Goal: Task Accomplishment & Management: Manage account settings

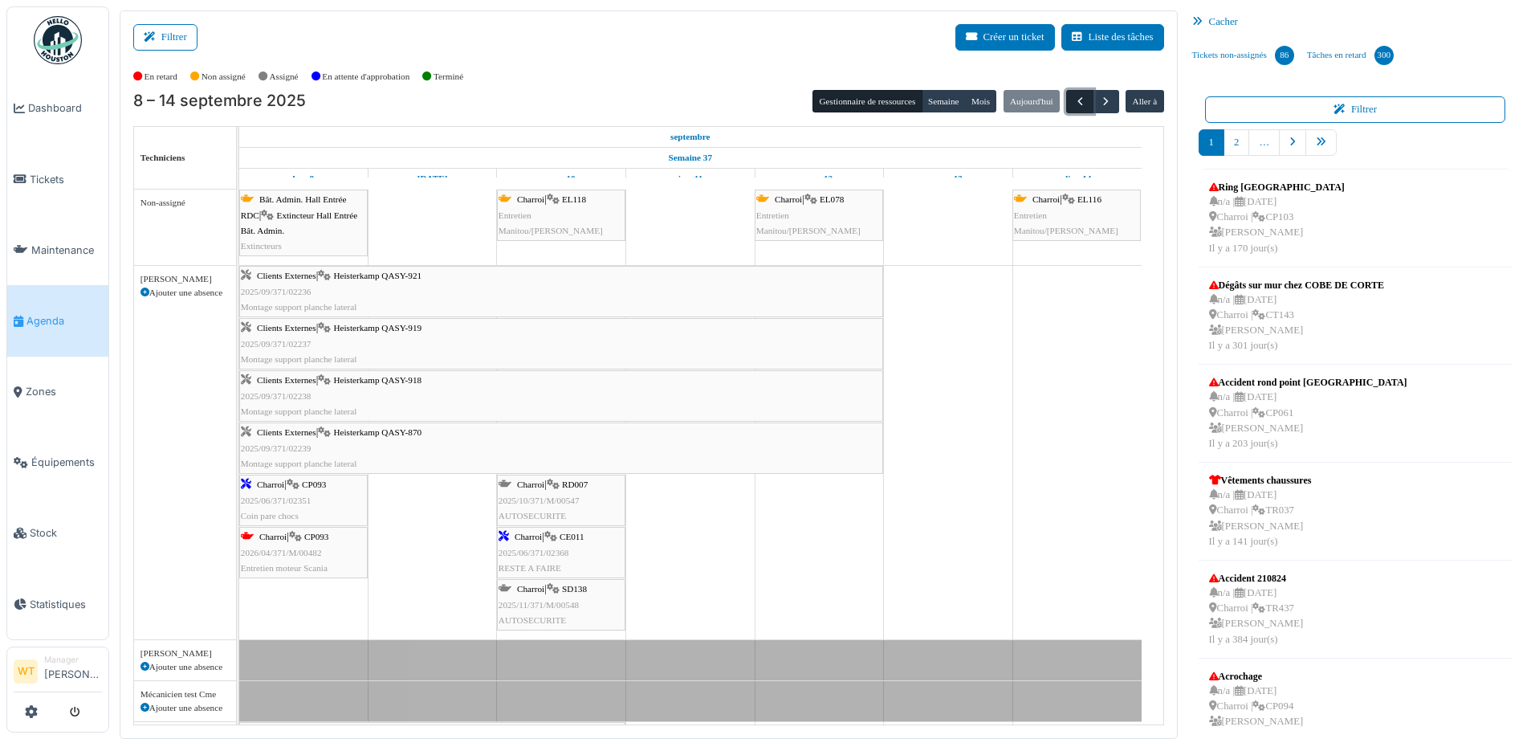
click at [1076, 98] on span "button" at bounding box center [1081, 102] width 14 height 14
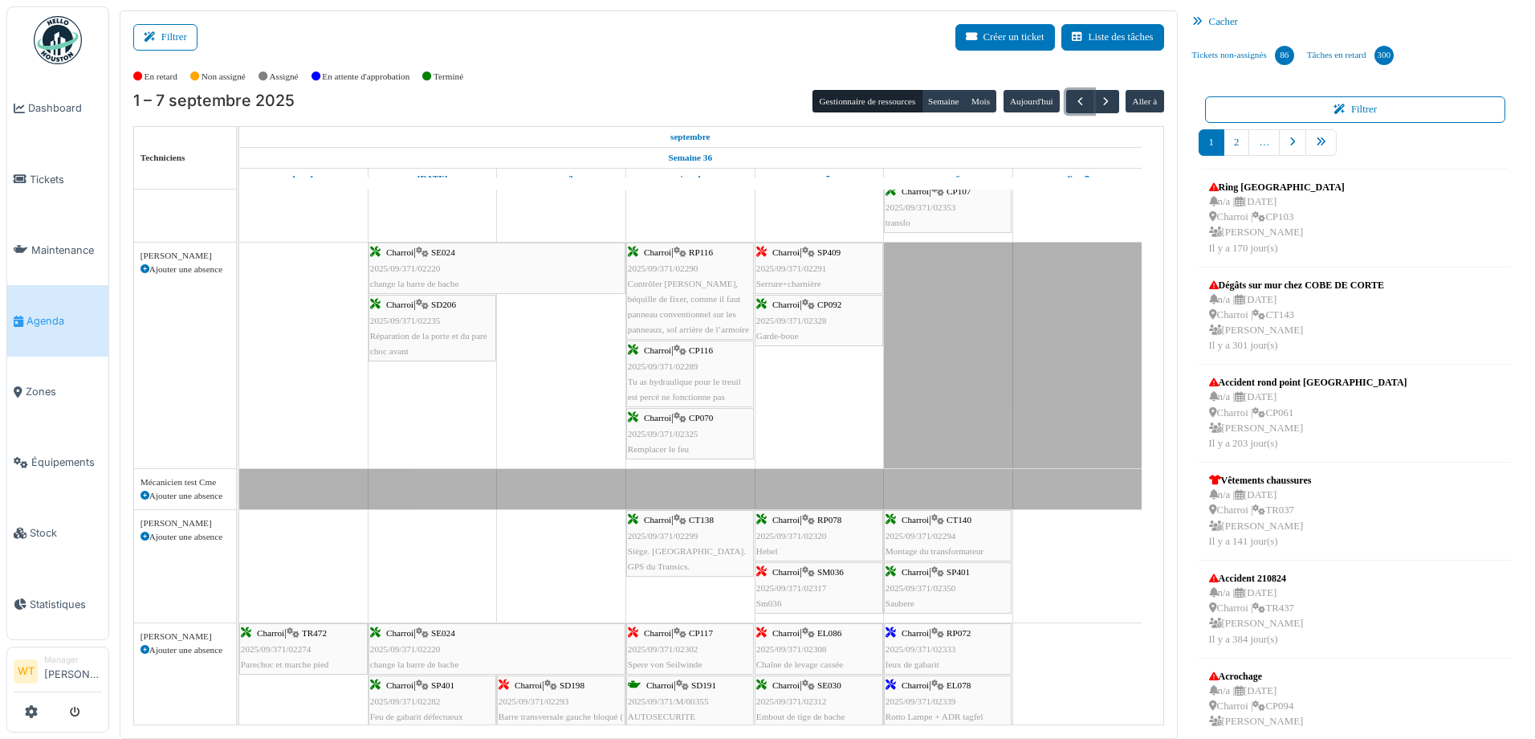
scroll to position [321, 0]
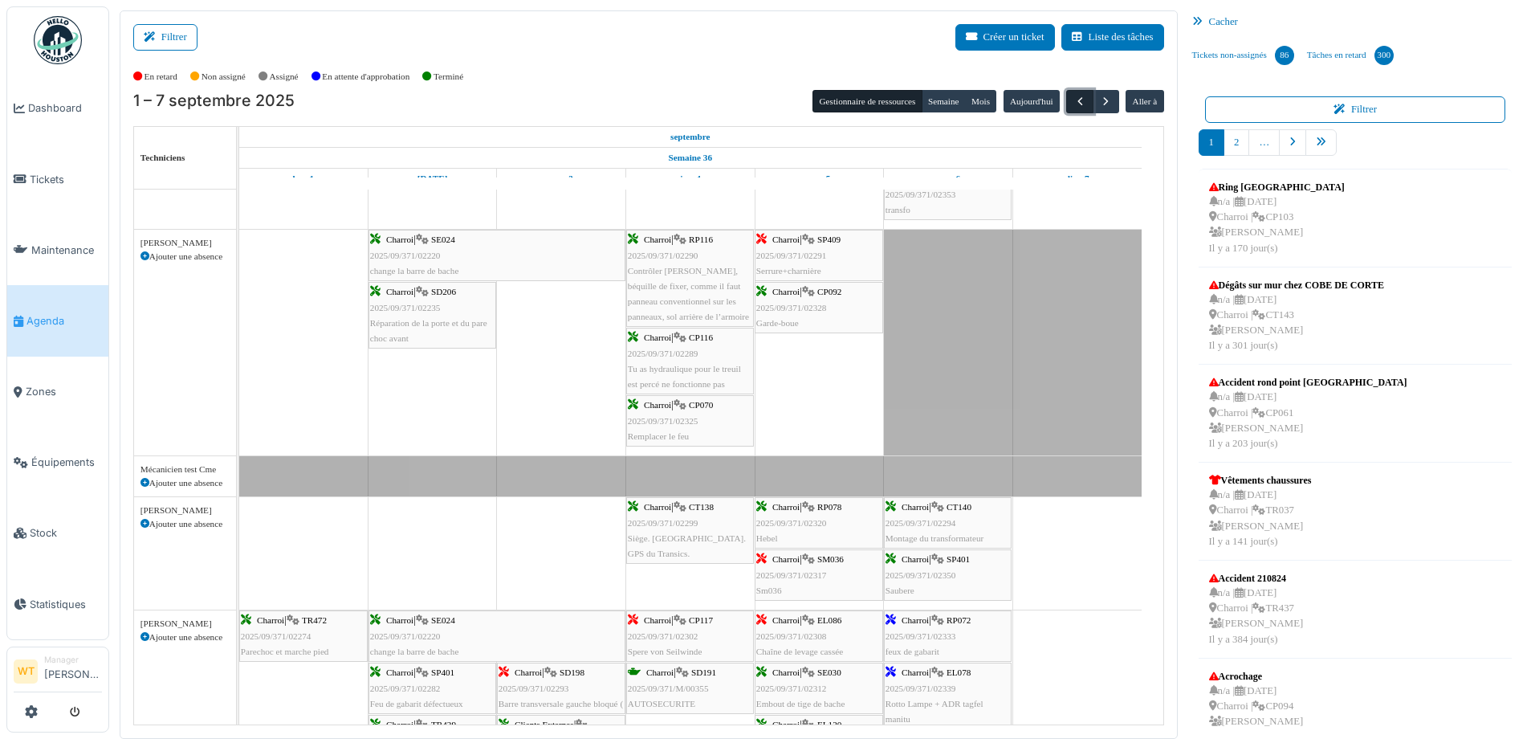
click at [1066, 97] on button "button" at bounding box center [1079, 101] width 26 height 23
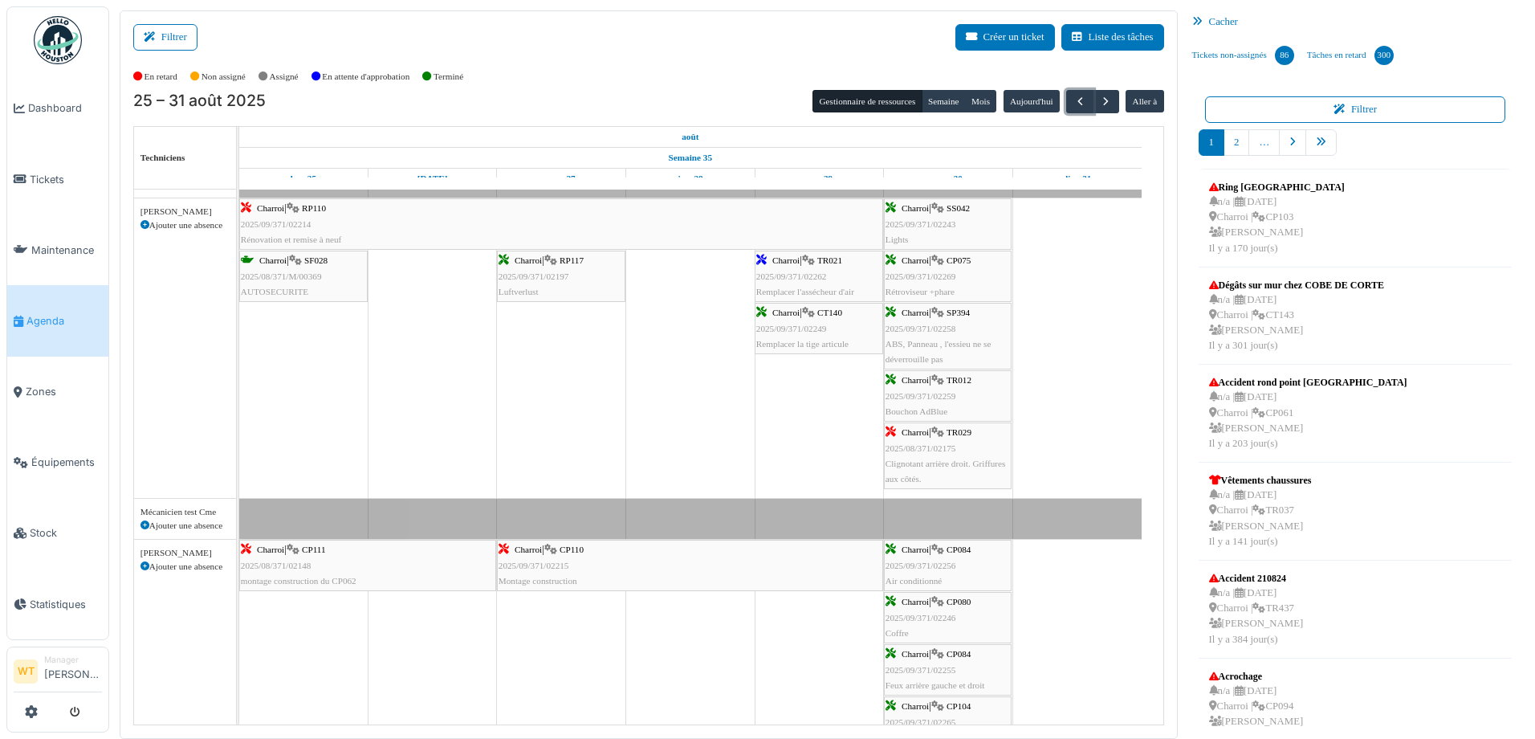
scroll to position [161, 0]
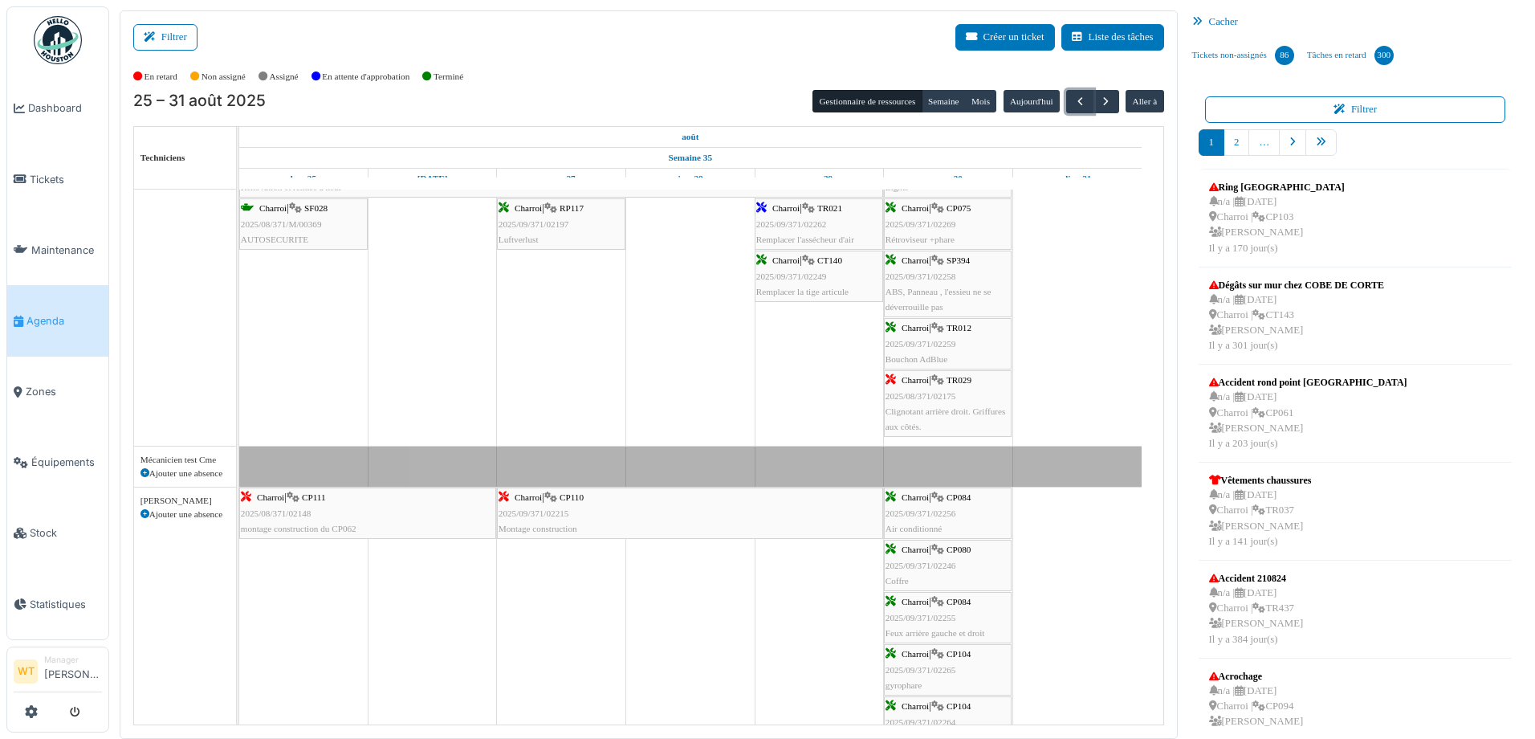
click at [606, 513] on div "Charroi | CP110 2025/09/371/02215 Montage construction" at bounding box center [690, 513] width 383 height 47
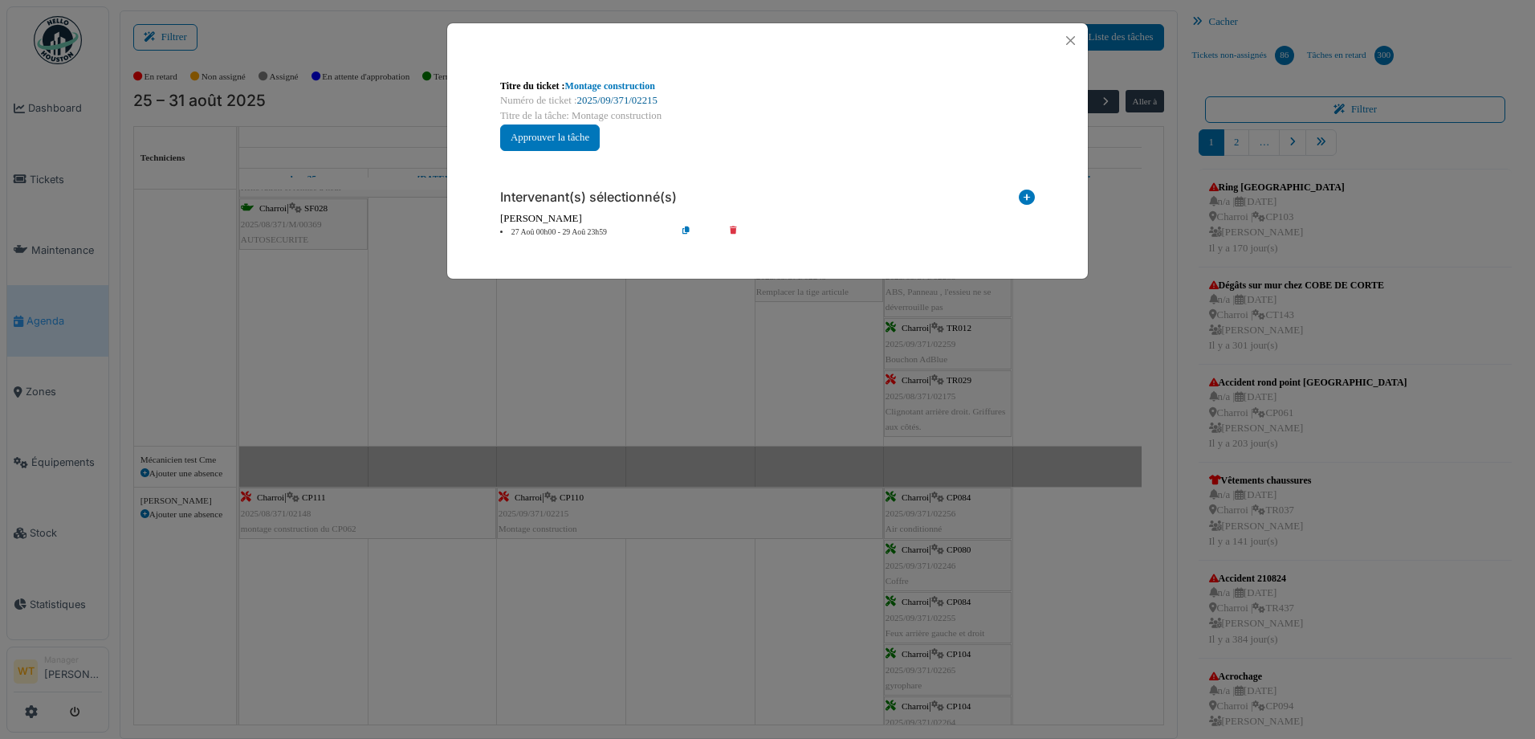
click at [626, 96] on link "2025/09/371/02215" at bounding box center [617, 100] width 80 height 11
click at [1065, 32] on button "Close" at bounding box center [1071, 41] width 22 height 22
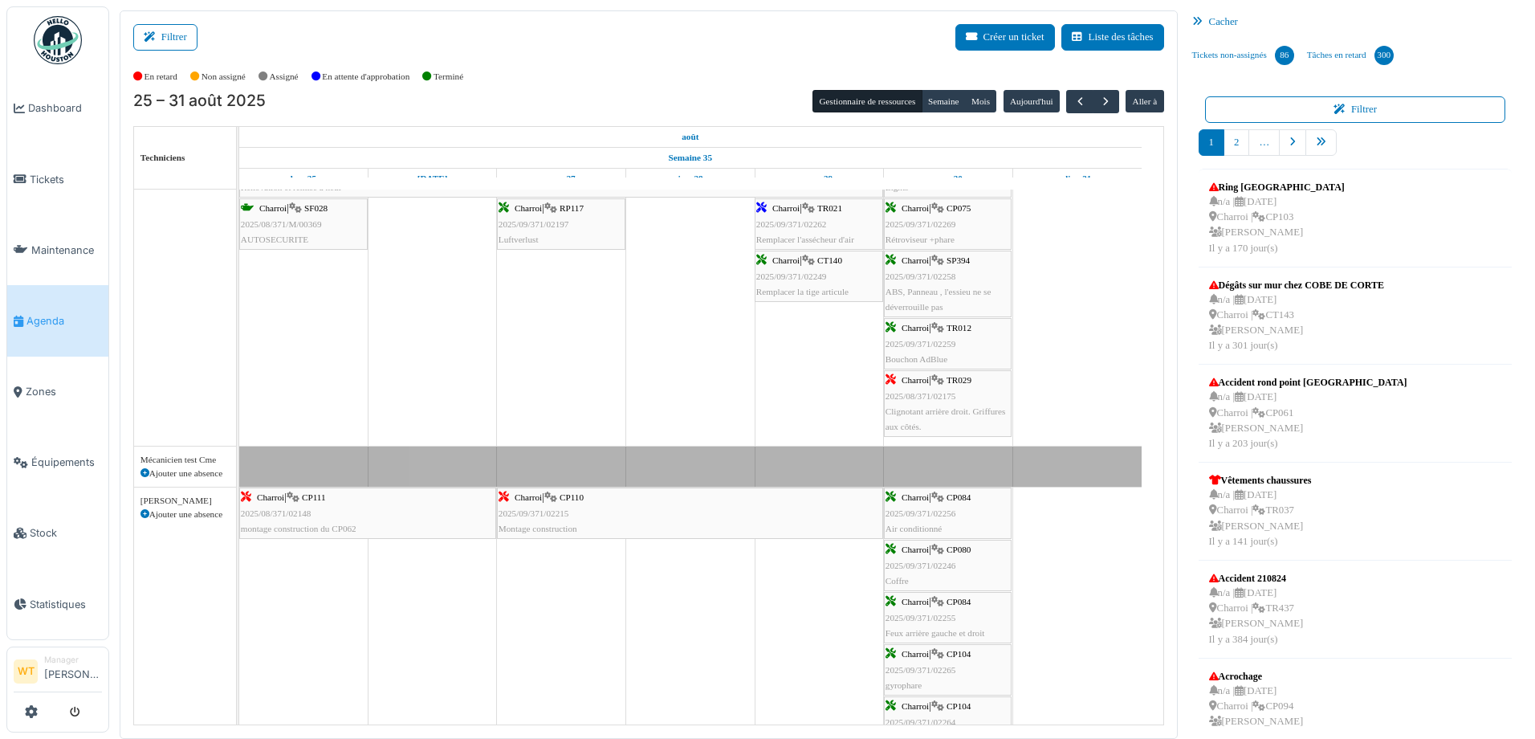
click at [369, 519] on div "Charroi | CP111 2025/08/371/02148 montage construction du CP062" at bounding box center [368, 513] width 254 height 47
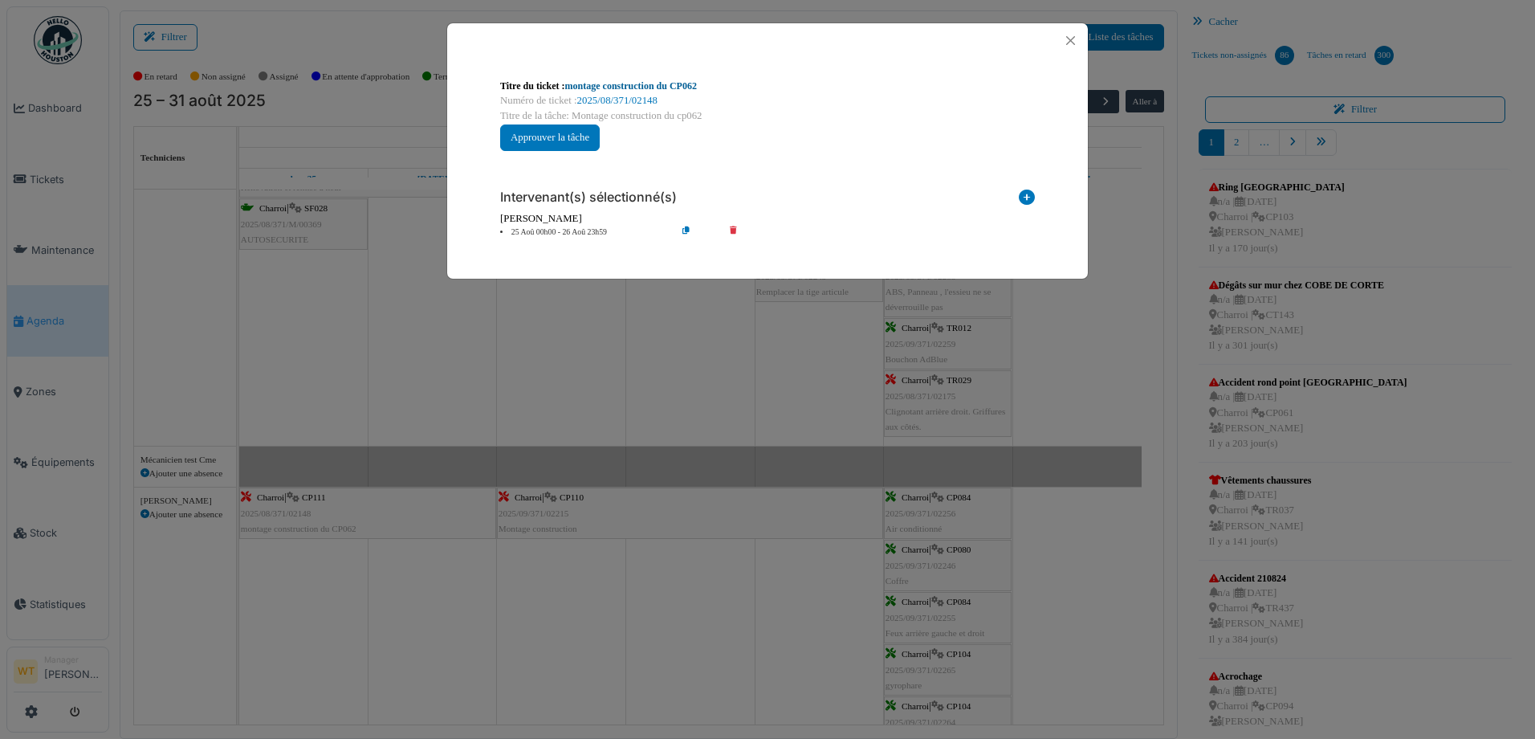
click at [687, 88] on link "montage construction du CP062" at bounding box center [631, 85] width 132 height 11
click at [1066, 43] on button "Close" at bounding box center [1071, 41] width 22 height 22
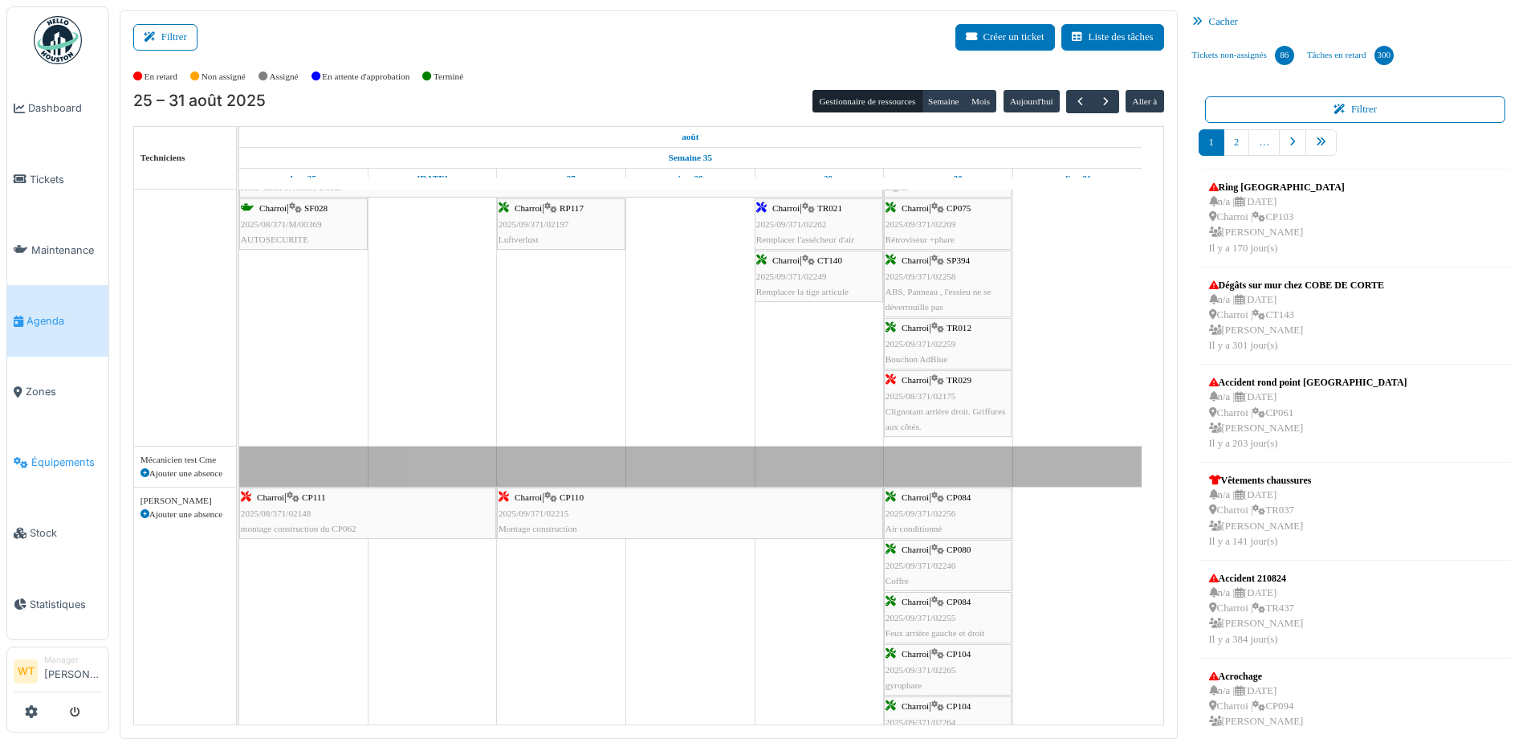
click at [51, 461] on link "Équipements" at bounding box center [57, 462] width 101 height 71
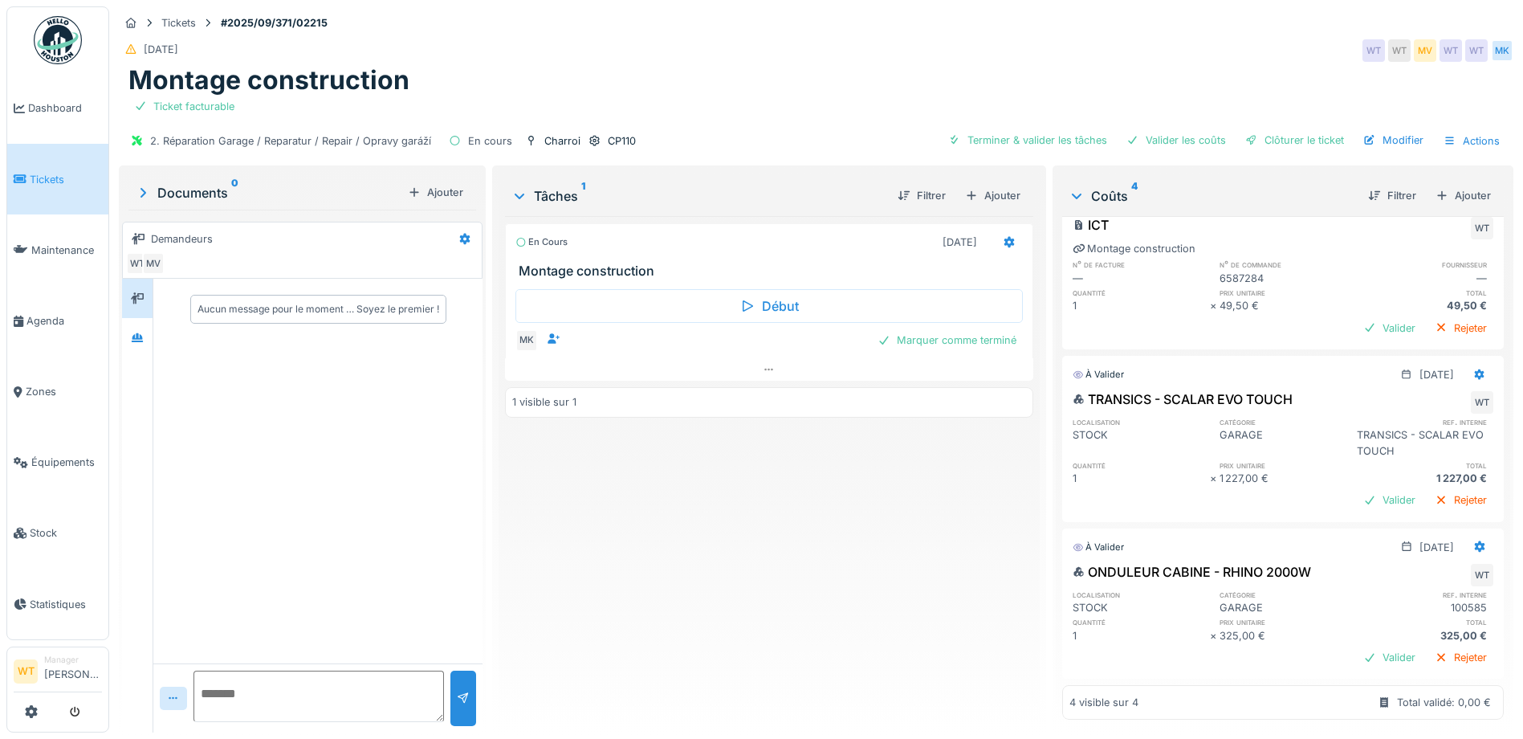
scroll to position [12, 0]
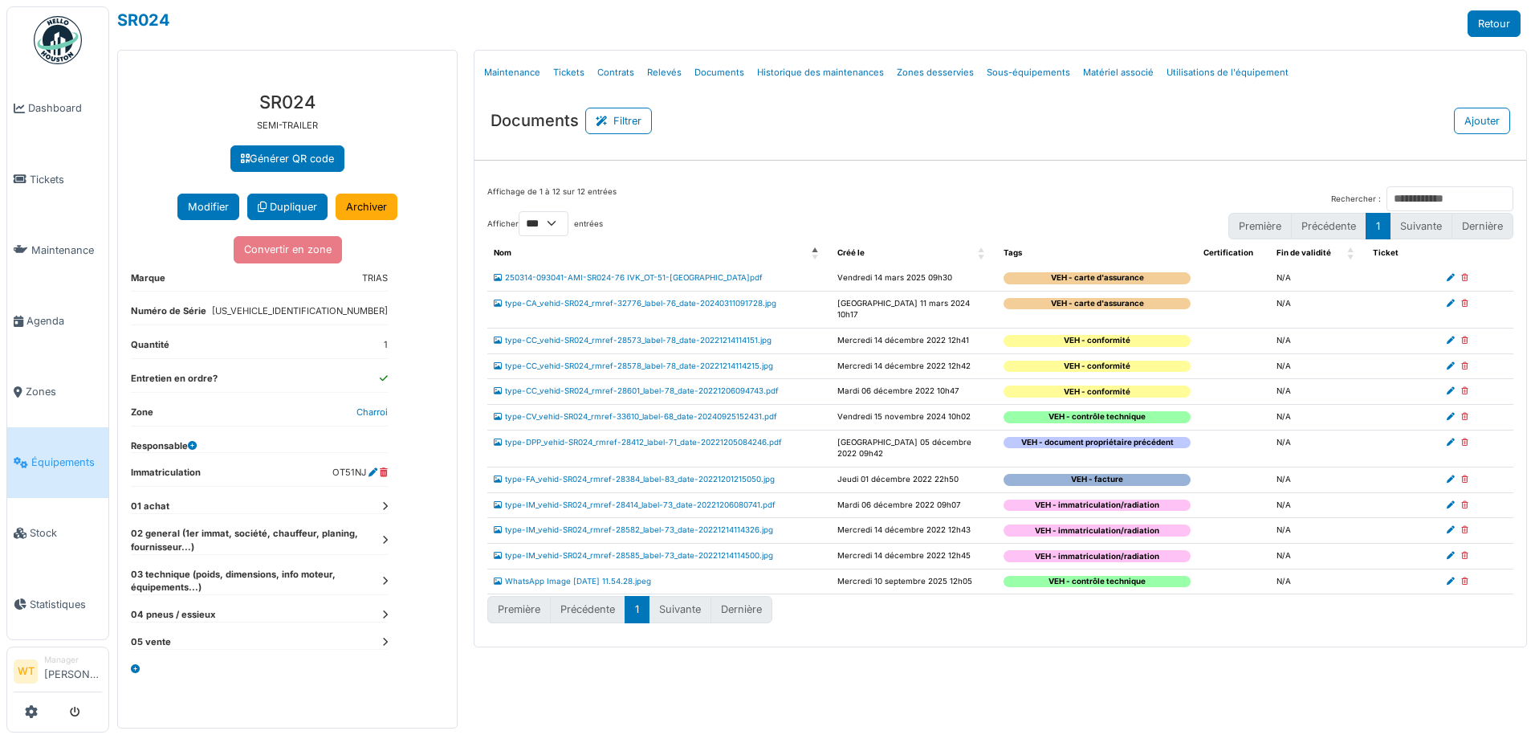
select select "***"
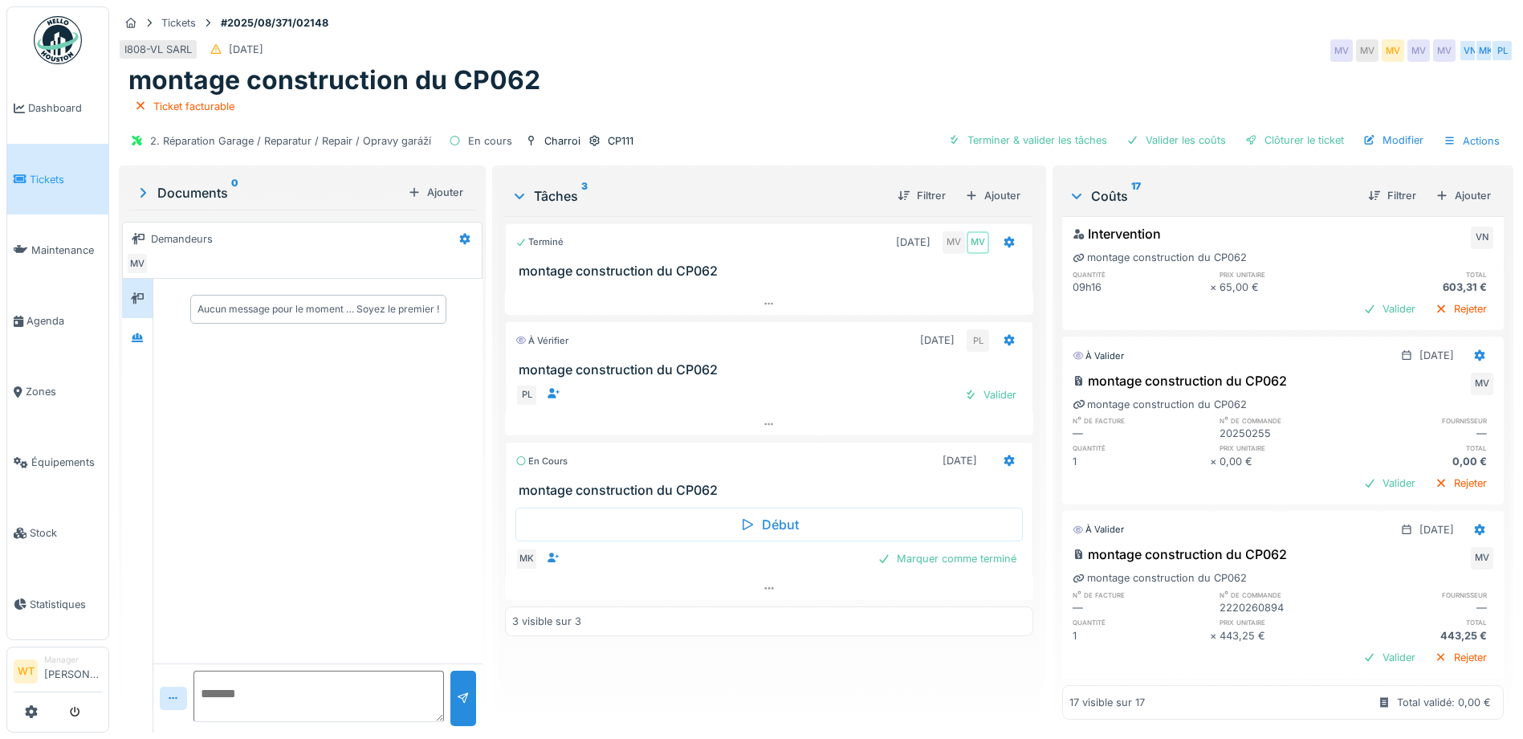
scroll to position [12, 0]
click at [1436, 188] on div at bounding box center [1442, 195] width 13 height 15
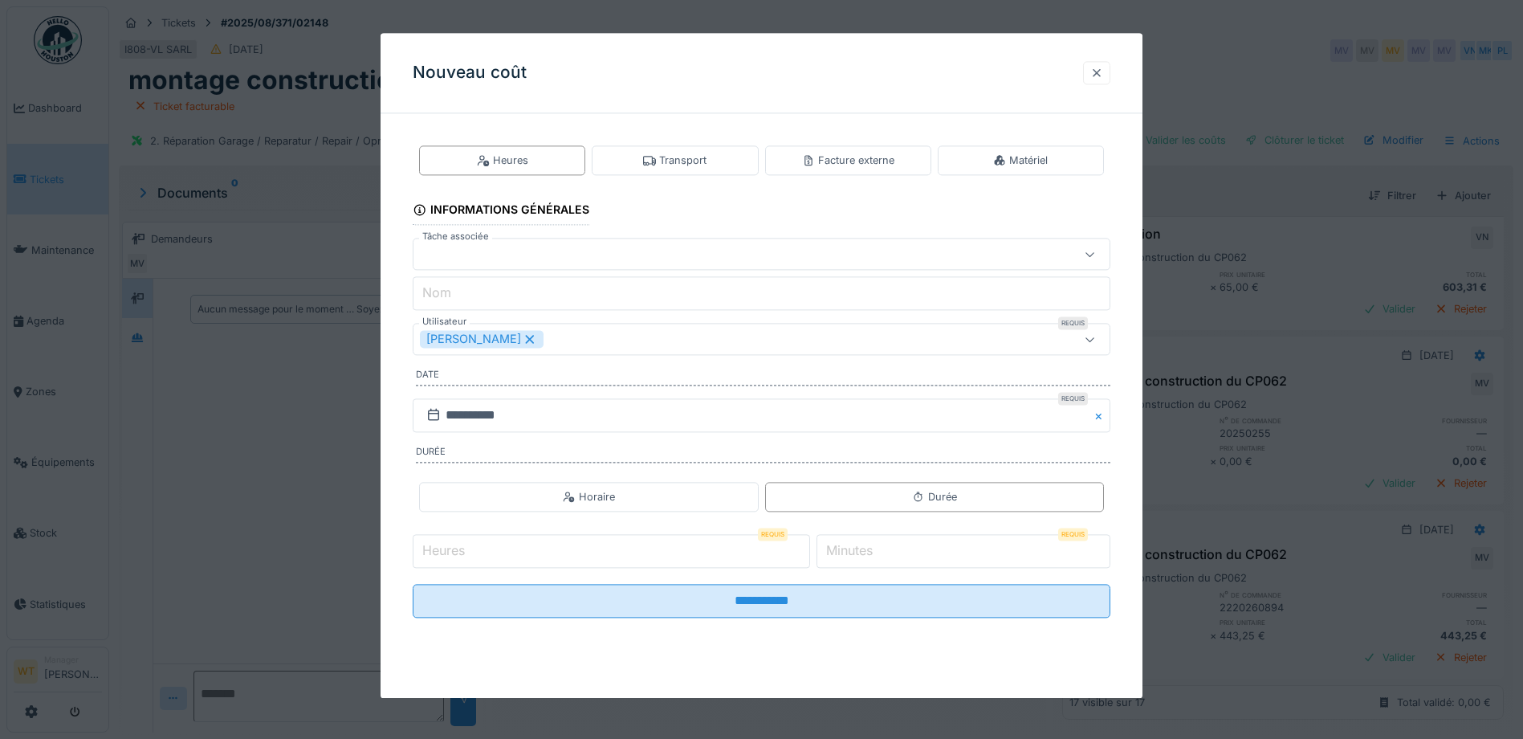
click at [1103, 79] on div at bounding box center [1096, 72] width 13 height 15
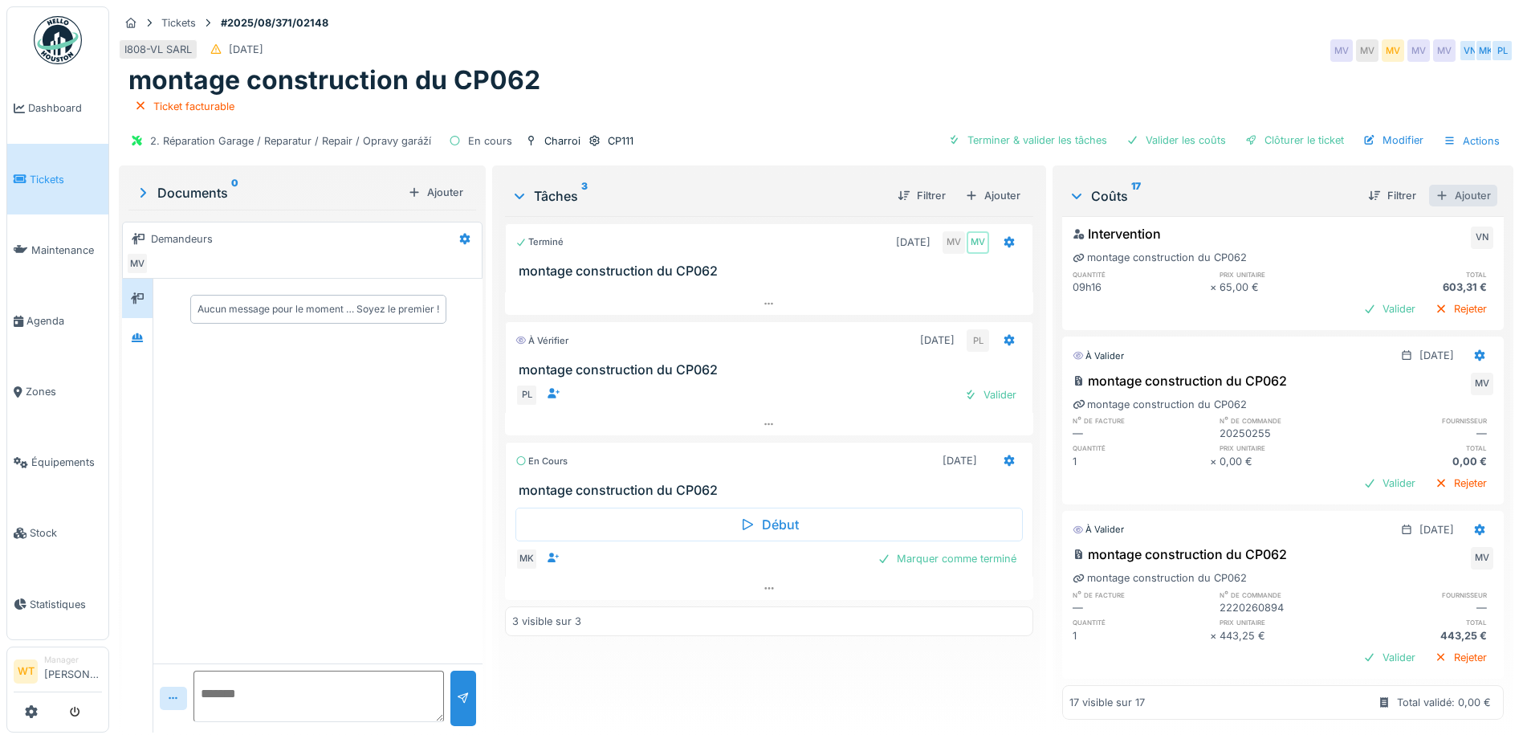
click at [1436, 188] on div at bounding box center [1442, 195] width 13 height 15
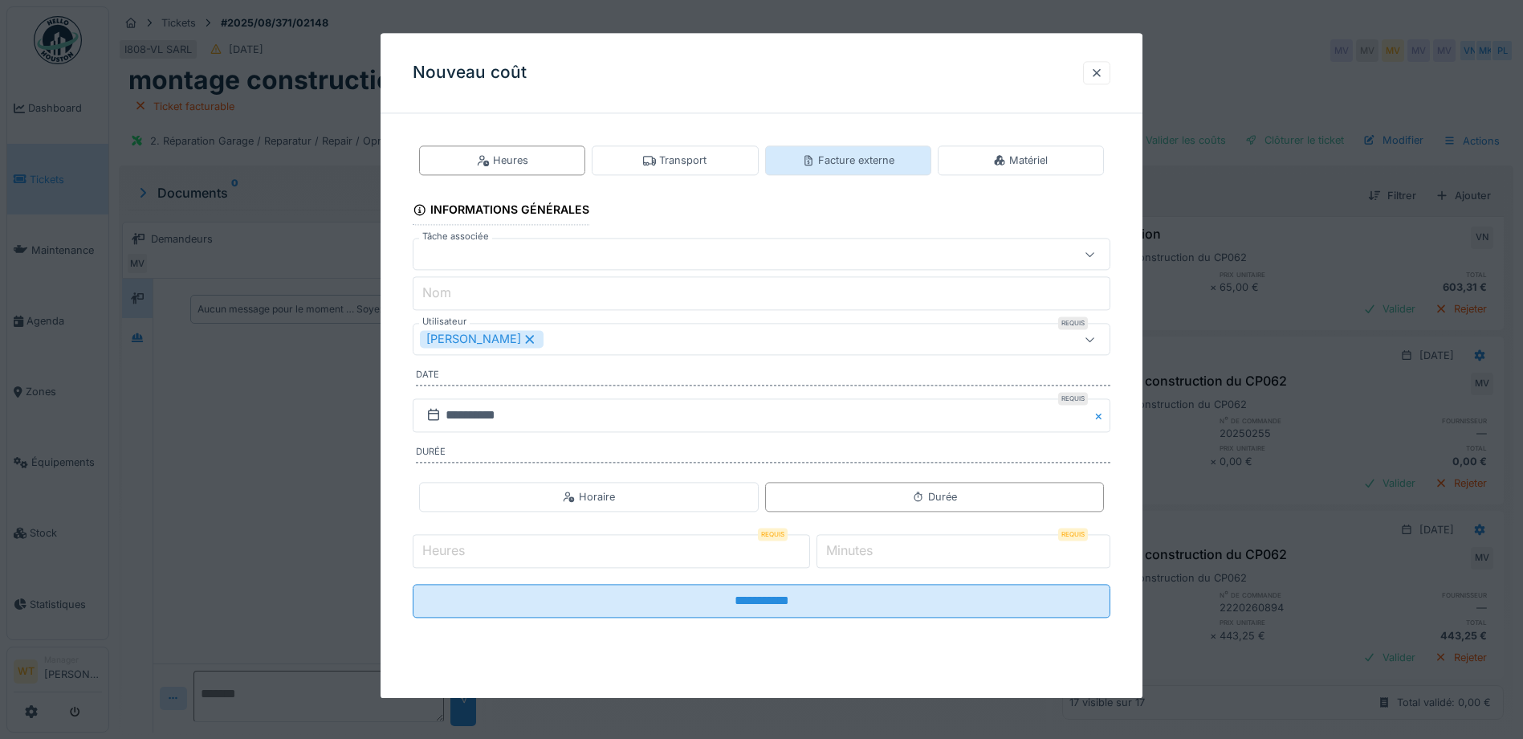
click at [840, 160] on div "Facture externe" at bounding box center [848, 160] width 92 height 15
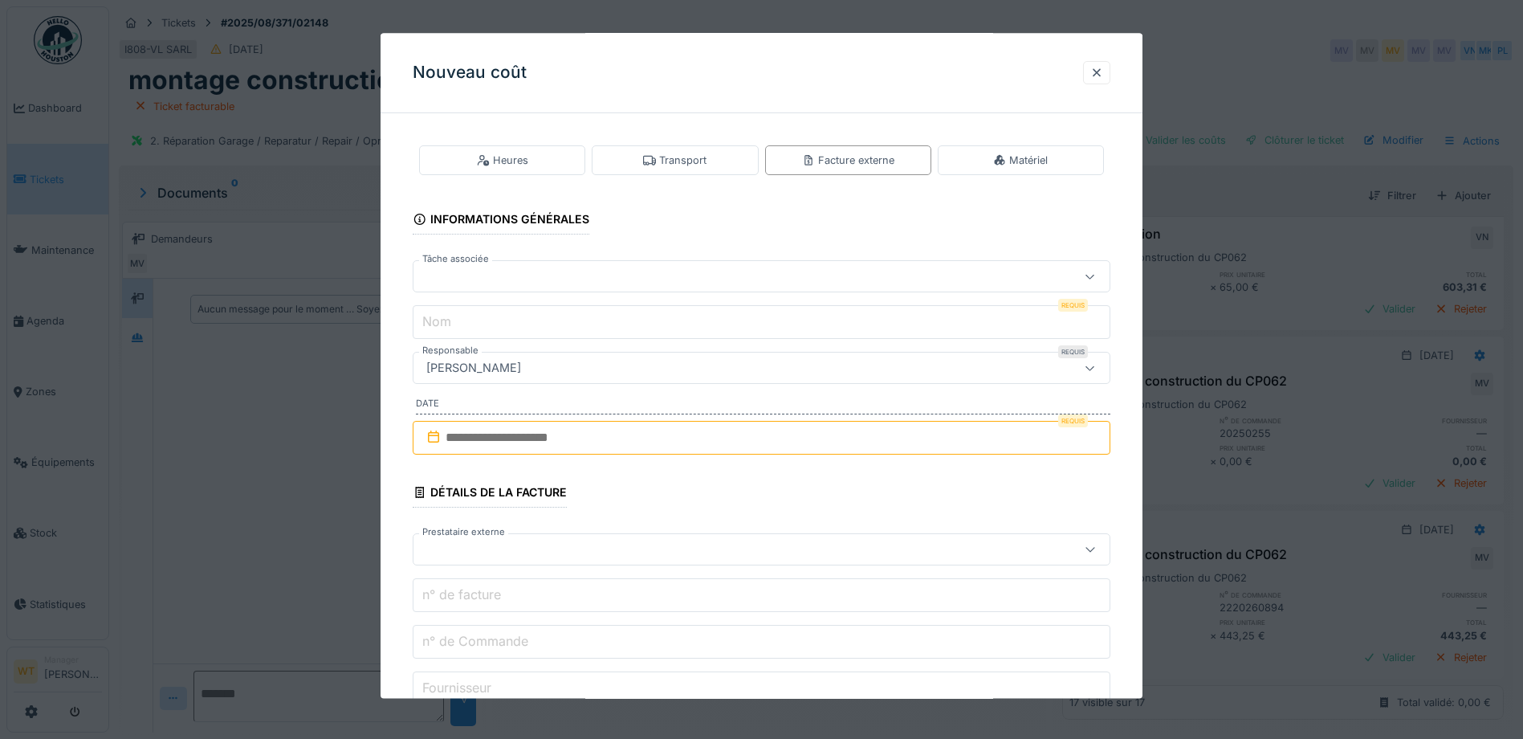
click at [662, 275] on div at bounding box center [720, 277] width 601 height 18
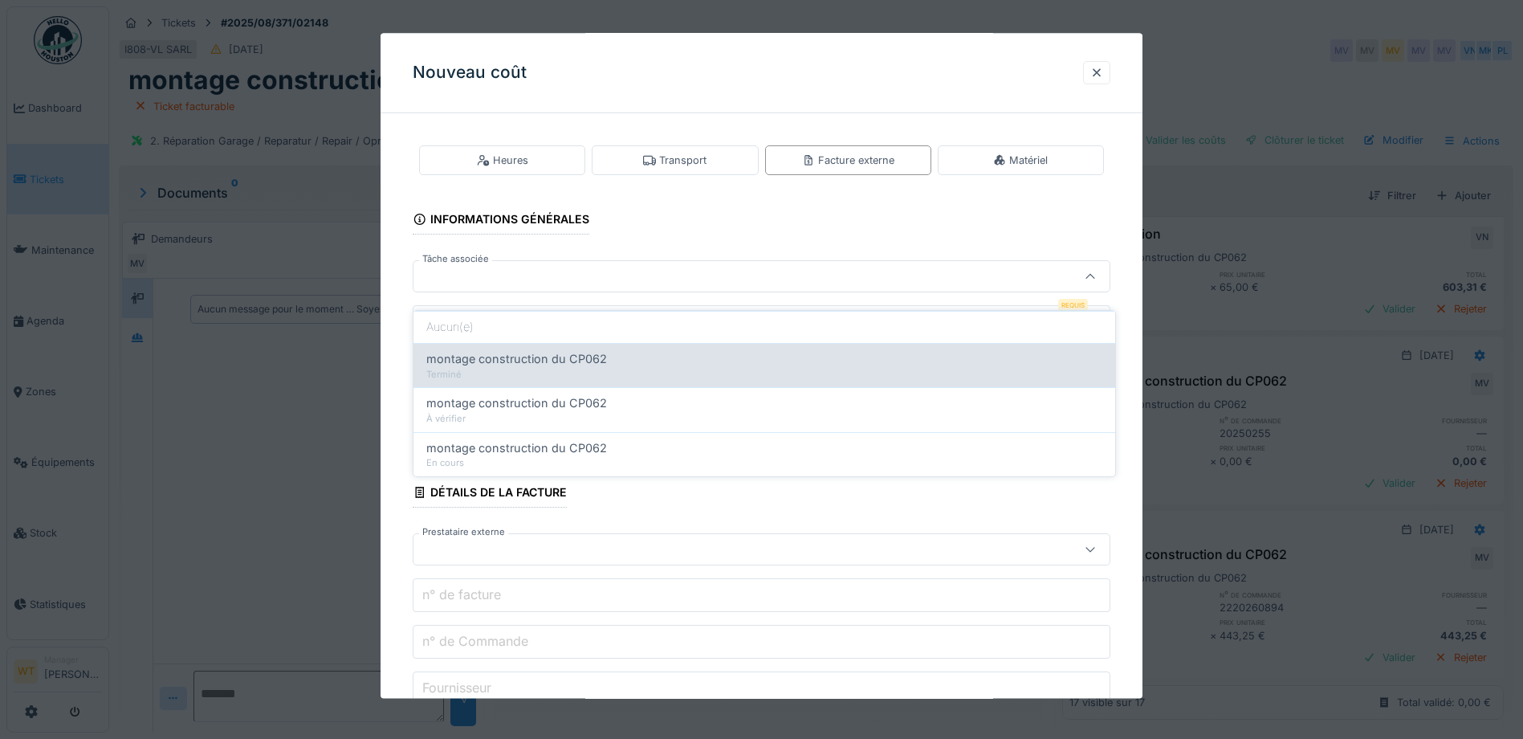
click at [645, 350] on div "montage construction du CP062" at bounding box center [764, 359] width 676 height 18
type input "******"
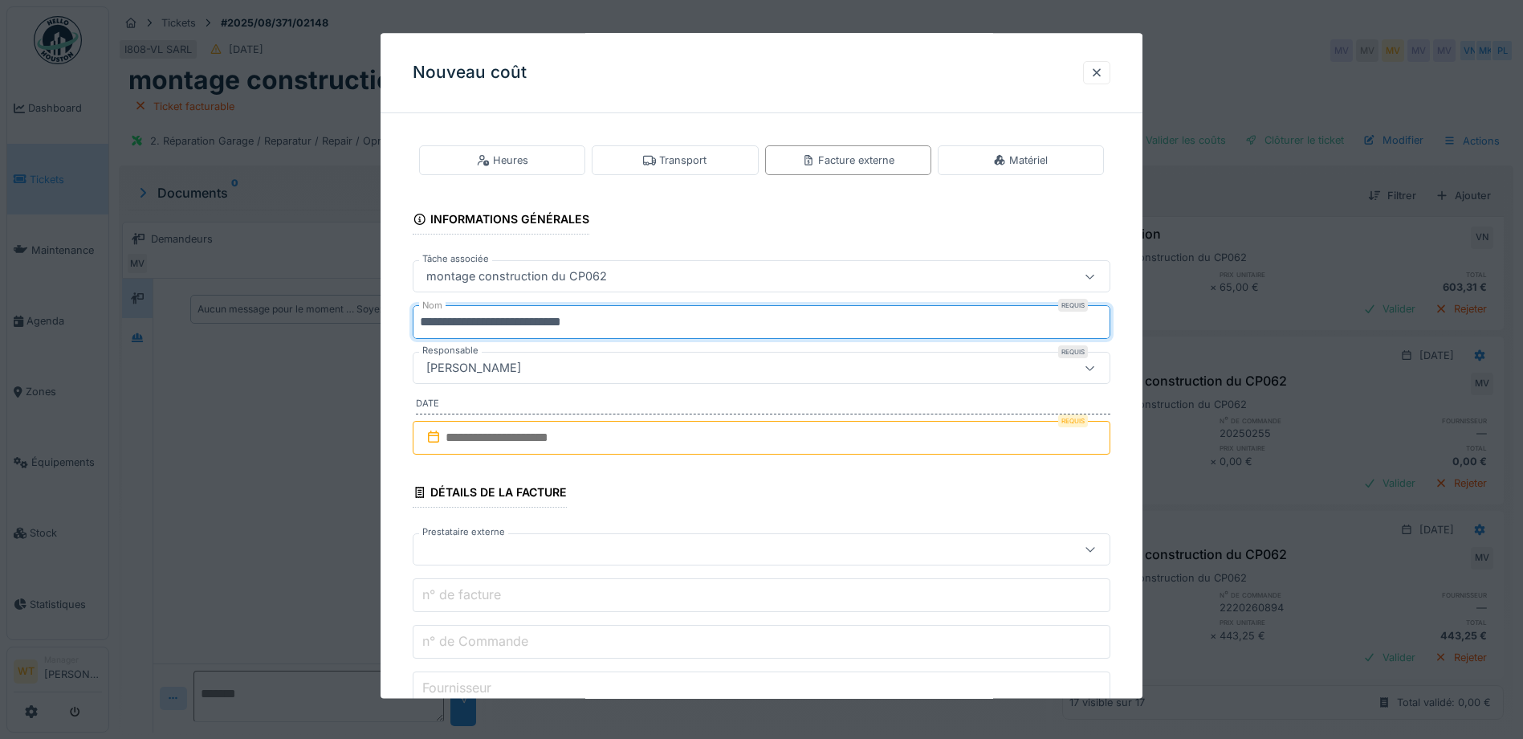
click at [682, 318] on input "**********" at bounding box center [762, 323] width 698 height 34
type input "*"
type input "**********"
click at [623, 432] on input "text" at bounding box center [762, 438] width 698 height 34
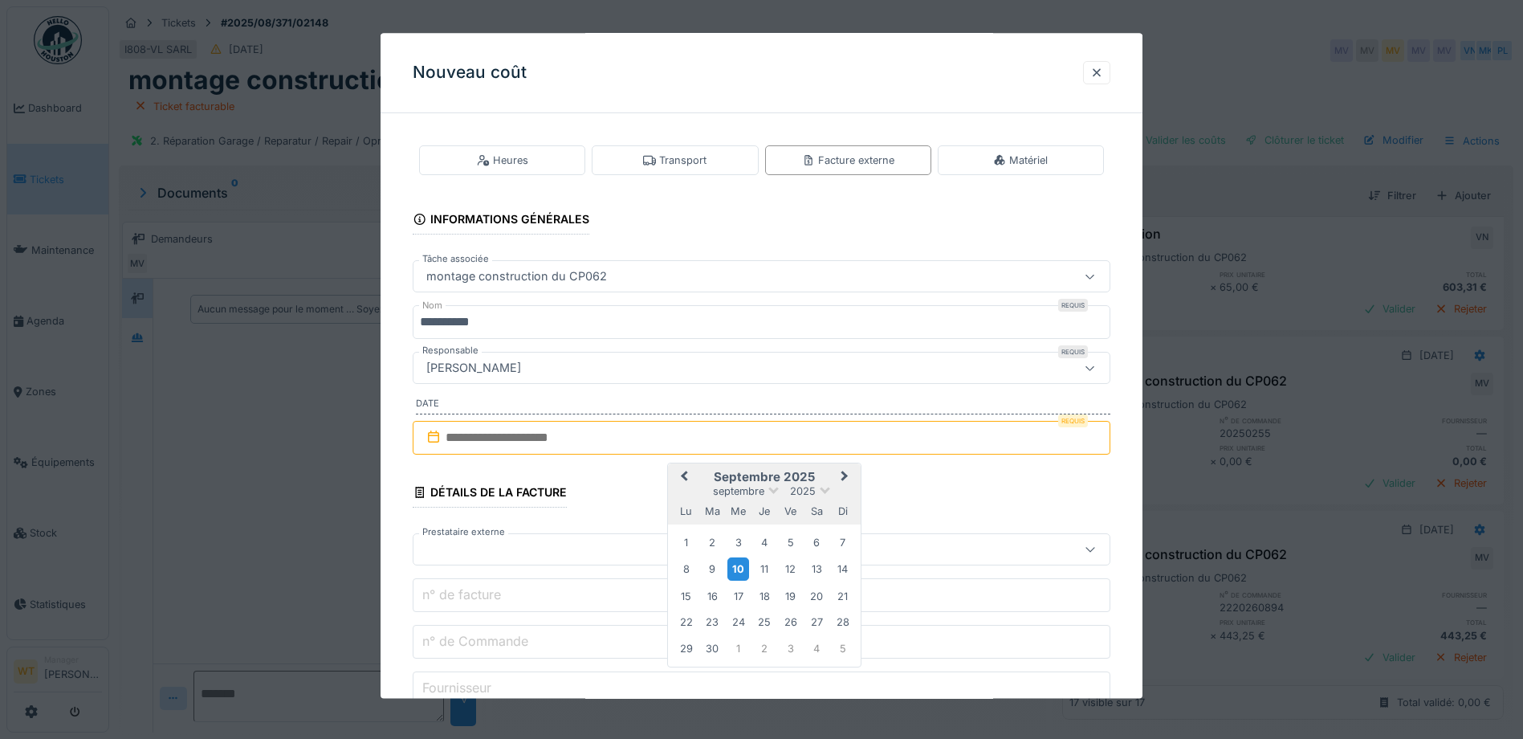
click at [738, 570] on div "10" at bounding box center [738, 569] width 22 height 23
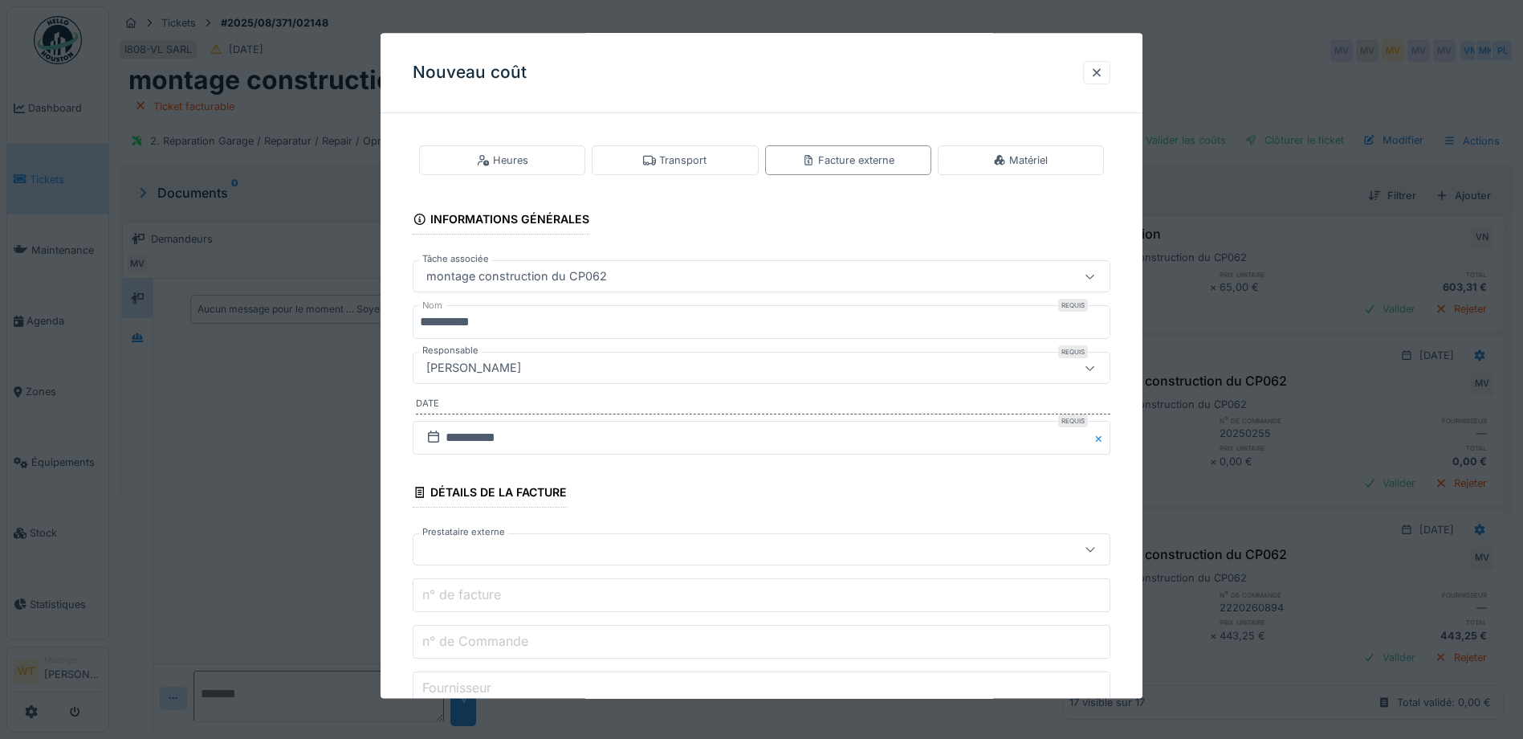
click at [534, 562] on div at bounding box center [762, 550] width 698 height 32
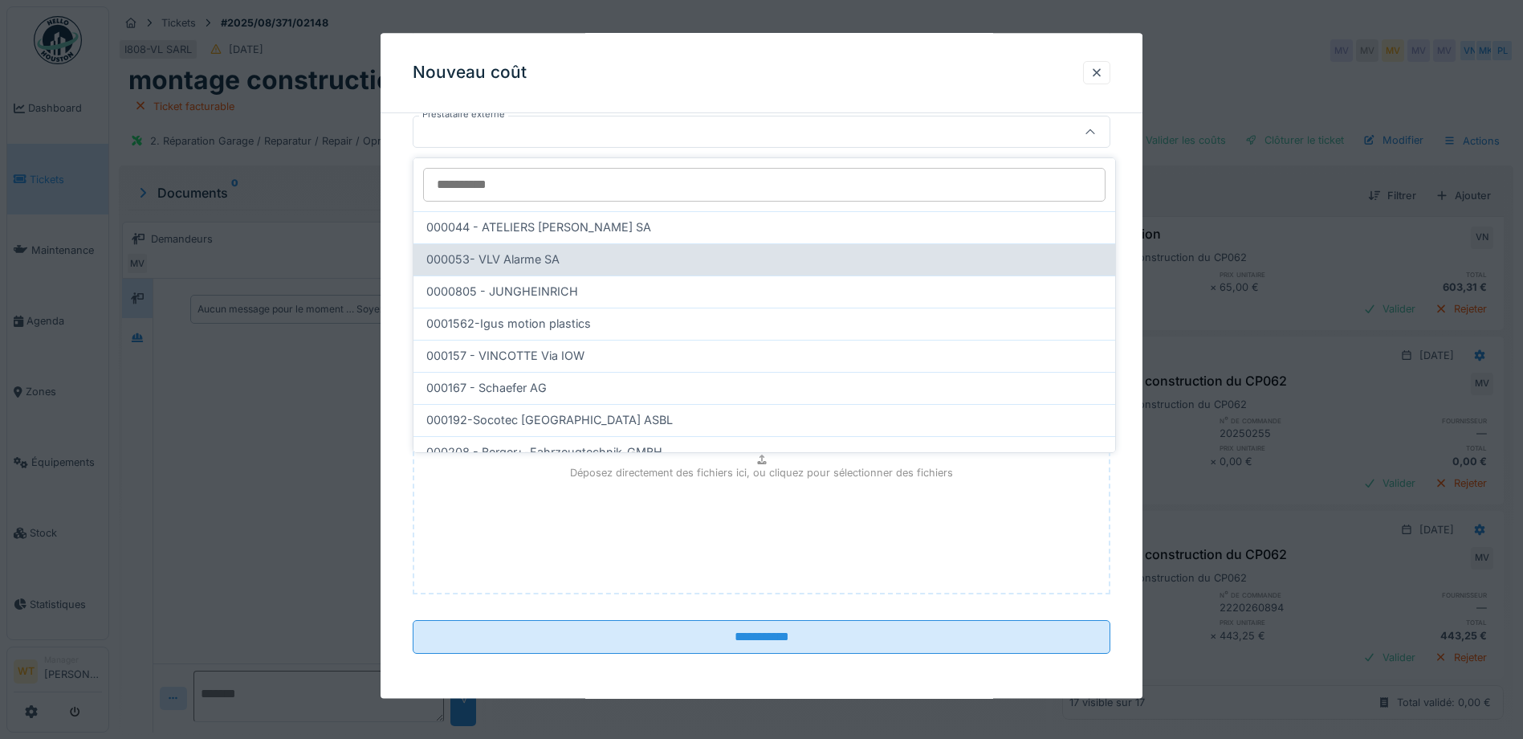
scroll to position [0, 0]
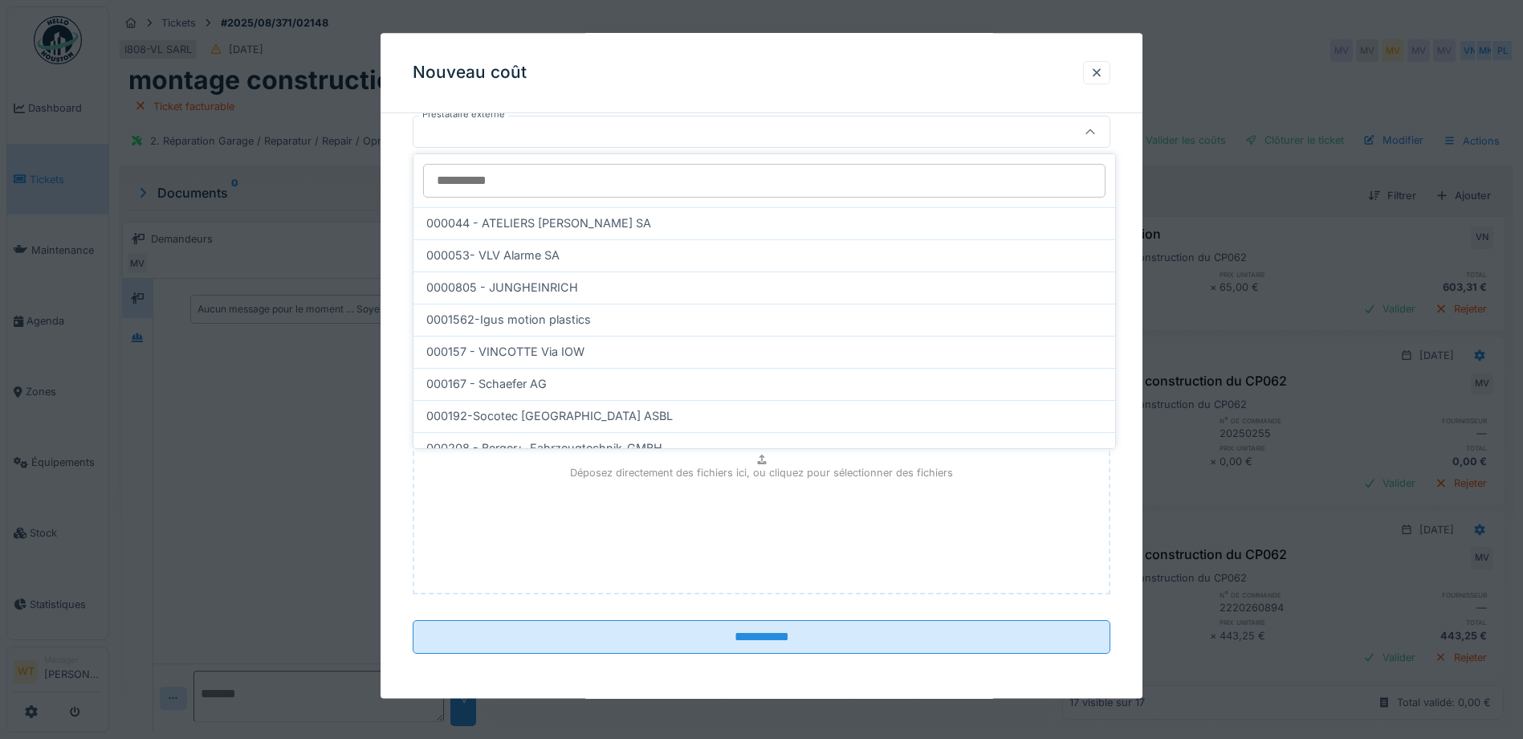
click at [617, 141] on div at bounding box center [720, 133] width 601 height 18
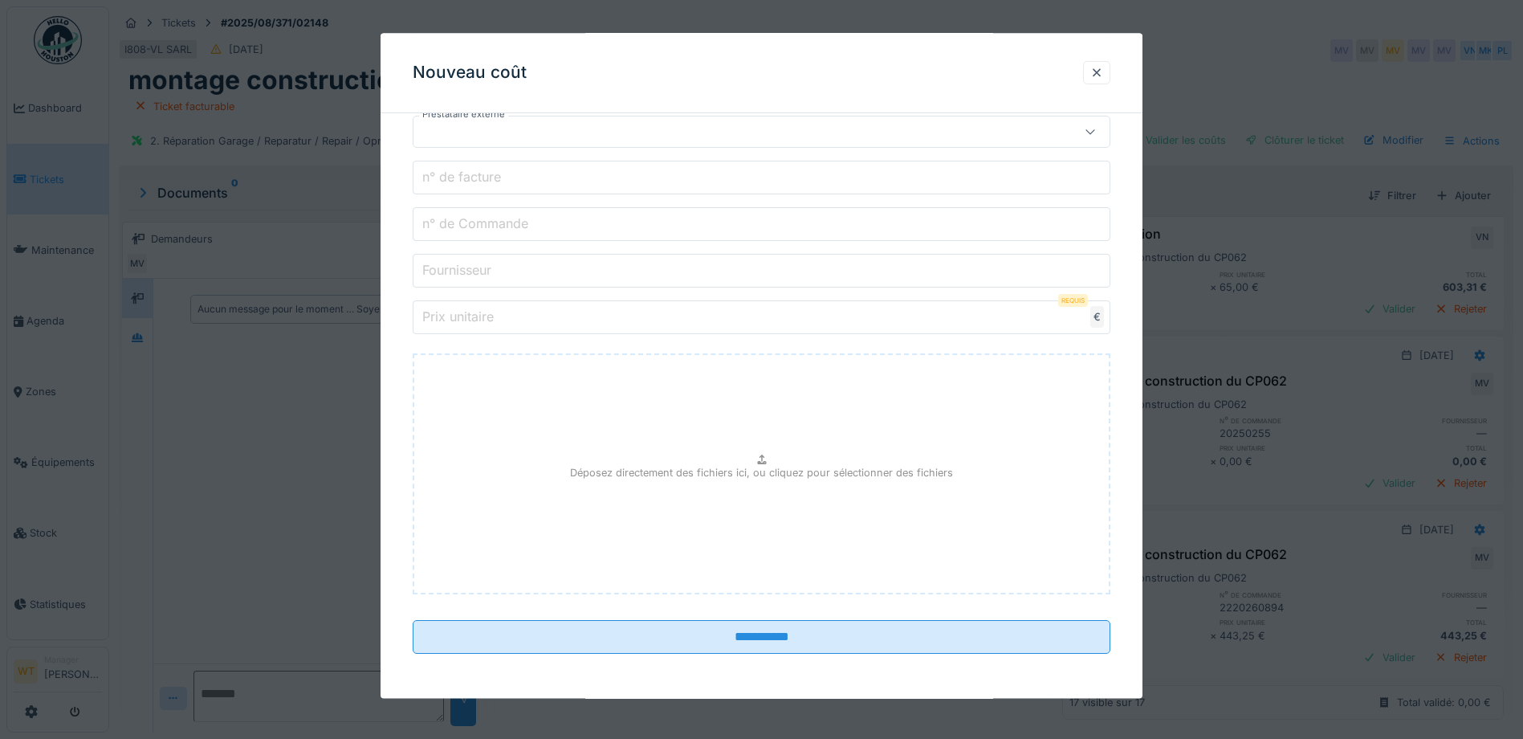
scroll to position [337, 0]
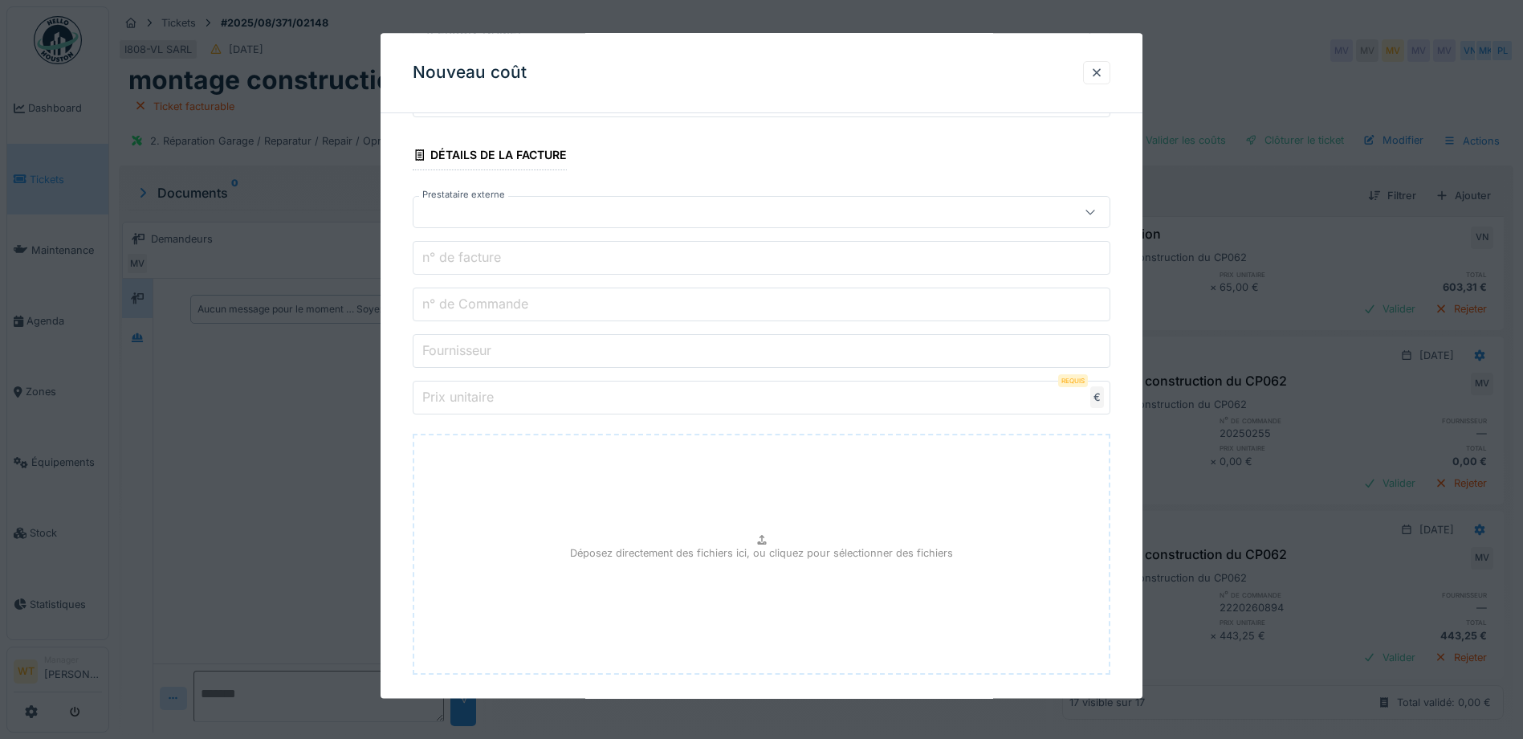
click at [663, 225] on div at bounding box center [762, 213] width 698 height 32
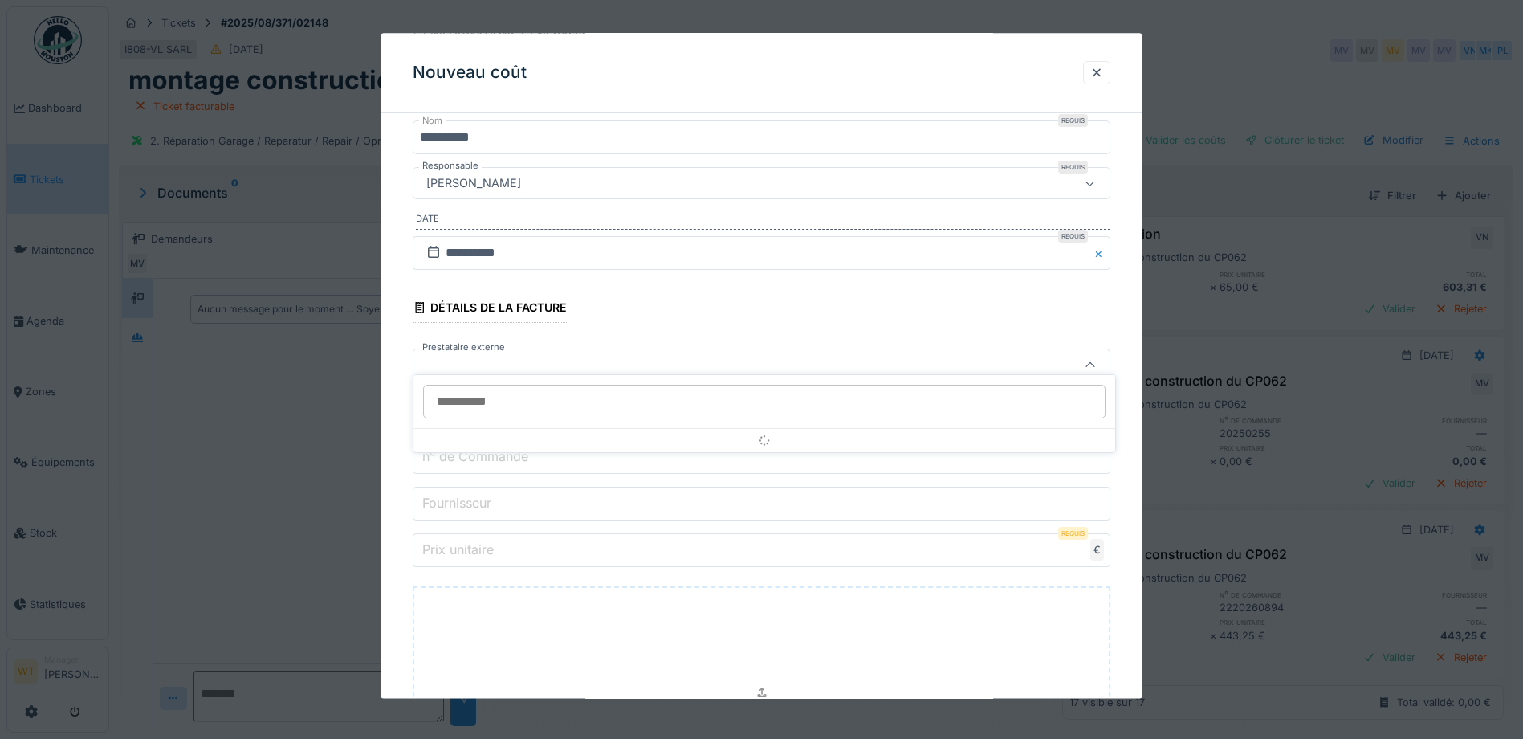
scroll to position [184, 0]
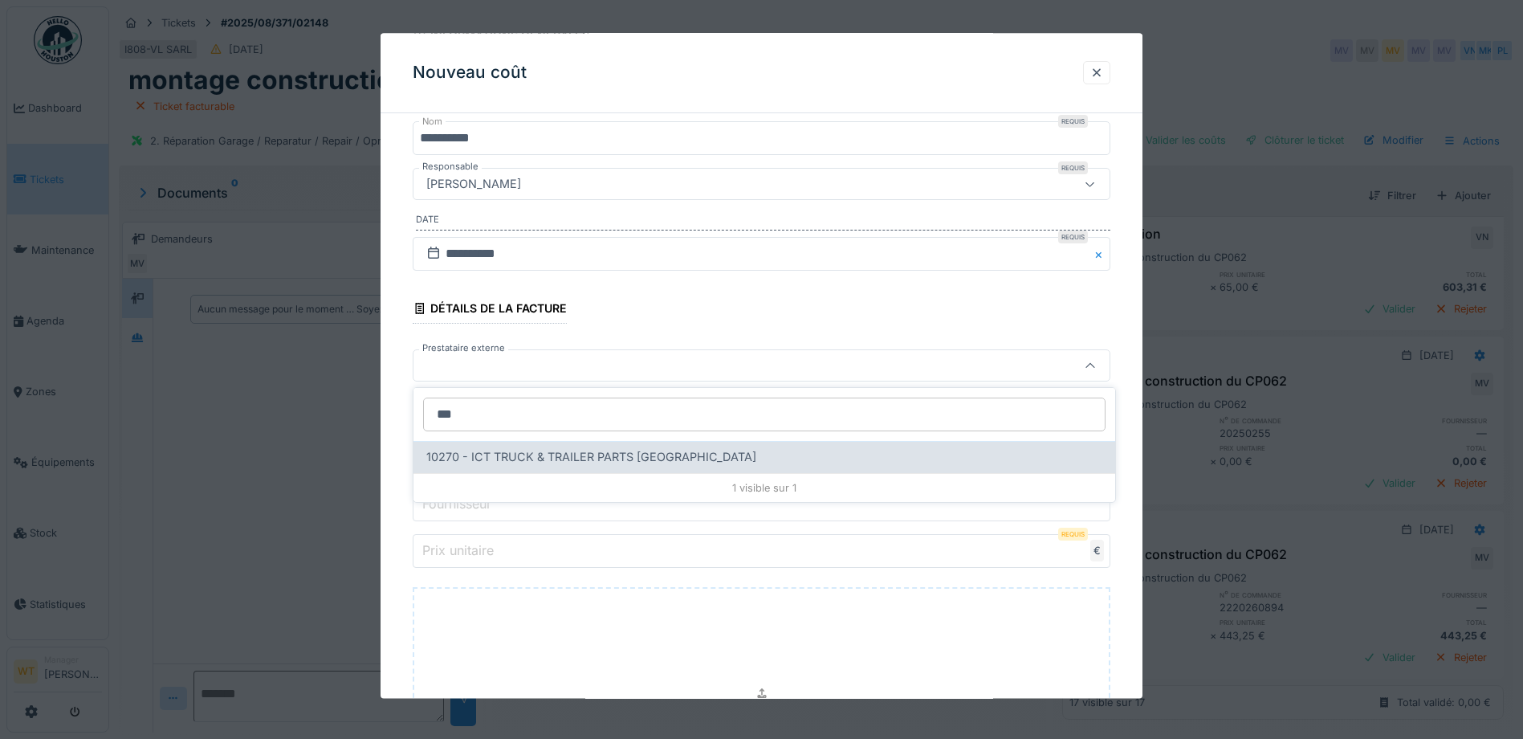
type input "***"
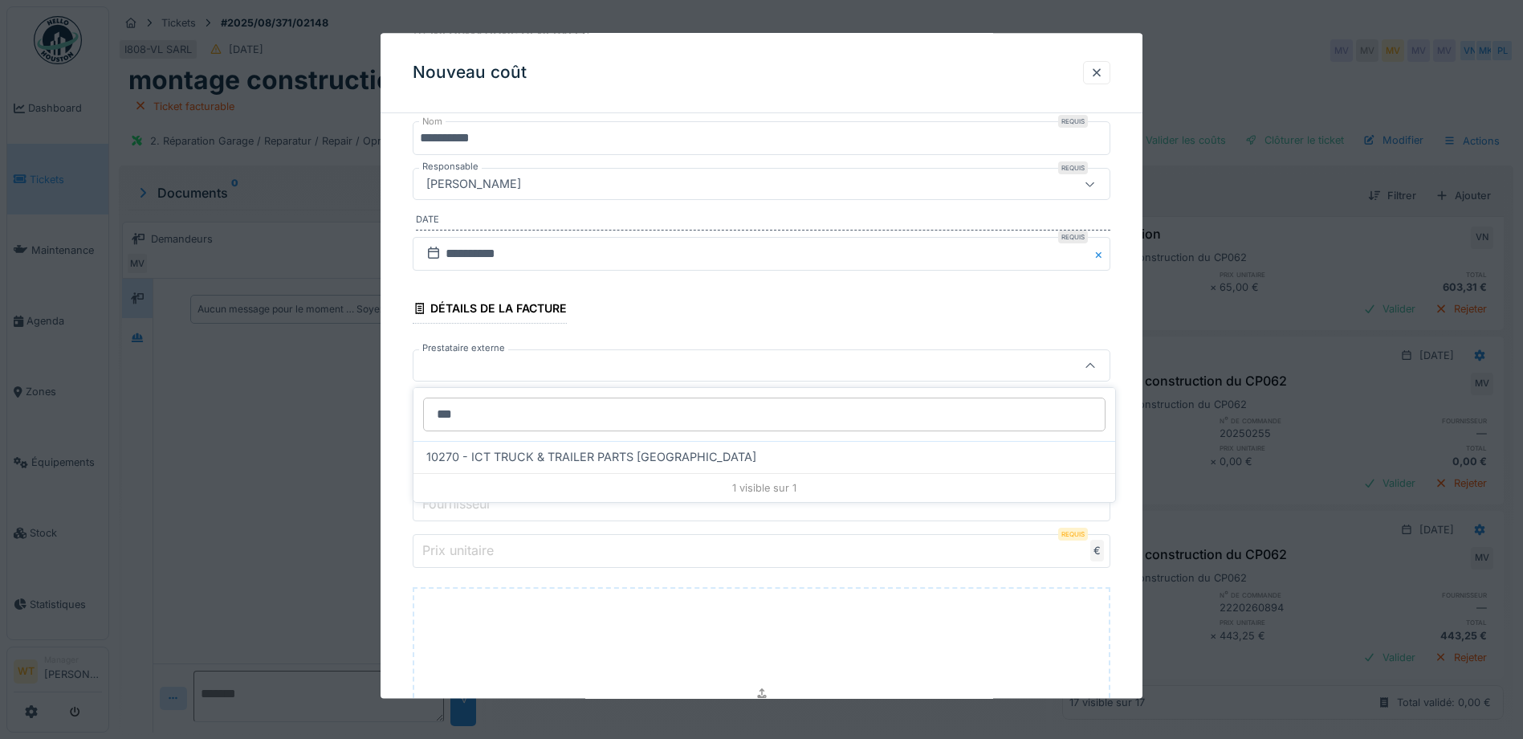
drag, startPoint x: 729, startPoint y: 457, endPoint x: 719, endPoint y: 461, distance: 11.2
click at [728, 457] on div "10270 - ICT TRUCK & TRAILER PARTS NV" at bounding box center [764, 457] width 676 height 18
type input "*****"
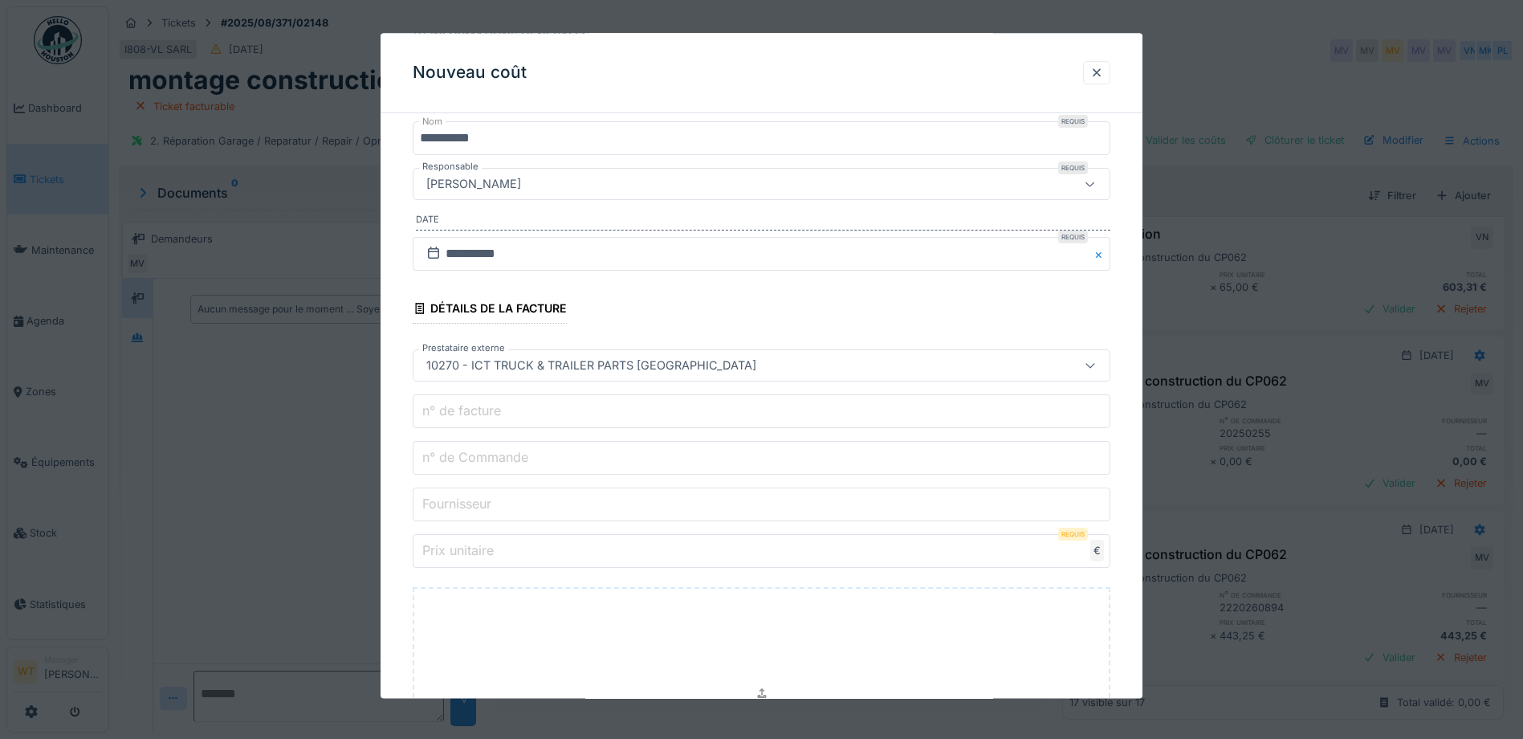
click at [658, 461] on input "n° de Commande" at bounding box center [762, 459] width 698 height 34
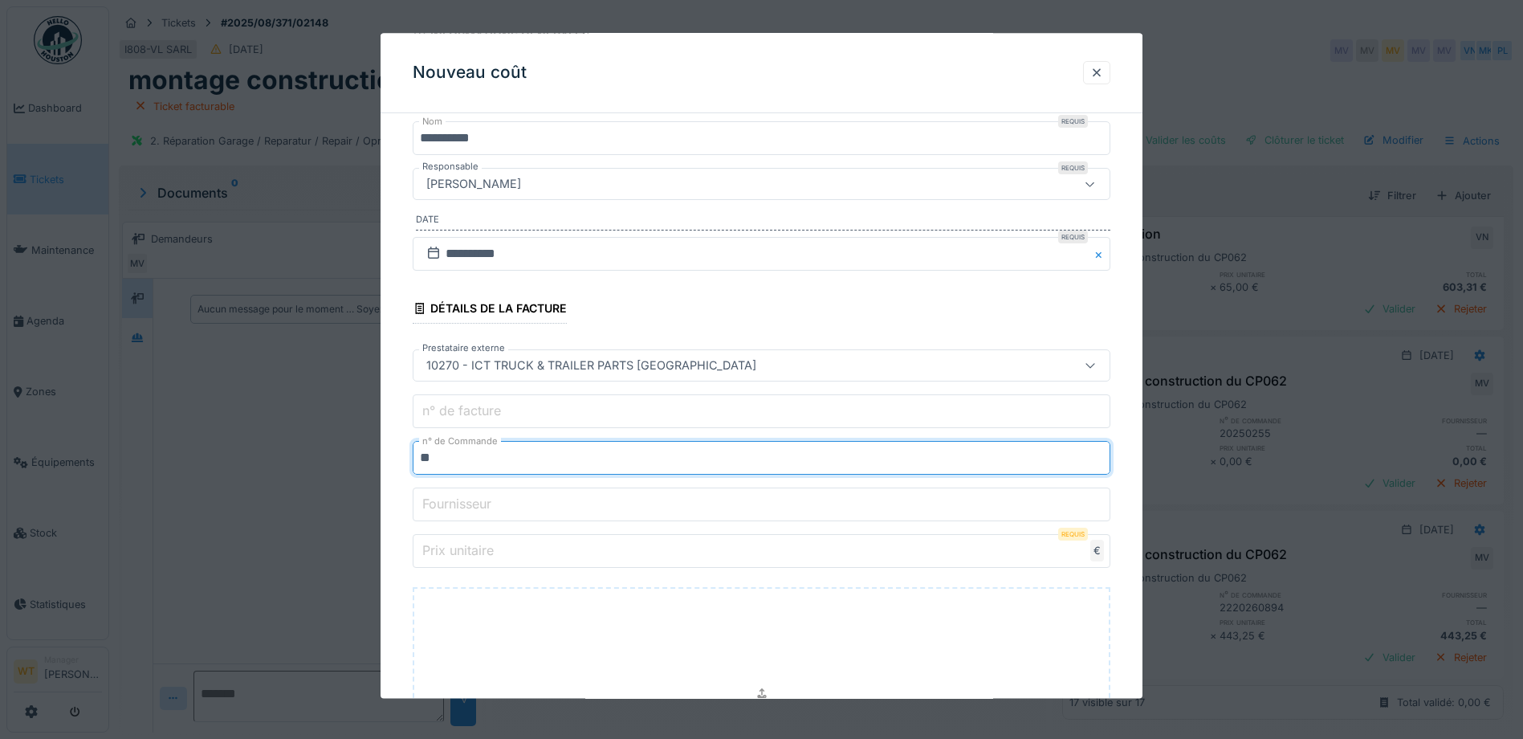
type input "*"
type input "**********"
click at [719, 568] on input "Prix unitaire" at bounding box center [762, 552] width 698 height 34
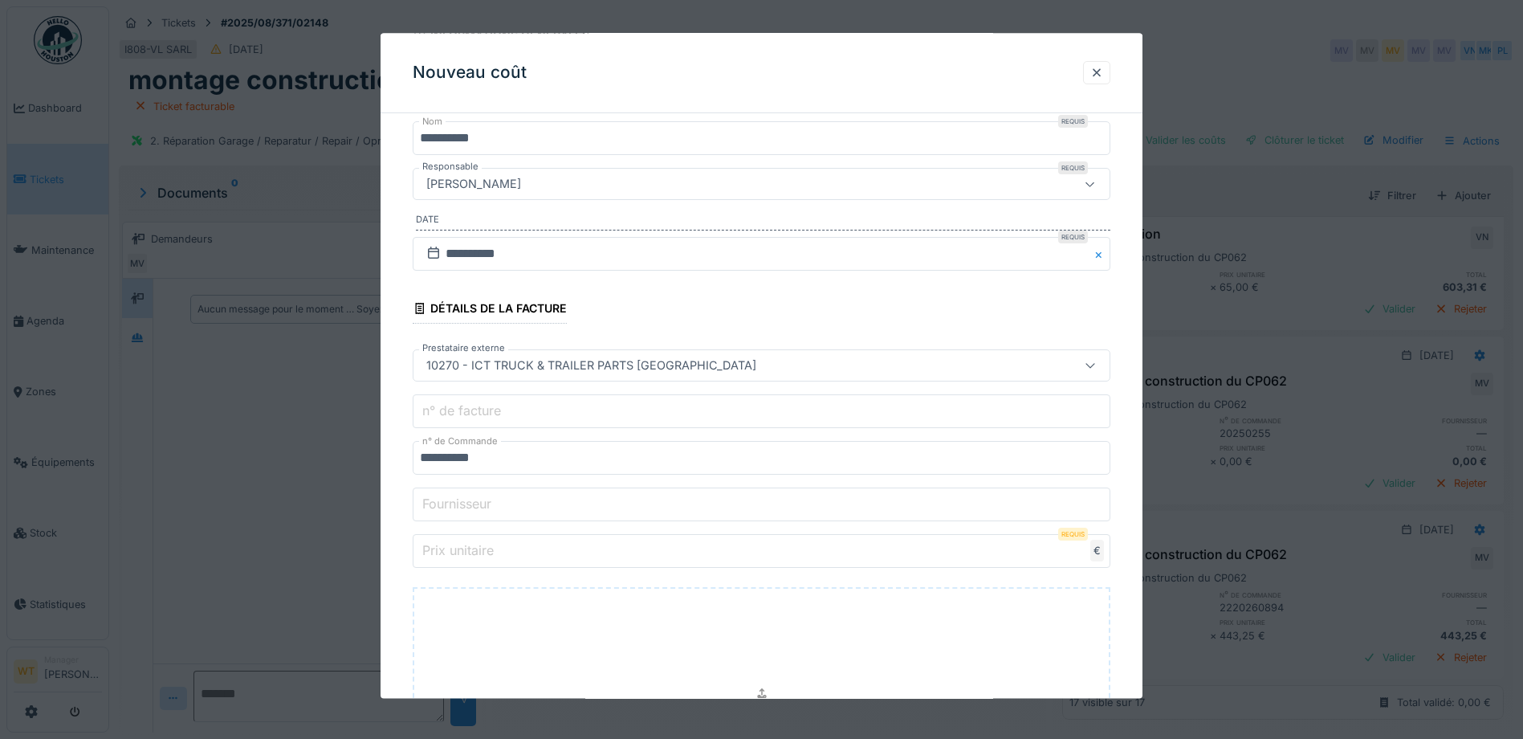
type input "*"
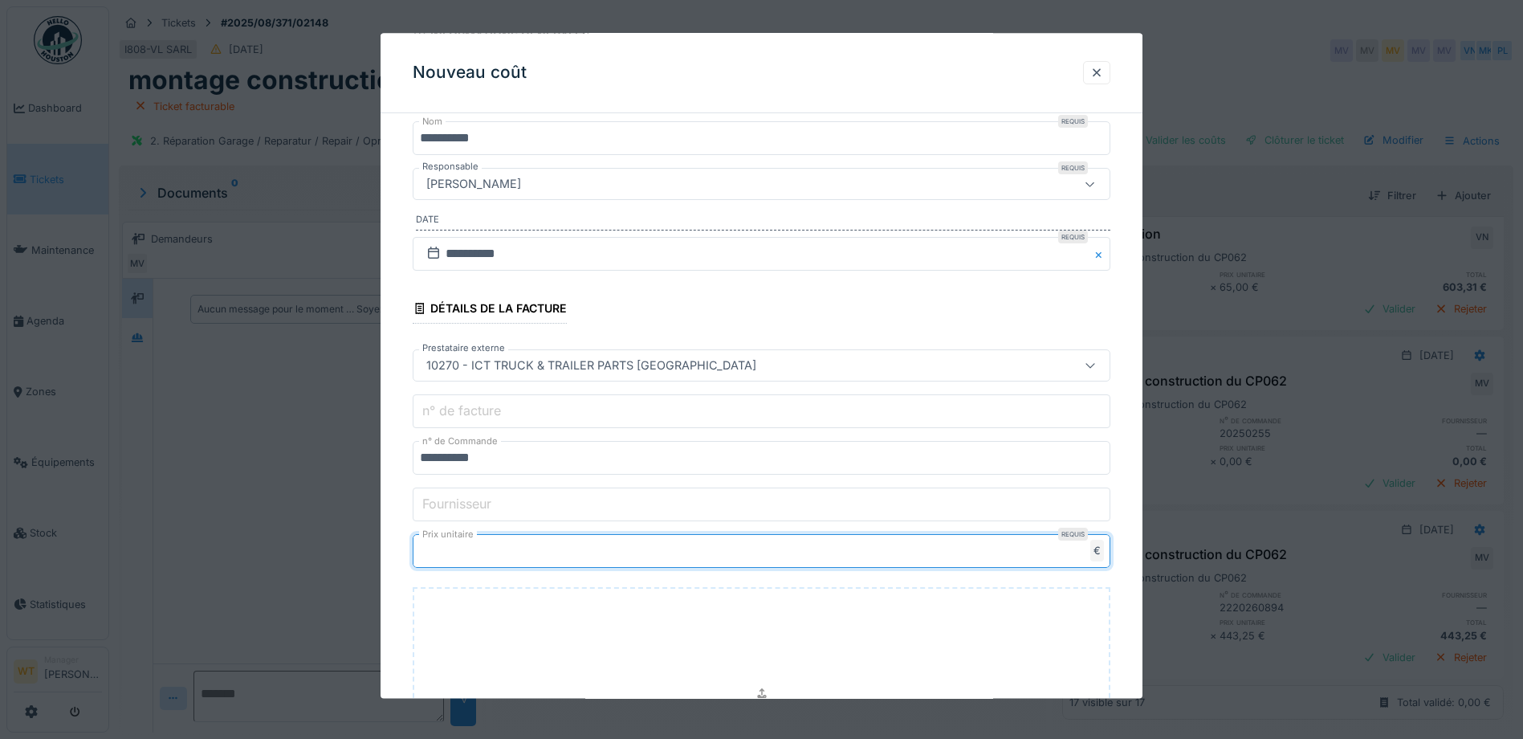
type input "****"
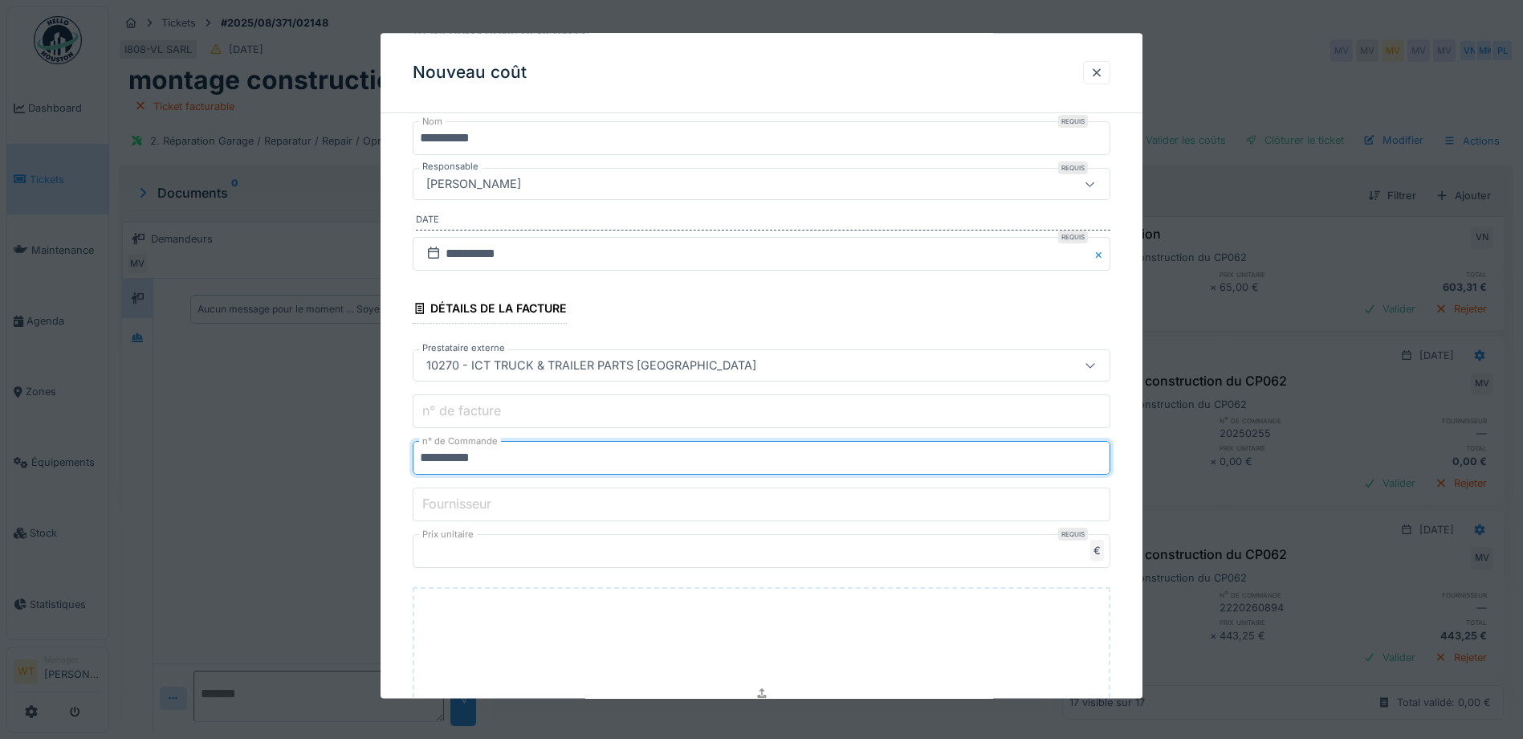
click at [466, 461] on input "**********" at bounding box center [762, 459] width 698 height 34
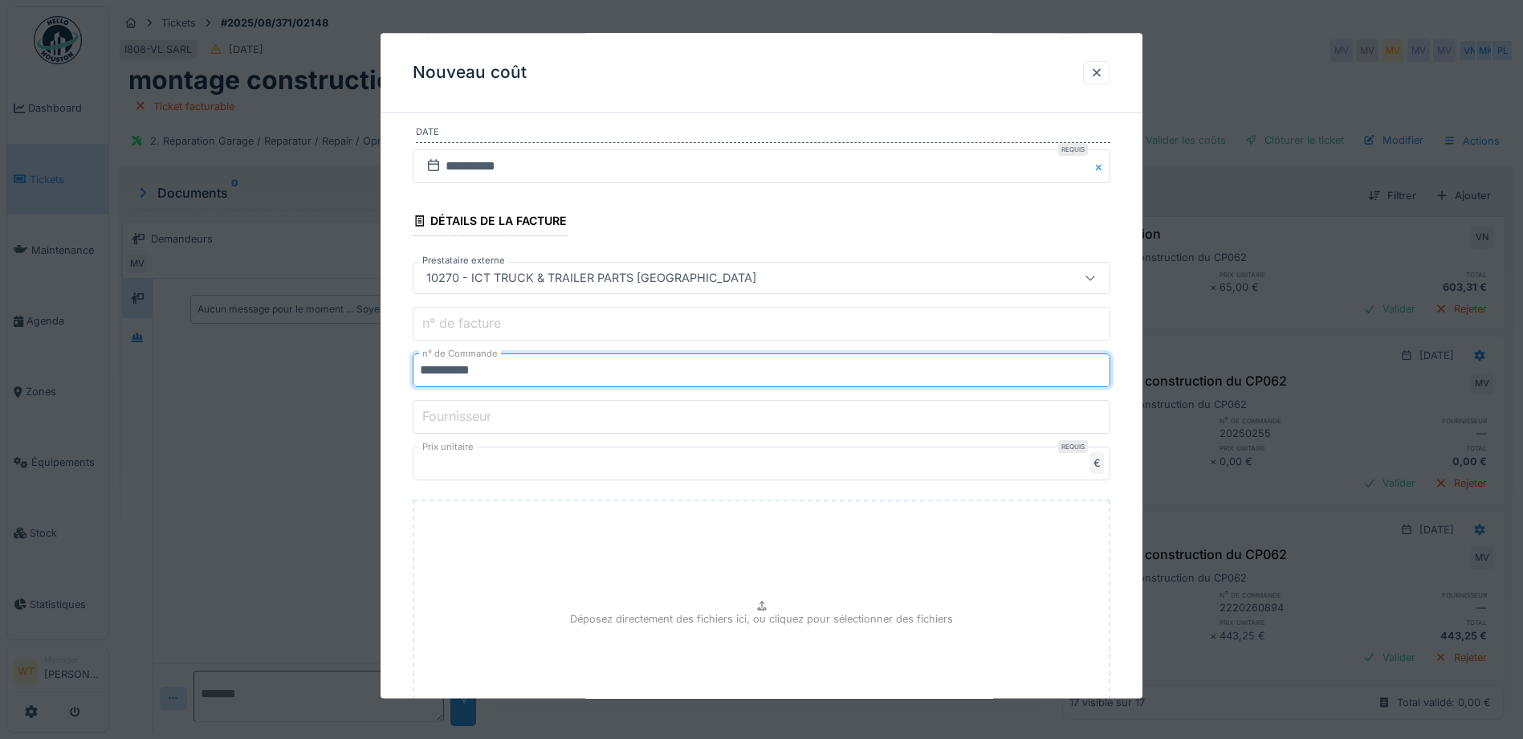
scroll to position [418, 0]
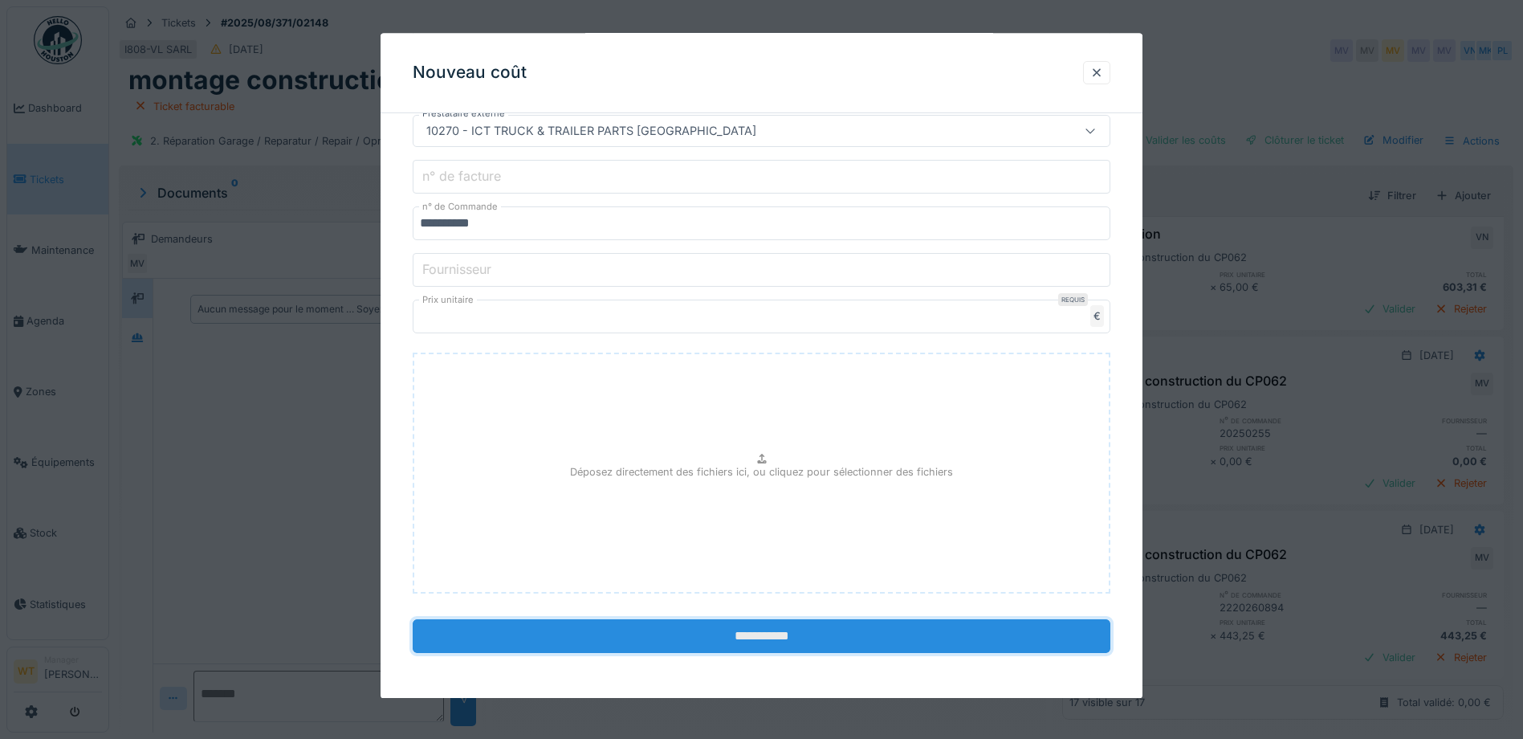
click at [605, 638] on input "**********" at bounding box center [762, 637] width 698 height 34
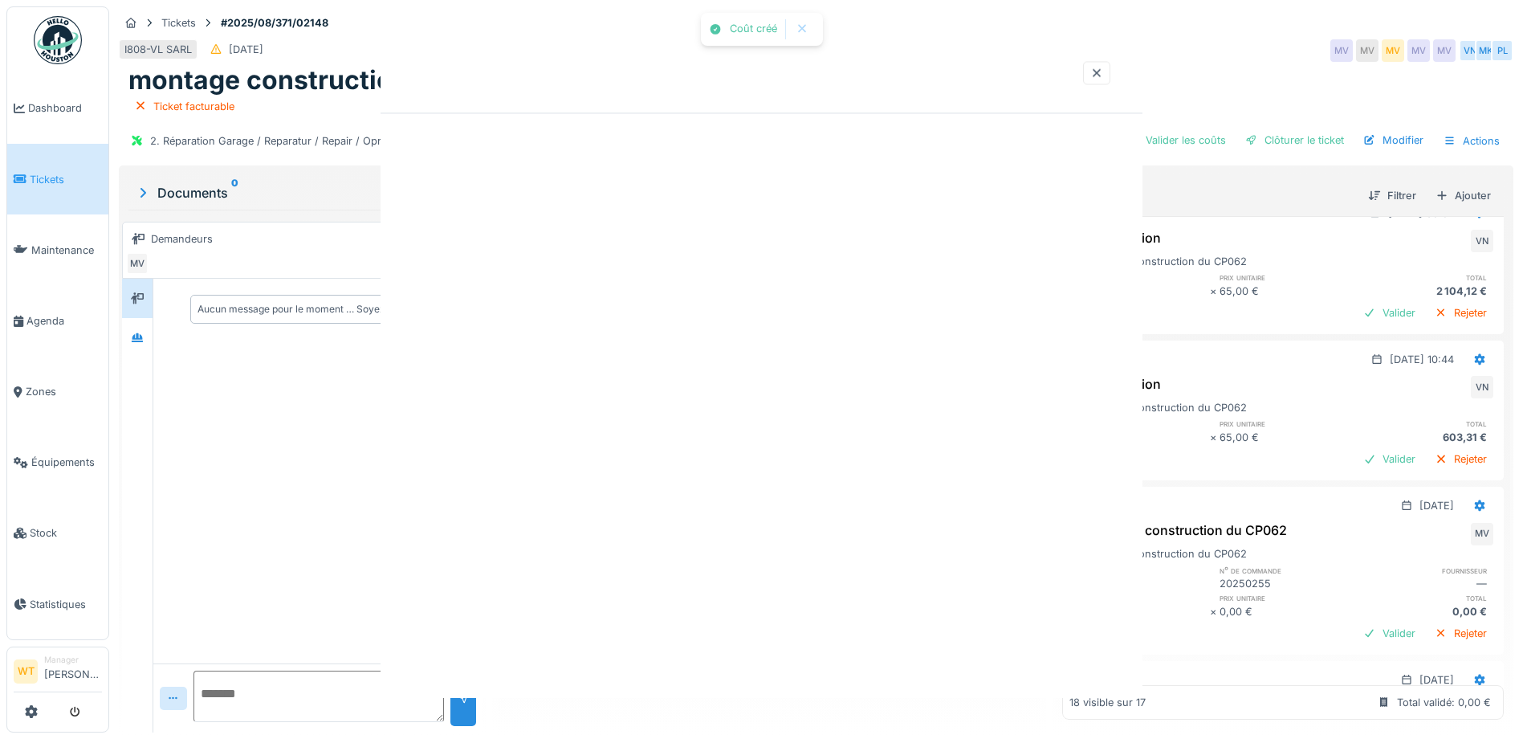
scroll to position [2566, 0]
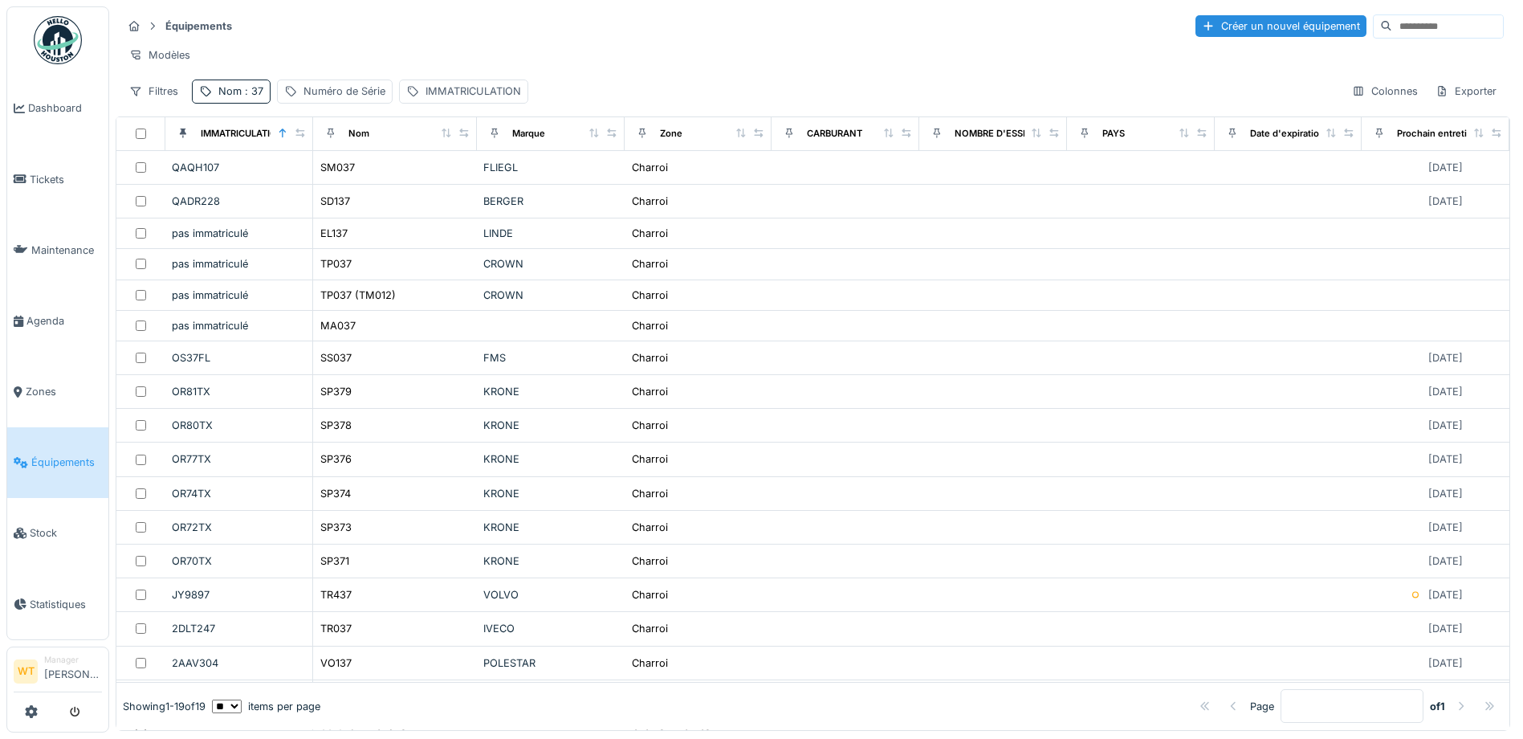
click at [246, 97] on span ": 37" at bounding box center [253, 91] width 22 height 12
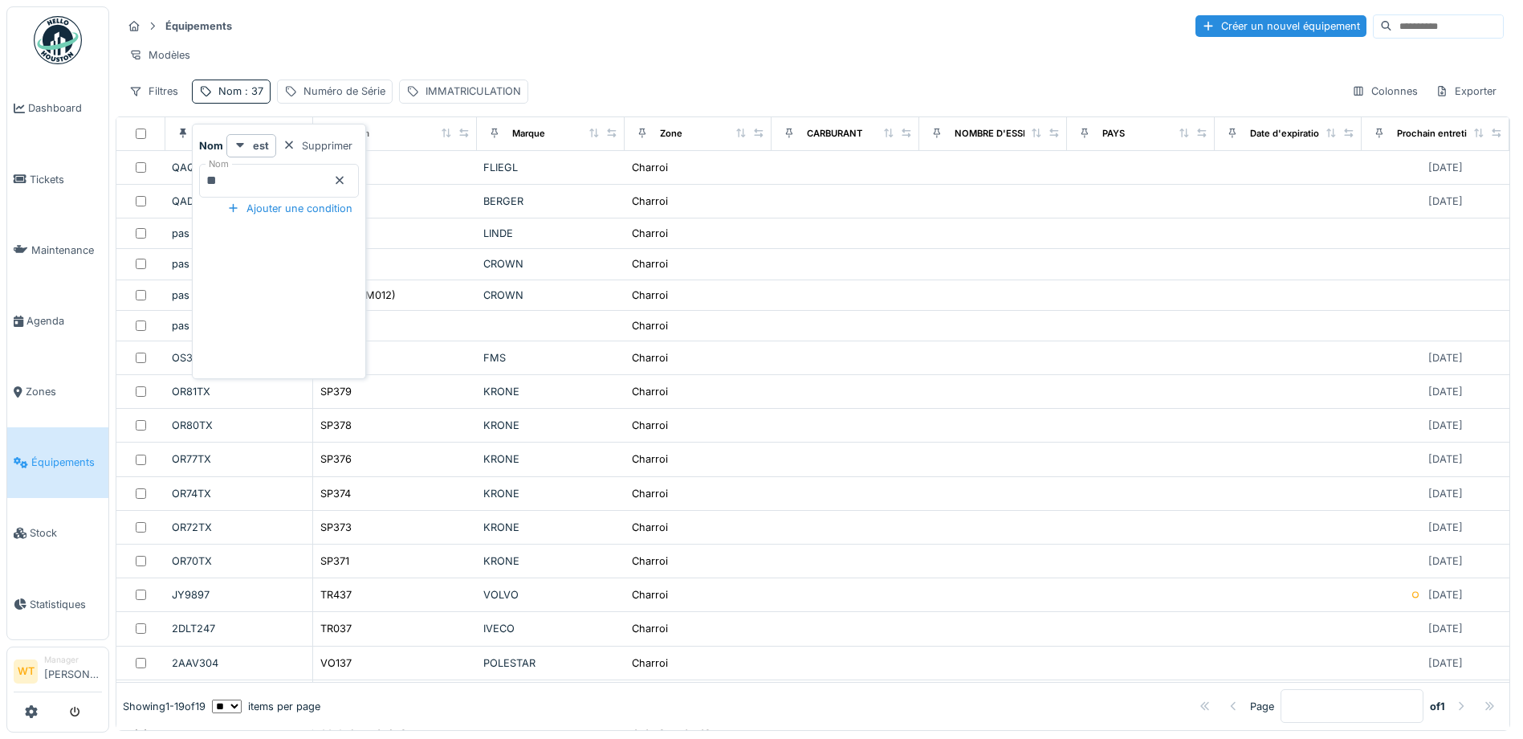
click at [346, 177] on icon at bounding box center [339, 180] width 13 height 10
click at [298, 184] on input "Nom" at bounding box center [279, 181] width 160 height 34
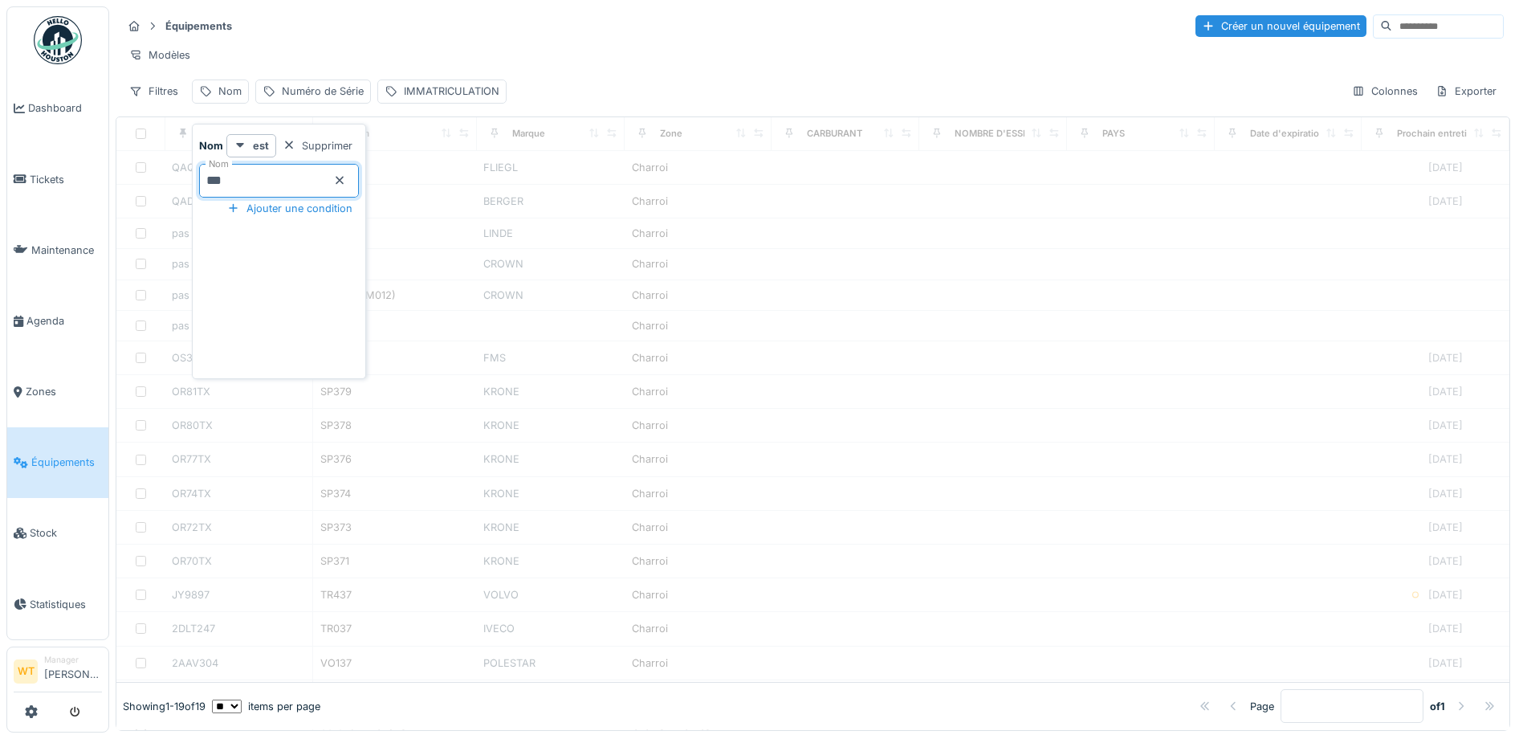
type input "***"
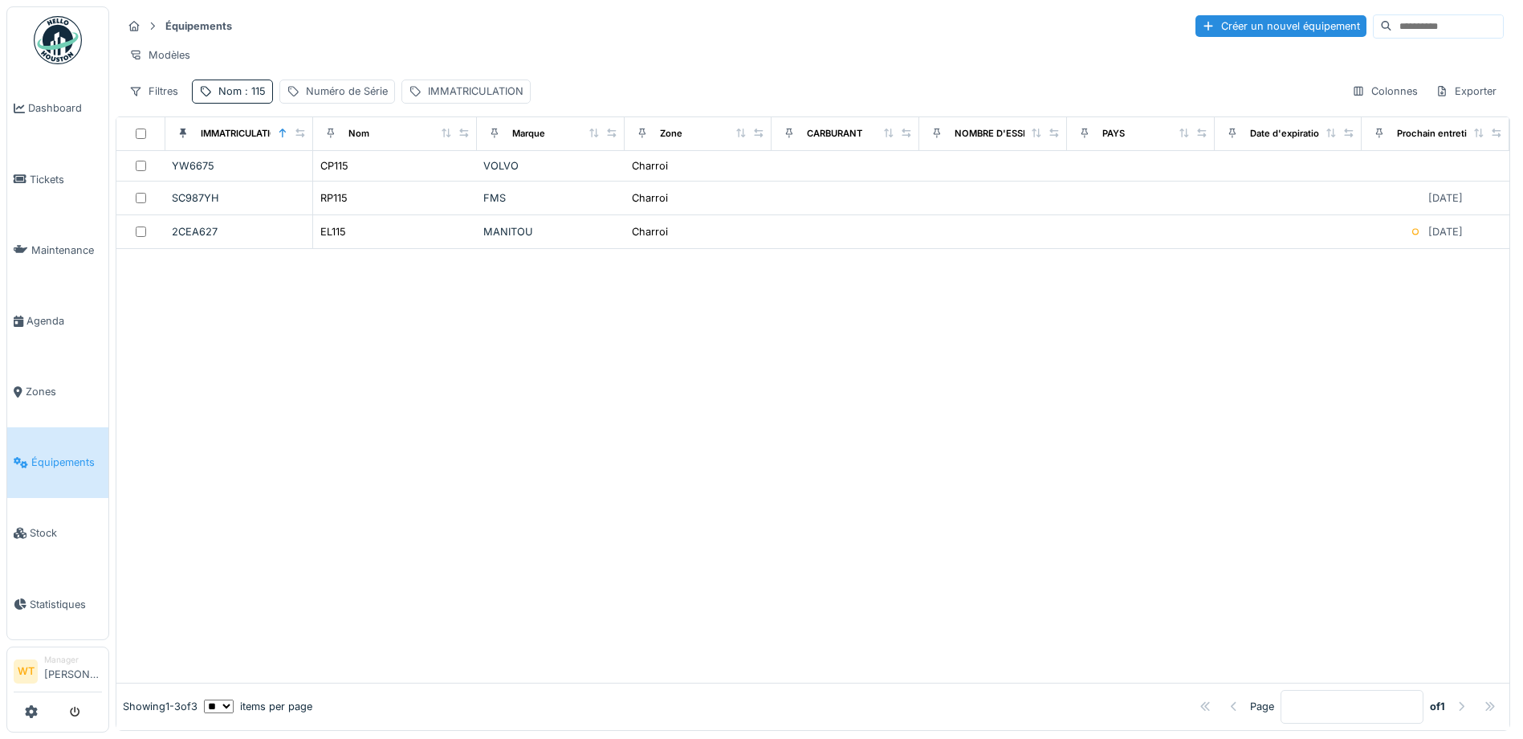
click at [593, 311] on div at bounding box center [812, 465] width 1393 height 433
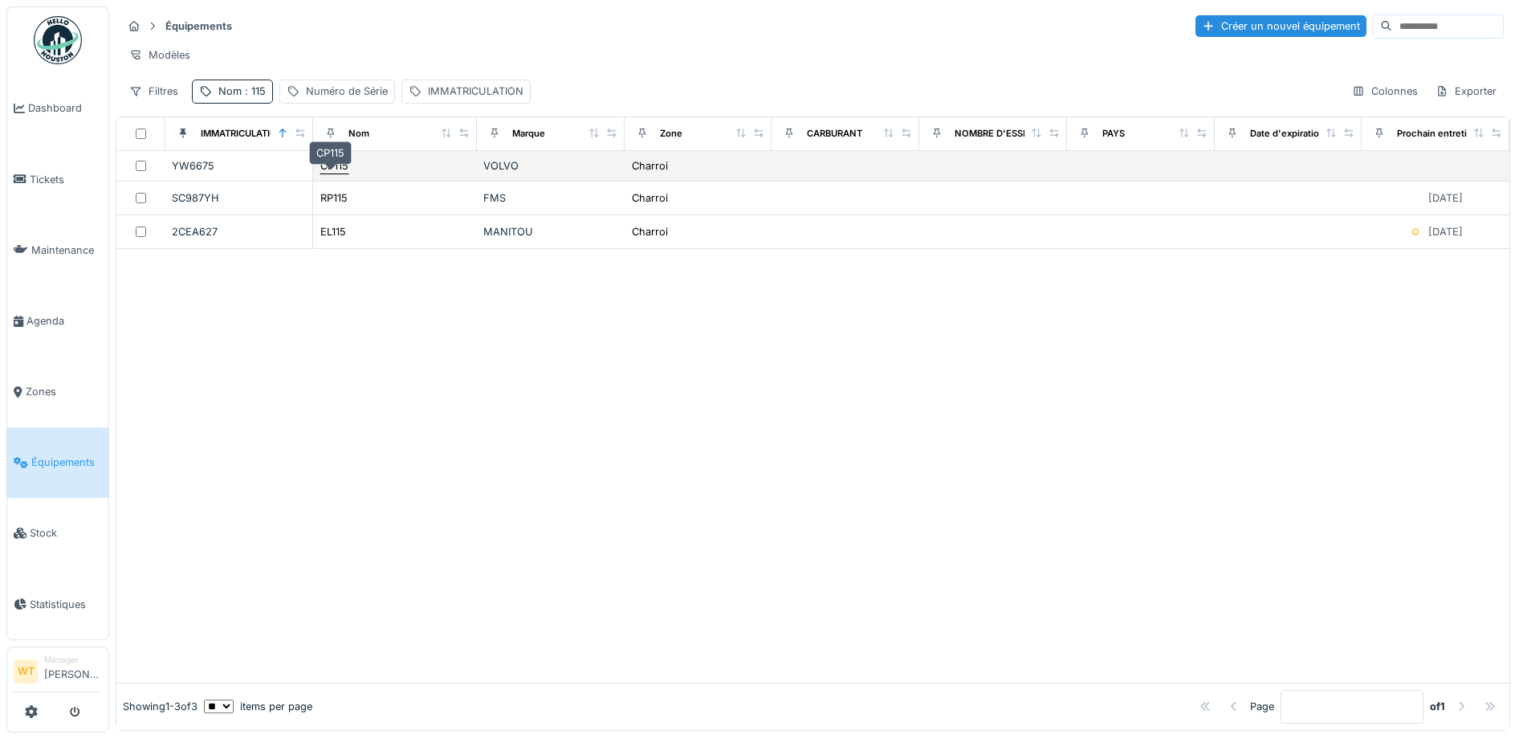
click at [343, 173] on div "CP115" at bounding box center [334, 165] width 28 height 15
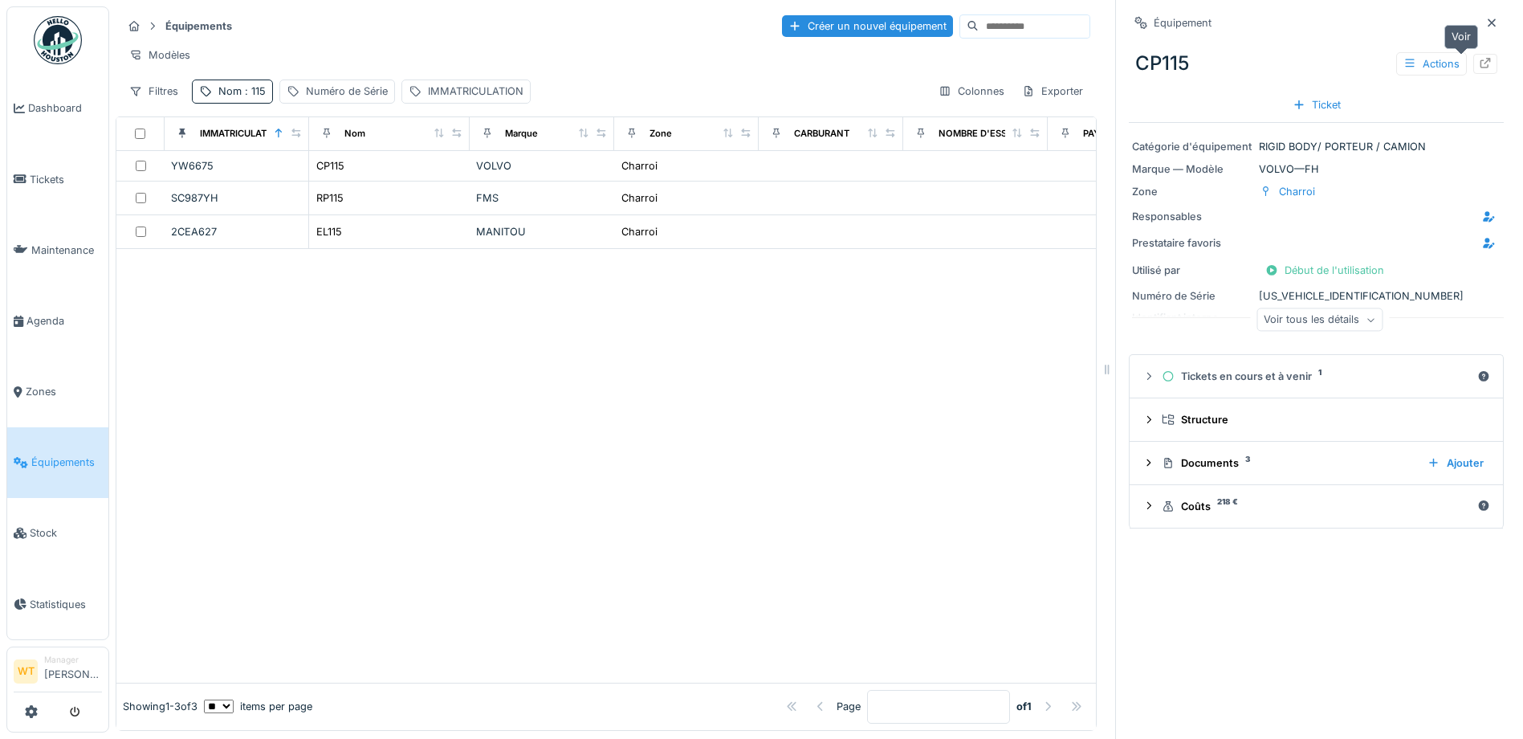
click at [1479, 68] on icon at bounding box center [1485, 63] width 13 height 10
click at [37, 313] on span "Agenda" at bounding box center [63, 320] width 75 height 15
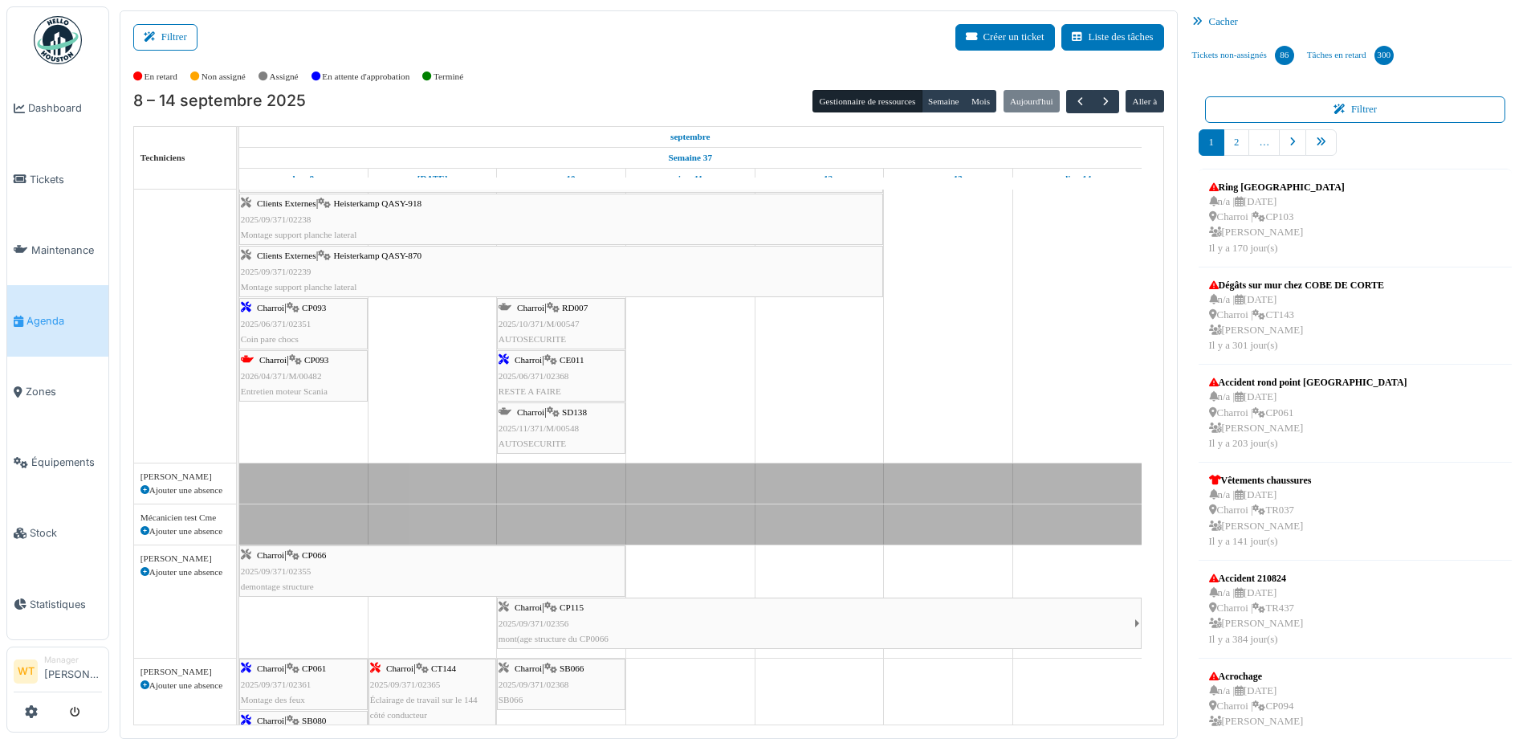
scroll to position [161, 0]
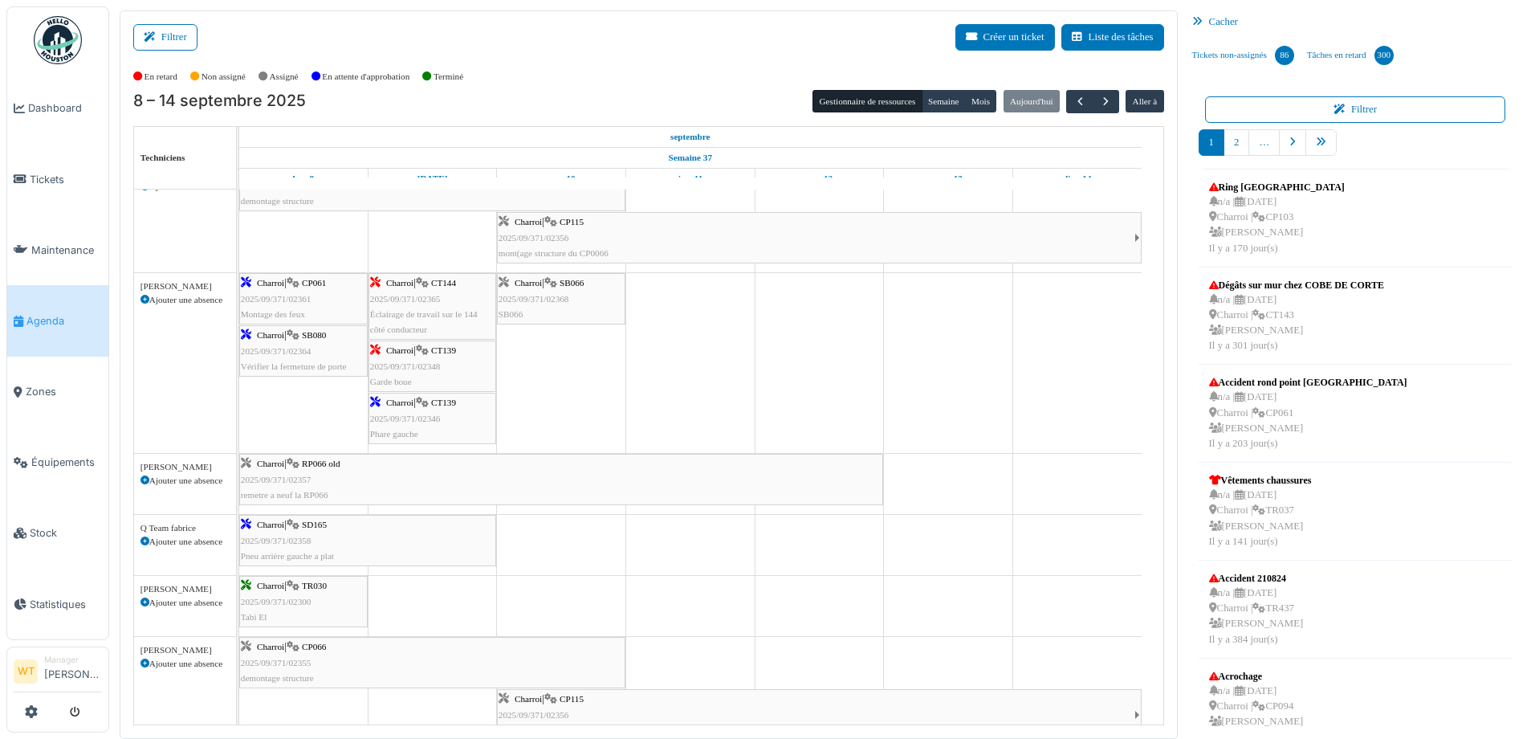
click at [405, 502] on div "Charroi | RP066 old 2025/09/371/02357 remetre a neuf la RP066" at bounding box center [561, 479] width 641 height 47
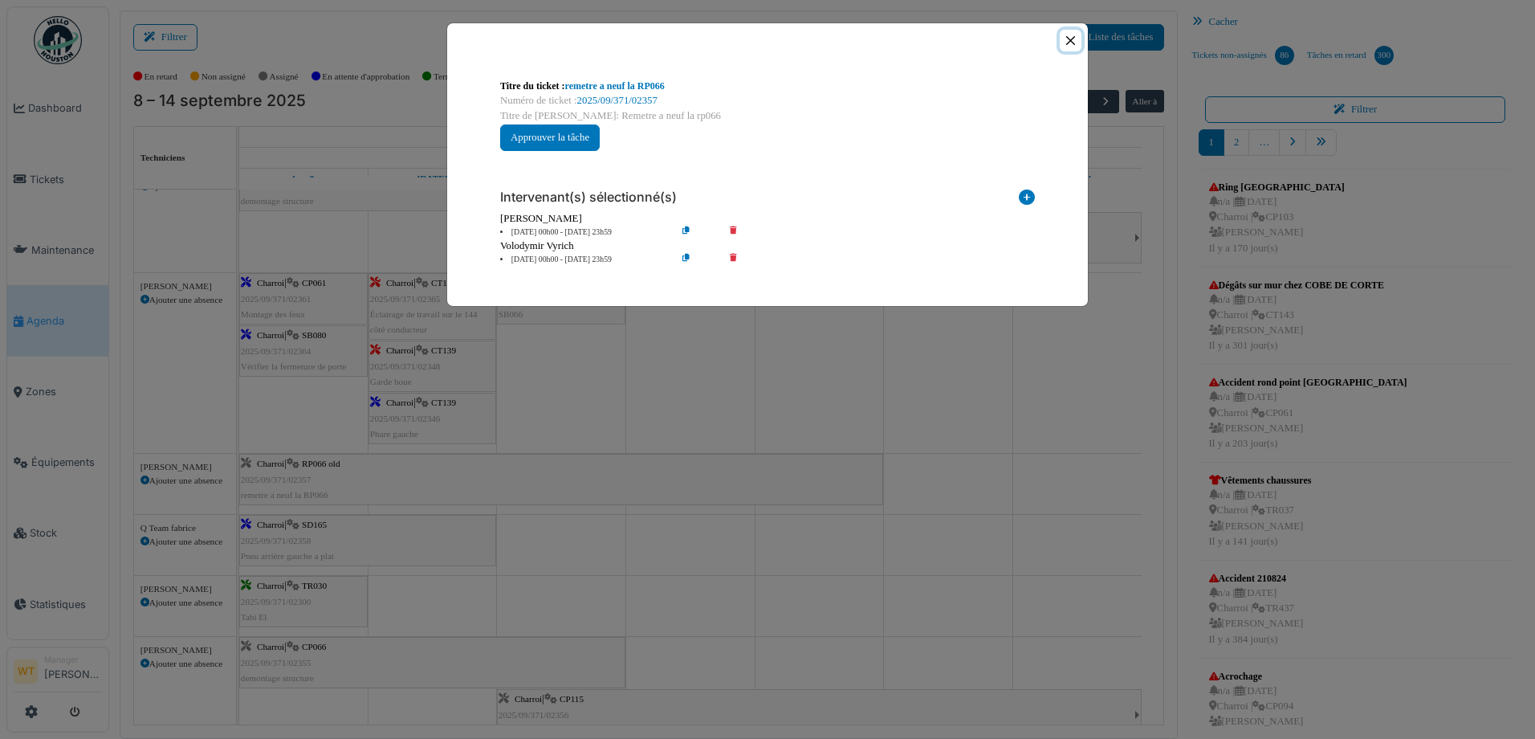
click at [1067, 35] on button "Close" at bounding box center [1071, 41] width 22 height 22
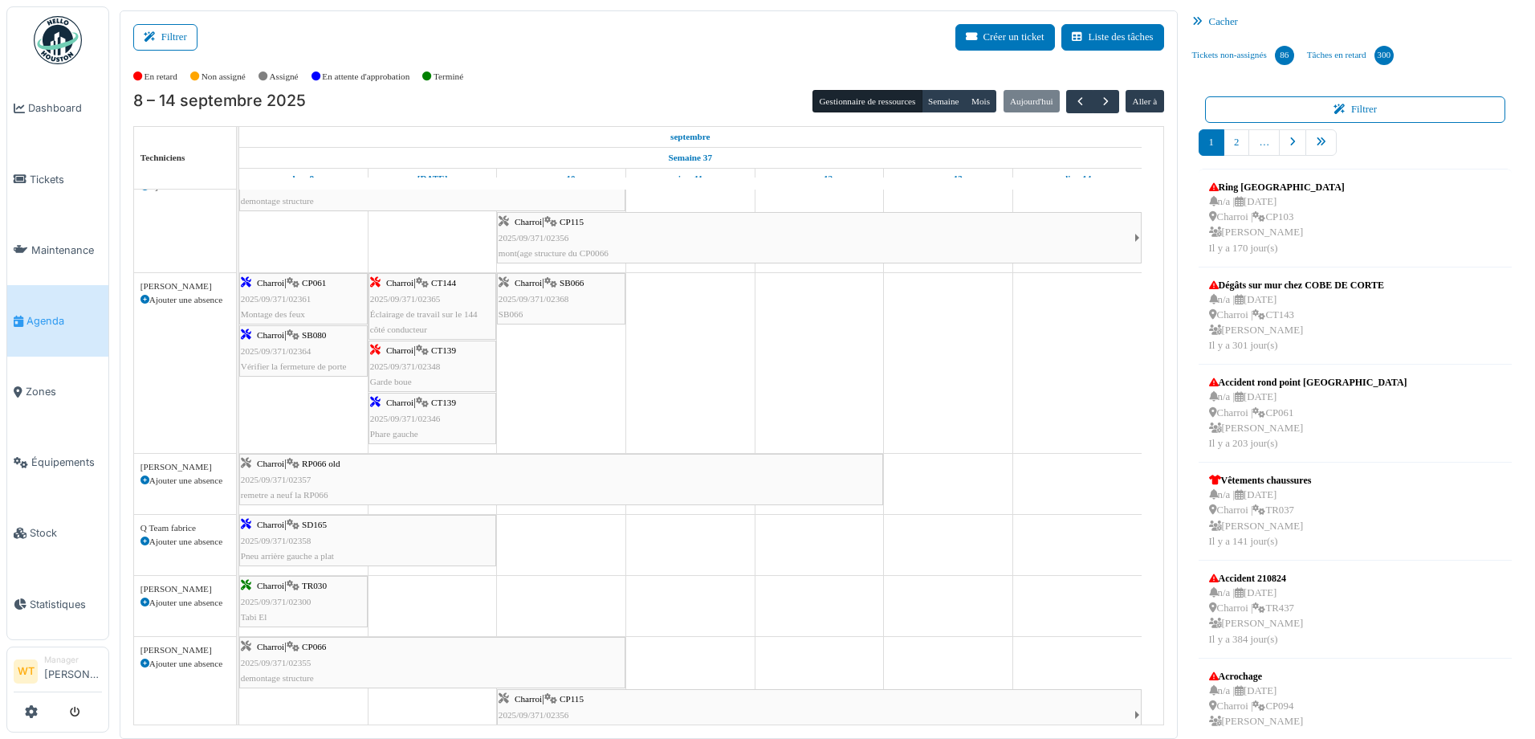
click at [328, 642] on div "Charroi | CP066 2025/09/371/02355 demontage structure" at bounding box center [432, 662] width 383 height 47
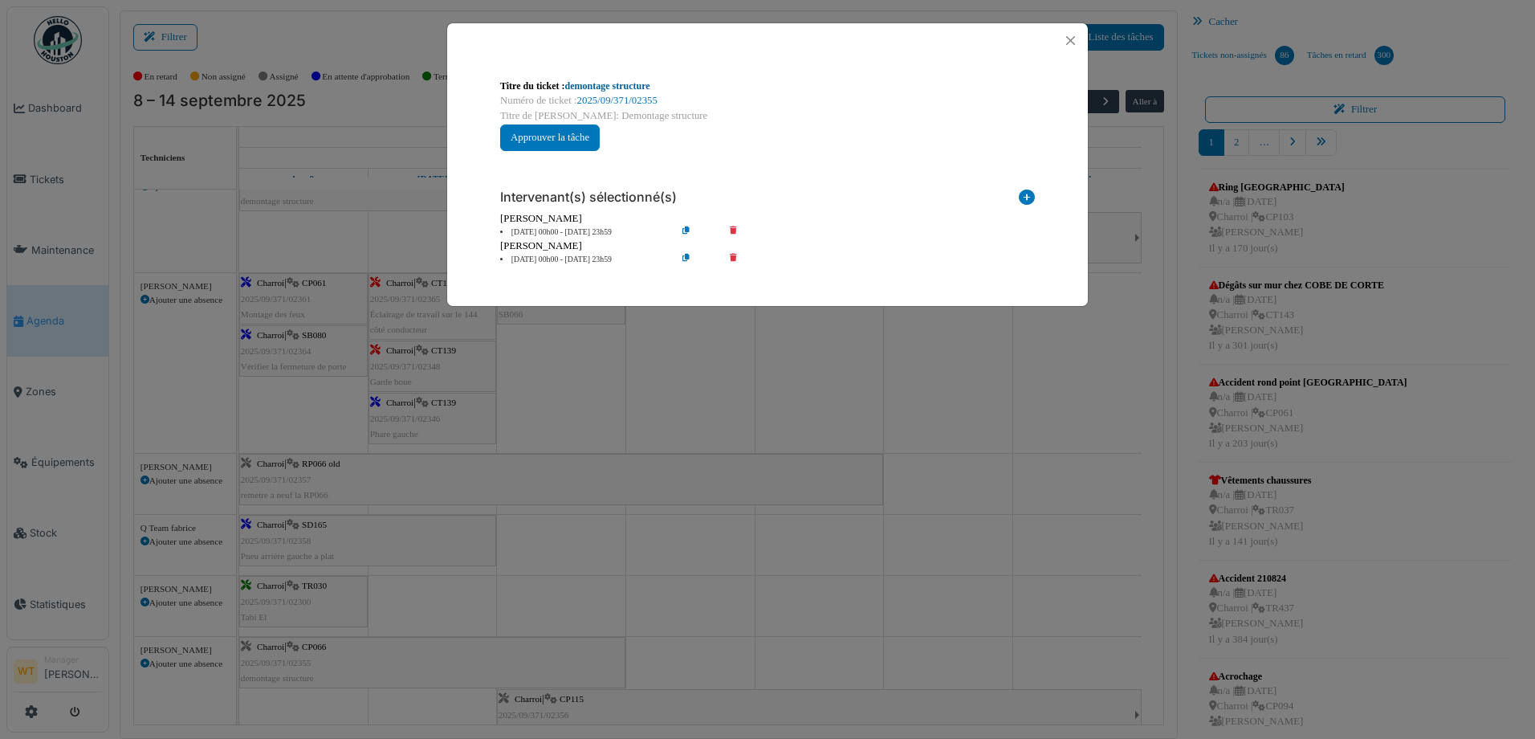
click at [625, 84] on link "demontage structure" at bounding box center [607, 85] width 85 height 11
click at [1069, 42] on button "Close" at bounding box center [1071, 41] width 22 height 22
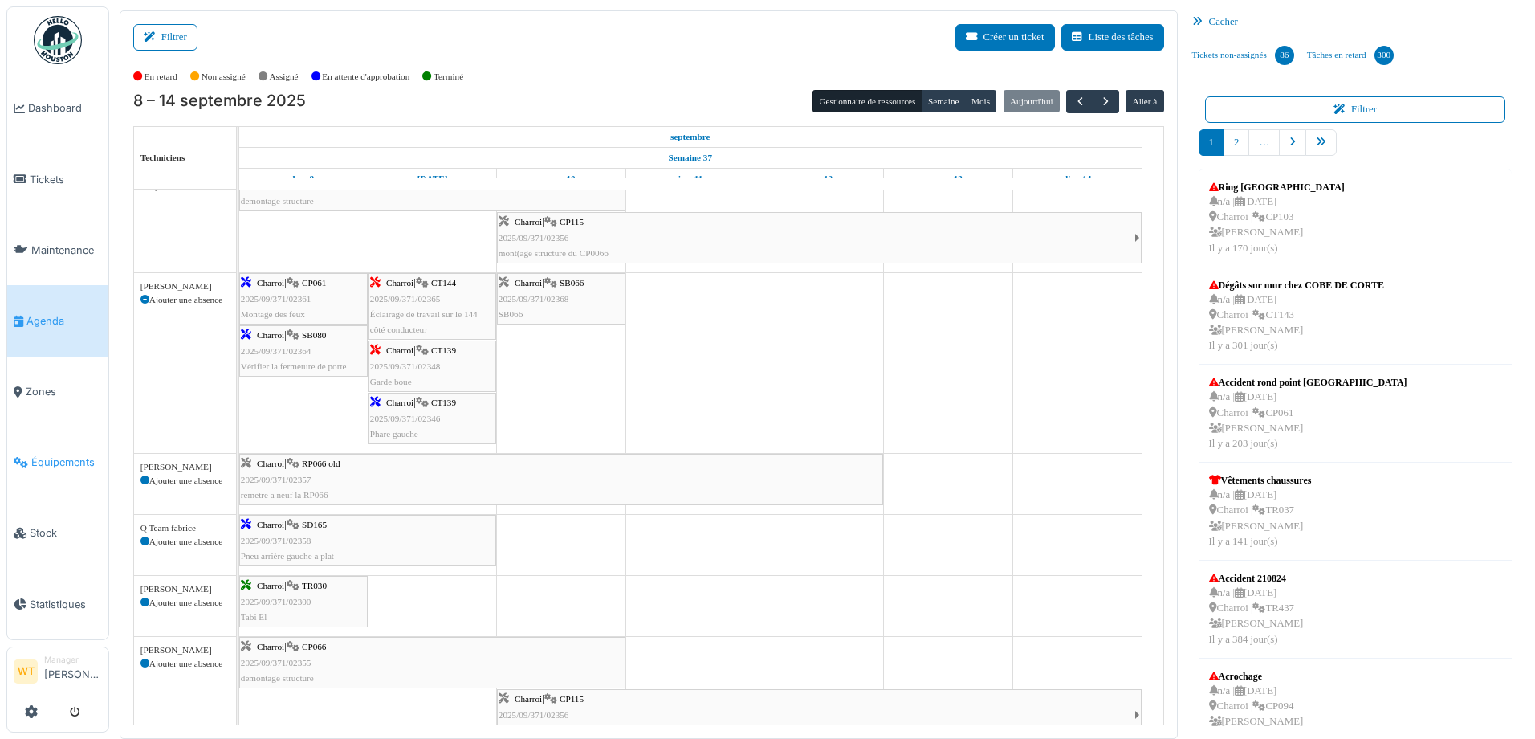
click at [68, 454] on span "Équipements" at bounding box center [66, 461] width 71 height 15
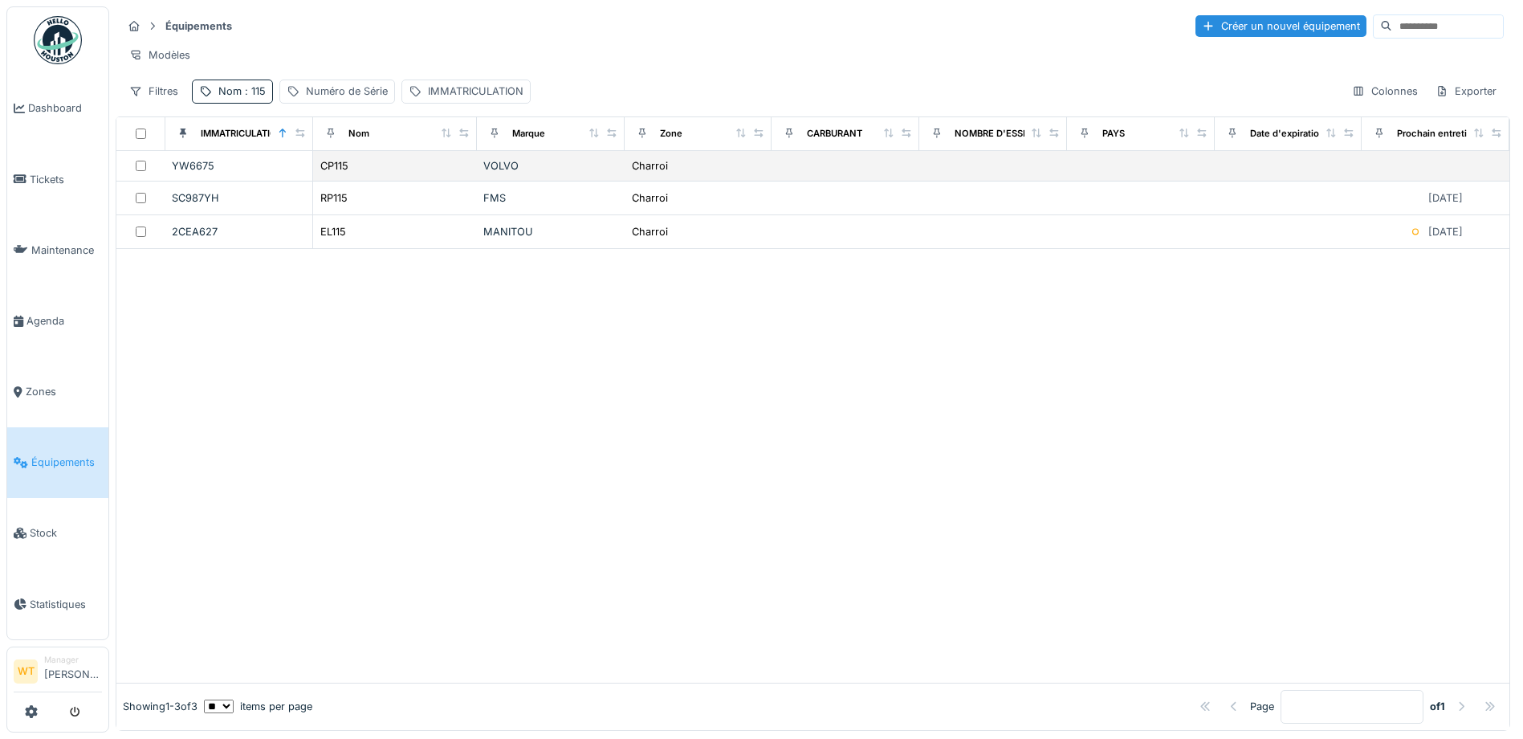
click at [328, 181] on td "CP115" at bounding box center [395, 166] width 164 height 31
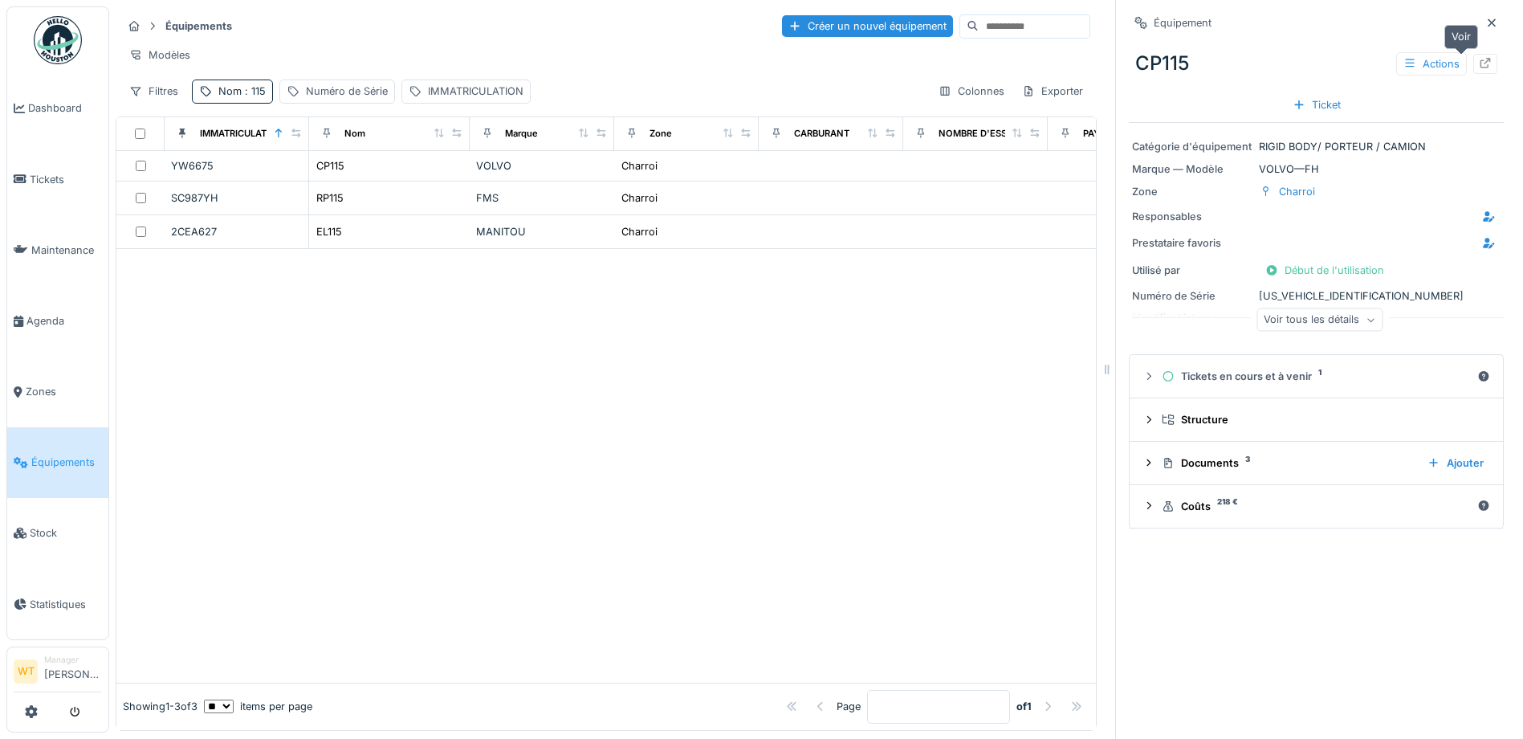
click at [1479, 65] on icon at bounding box center [1485, 63] width 13 height 10
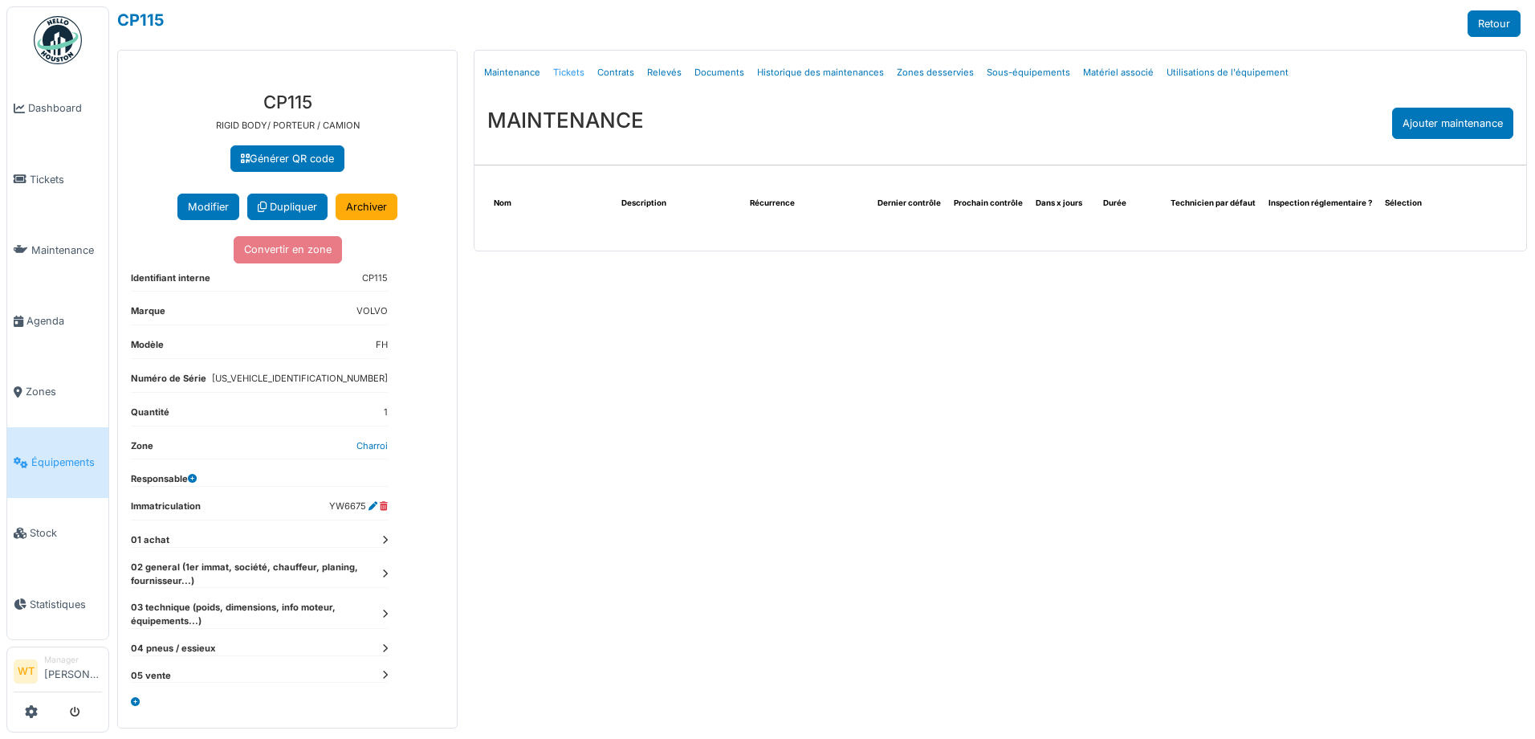
click at [564, 75] on link "Tickets" at bounding box center [569, 73] width 44 height 38
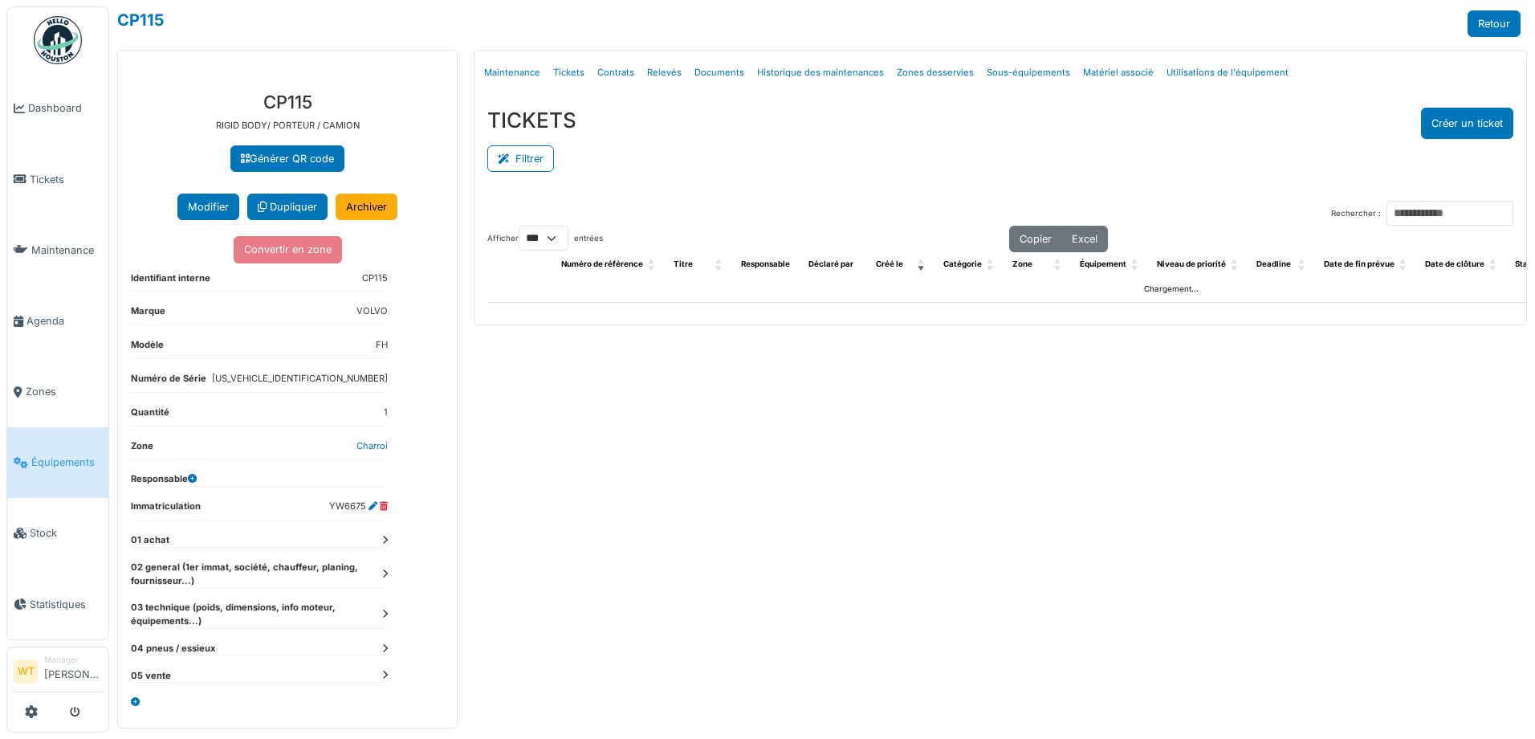
select select "***"
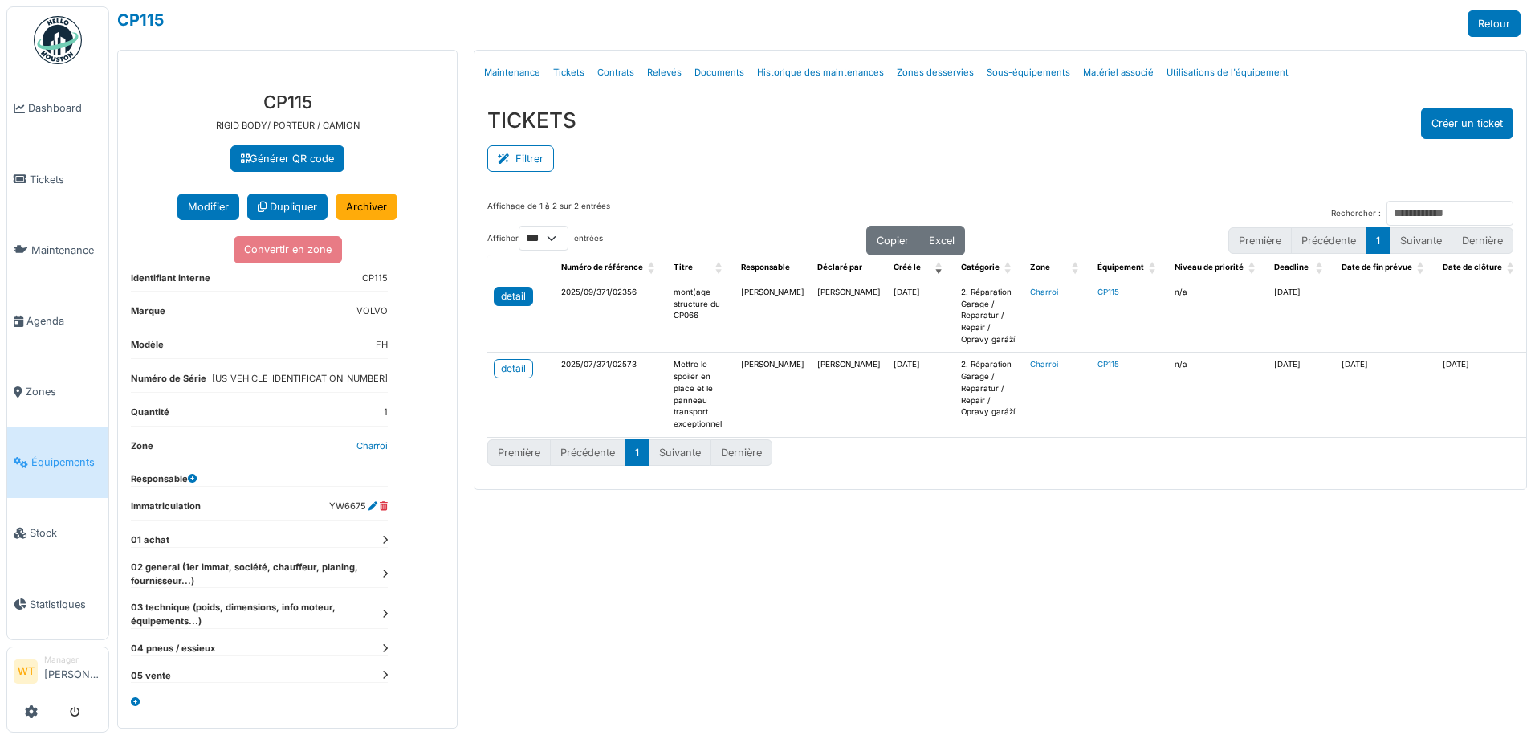
click at [513, 289] on div "detail" at bounding box center [513, 296] width 25 height 14
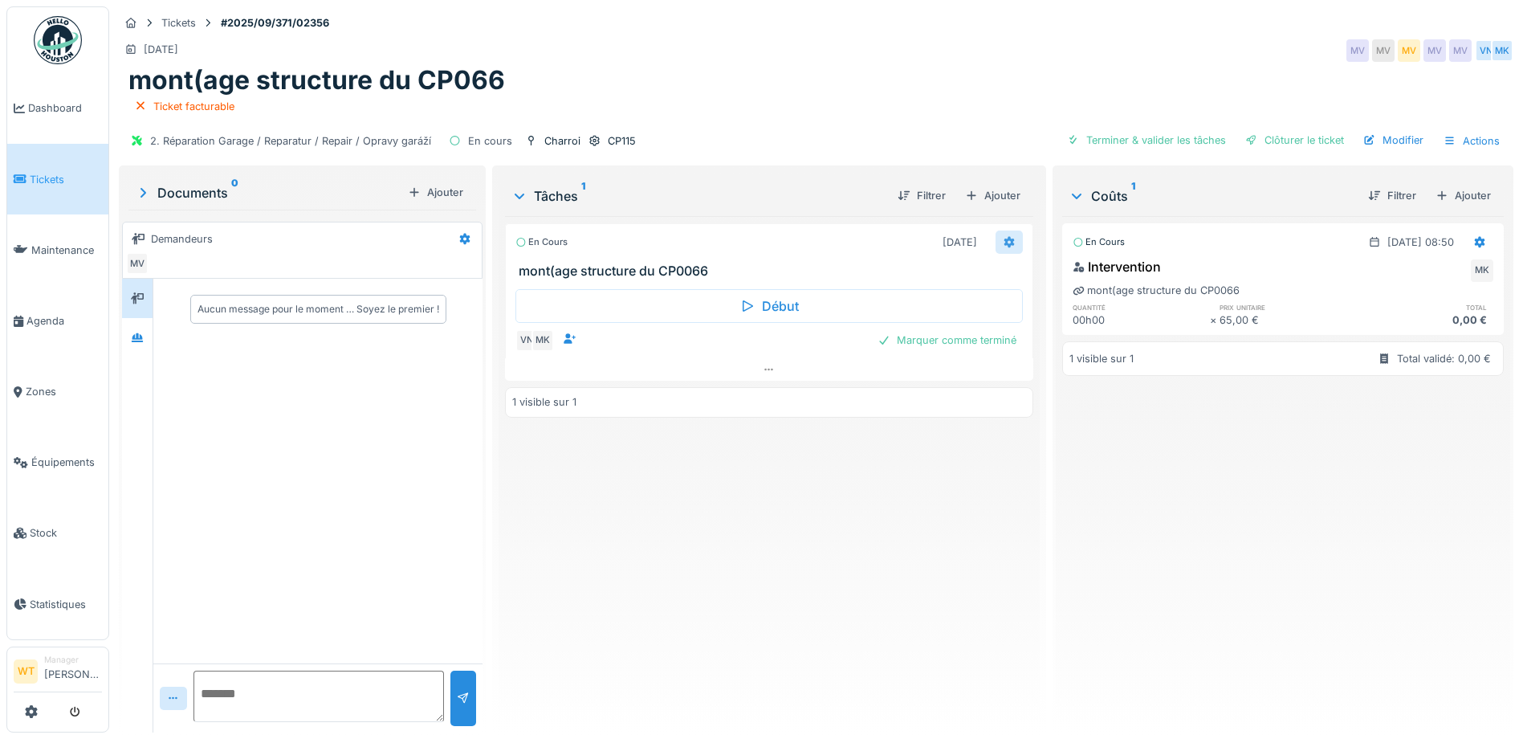
click at [1004, 240] on icon at bounding box center [1009, 242] width 10 height 11
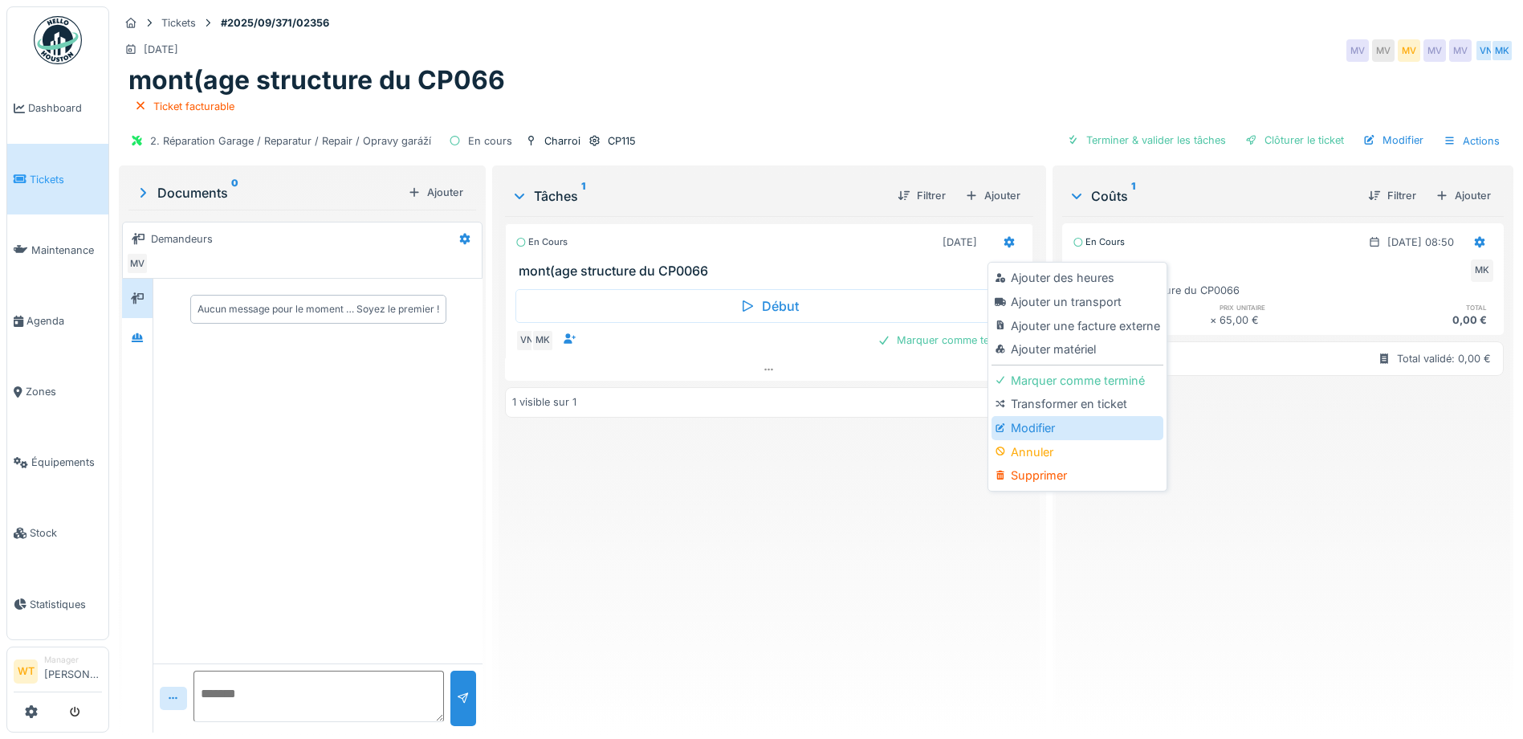
click at [1042, 430] on div "Modifier" at bounding box center [1077, 428] width 171 height 24
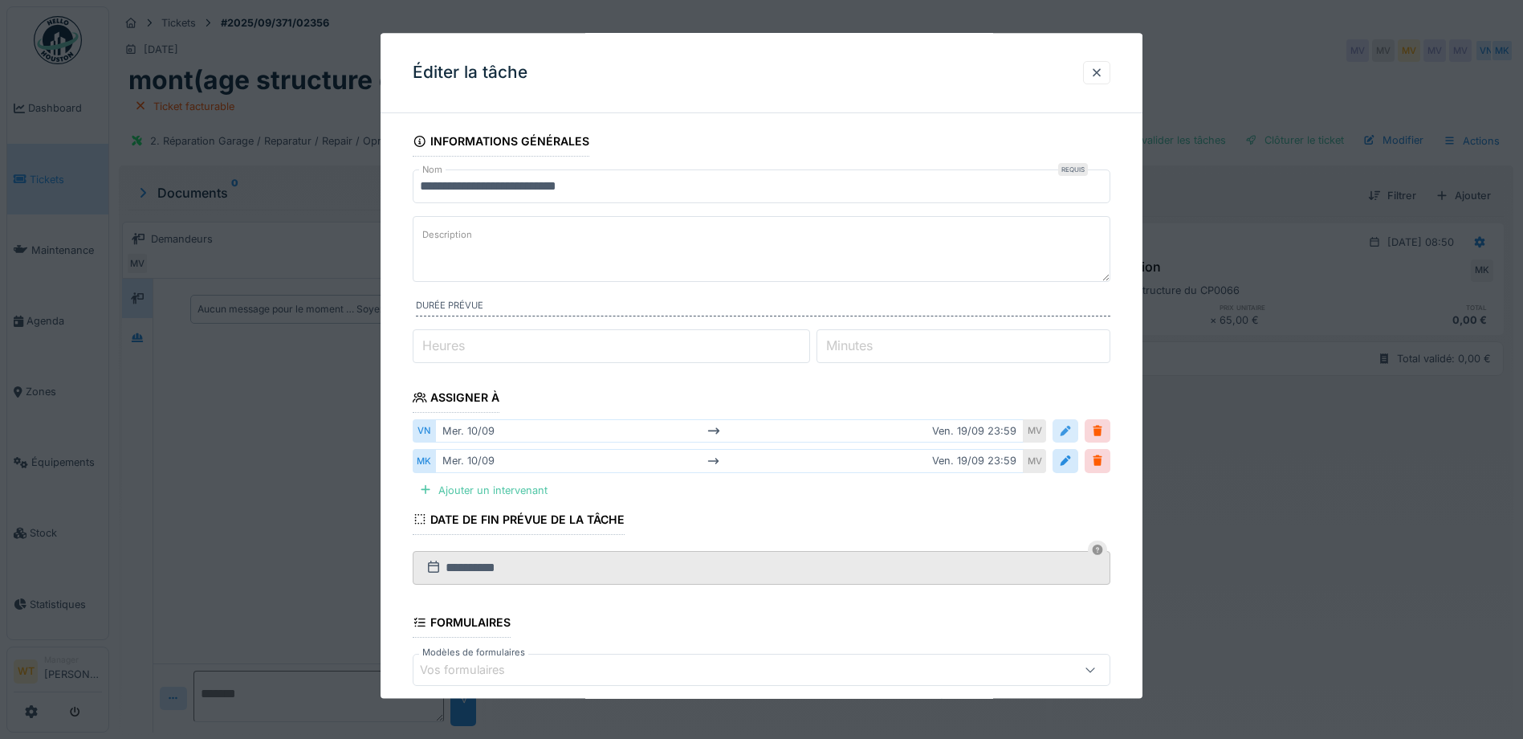
click at [1072, 426] on div at bounding box center [1065, 431] width 13 height 15
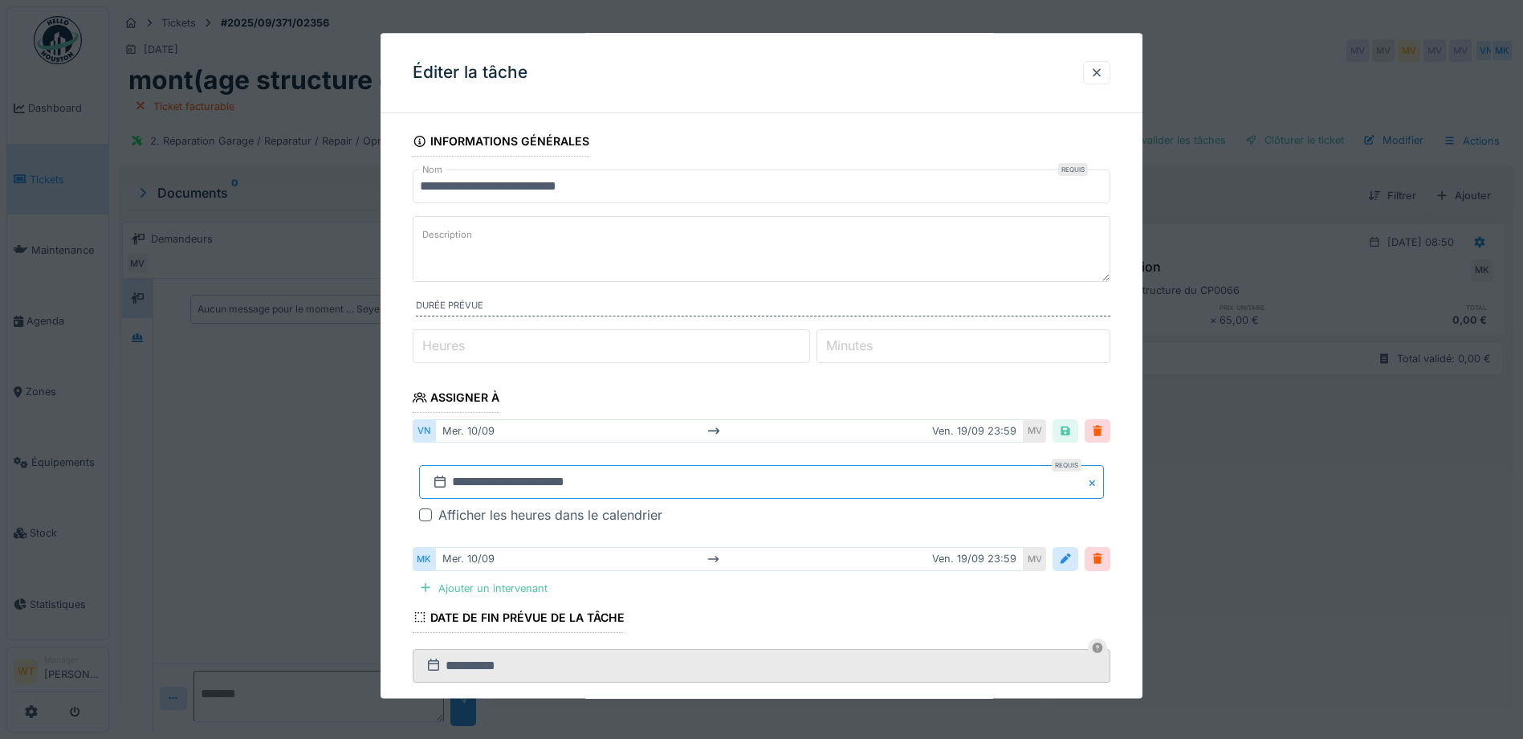
click at [652, 491] on input "**********" at bounding box center [761, 483] width 685 height 34
click at [1130, 182] on div "**********" at bounding box center [762, 555] width 762 height 859
click at [1103, 72] on div at bounding box center [1096, 72] width 13 height 15
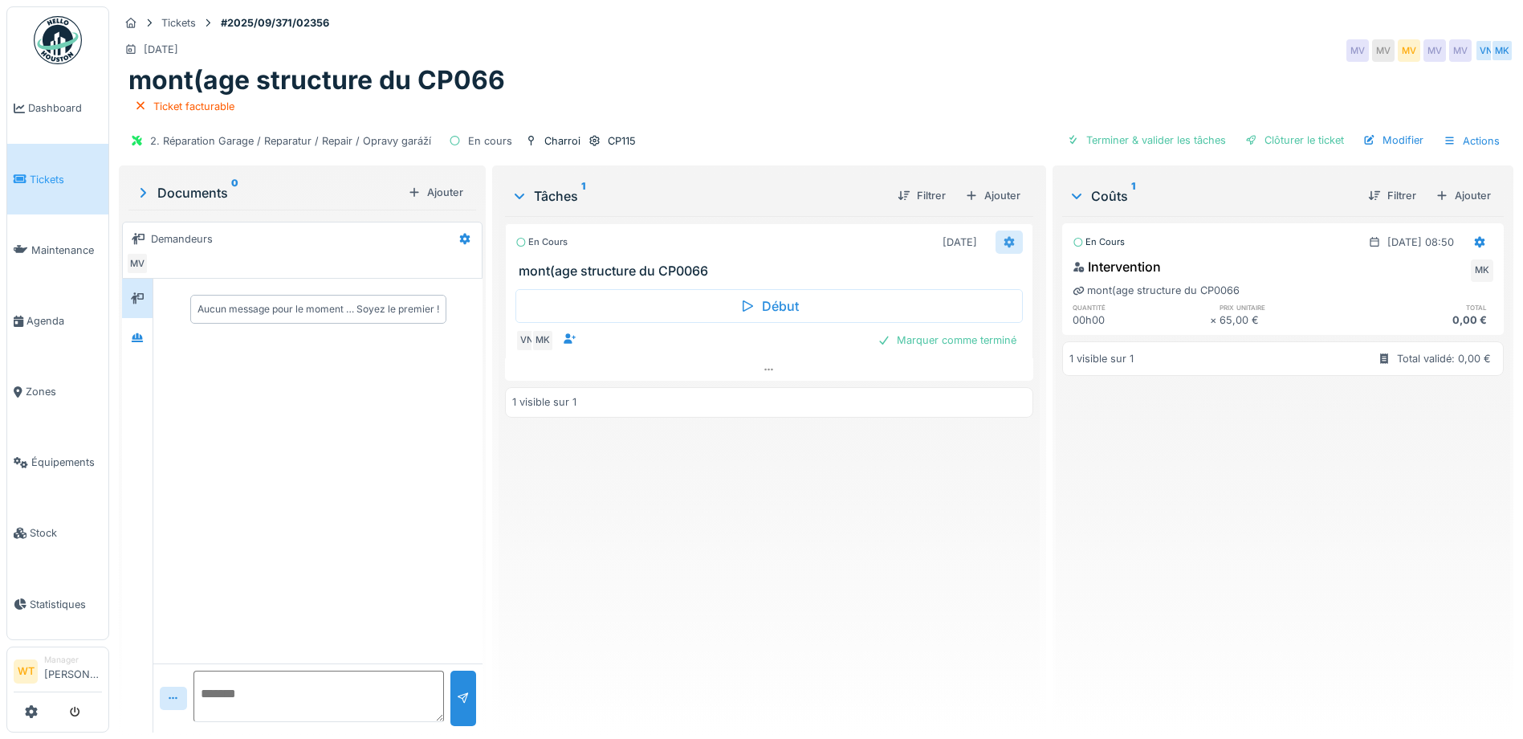
click at [1004, 241] on icon at bounding box center [1009, 242] width 10 height 11
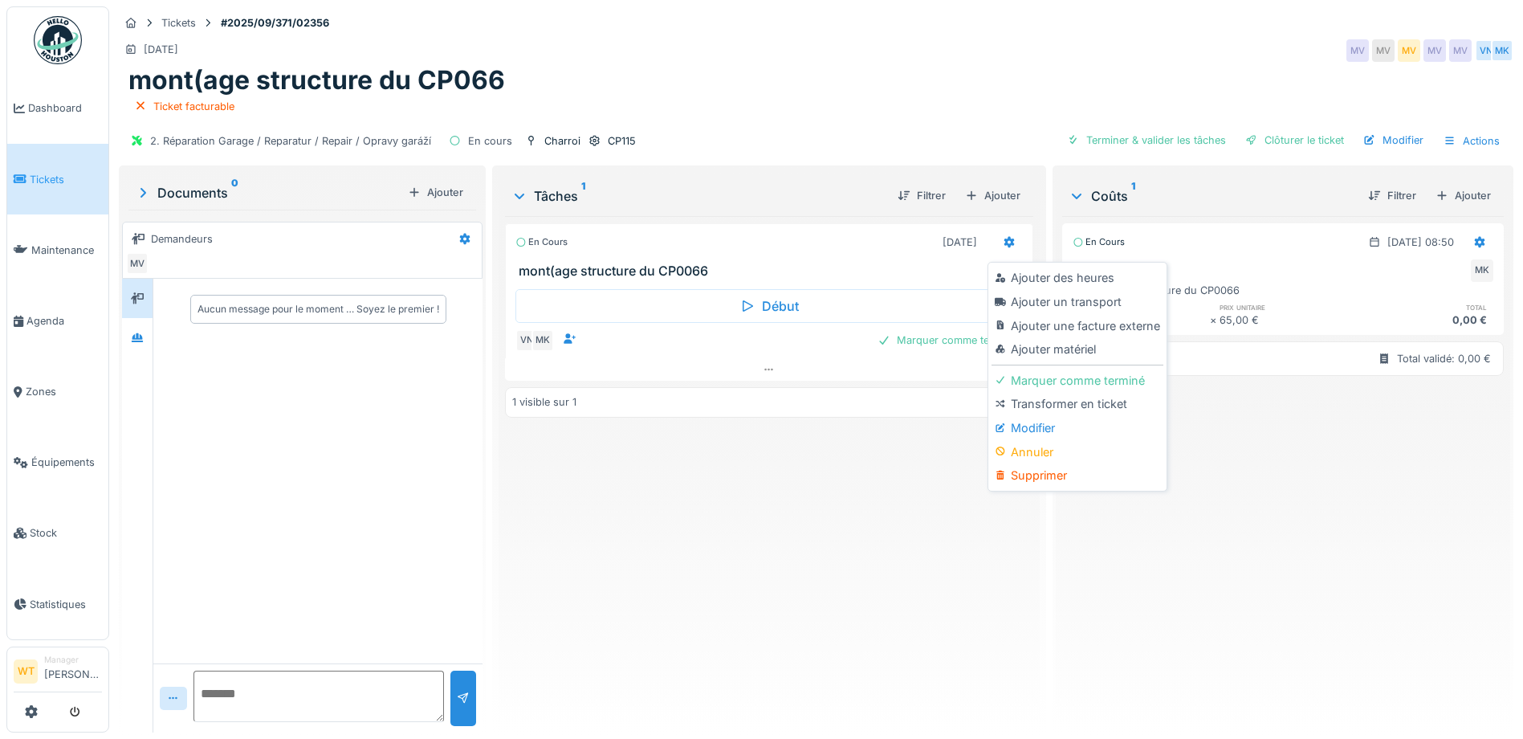
click at [1043, 422] on div "Modifier" at bounding box center [1077, 428] width 171 height 24
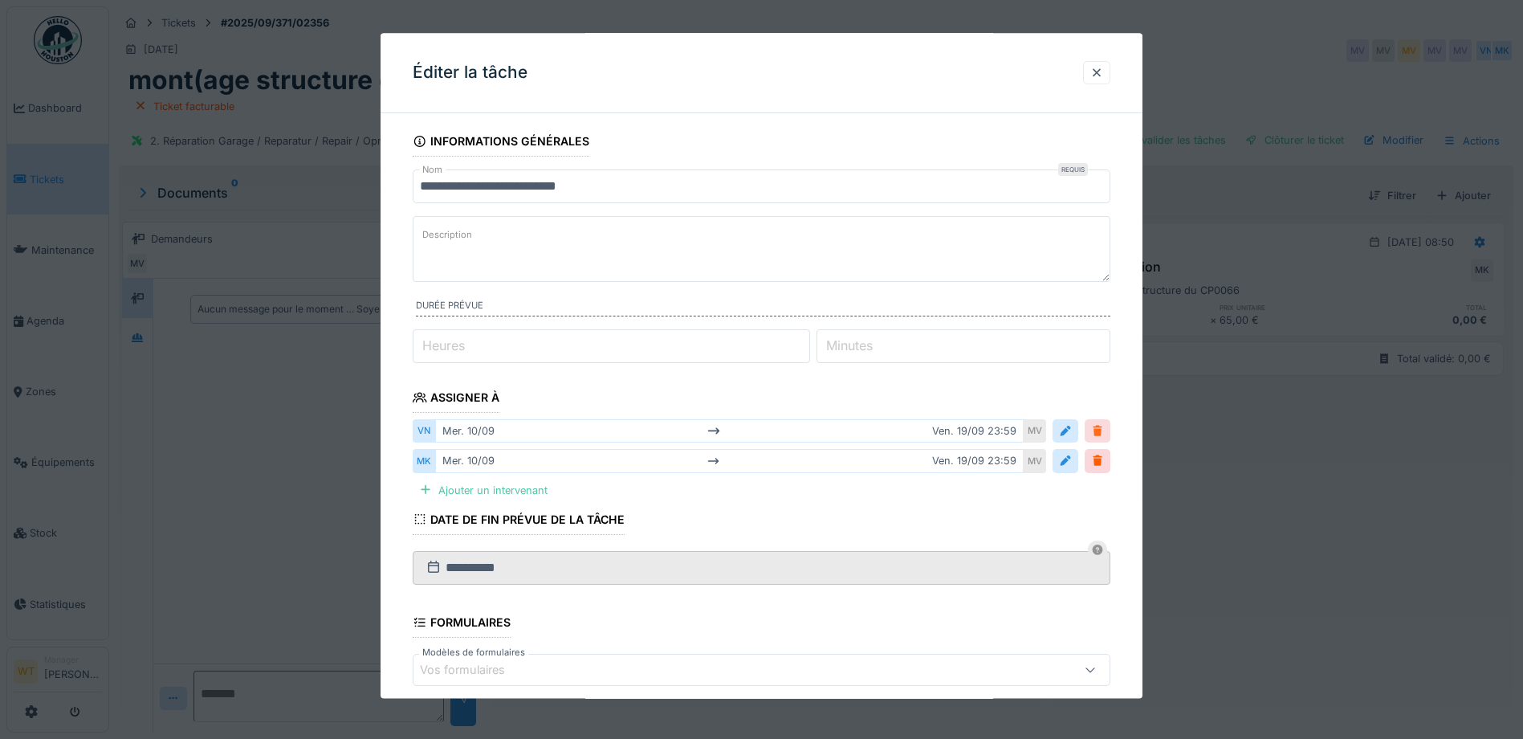
click at [1100, 426] on div at bounding box center [1097, 431] width 13 height 15
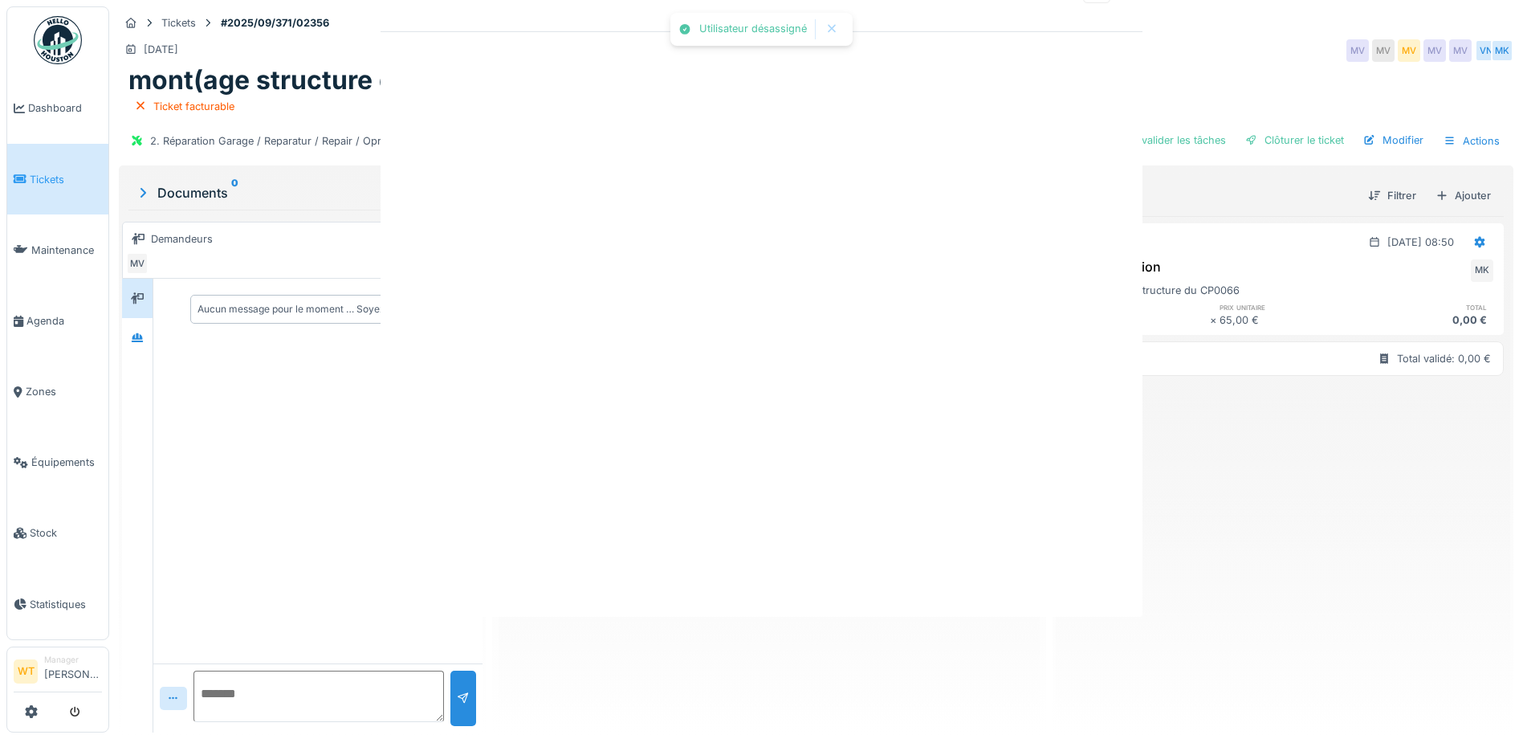
click at [1104, 384] on div "Utilisateur désassigné Annuler Tickets #2025/09/371/02356 13/09/2025 MV MV MV M…" at bounding box center [816, 369] width 1414 height 739
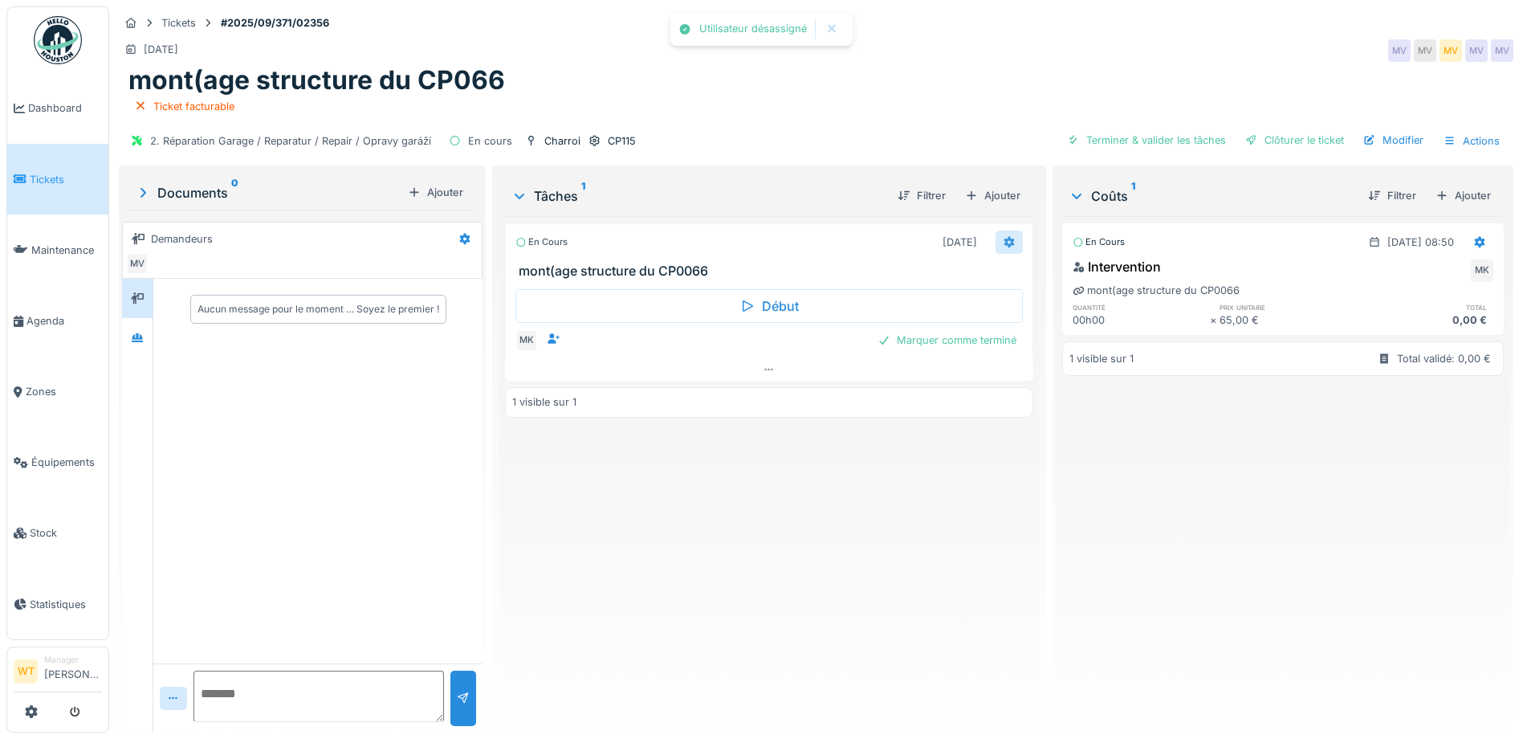
click at [1004, 246] on icon at bounding box center [1009, 242] width 10 height 11
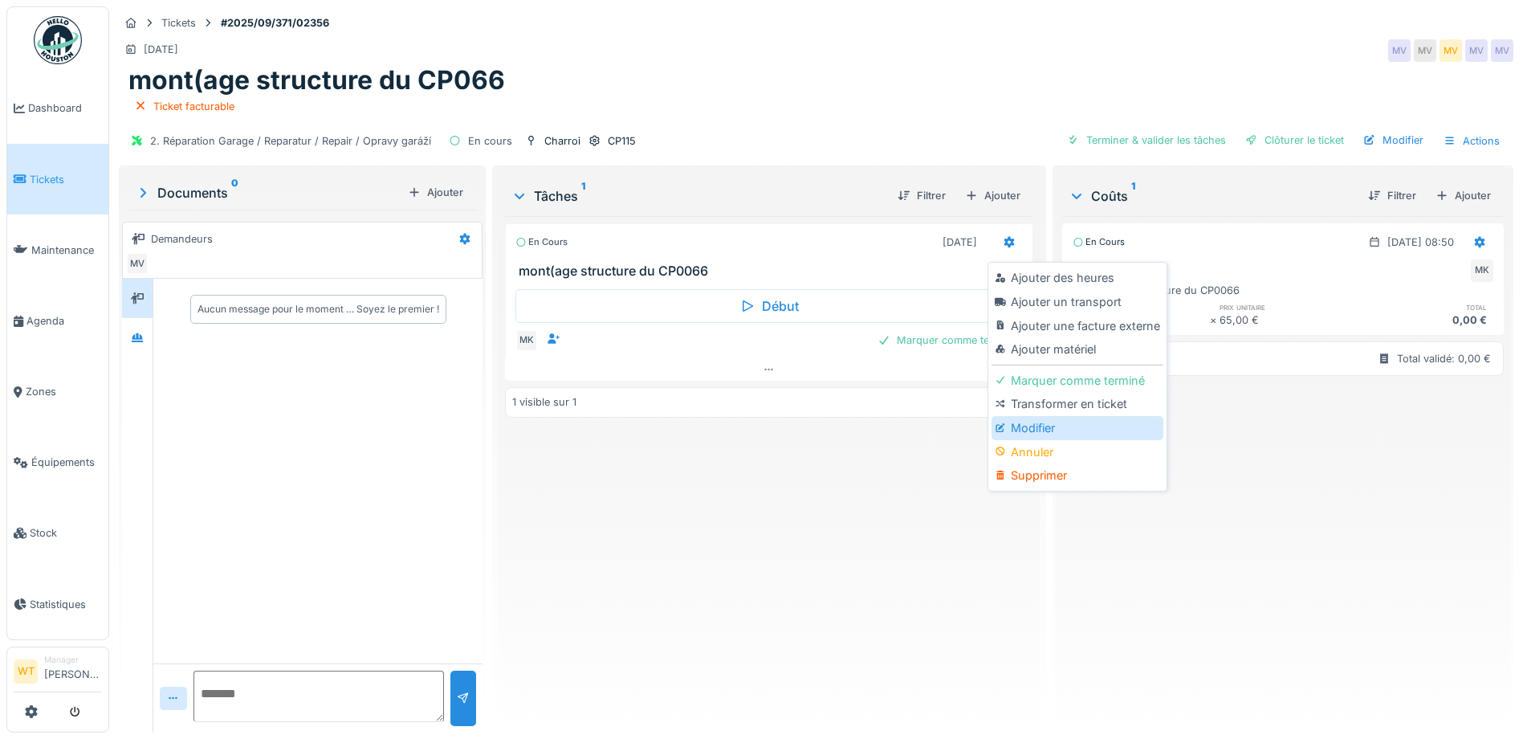
click at [1052, 424] on div "Modifier" at bounding box center [1077, 428] width 171 height 24
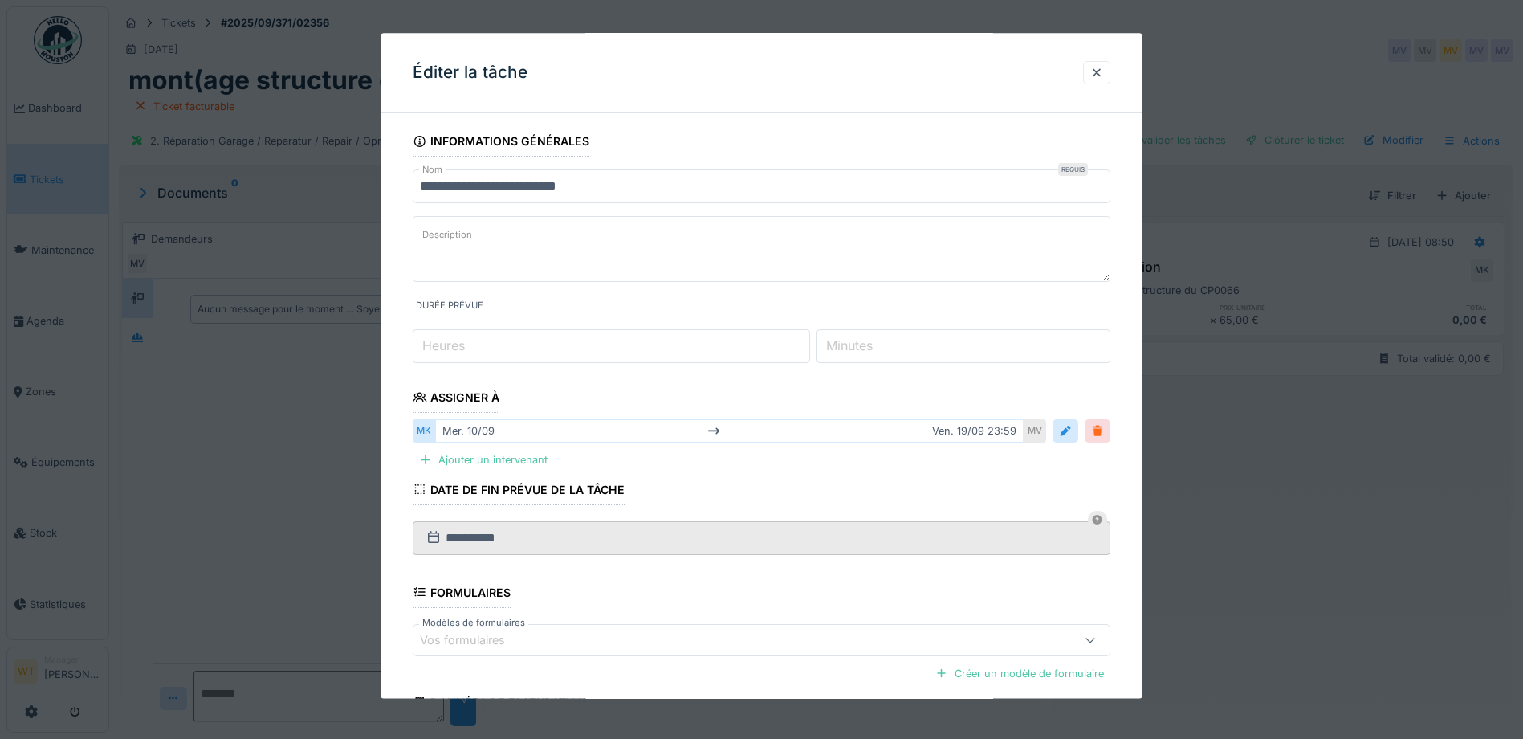
click at [1098, 426] on div at bounding box center [1097, 431] width 13 height 15
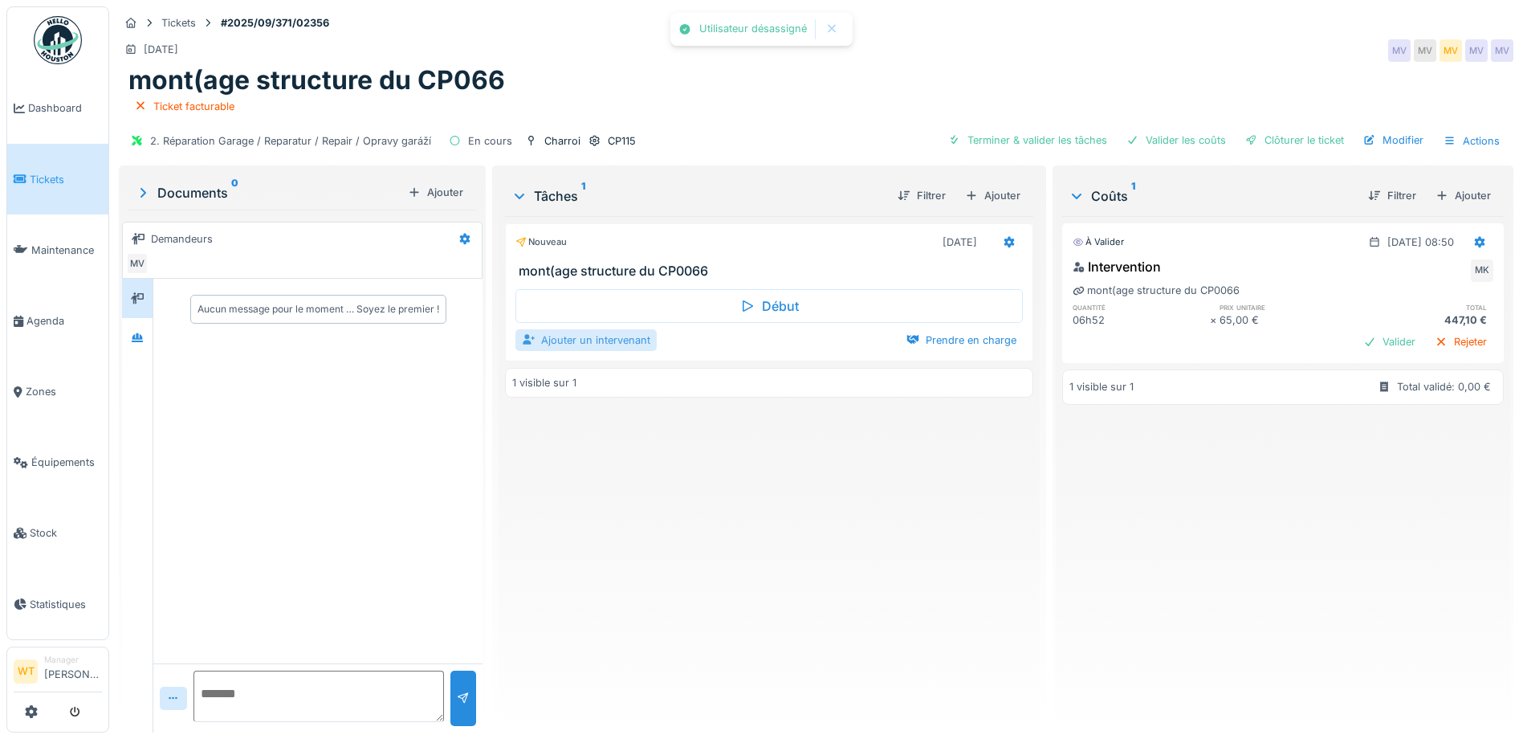
click at [597, 345] on div "Ajouter un intervenant" at bounding box center [585, 340] width 141 height 22
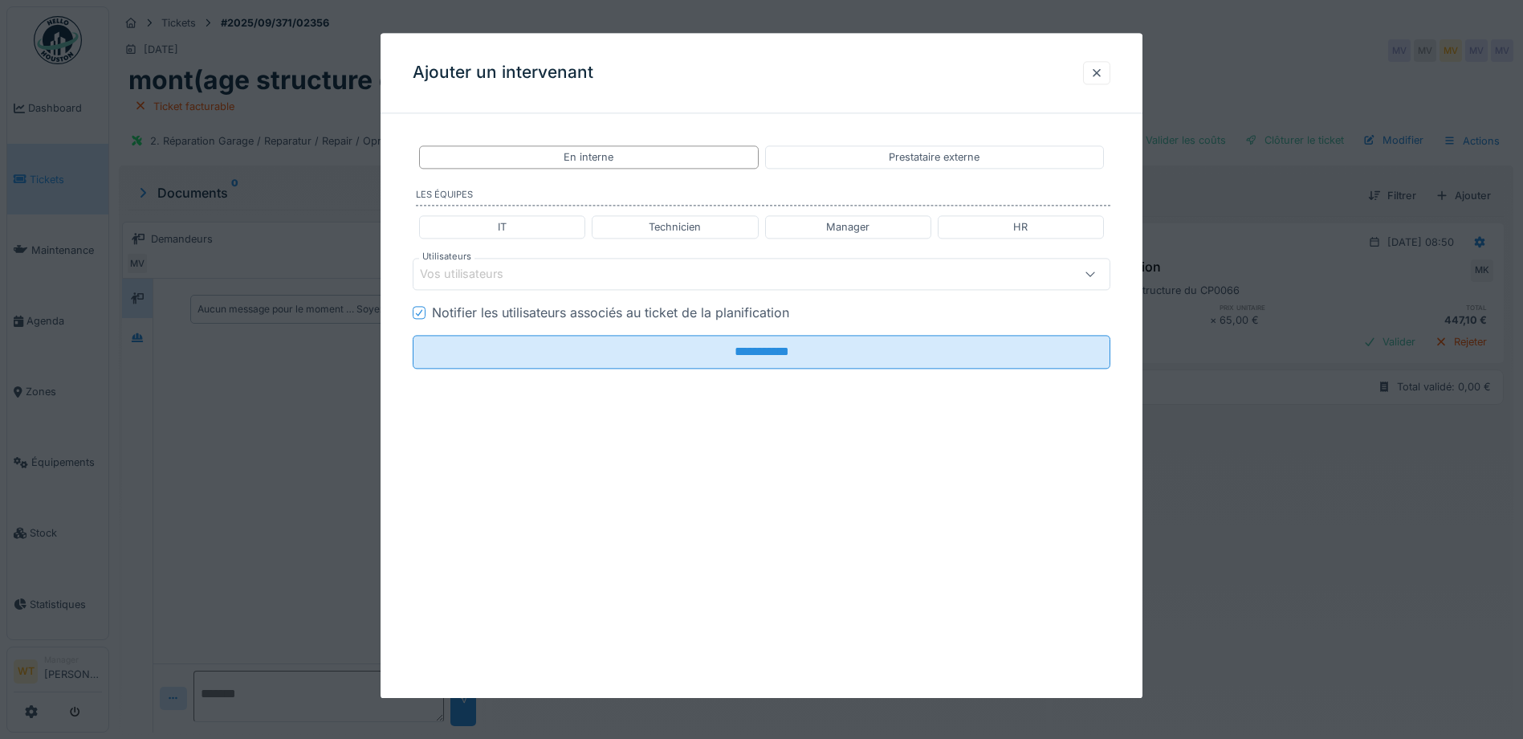
click at [589, 283] on div "Vos utilisateurs" at bounding box center [720, 275] width 601 height 18
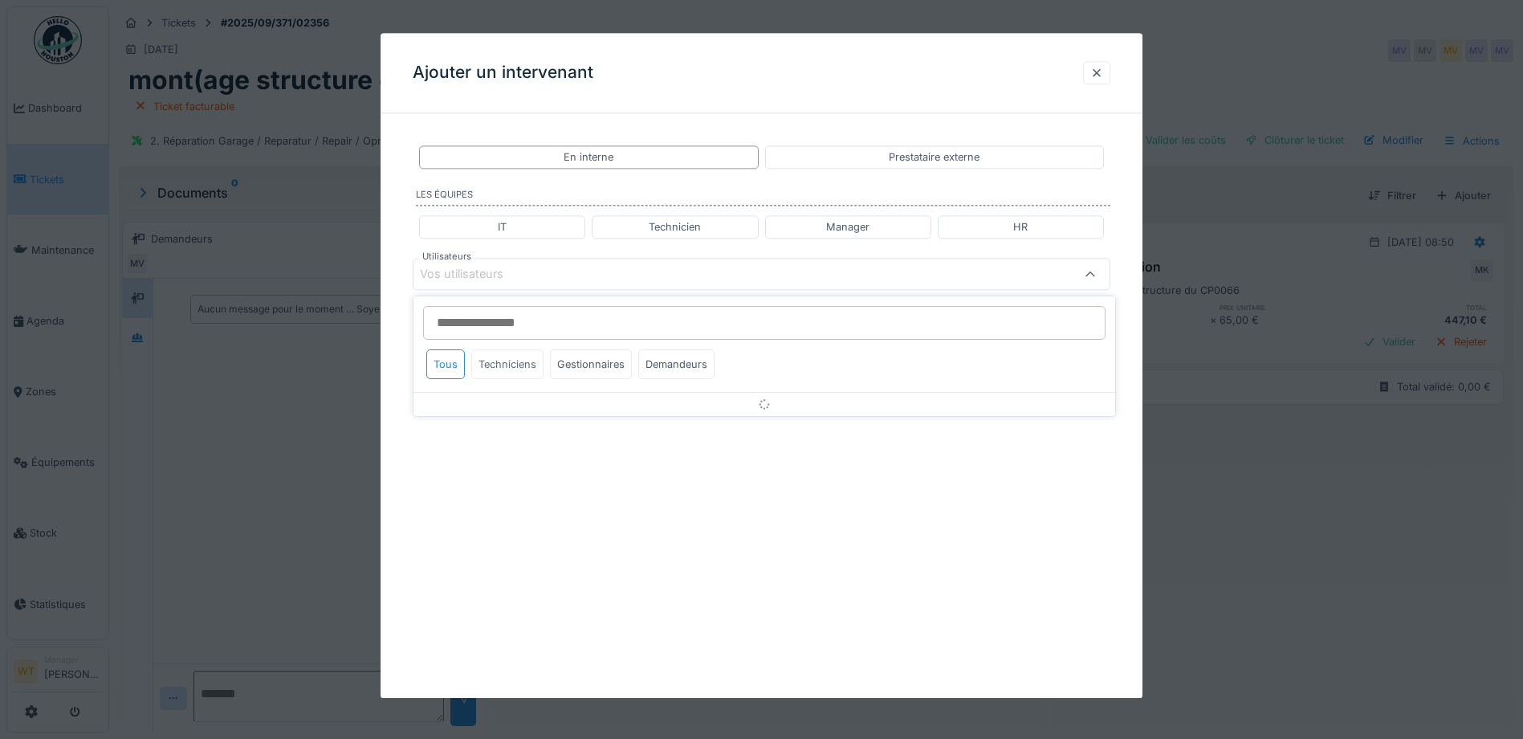
click at [505, 361] on div "Techniciens" at bounding box center [507, 364] width 72 height 30
click at [523, 365] on div "Techniciens" at bounding box center [507, 364] width 72 height 30
click at [569, 371] on div "Gestionnaires" at bounding box center [591, 364] width 82 height 30
click at [516, 370] on div "Techniciens" at bounding box center [507, 364] width 72 height 30
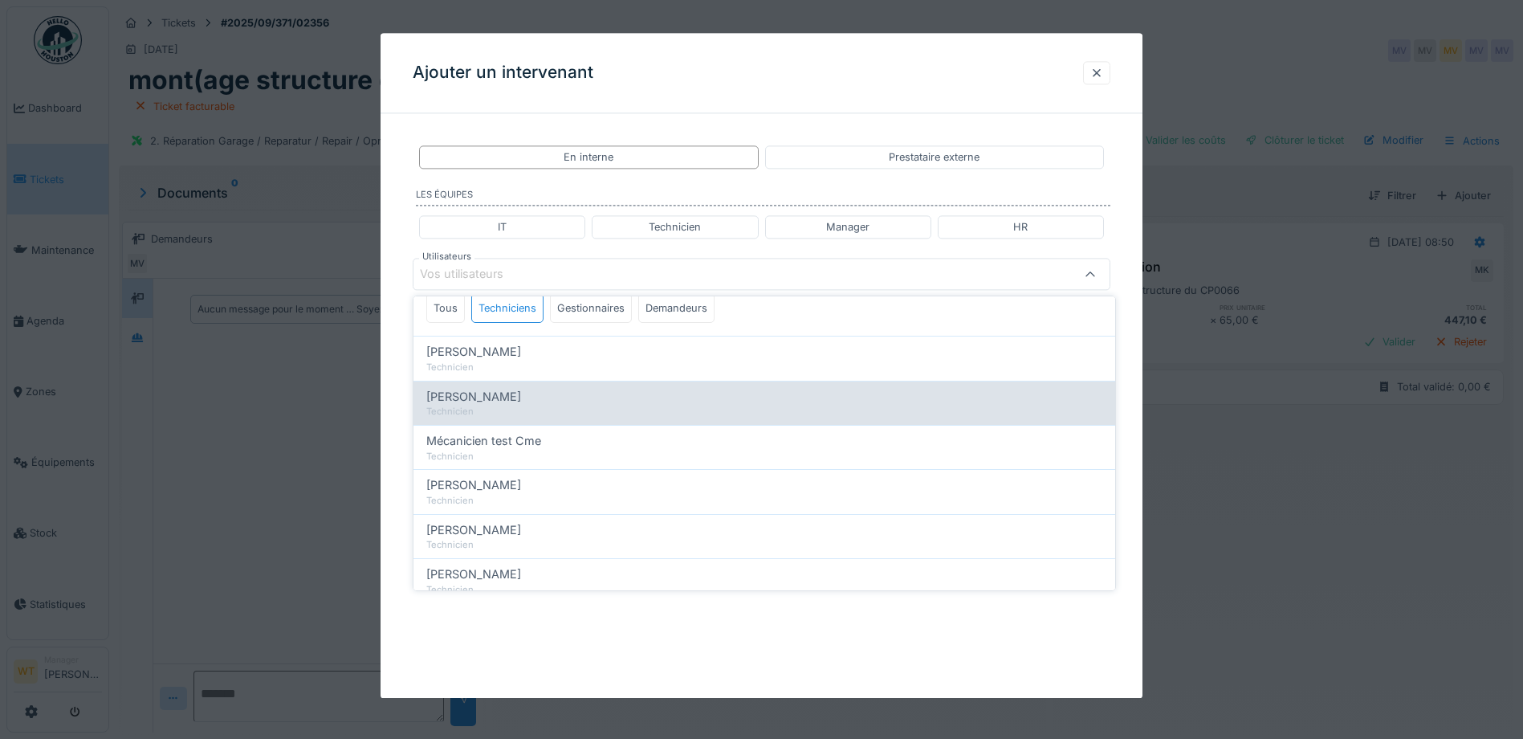
scroll to position [80, 0]
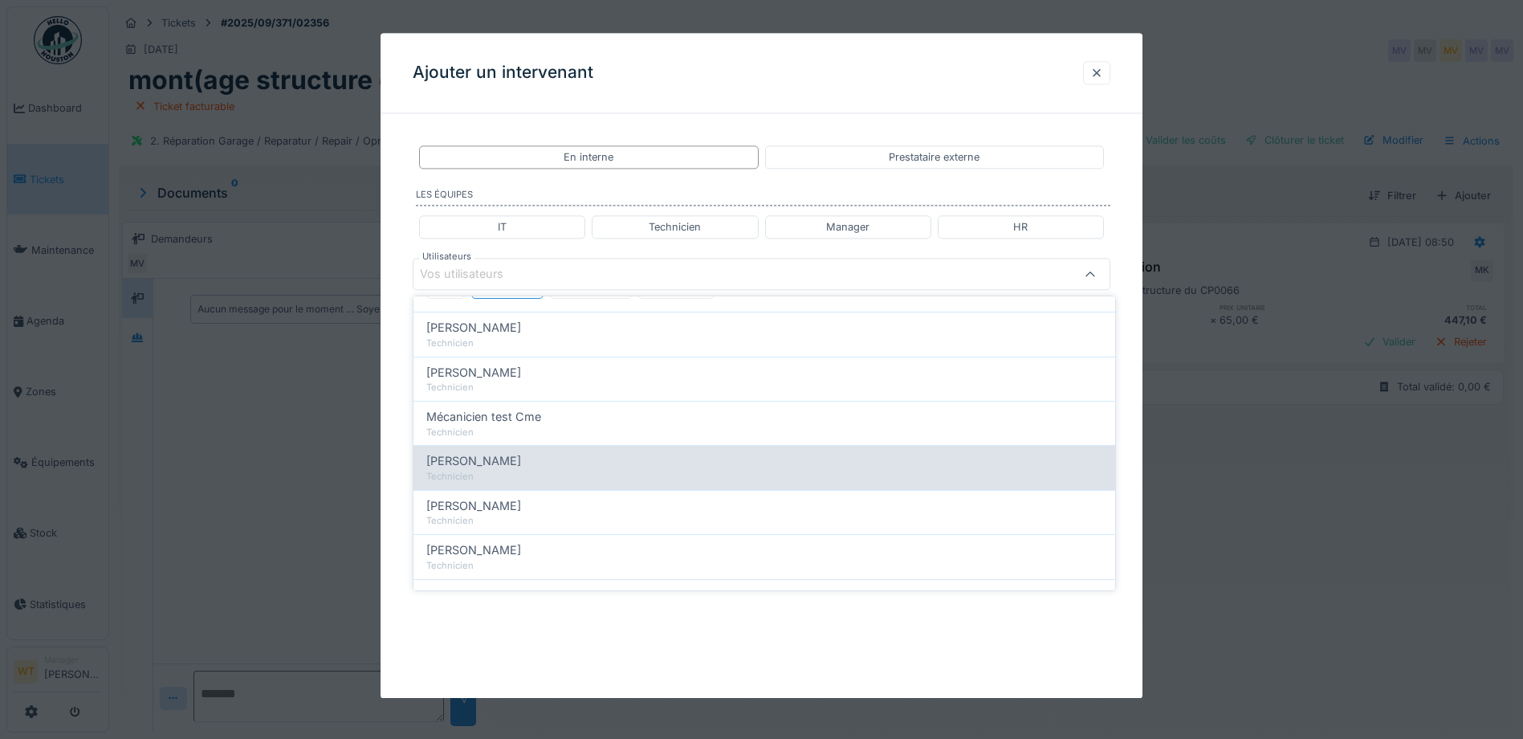
click at [532, 453] on div "Miroslav Kotora" at bounding box center [764, 461] width 676 height 18
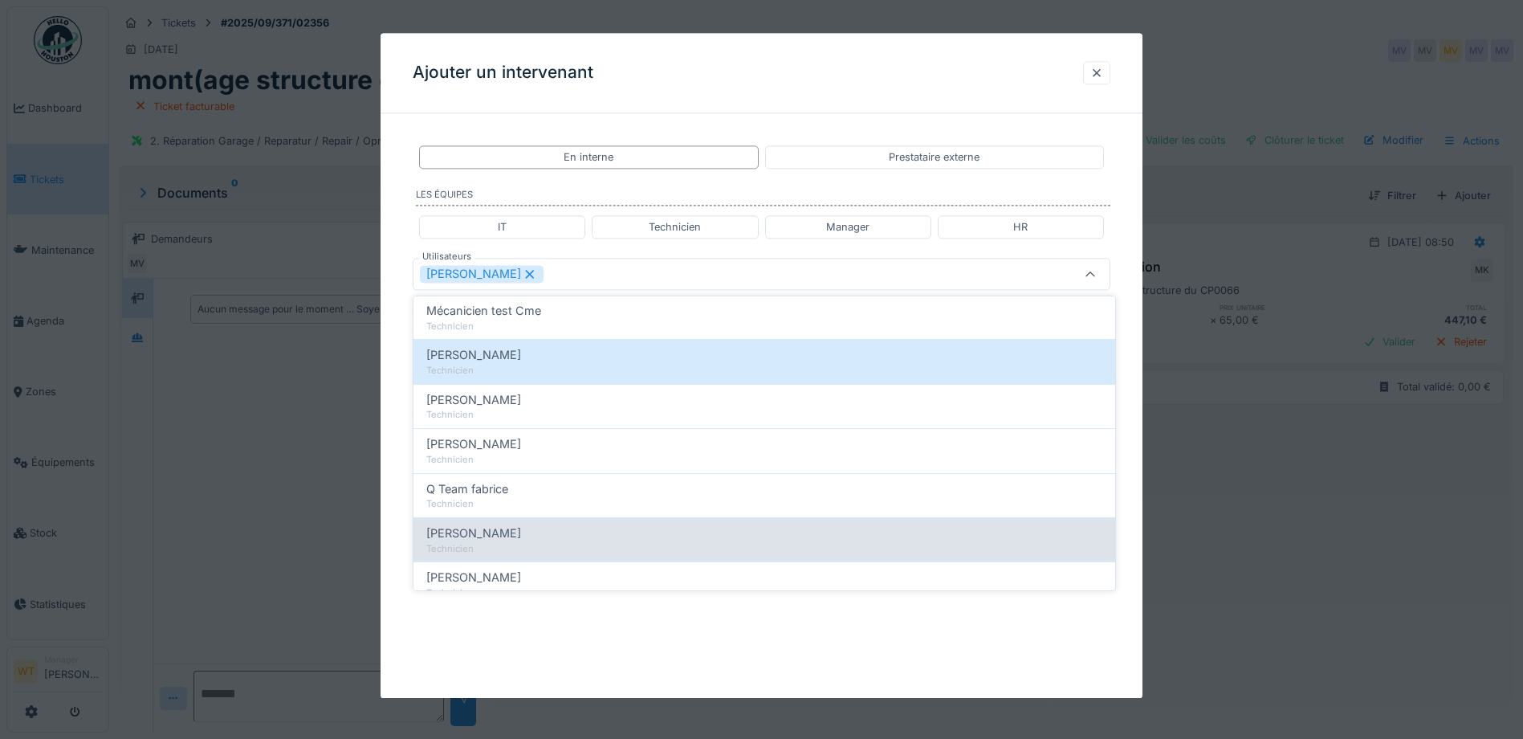
scroll to position [241, 0]
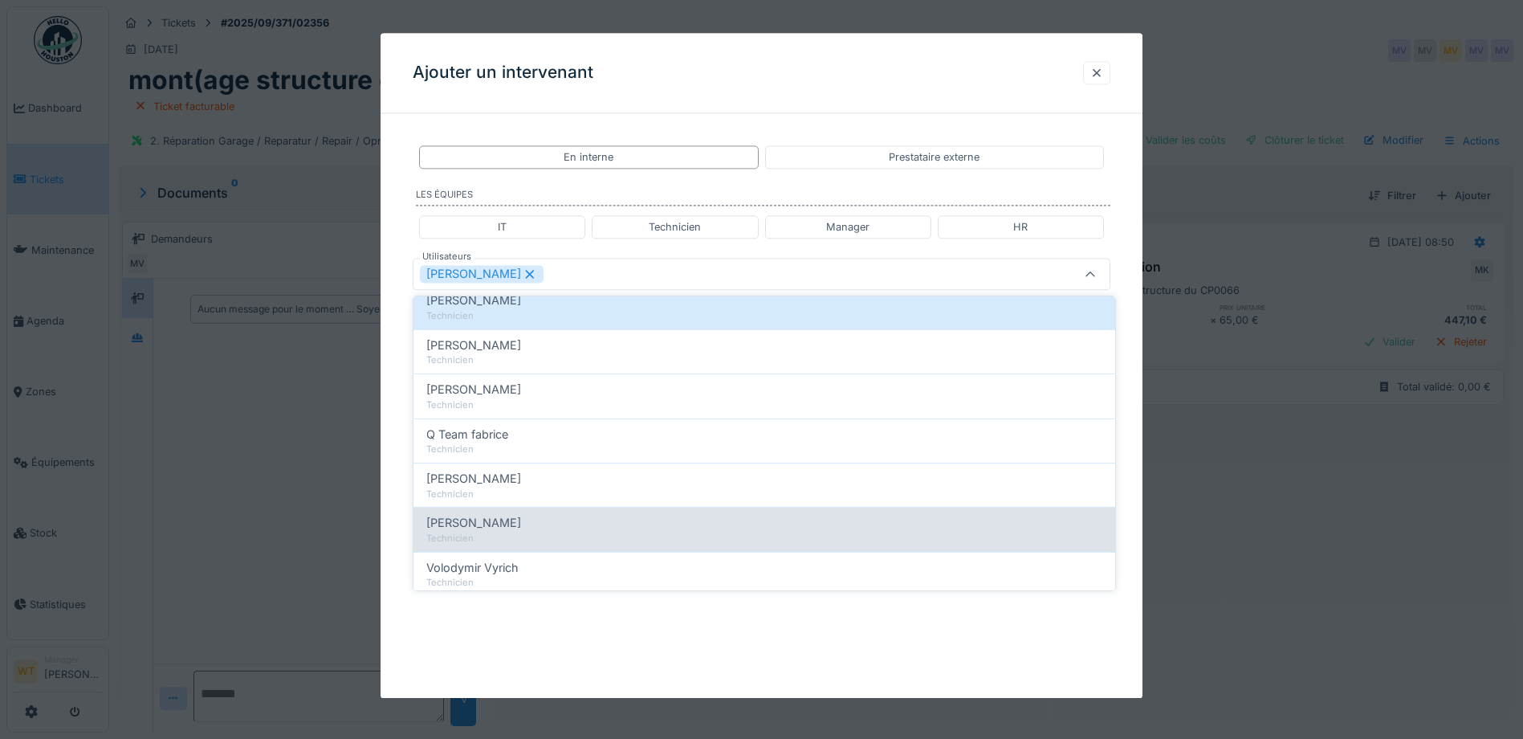
click at [528, 535] on div "Technicien" at bounding box center [764, 539] width 676 height 14
type input "*********"
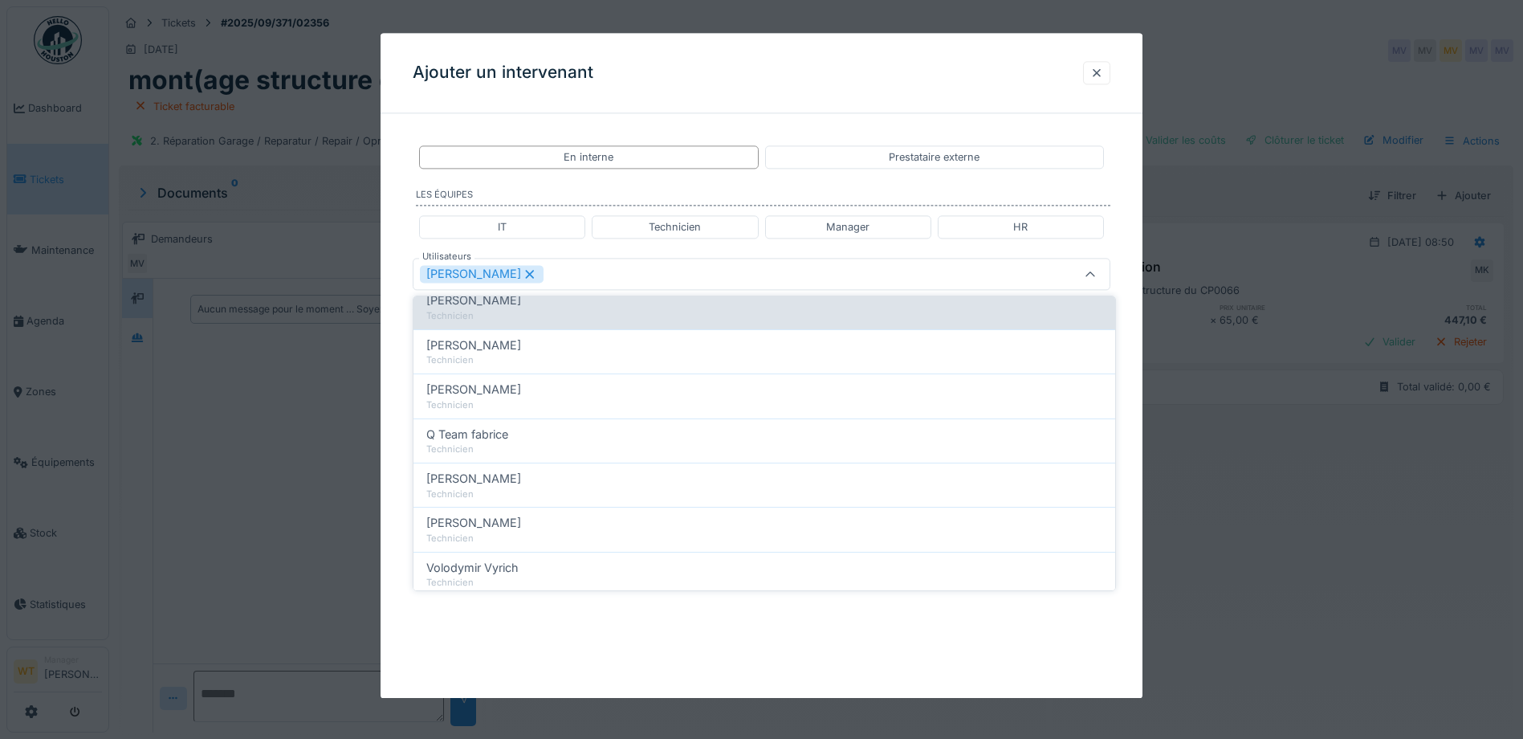
scroll to position [0, 0]
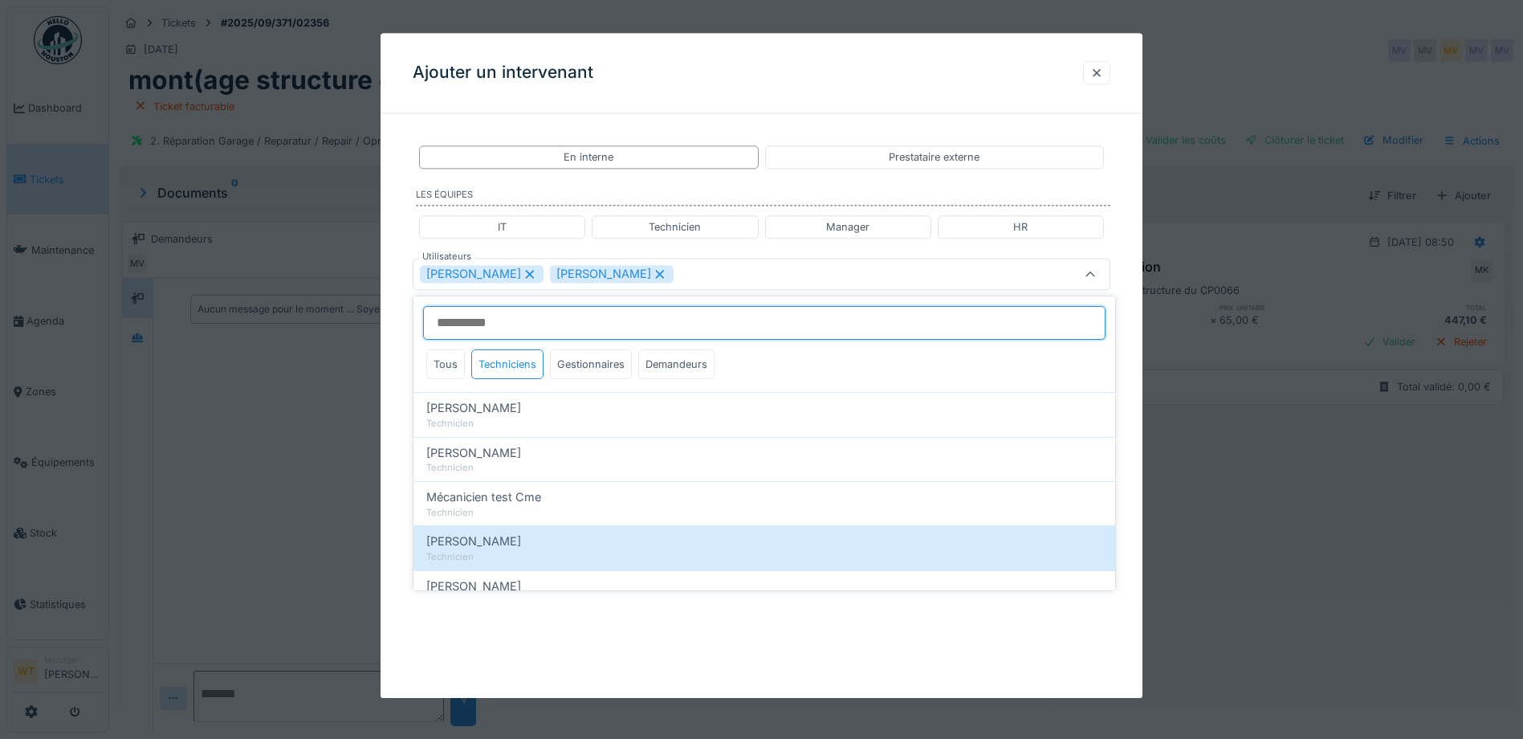
click at [580, 323] on input "Utilisateurs" at bounding box center [764, 323] width 682 height 34
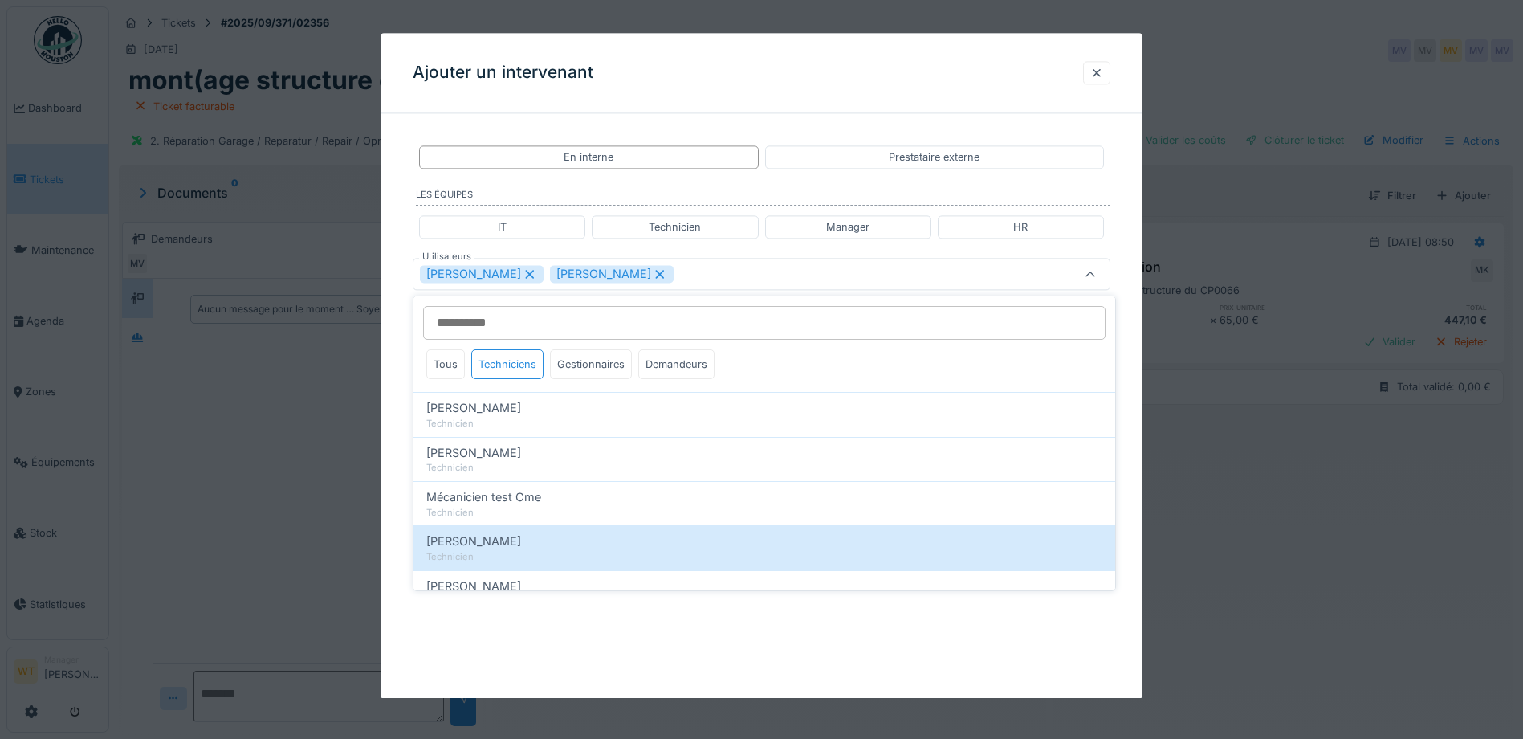
click at [692, 279] on div "Miroslav Kotora Vladimir Nahalka" at bounding box center [720, 275] width 601 height 18
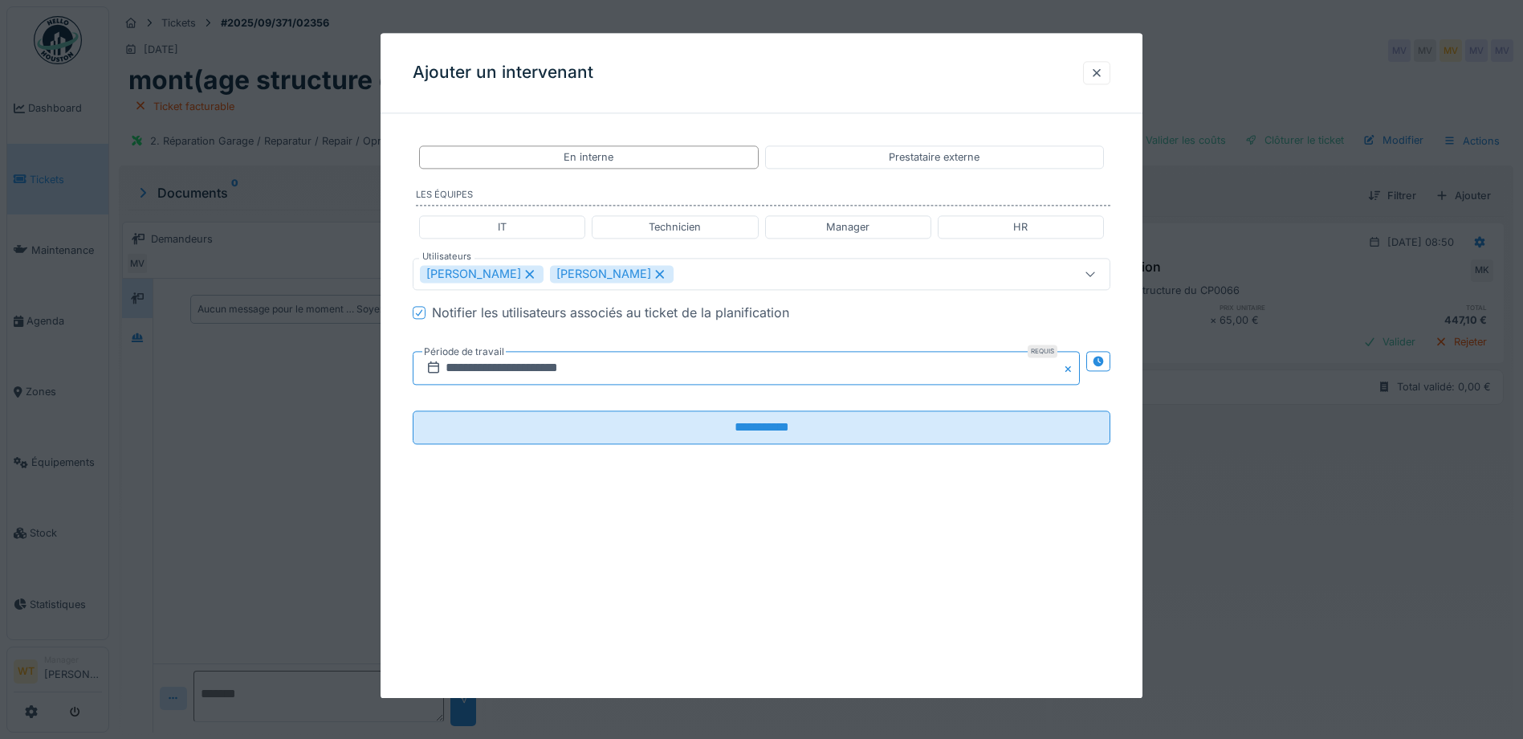
click at [594, 369] on input "**********" at bounding box center [746, 369] width 667 height 34
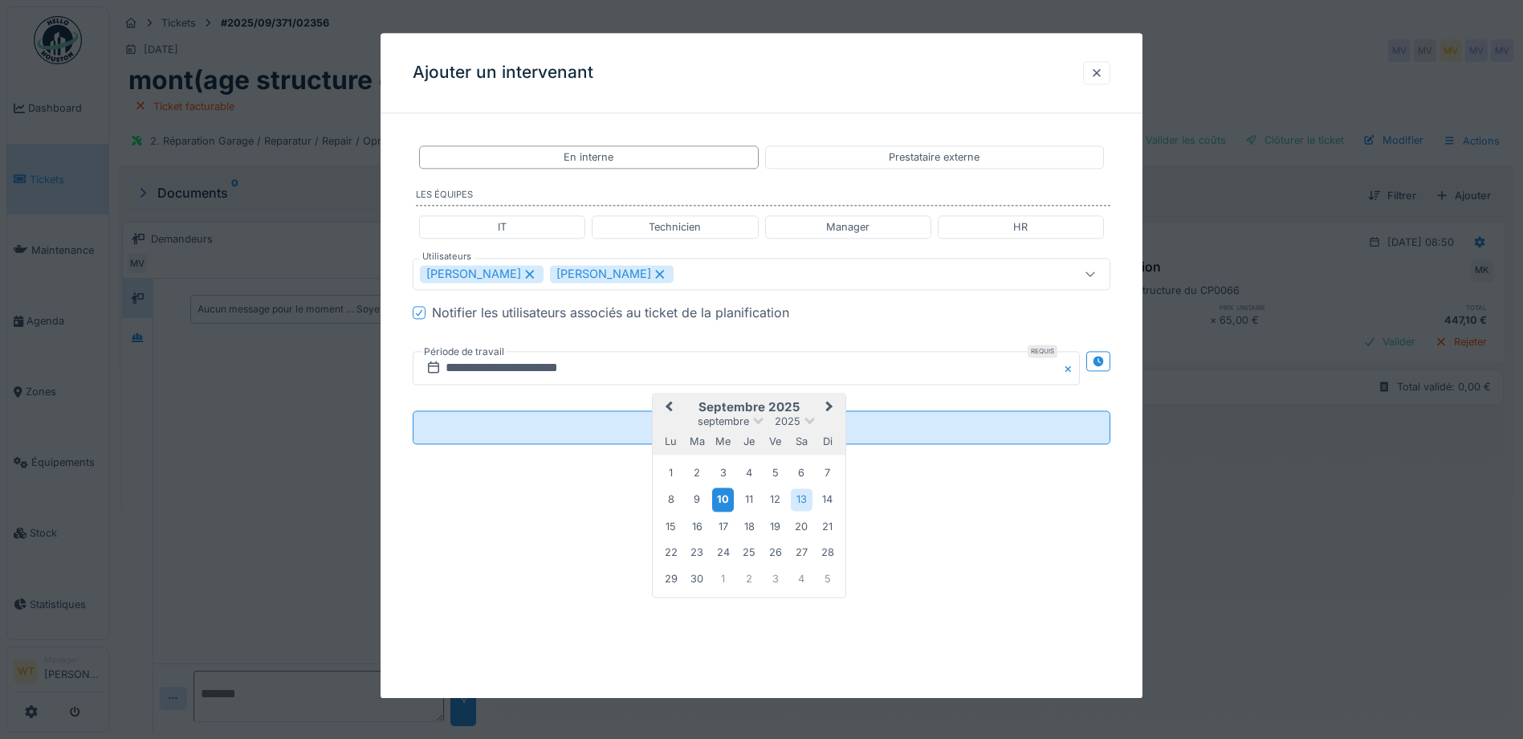
click at [719, 499] on div "10" at bounding box center [723, 499] width 22 height 23
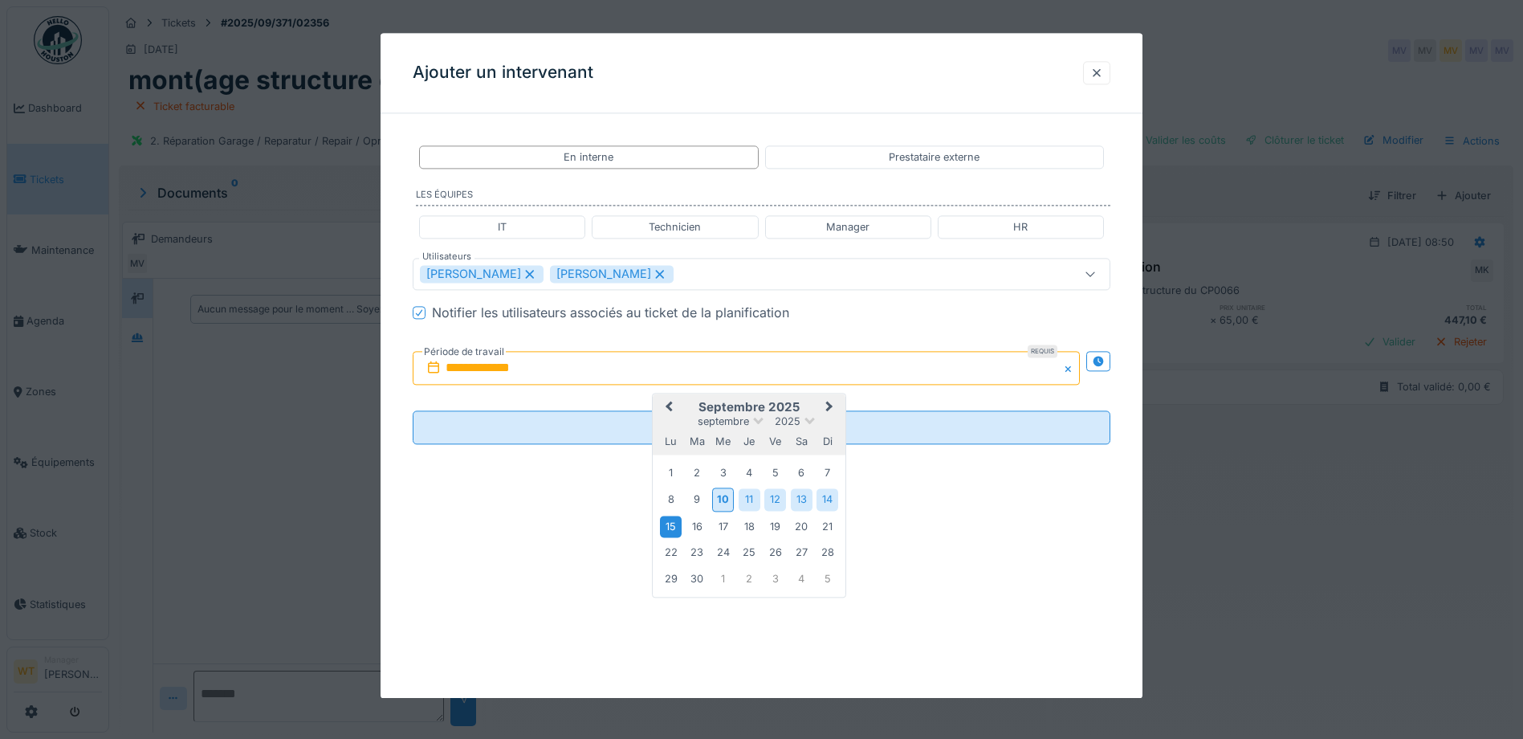
click at [675, 524] on div "15" at bounding box center [671, 526] width 22 height 22
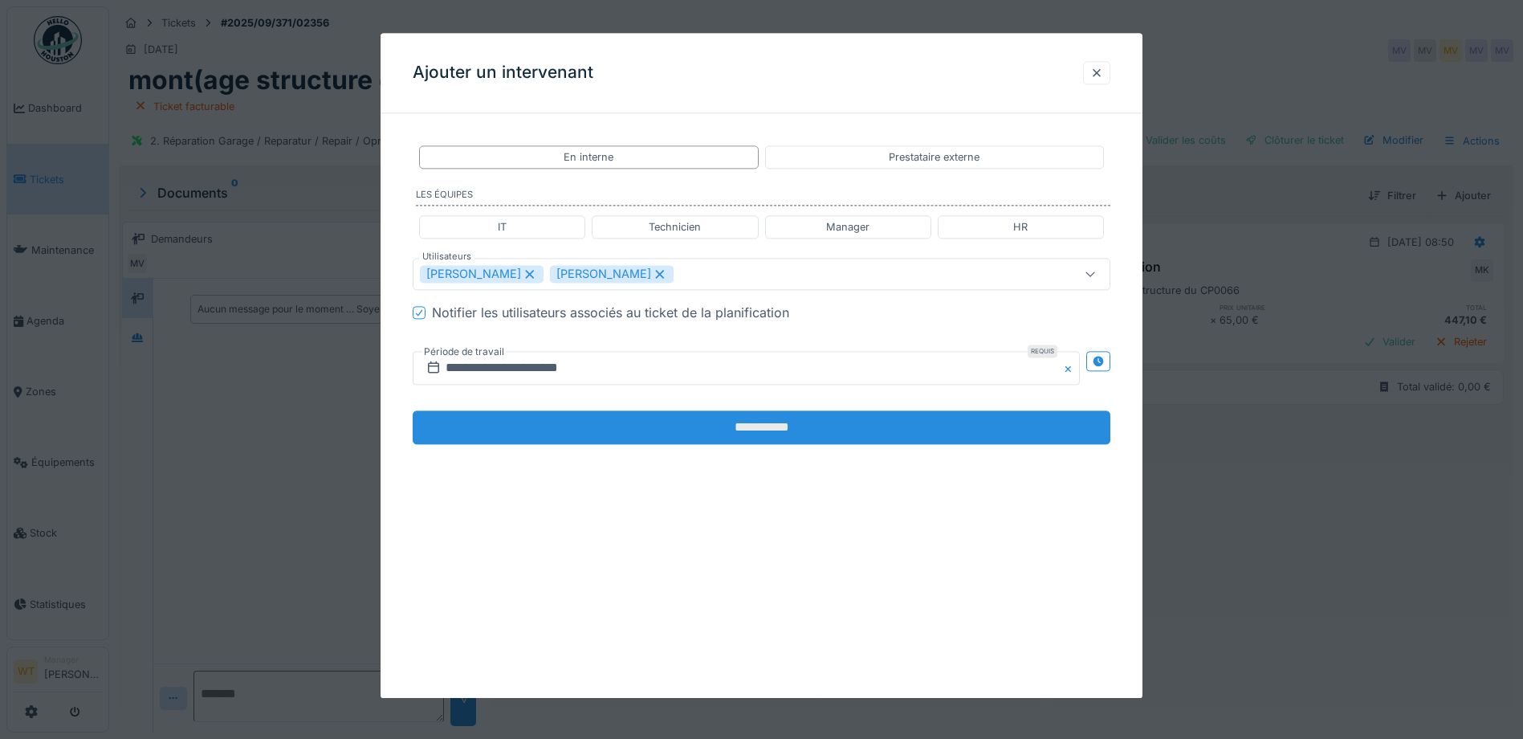
click at [642, 432] on input "**********" at bounding box center [762, 428] width 698 height 34
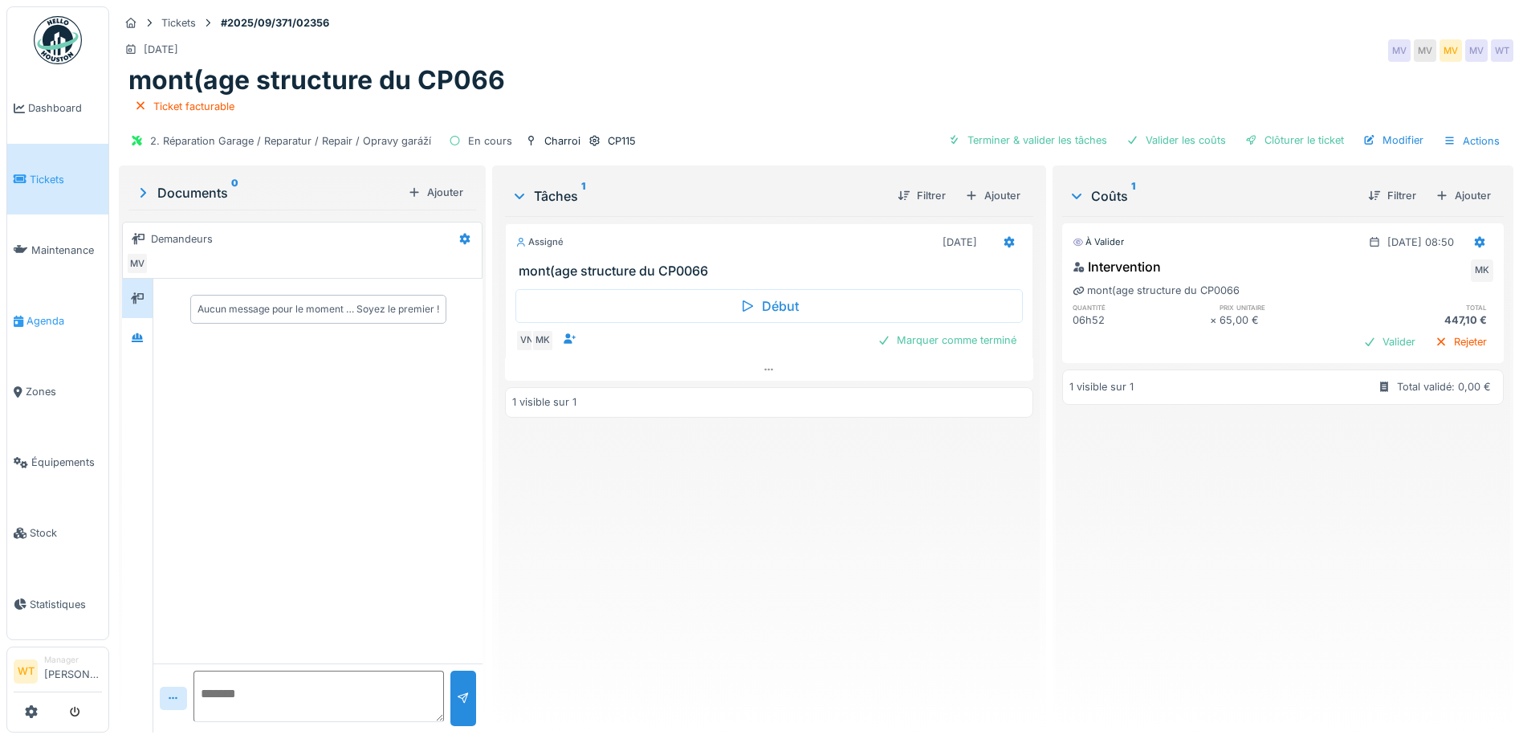
click at [49, 321] on span "Agenda" at bounding box center [63, 320] width 75 height 15
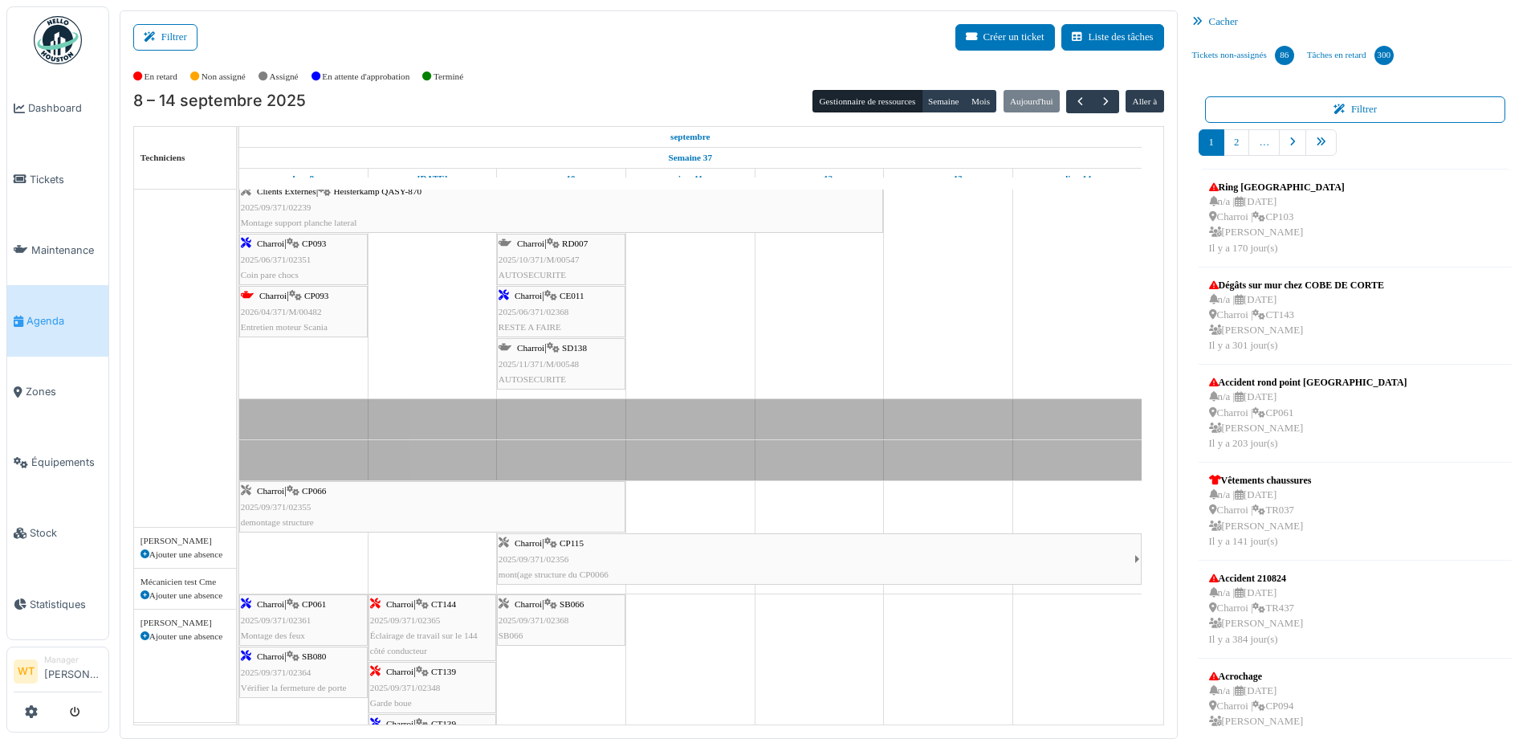
scroll to position [241, 0]
click at [686, 558] on div "Charroi | CP115 2025/09/371/02356 mont(age structure du CP0066" at bounding box center [817, 559] width 636 height 47
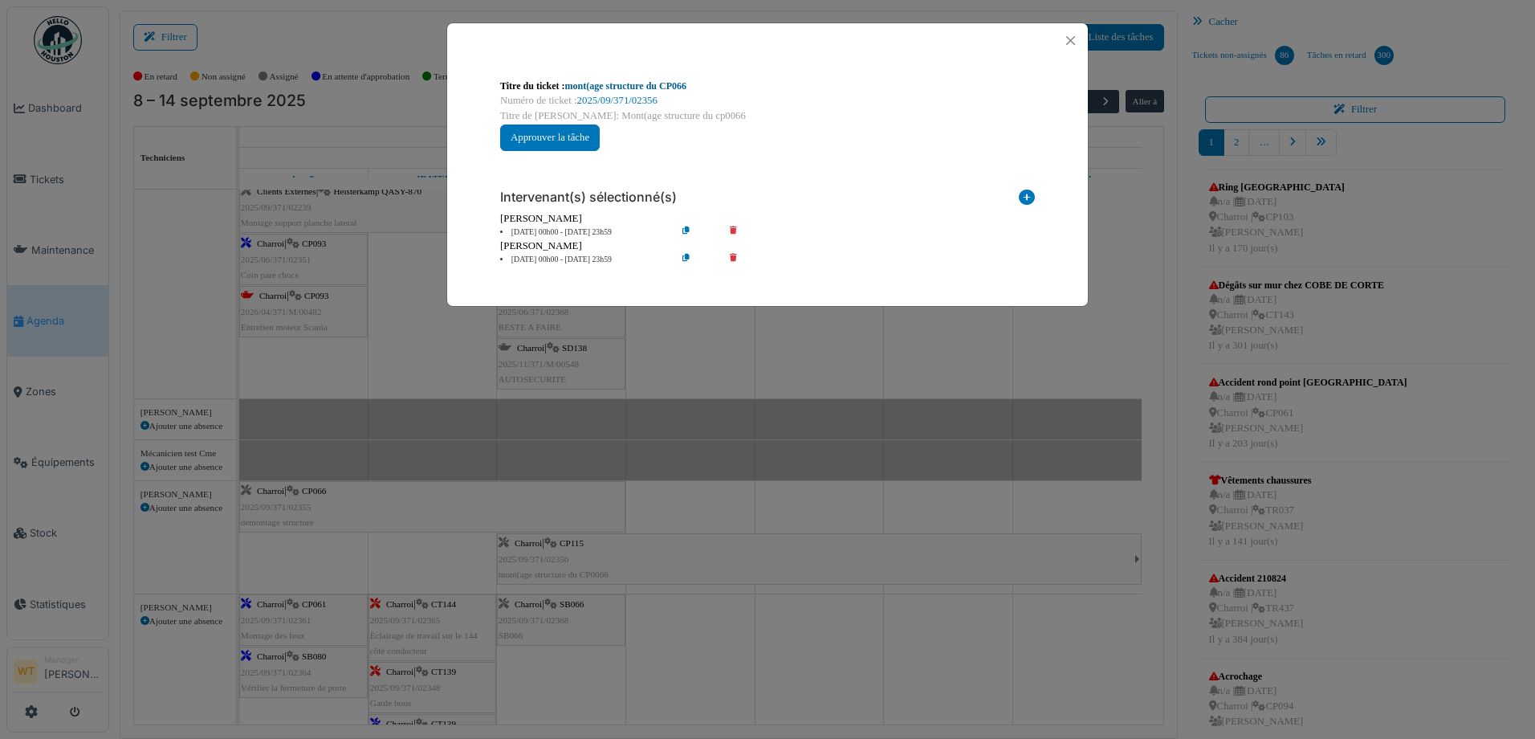
click at [633, 84] on link "mont(age structure du CP066" at bounding box center [625, 85] width 121 height 11
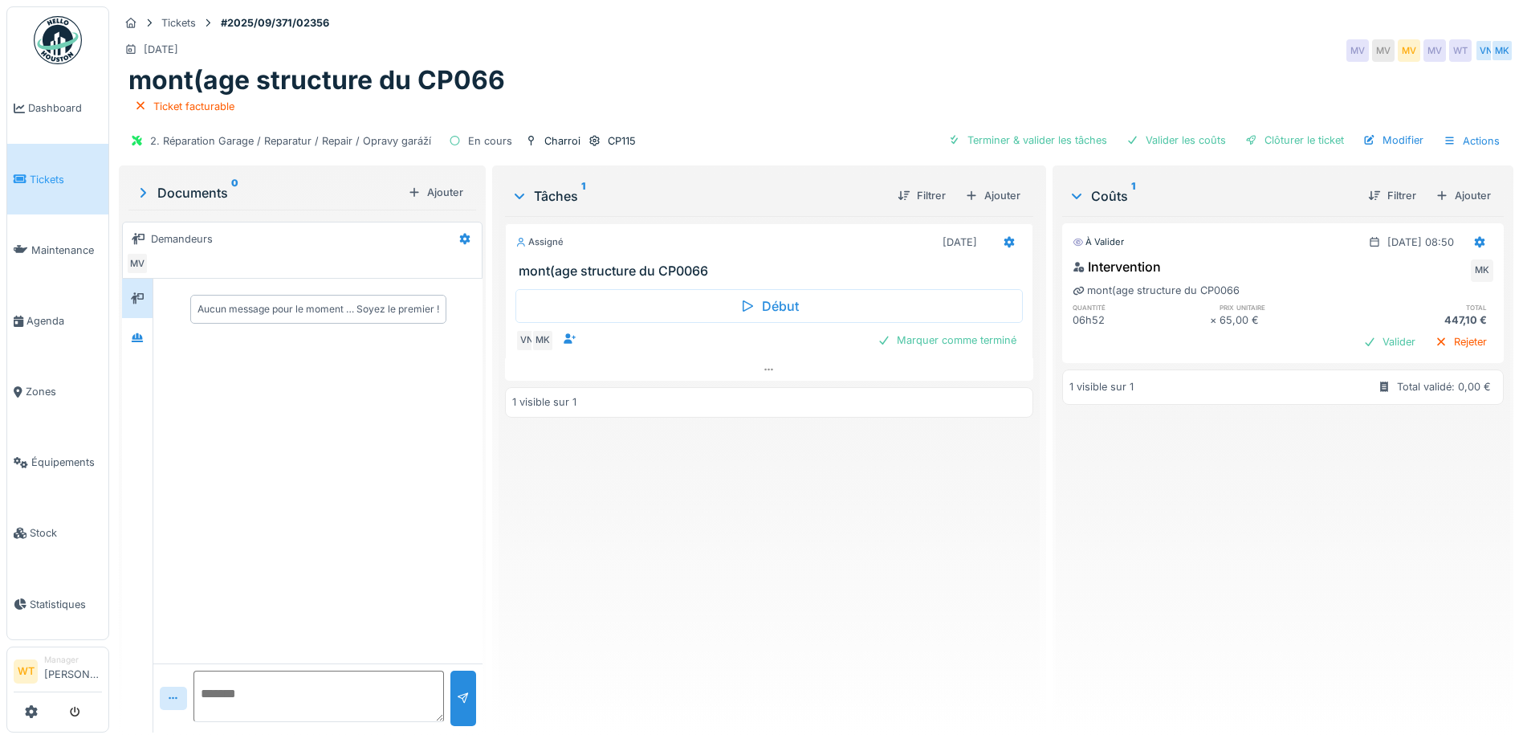
drag, startPoint x: 1454, startPoint y: 189, endPoint x: 1443, endPoint y: 185, distance: 11.7
click at [1455, 189] on div "Ajouter" at bounding box center [1463, 196] width 68 height 22
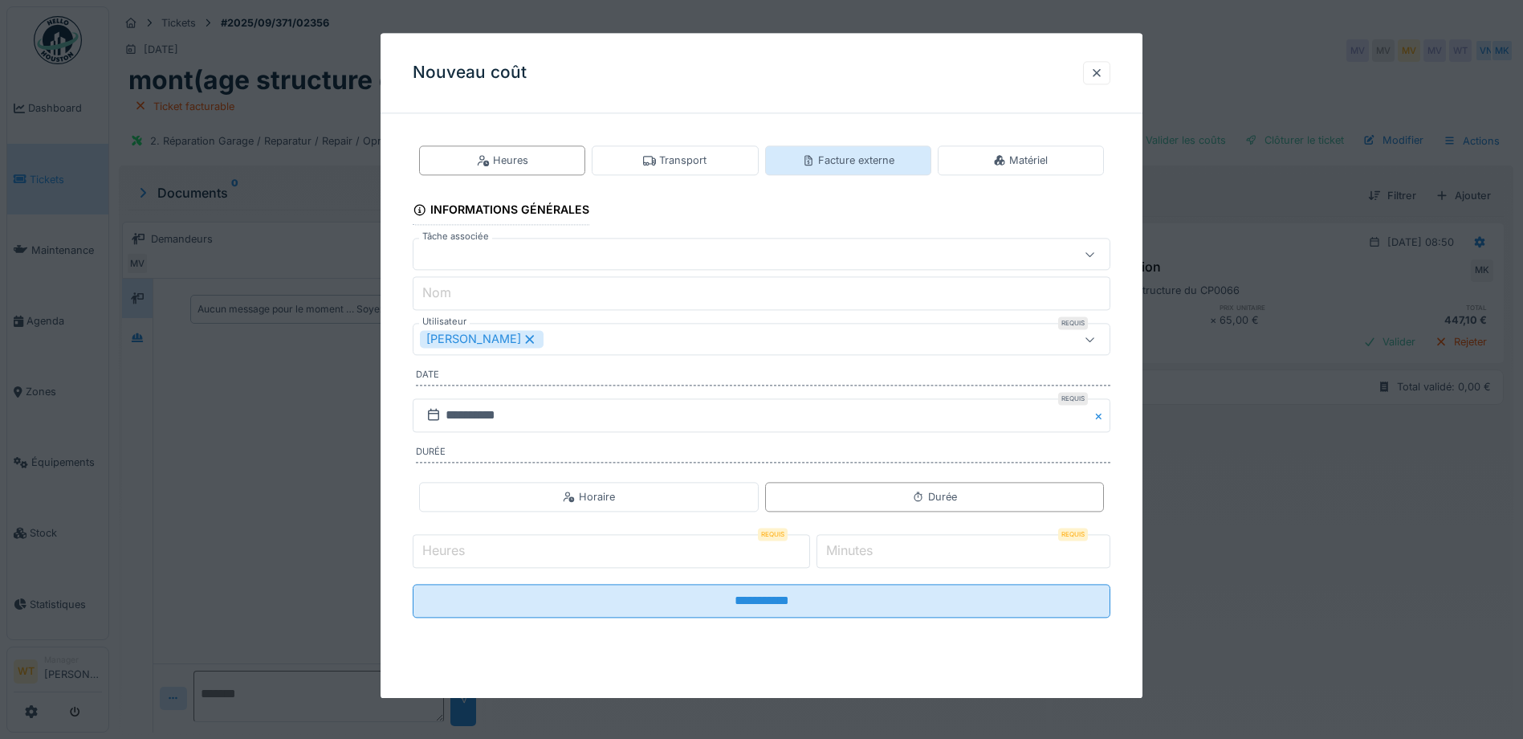
click at [857, 169] on div "Facture externe" at bounding box center [848, 160] width 166 height 30
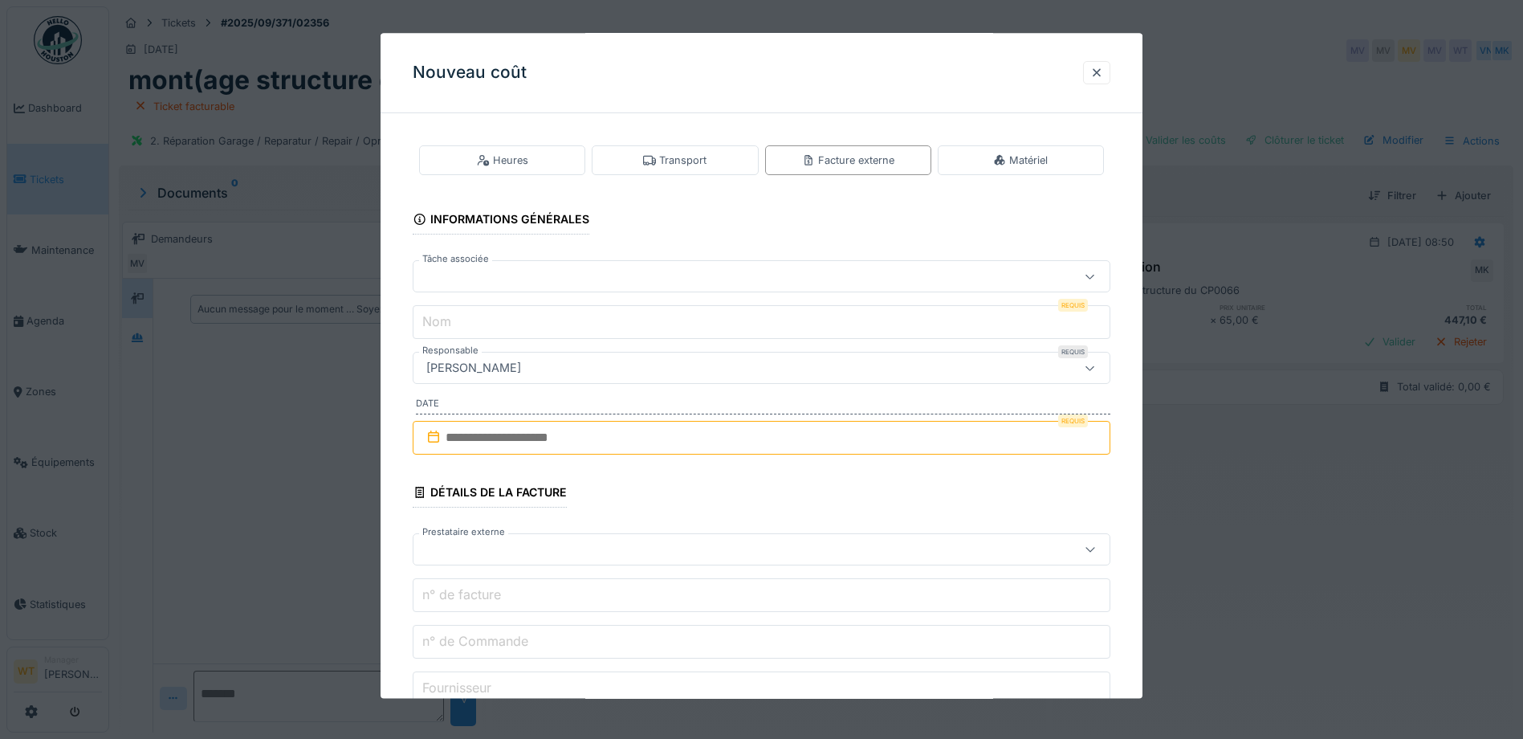
click at [704, 278] on div at bounding box center [720, 277] width 601 height 18
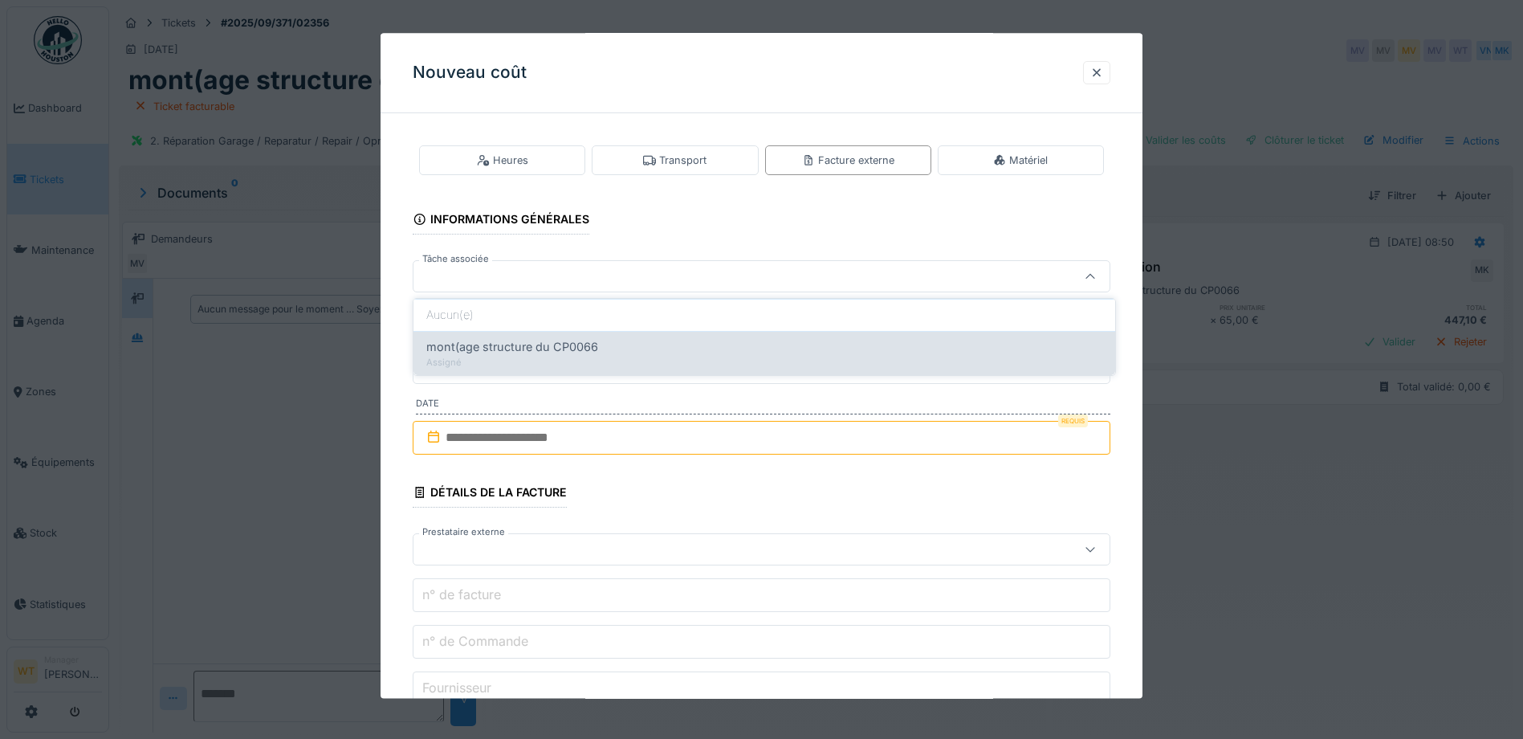
click at [711, 356] on div "Assigné" at bounding box center [764, 363] width 676 height 14
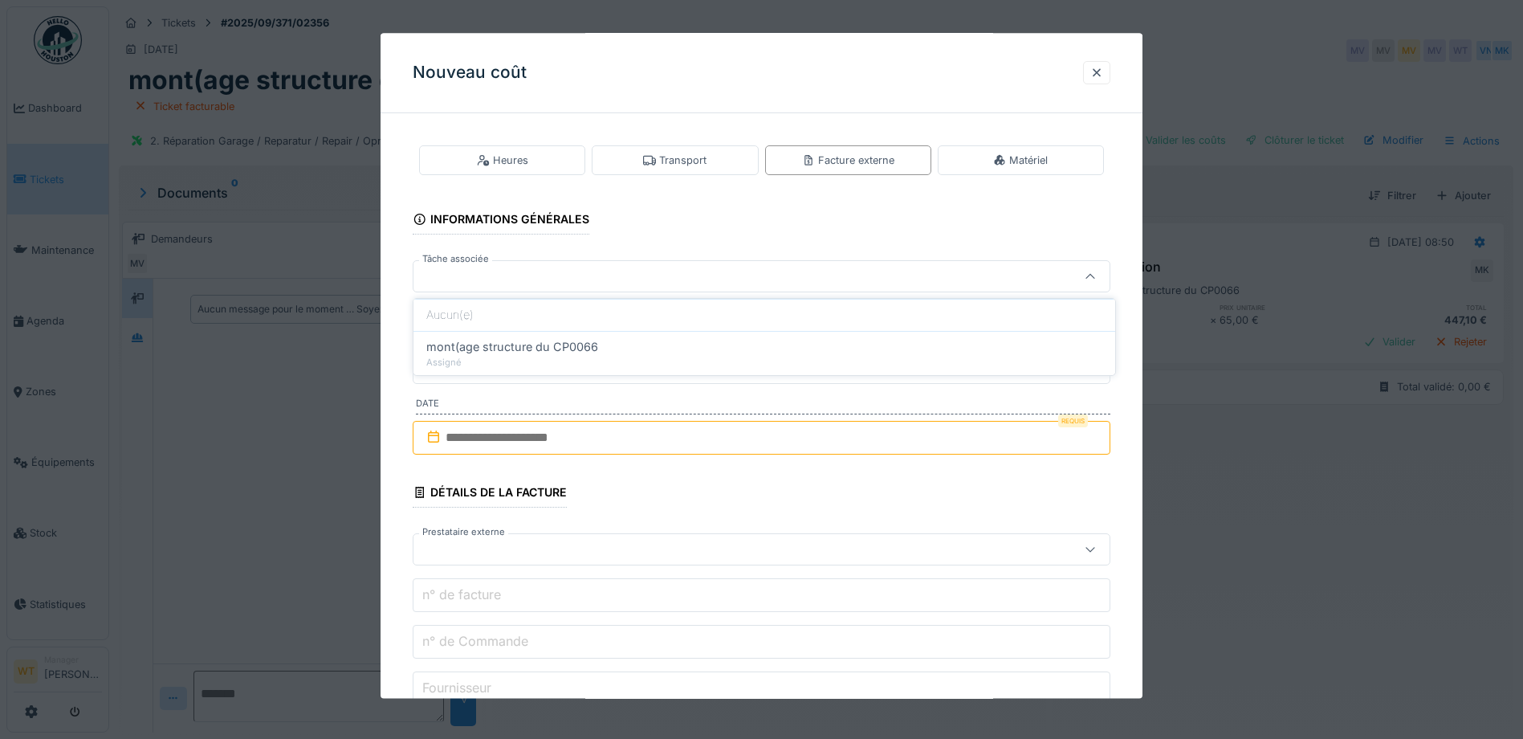
type input "******"
drag, startPoint x: 754, startPoint y: 324, endPoint x: 768, endPoint y: 312, distance: 18.8
click at [760, 320] on input "**********" at bounding box center [762, 323] width 698 height 34
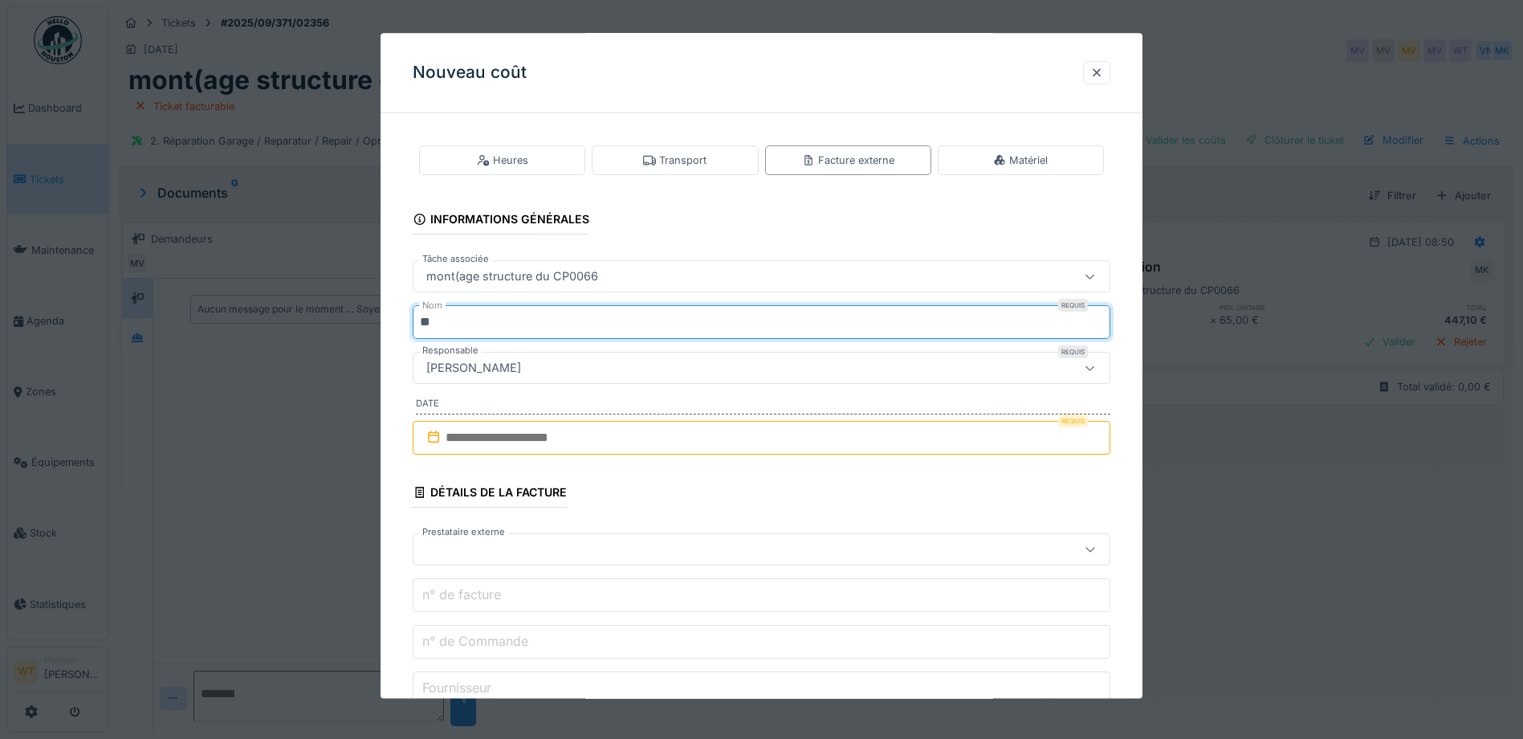
type input "*"
type input "**********"
click at [611, 430] on input "text" at bounding box center [762, 438] width 698 height 34
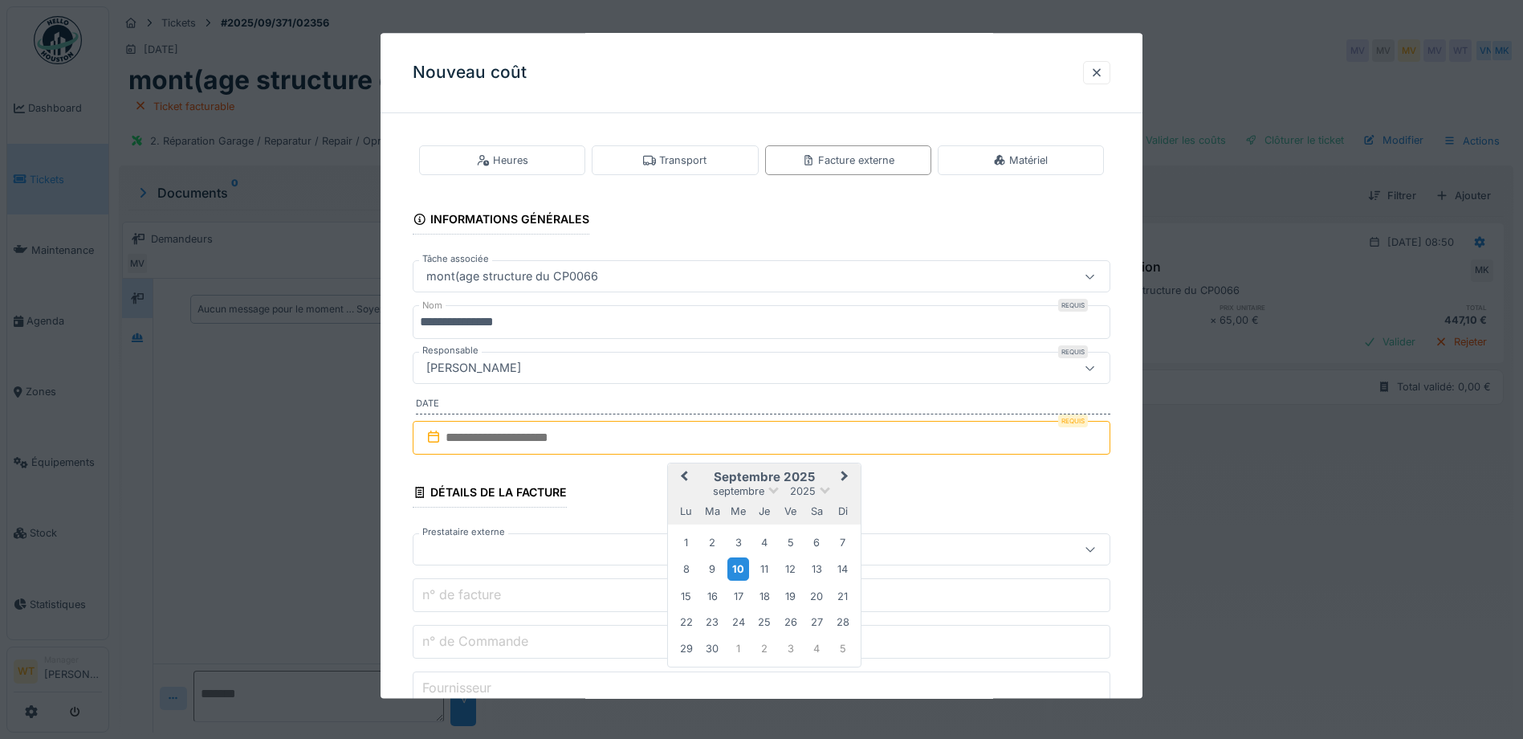
click at [743, 562] on div "10" at bounding box center [738, 569] width 22 height 23
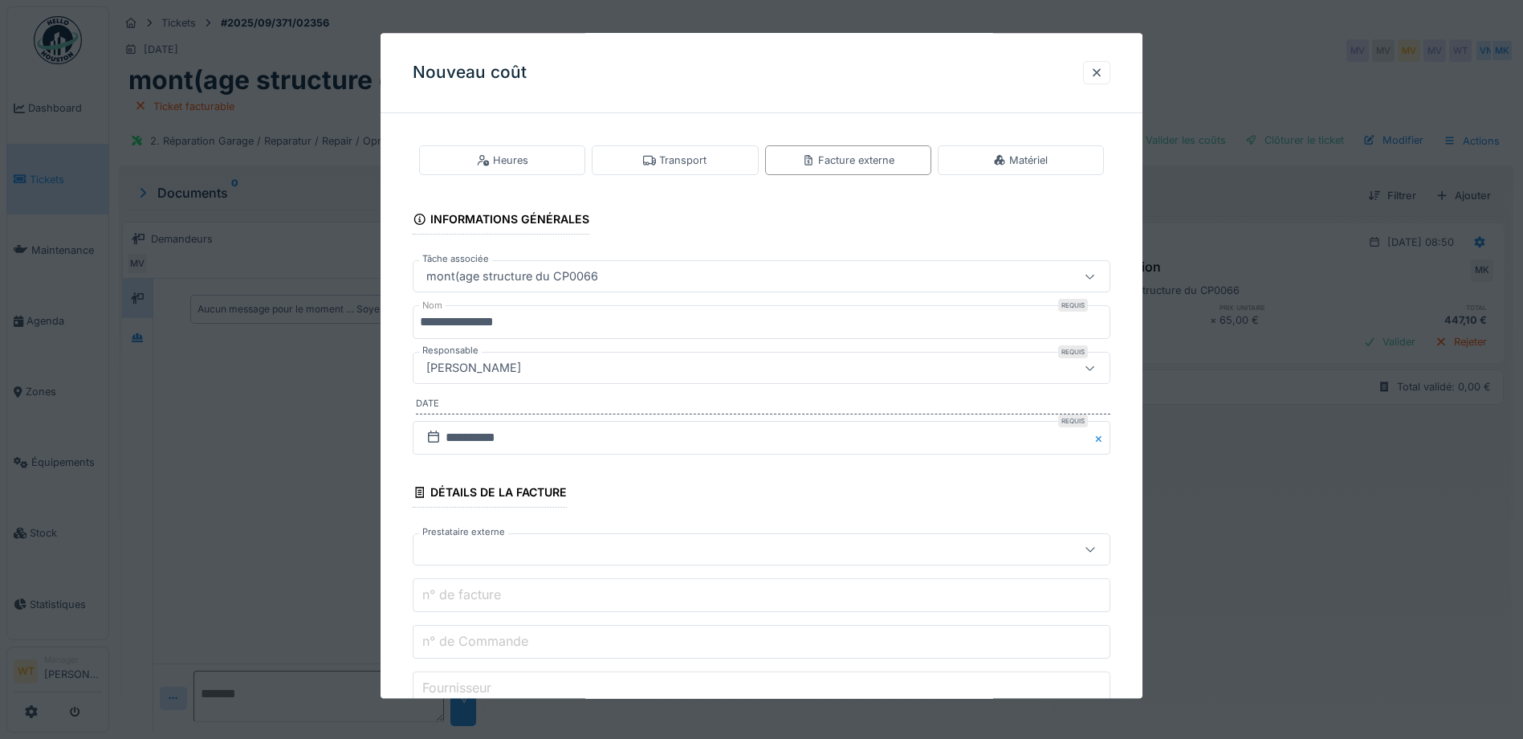
click at [589, 540] on div at bounding box center [762, 550] width 698 height 32
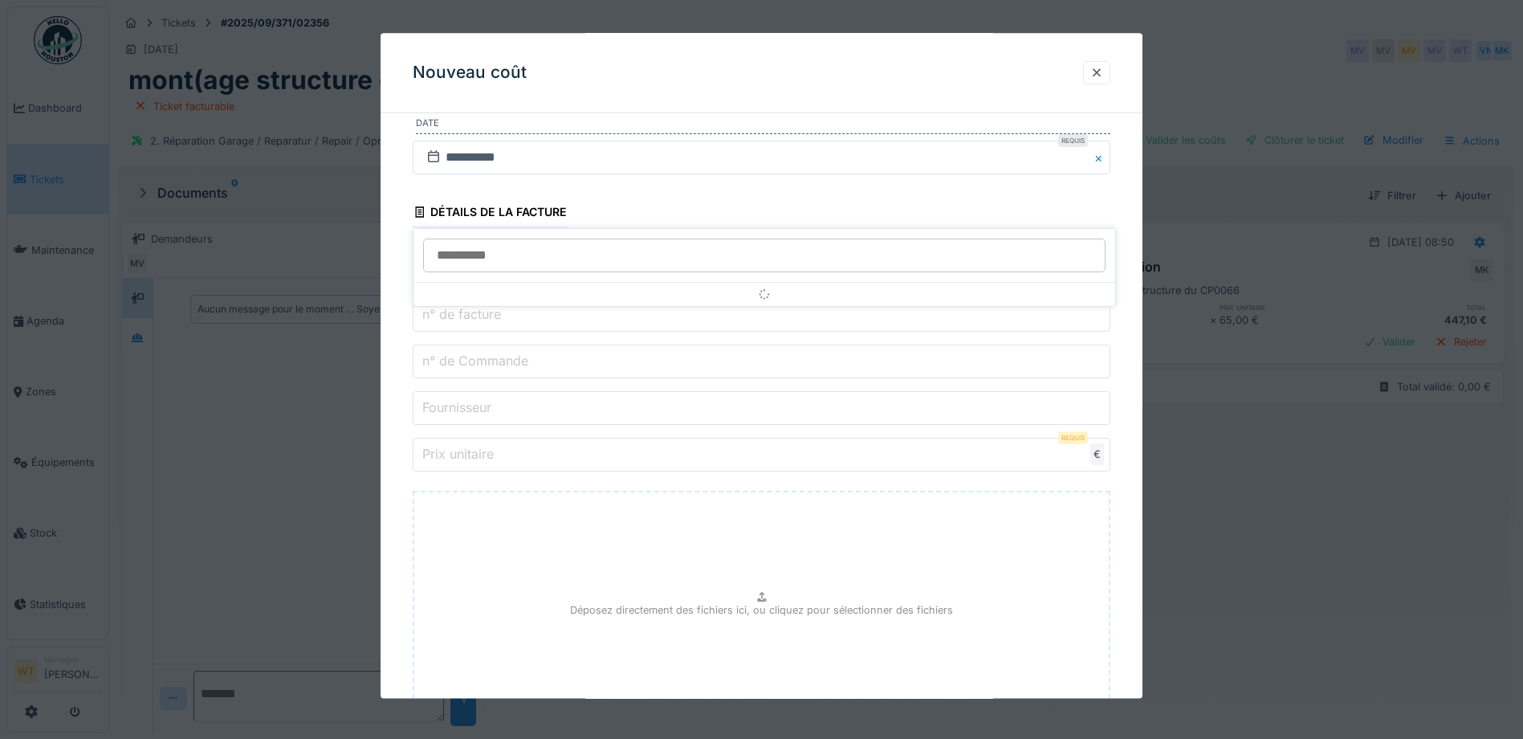
scroll to position [344, 0]
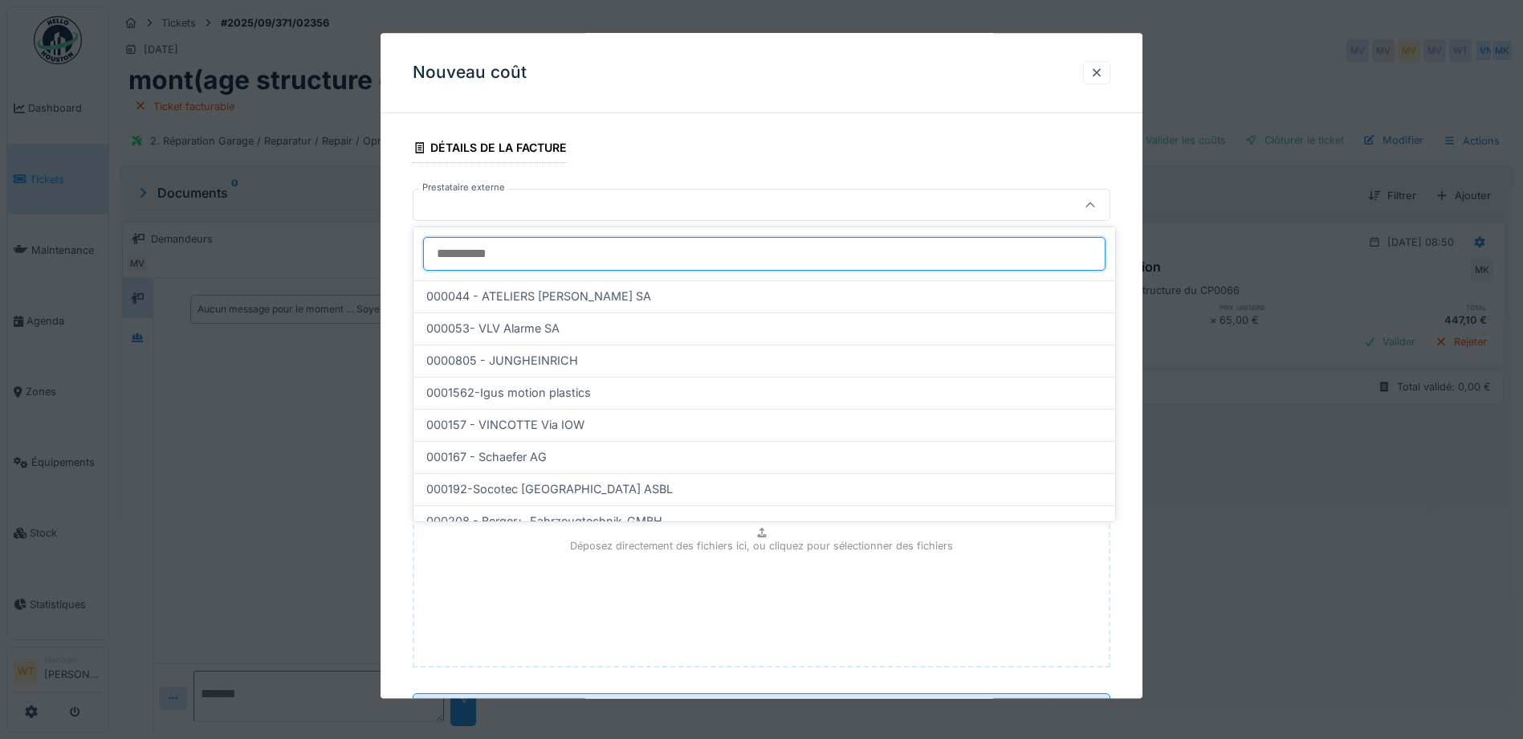
click at [496, 255] on input "Prestataire externe" at bounding box center [764, 254] width 682 height 34
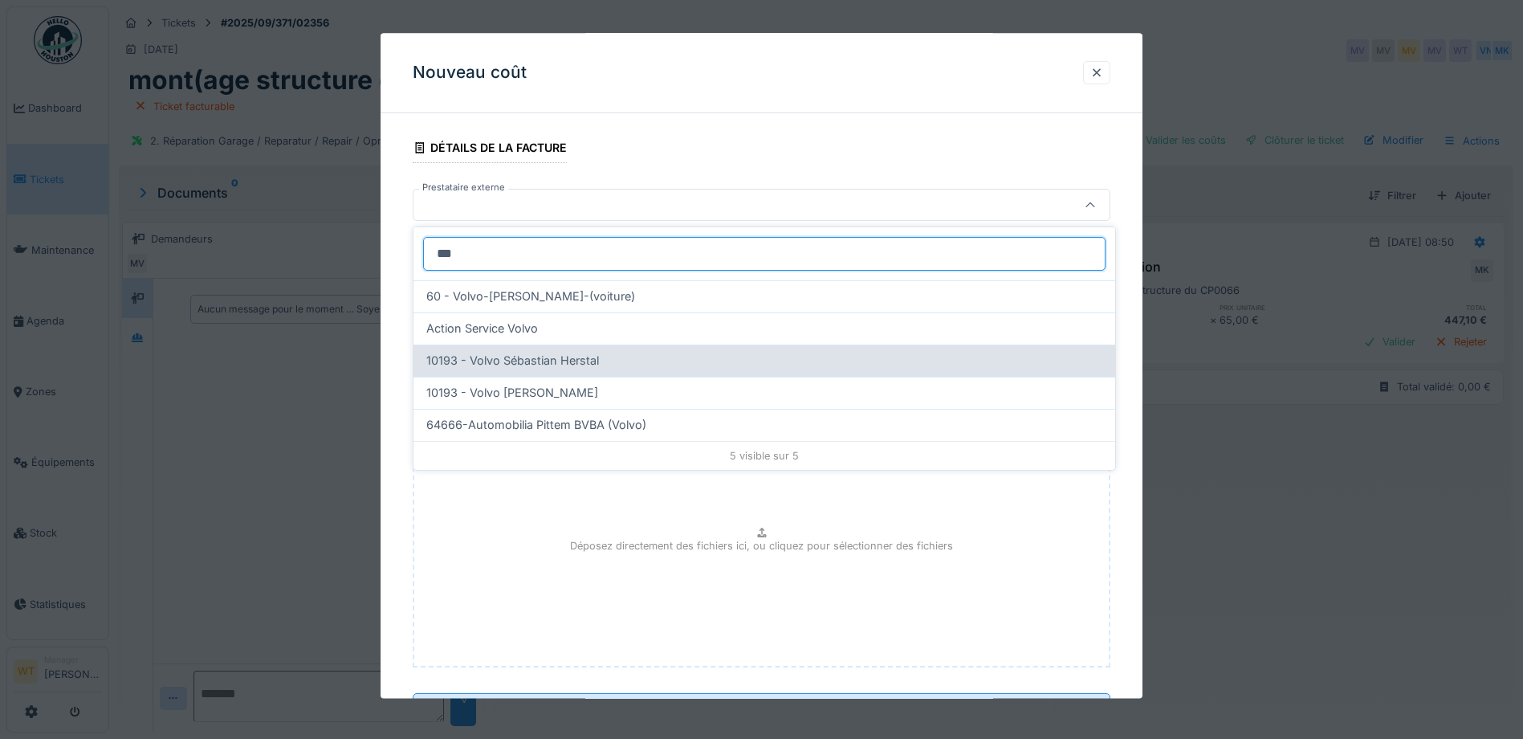
type input "***"
click at [550, 359] on span "10193 - Volvo Sébastian Herstal" at bounding box center [512, 361] width 173 height 18
type input "*****"
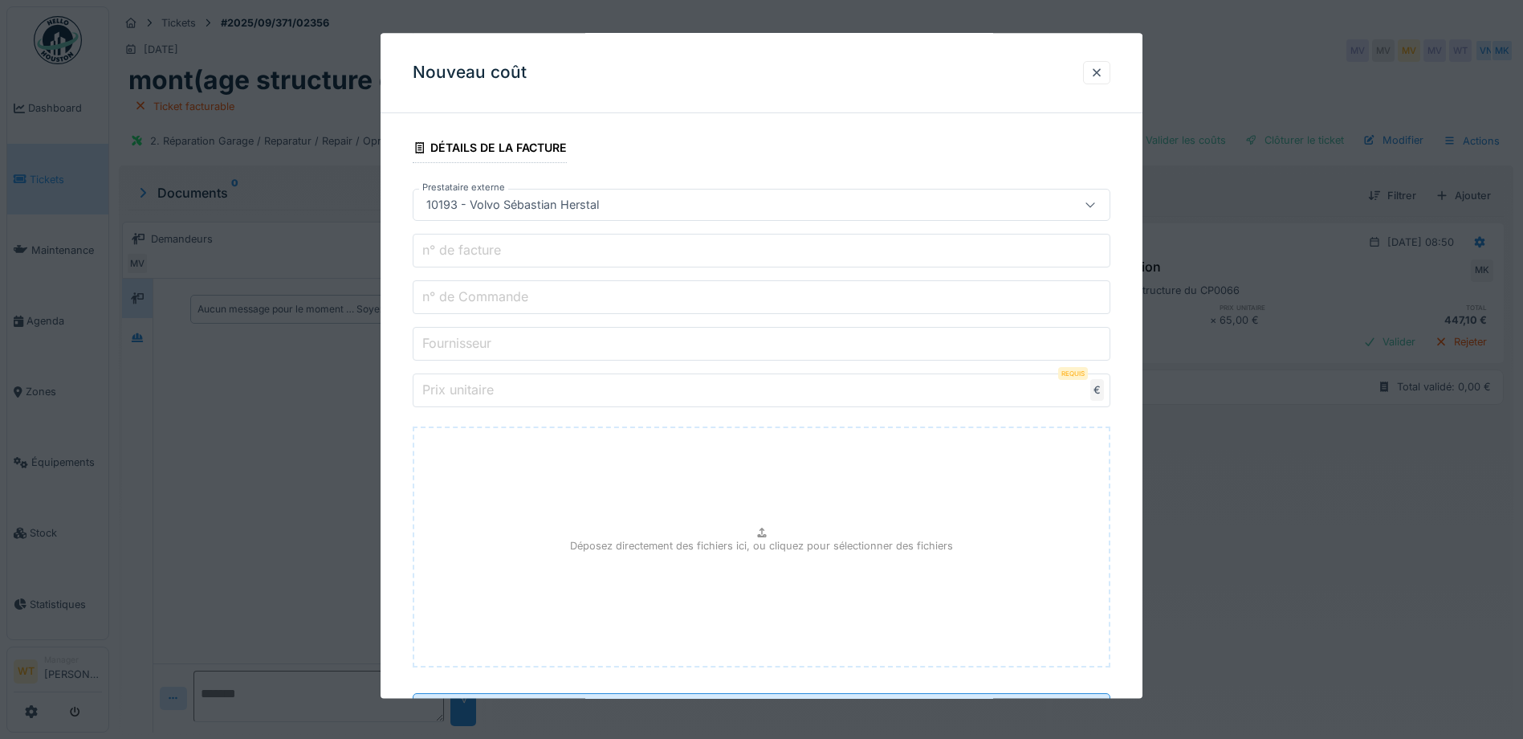
click at [574, 288] on input "n° de Commande" at bounding box center [762, 298] width 698 height 34
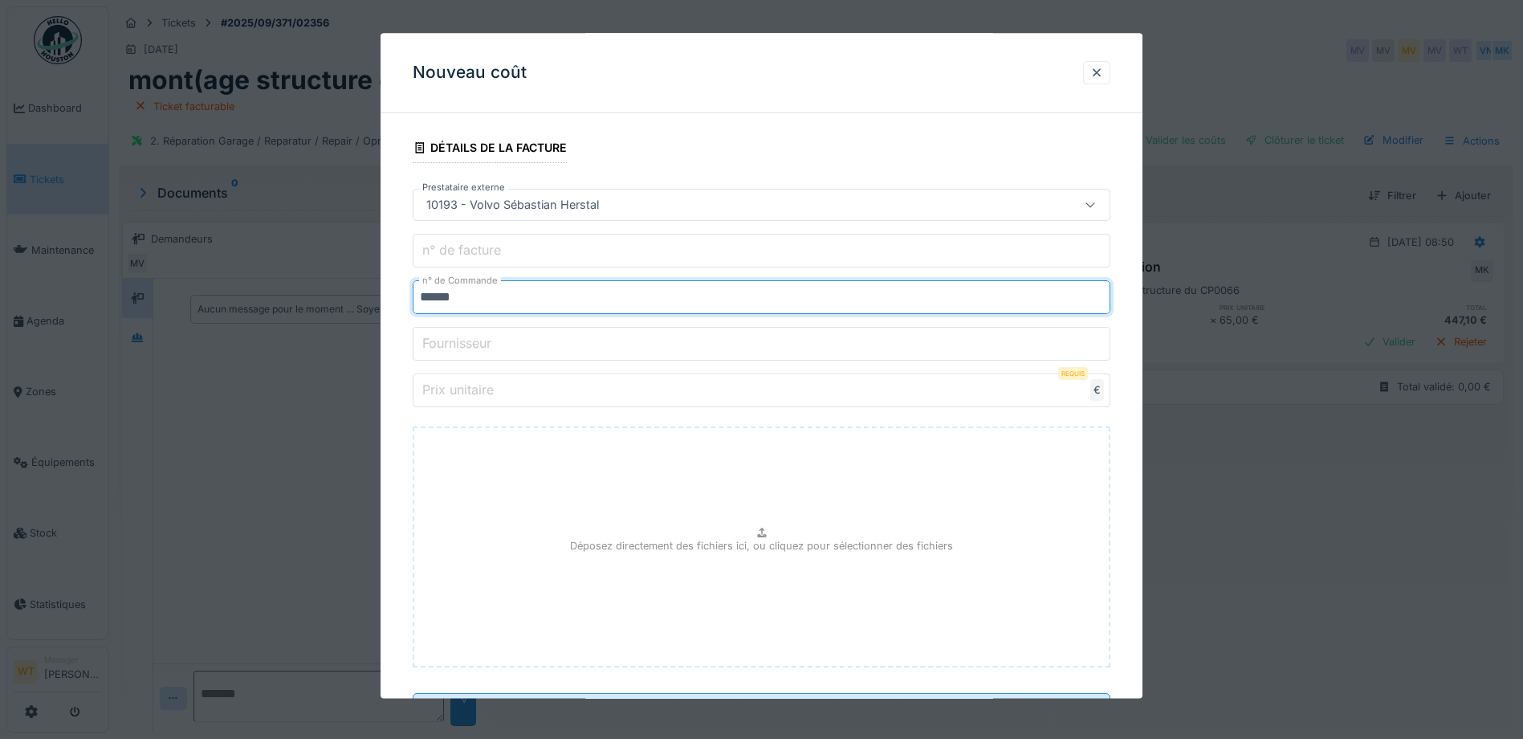
type input "******"
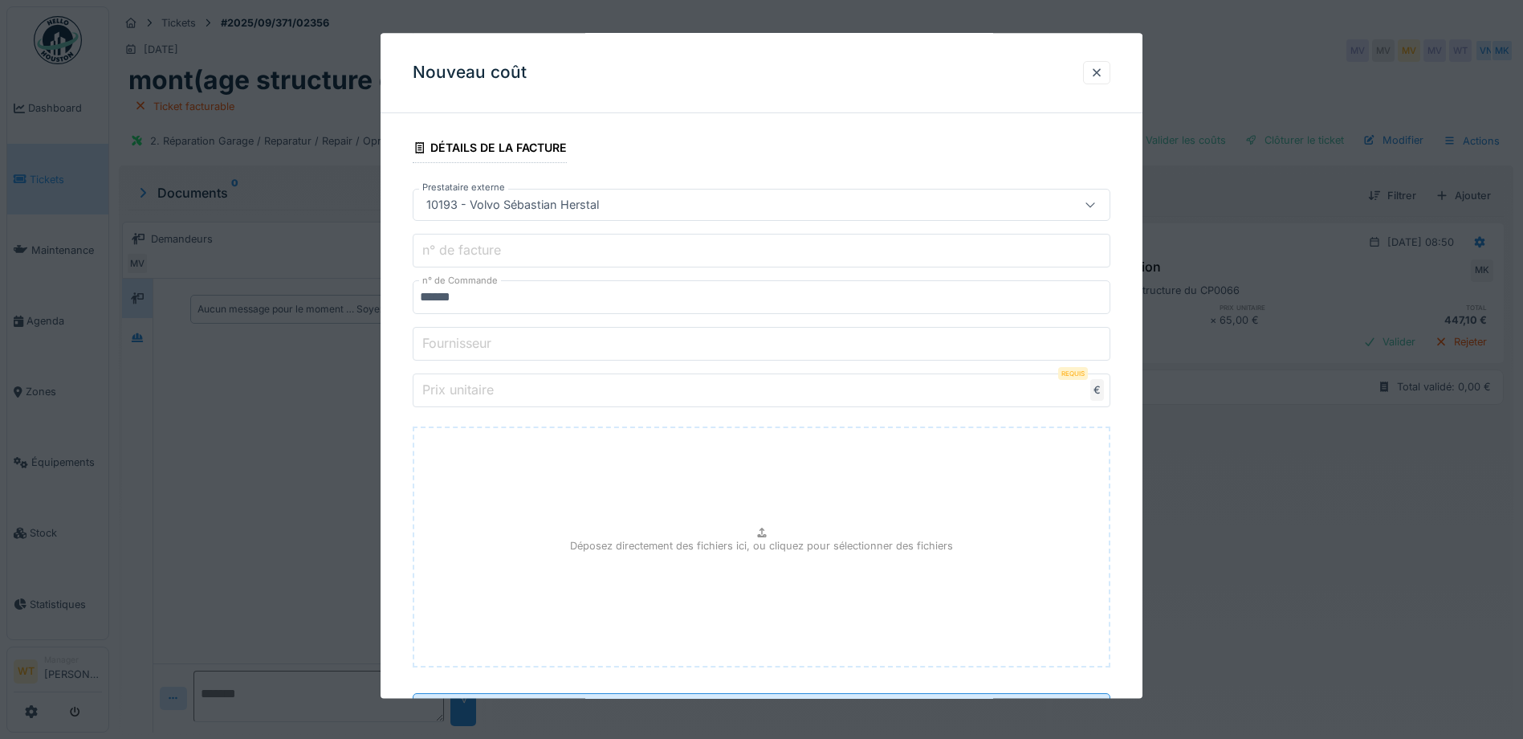
click at [483, 387] on label "Prix unitaire" at bounding box center [458, 390] width 78 height 19
click at [483, 387] on input "Prix unitaire" at bounding box center [762, 391] width 698 height 34
click at [532, 404] on input "Prix unitaire" at bounding box center [762, 391] width 698 height 34
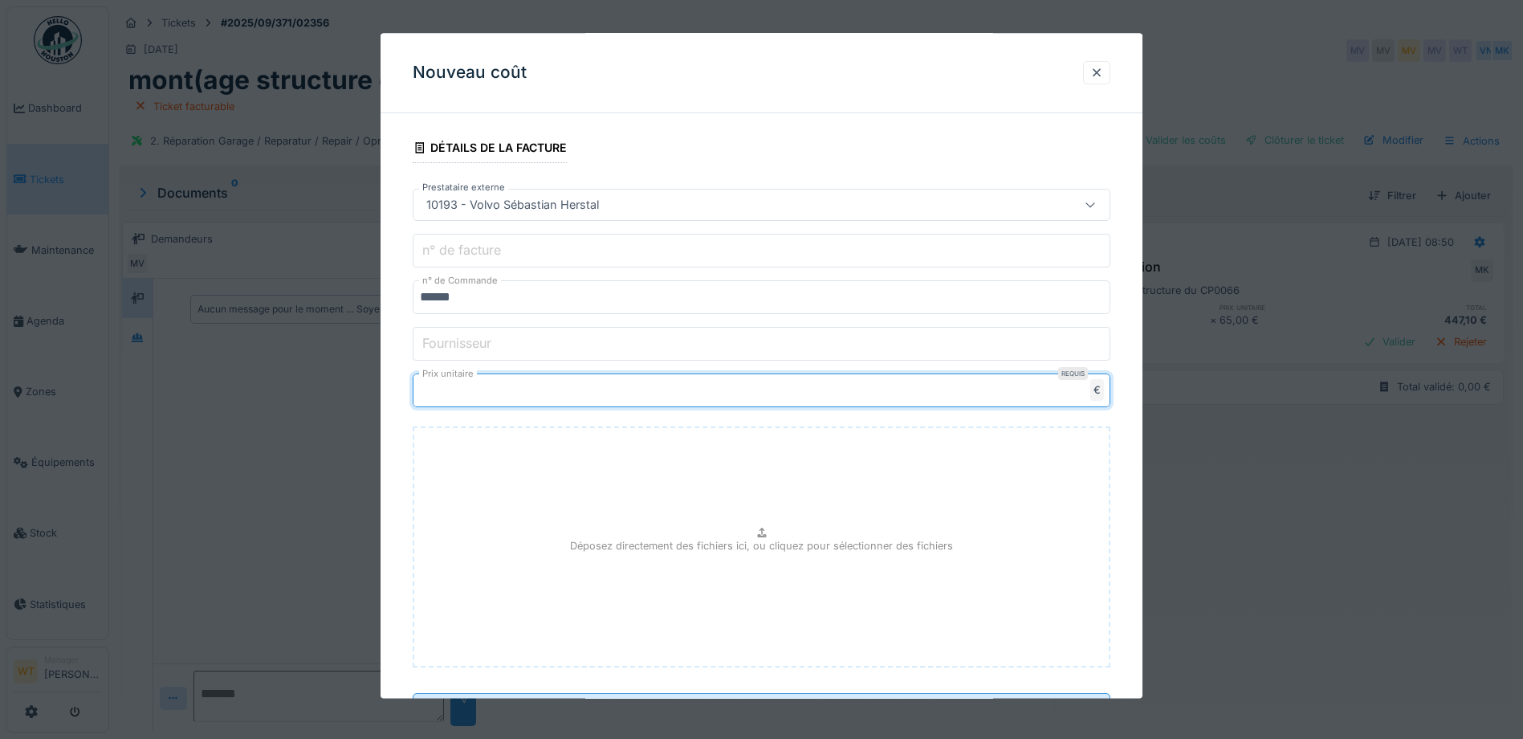
type input "***"
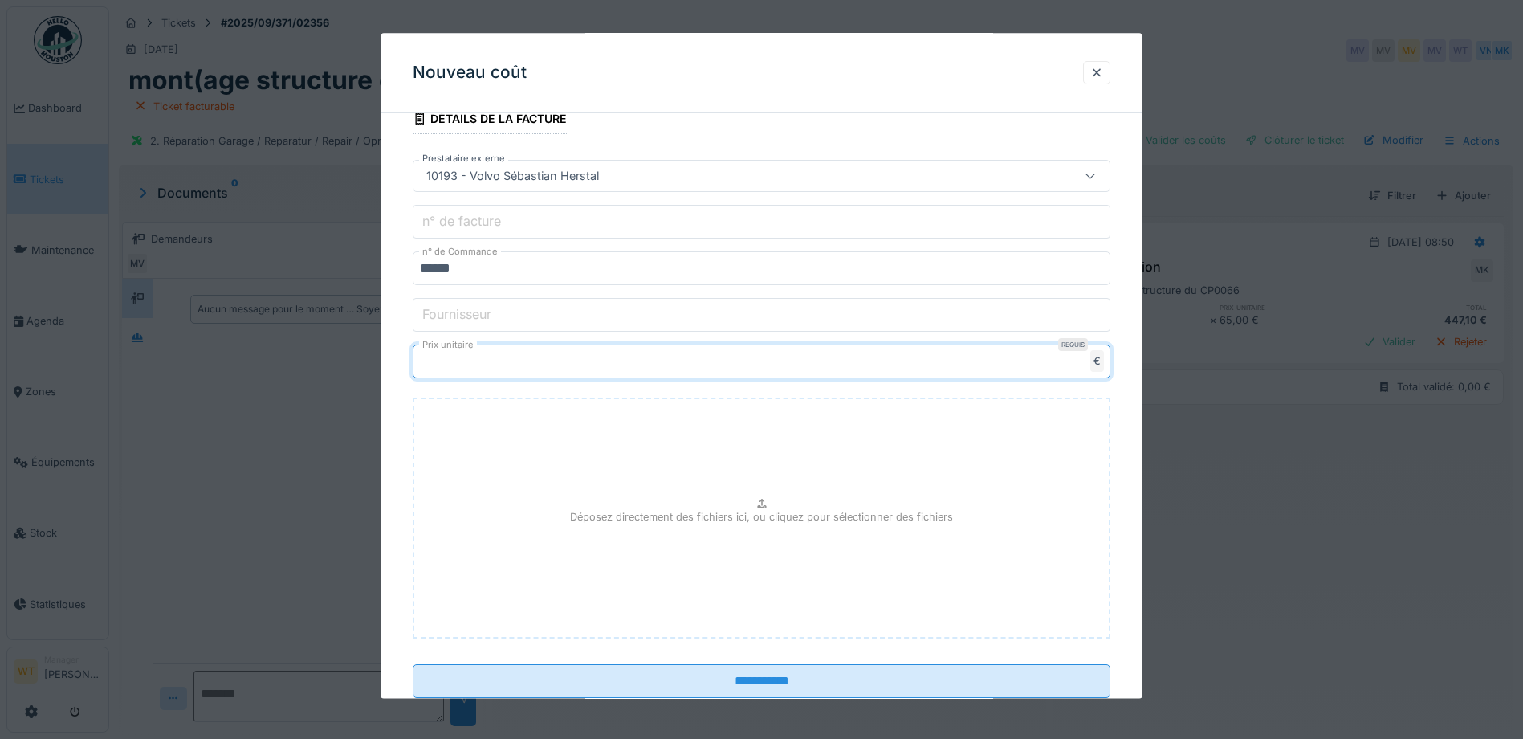
scroll to position [418, 0]
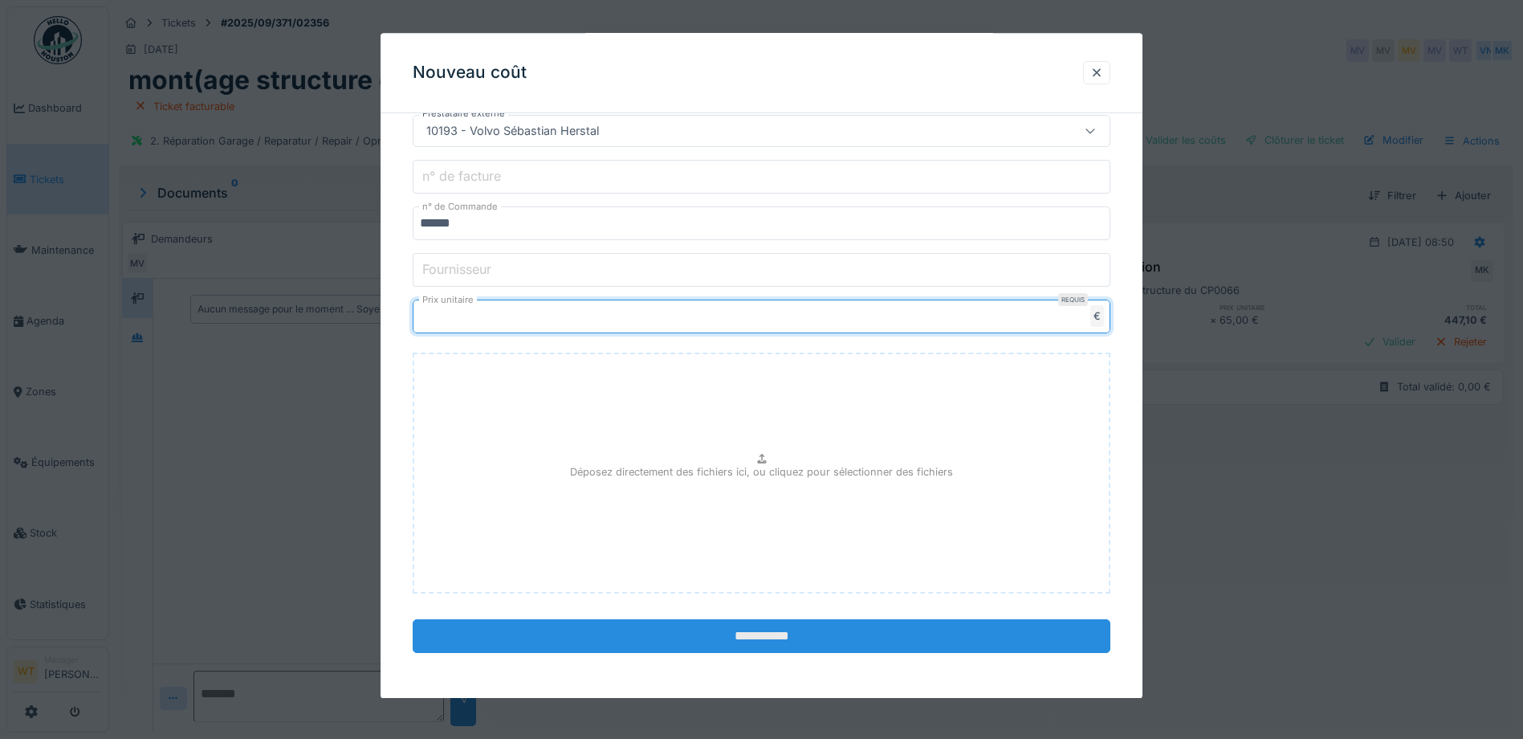
type input "******"
click at [650, 627] on input "**********" at bounding box center [762, 637] width 698 height 34
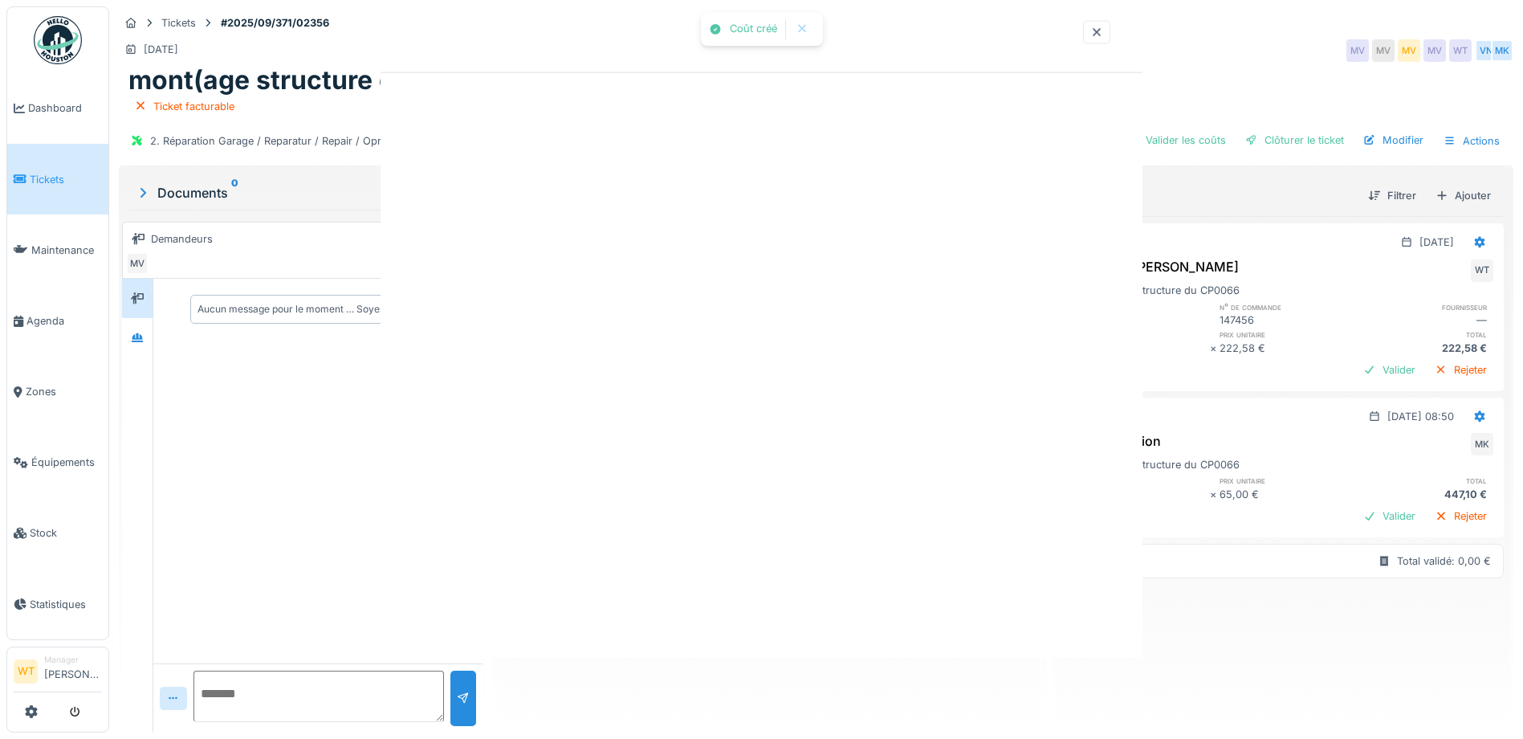
scroll to position [0, 0]
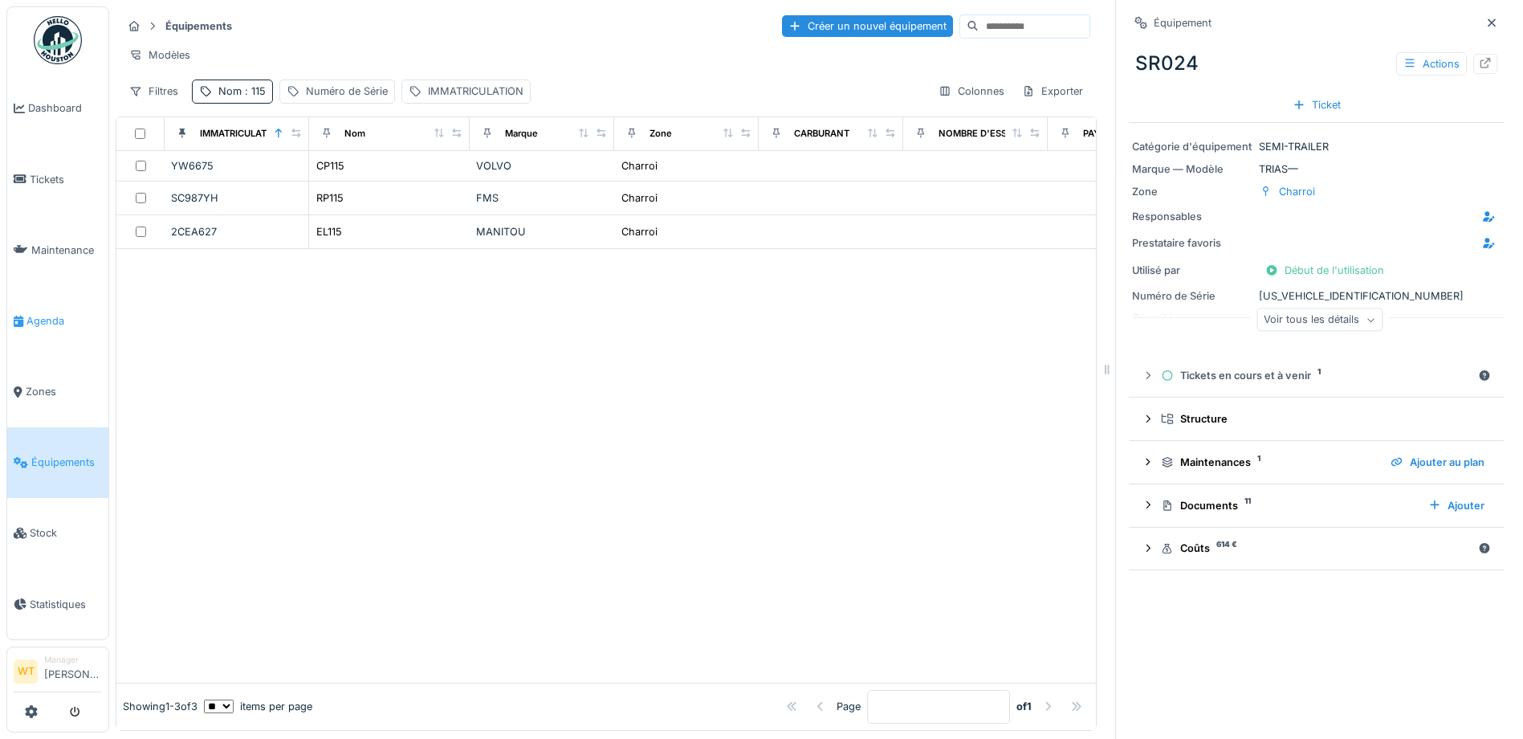
click at [54, 313] on span "Agenda" at bounding box center [63, 320] width 75 height 15
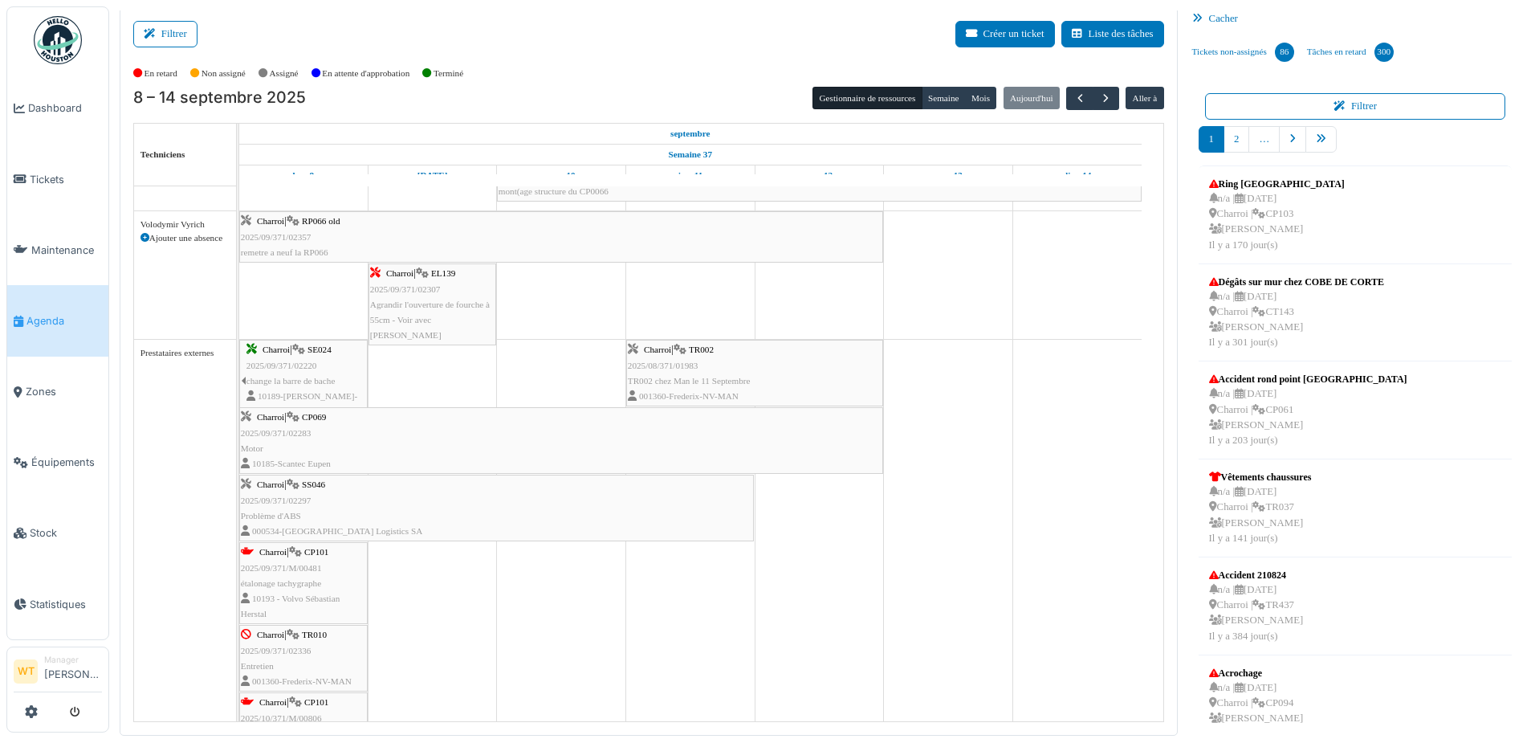
scroll to position [1187, 0]
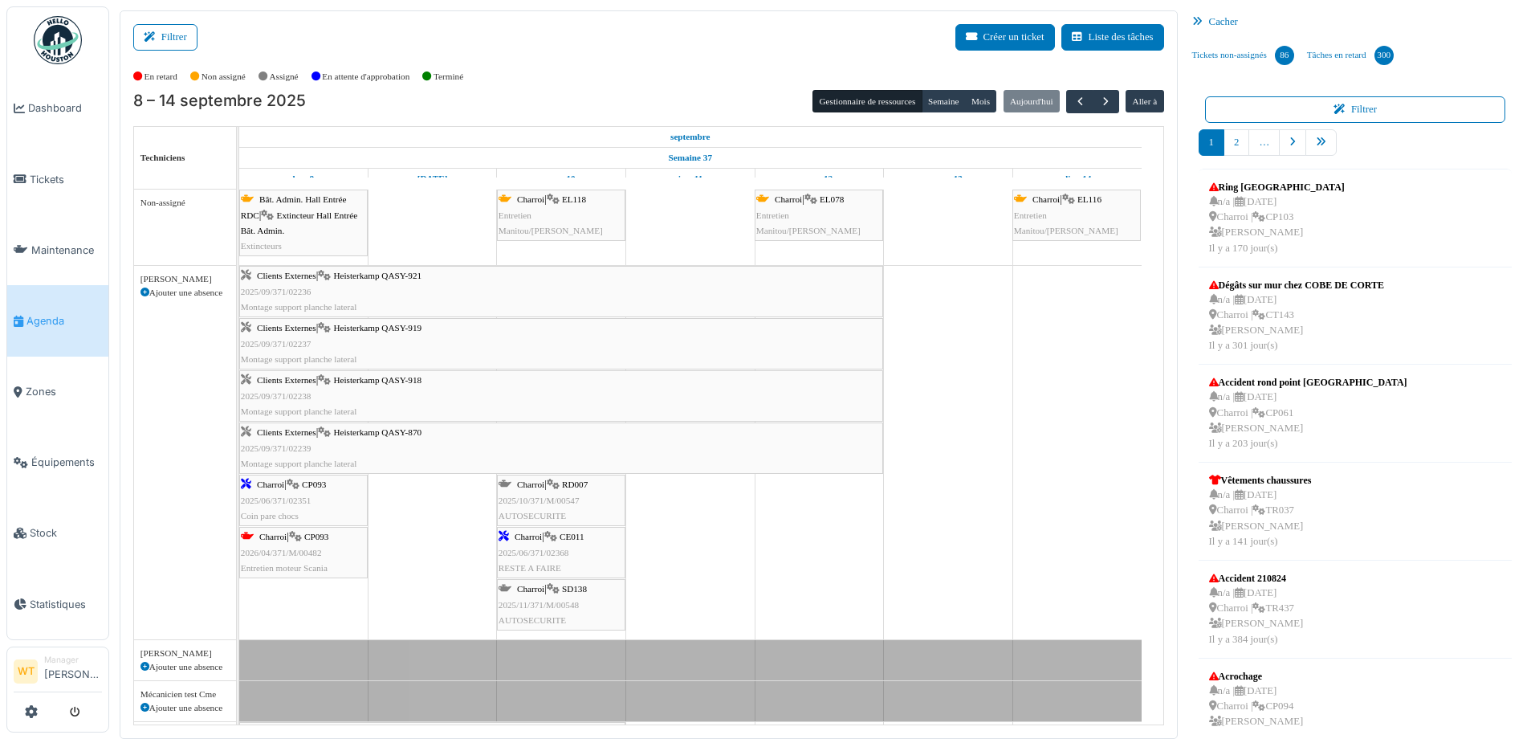
click at [525, 551] on span "2025/06/371/02368" at bounding box center [534, 553] width 71 height 10
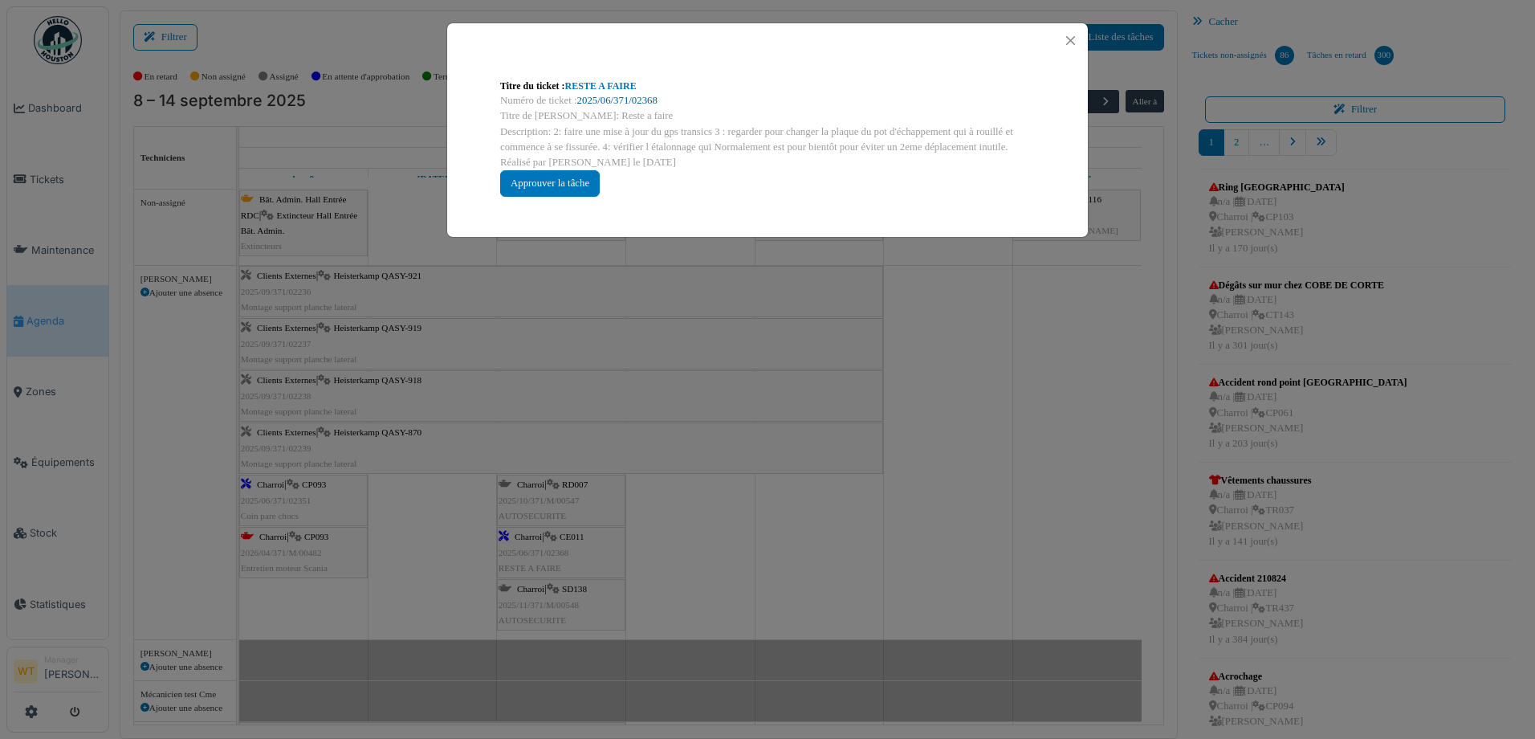
click at [650, 97] on link "2025/06/371/02368" at bounding box center [617, 100] width 80 height 11
click at [1074, 43] on button "Close" at bounding box center [1071, 41] width 22 height 22
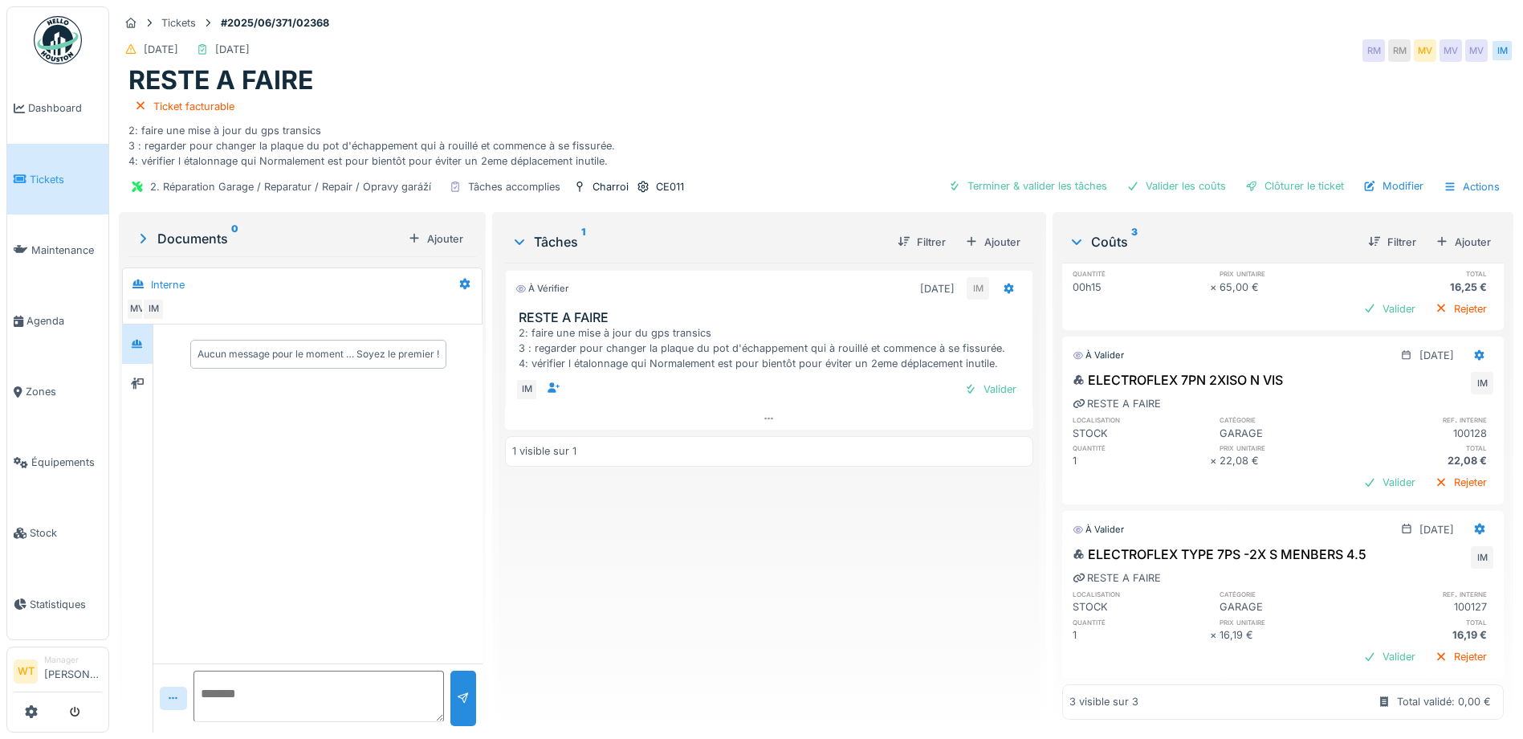
scroll to position [104, 0]
drag, startPoint x: 521, startPoint y: 307, endPoint x: 735, endPoint y: 319, distance: 214.7
click at [738, 322] on div "RESTE A FAIRE 2: faire une mise à jour du gps transics 3 : regarder pour change…" at bounding box center [769, 341] width 527 height 62
drag, startPoint x: 735, startPoint y: 319, endPoint x: 653, endPoint y: 290, distance: 87.6
click at [653, 290] on div "À vérifier [DATE] IM RESTE A FAIRE 2: faire une mise à jour du gps transics 3 :…" at bounding box center [769, 321] width 528 height 102
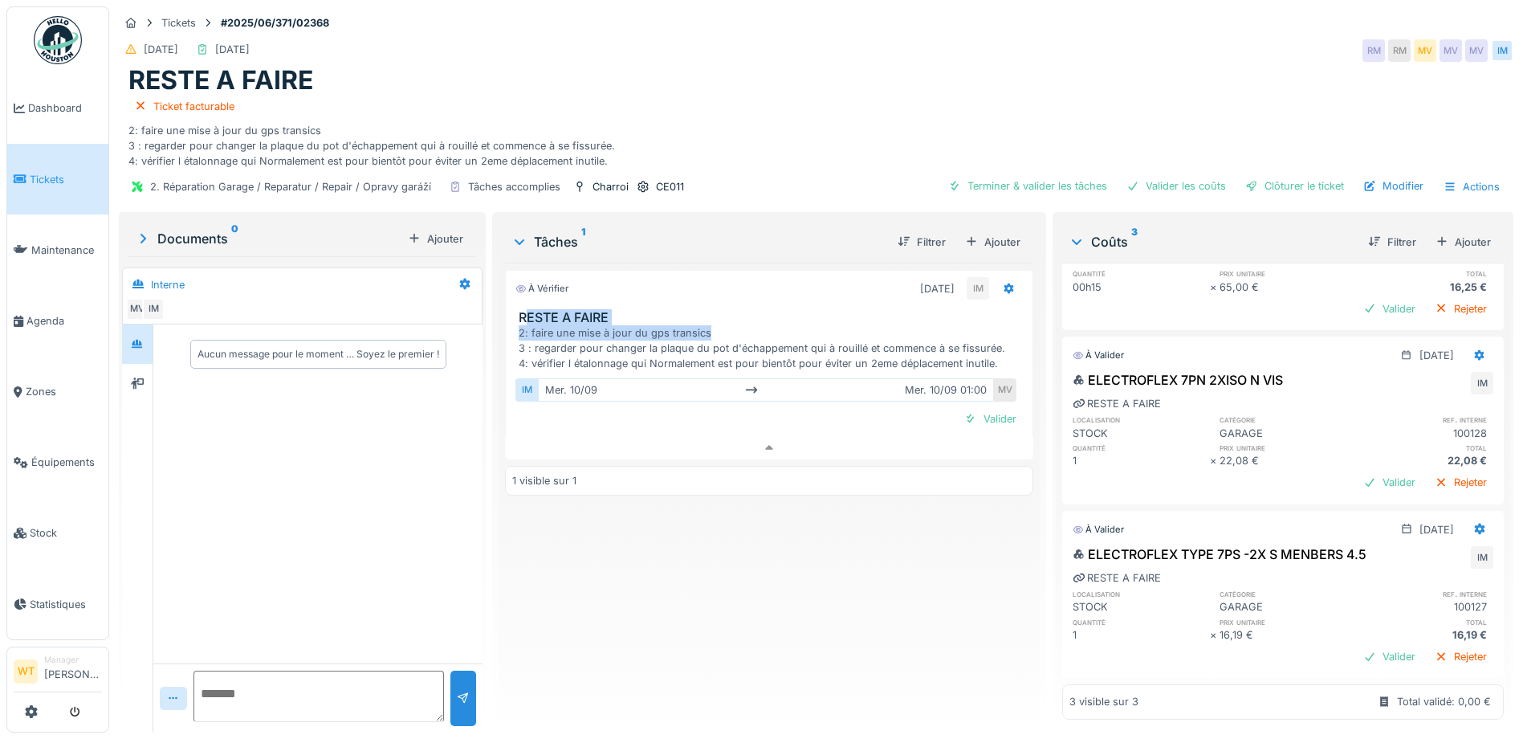
click at [637, 290] on div "À vérifier 10/09/2025 IM RESTE A FAIRE 2: faire une mise à jour du gps transics…" at bounding box center [769, 321] width 528 height 102
click at [719, 540] on div "À vérifier 10/09/2025 IM RESTE A FAIRE 2: faire une mise à jour du gps transics…" at bounding box center [769, 491] width 528 height 457
click at [763, 442] on icon at bounding box center [769, 447] width 13 height 10
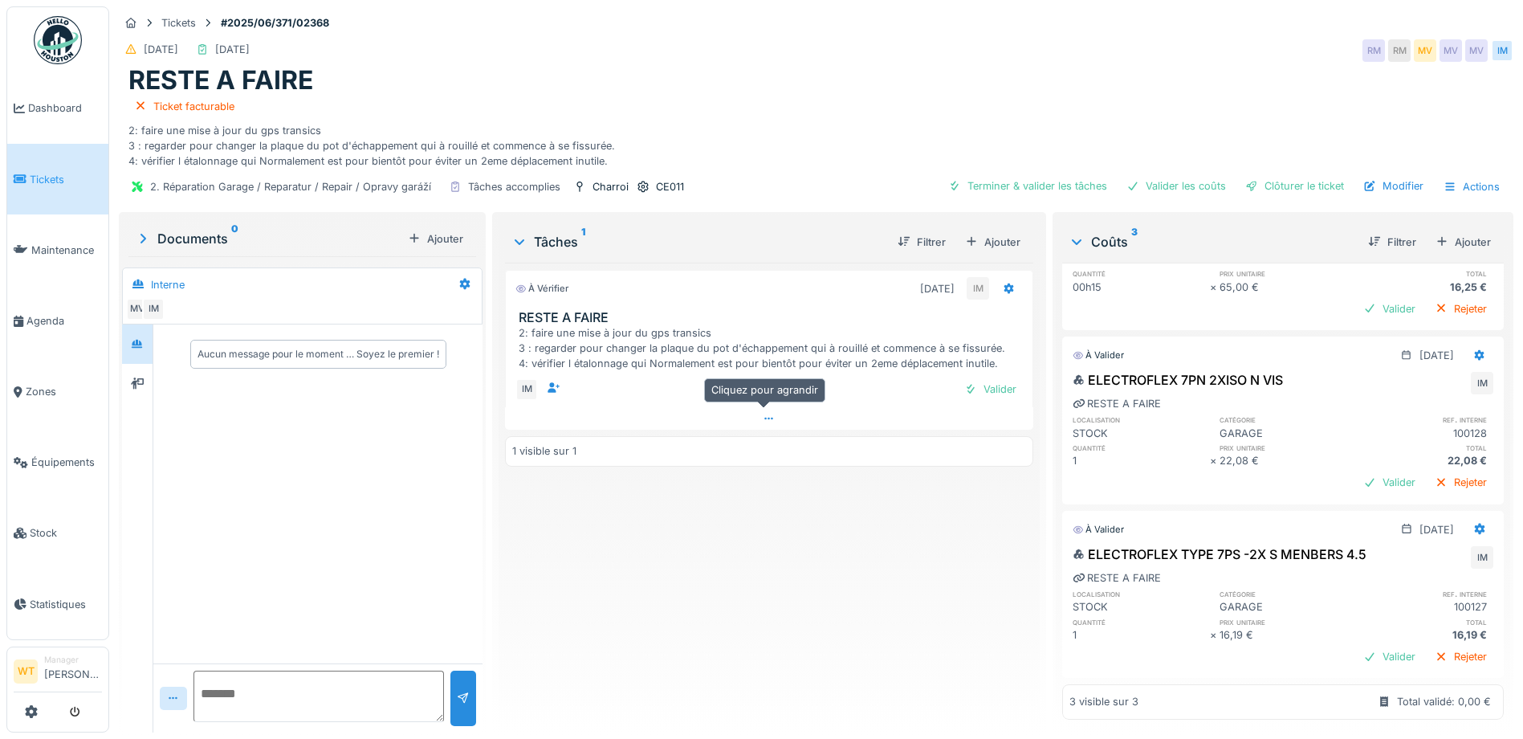
click at [756, 409] on div at bounding box center [769, 418] width 528 height 23
click at [766, 442] on icon at bounding box center [769, 447] width 13 height 10
click at [763, 414] on icon at bounding box center [769, 419] width 13 height 10
click at [760, 409] on div "Valider" at bounding box center [768, 419] width 507 height 22
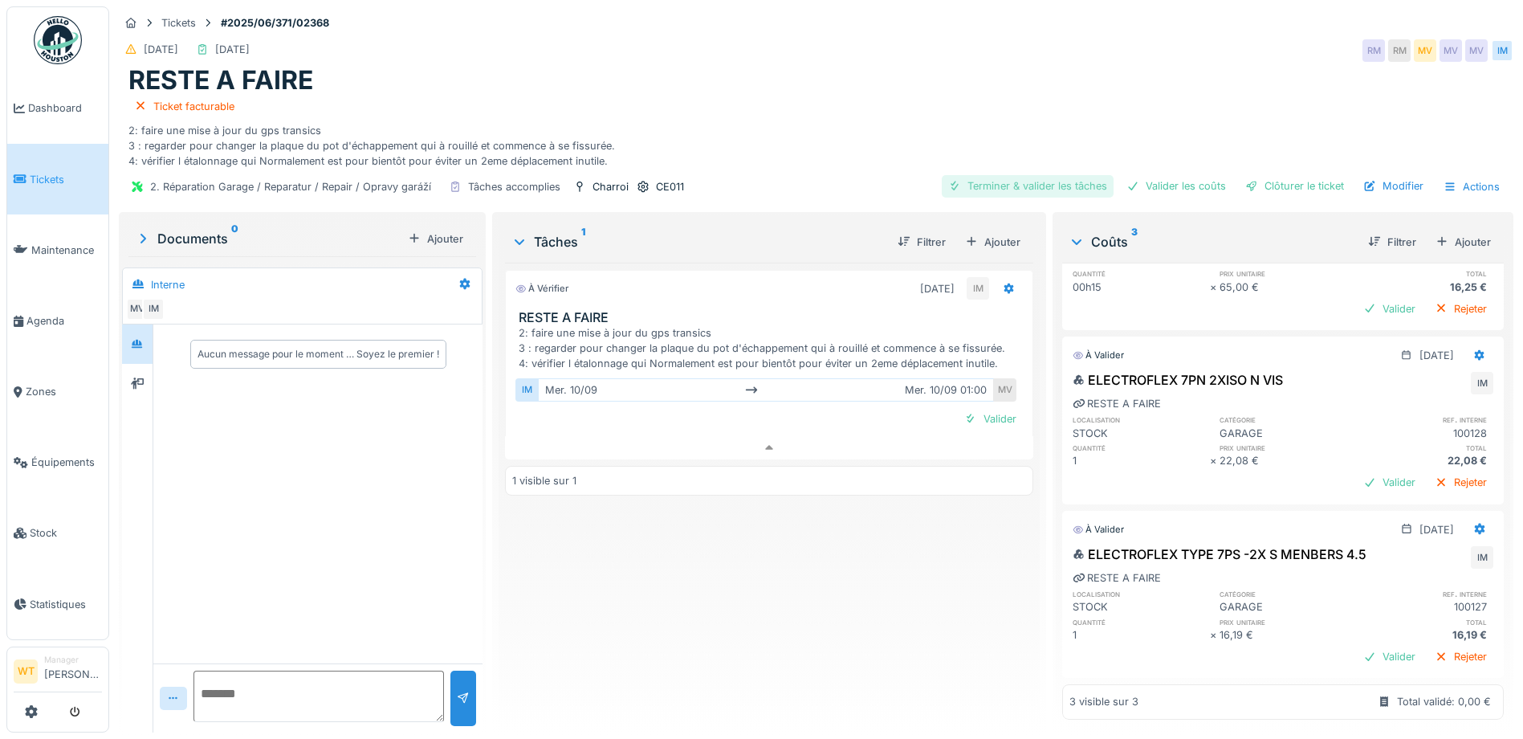
click at [1002, 181] on div "Terminer & valider les tâches" at bounding box center [1028, 186] width 172 height 22
click at [1133, 175] on div "Valider les coûts" at bounding box center [1176, 186] width 112 height 22
click at [1275, 175] on div "Clôturer le ticket" at bounding box center [1295, 186] width 112 height 22
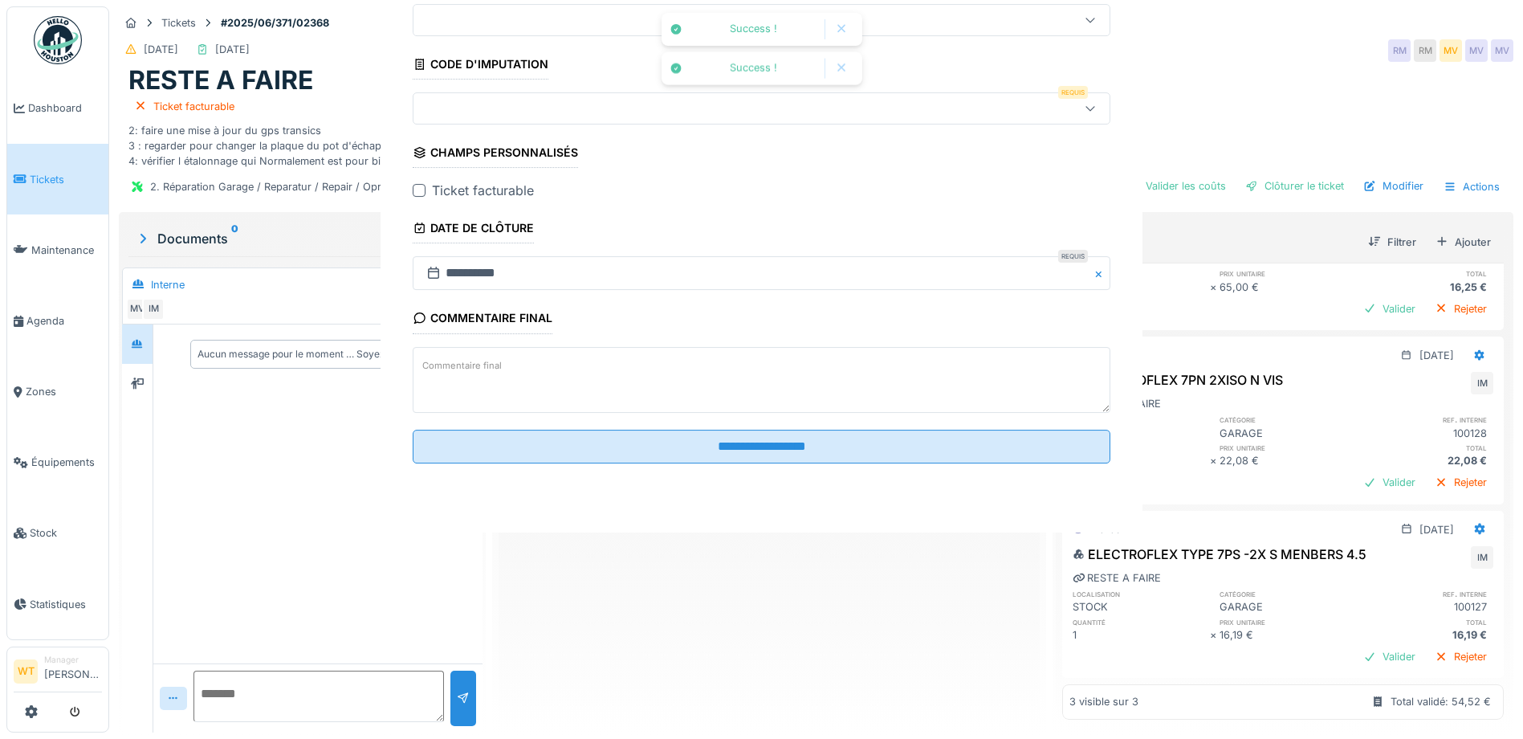
scroll to position [18, 0]
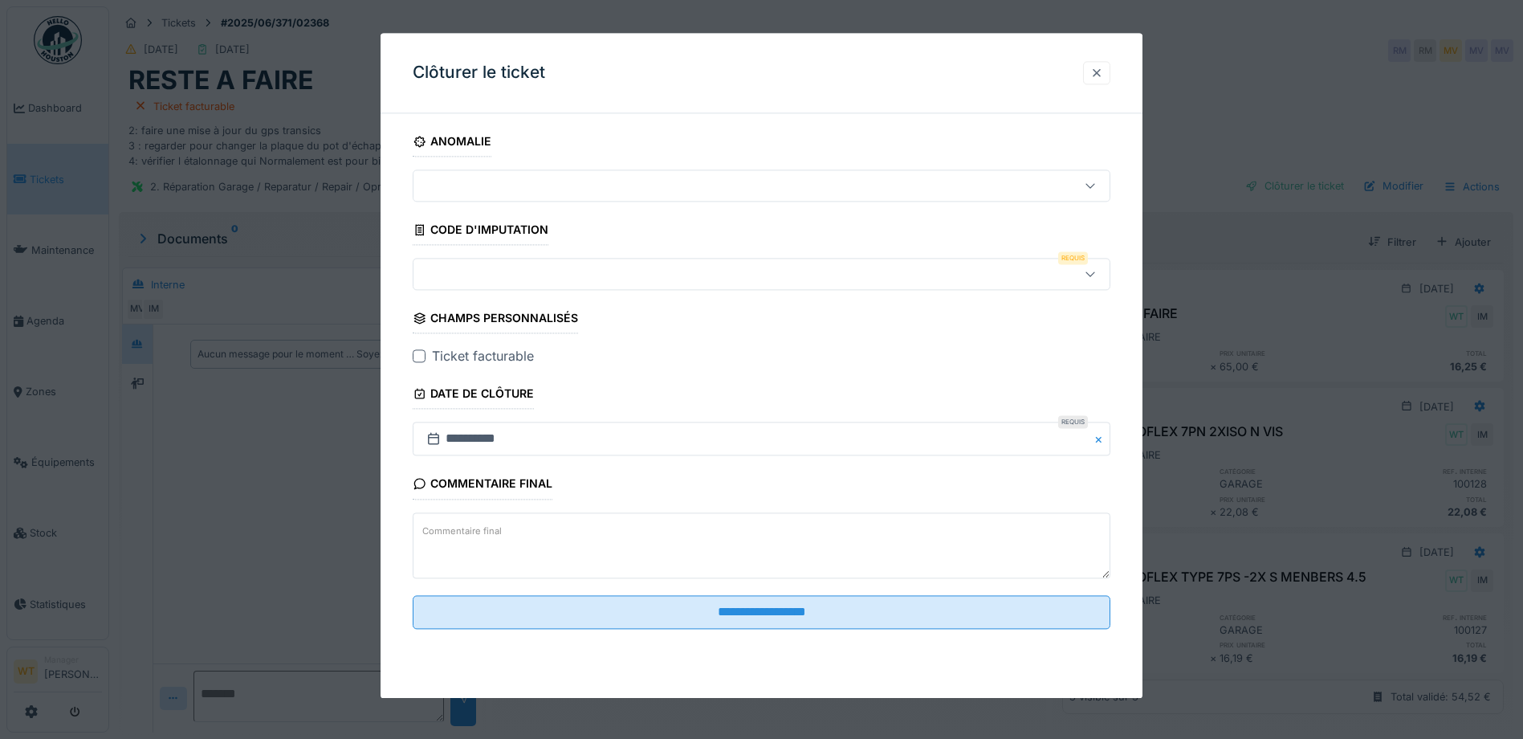
click at [1102, 67] on div at bounding box center [1096, 72] width 13 height 15
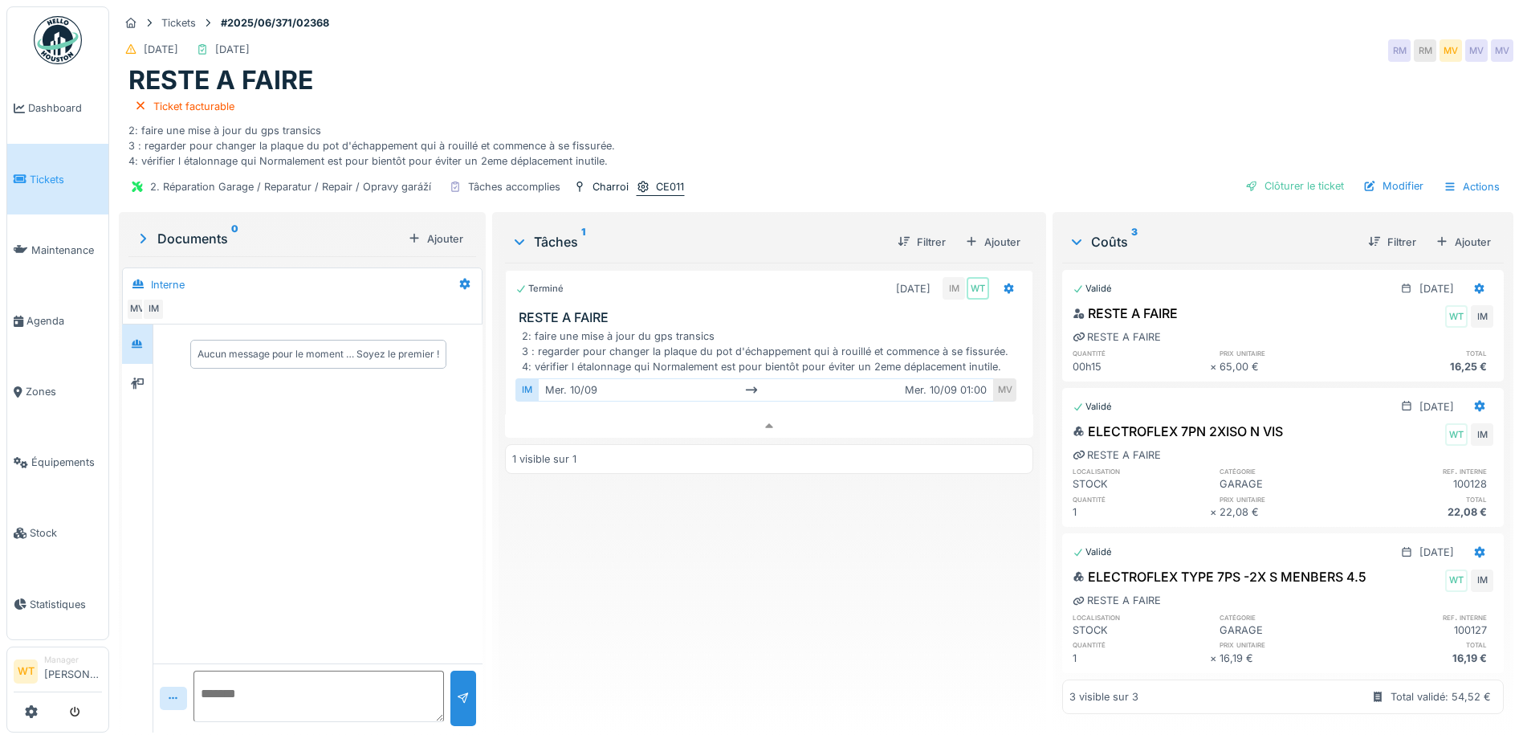
click at [651, 178] on div "CE011" at bounding box center [660, 186] width 49 height 17
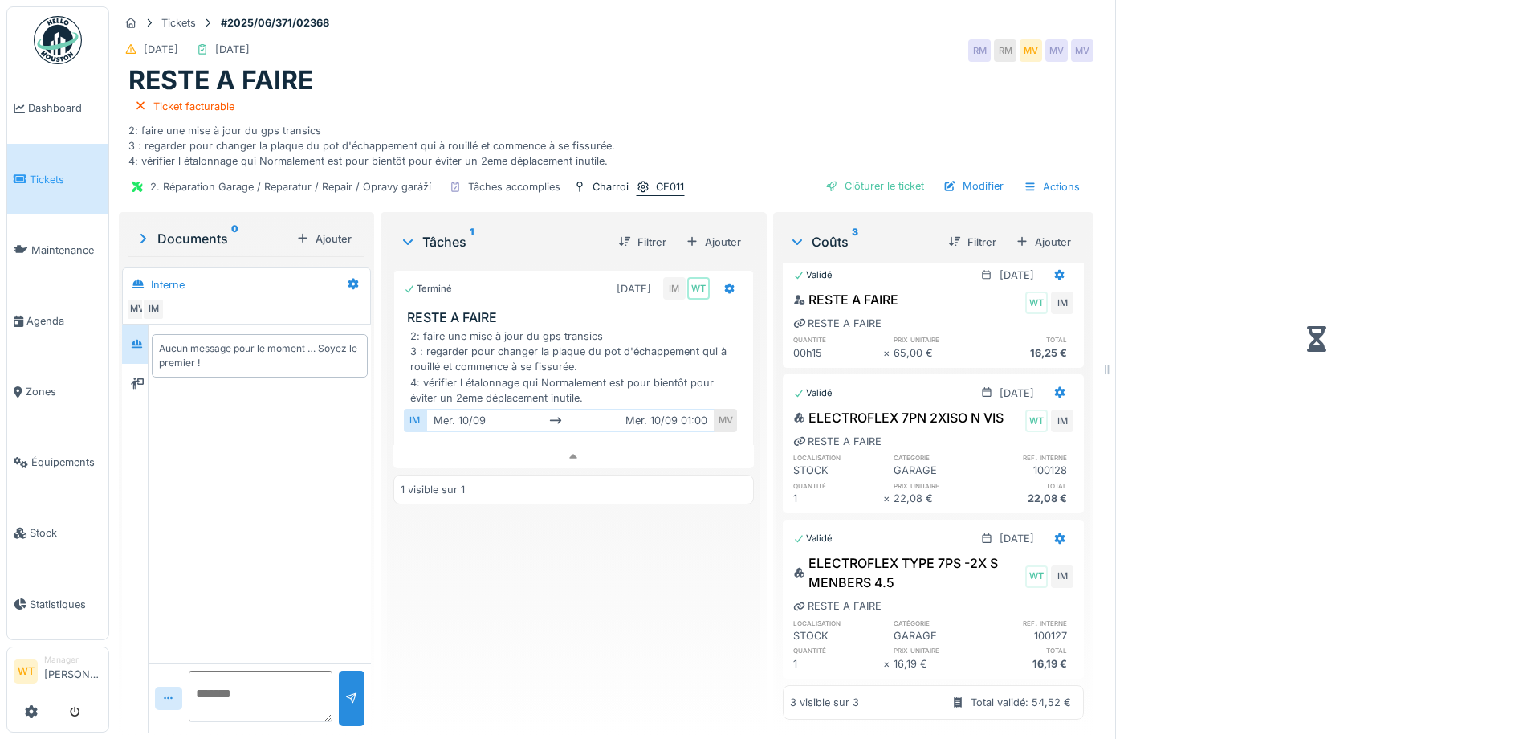
scroll to position [57, 0]
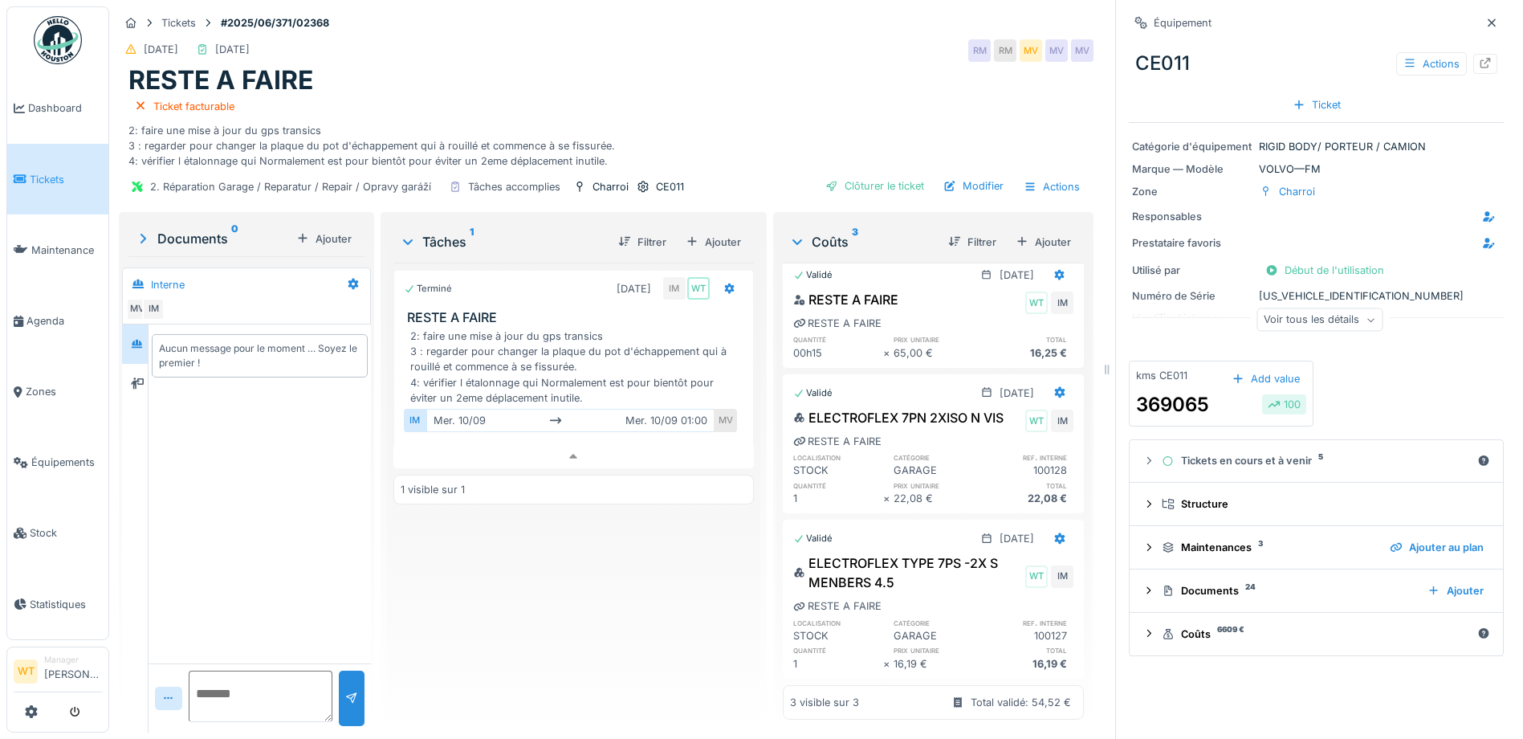
click at [1343, 317] on div "Voir tous les détails" at bounding box center [1320, 319] width 126 height 23
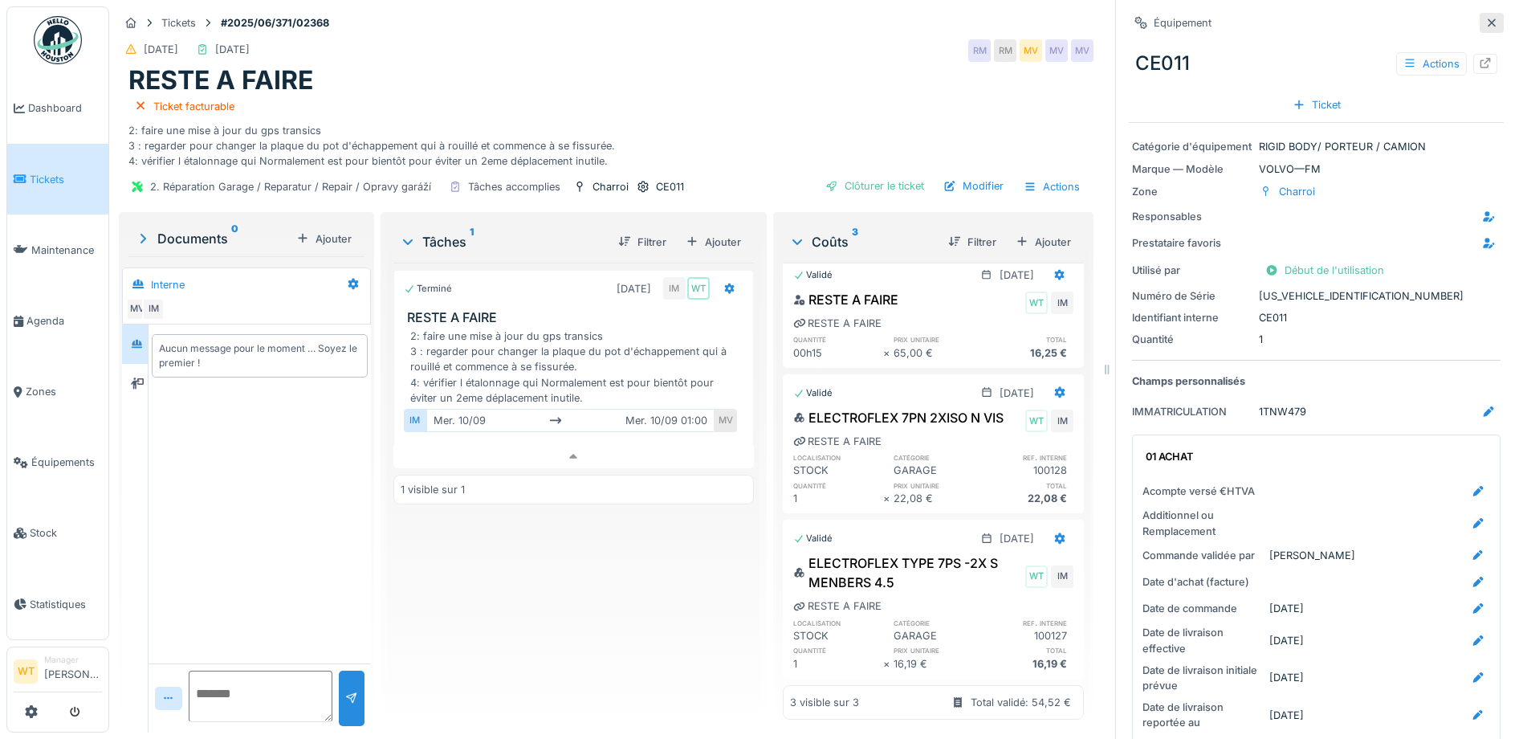
click at [1485, 18] on icon at bounding box center [1491, 23] width 13 height 10
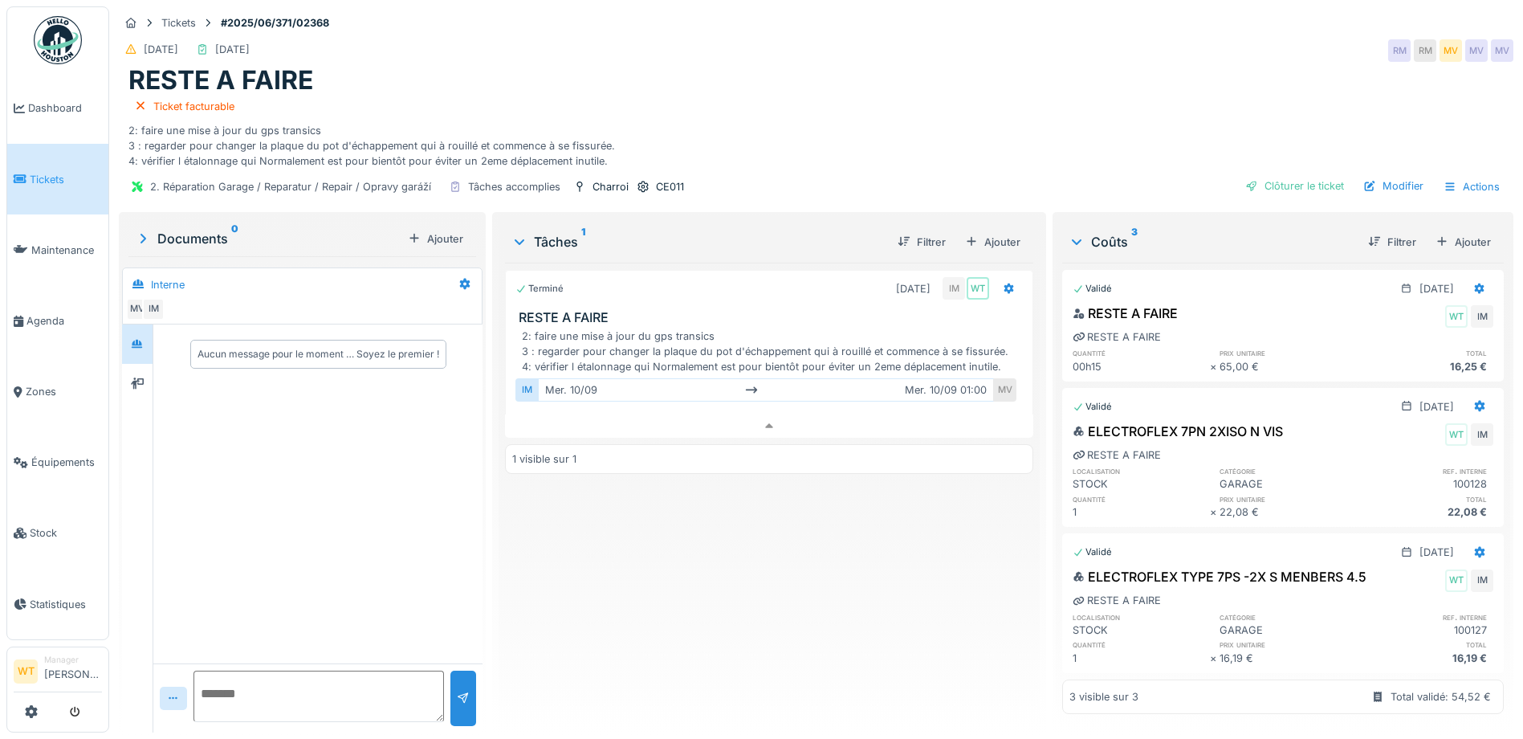
scroll to position [18, 0]
click at [1298, 175] on div "Clôturer le ticket" at bounding box center [1295, 186] width 112 height 22
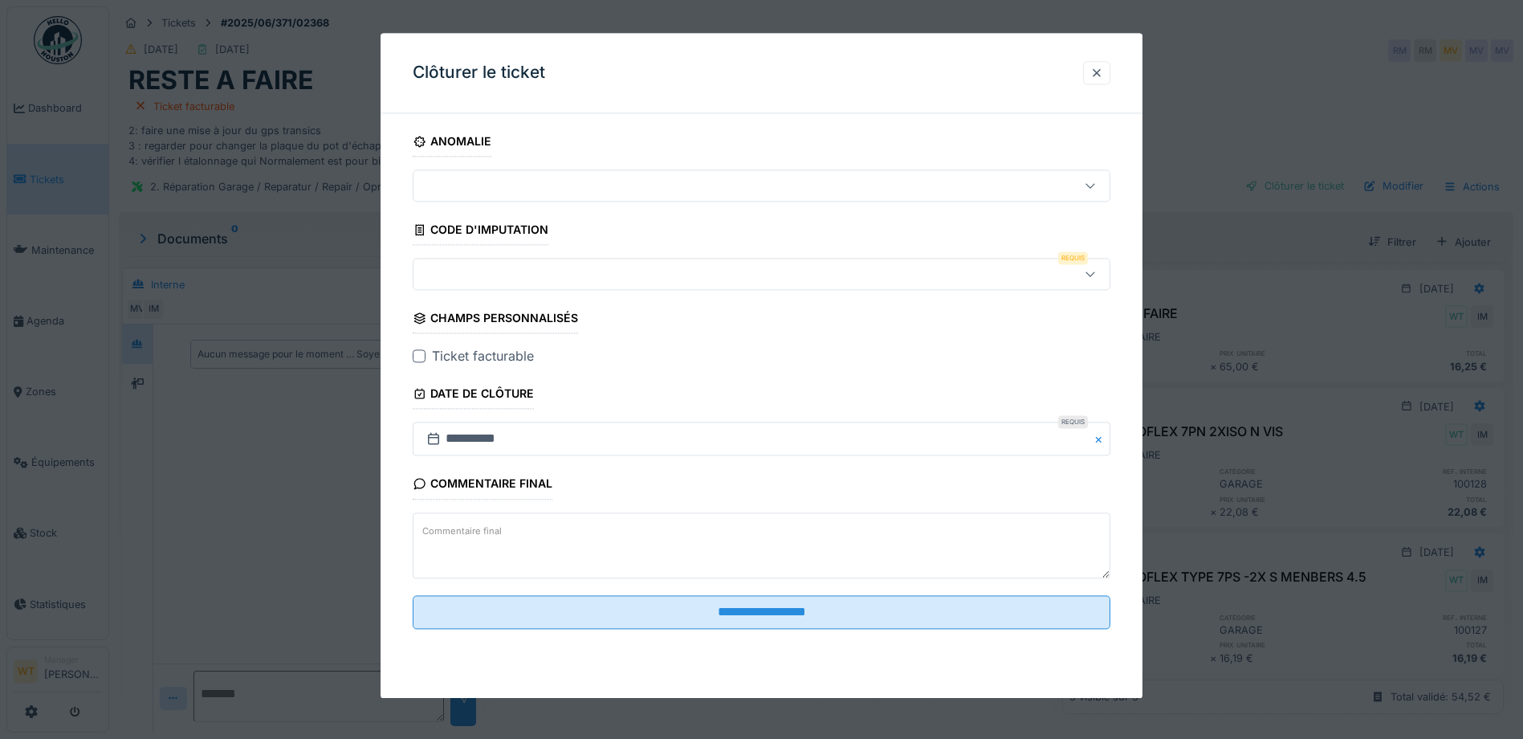
click at [505, 283] on div at bounding box center [762, 275] width 698 height 32
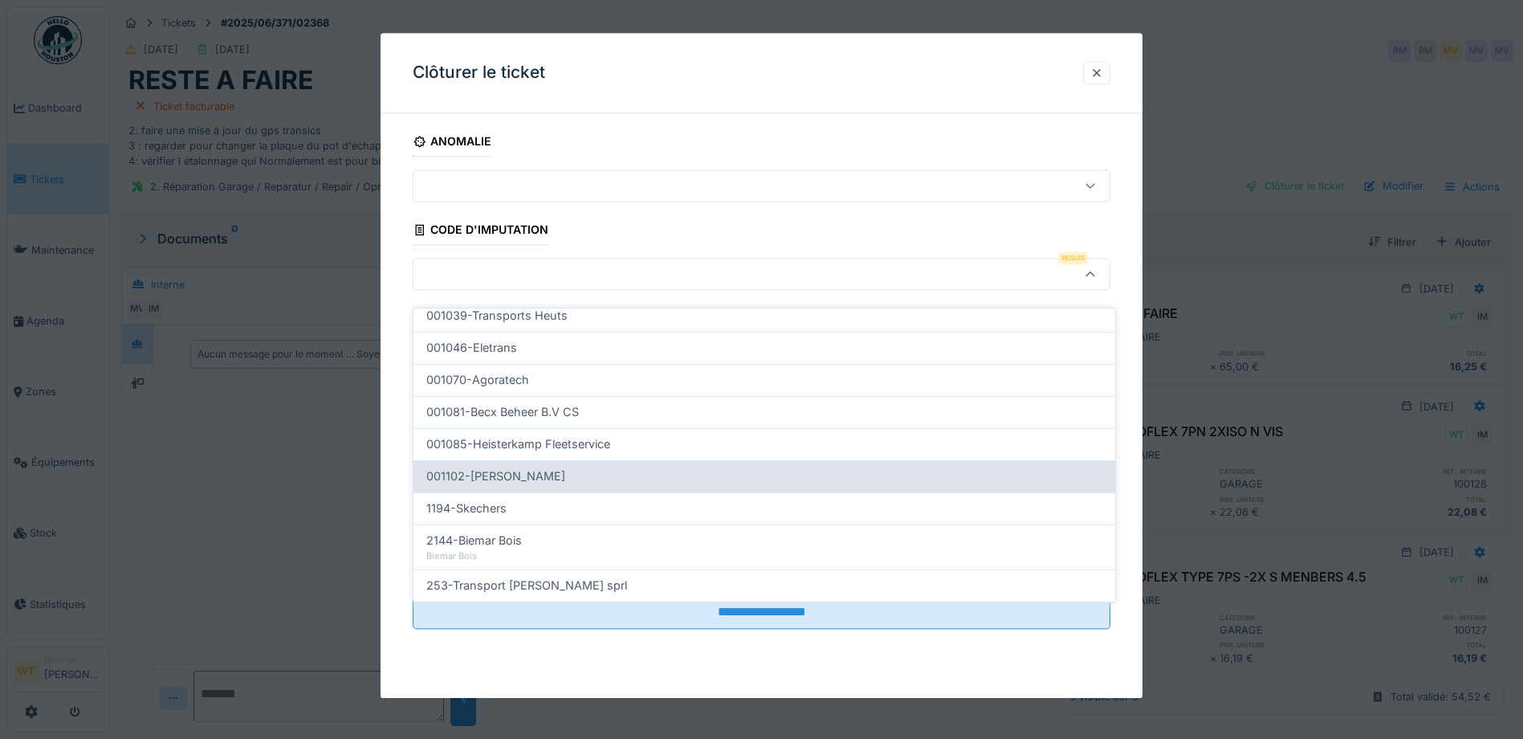
scroll to position [513, 0]
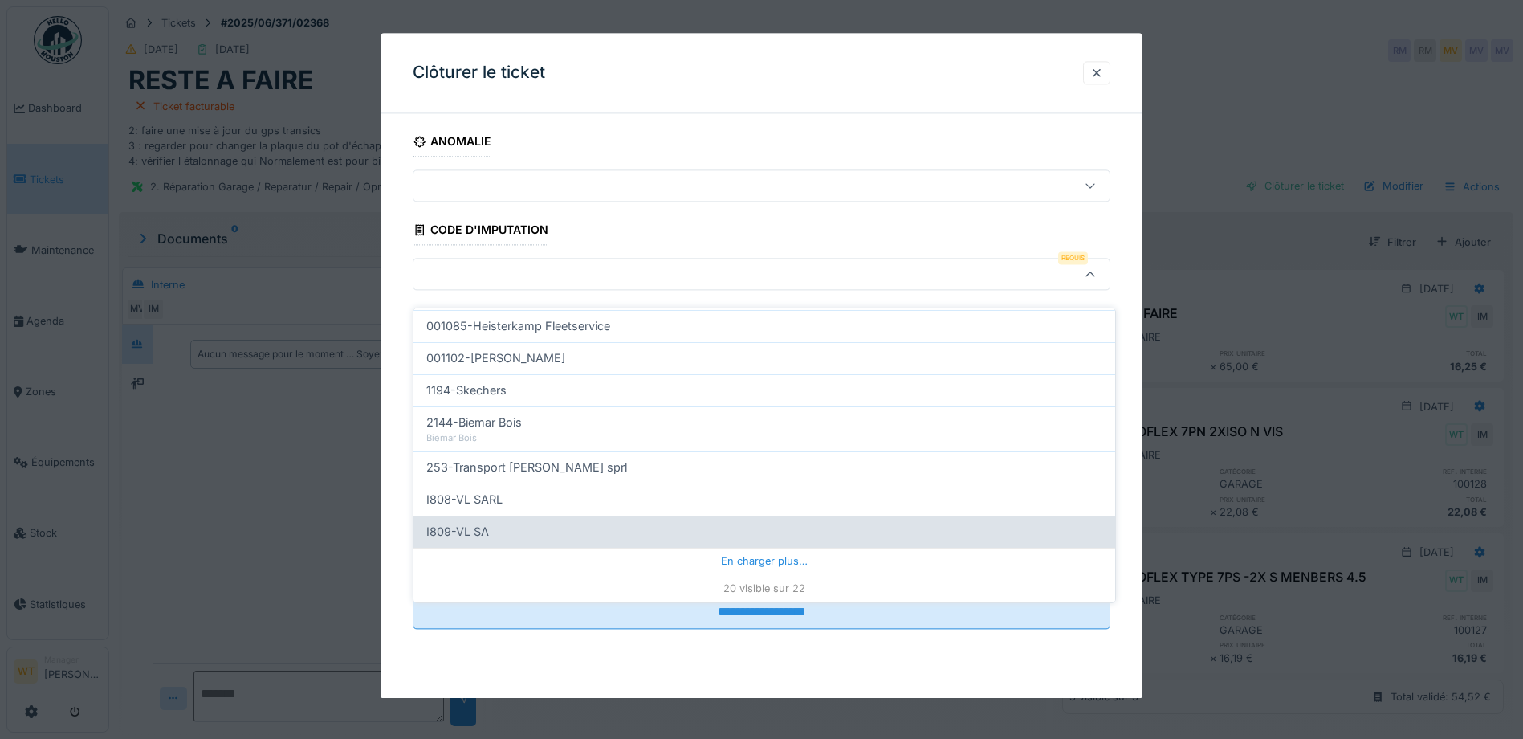
click at [522, 528] on div "I809-VL SA" at bounding box center [764, 532] width 676 height 18
type input "***"
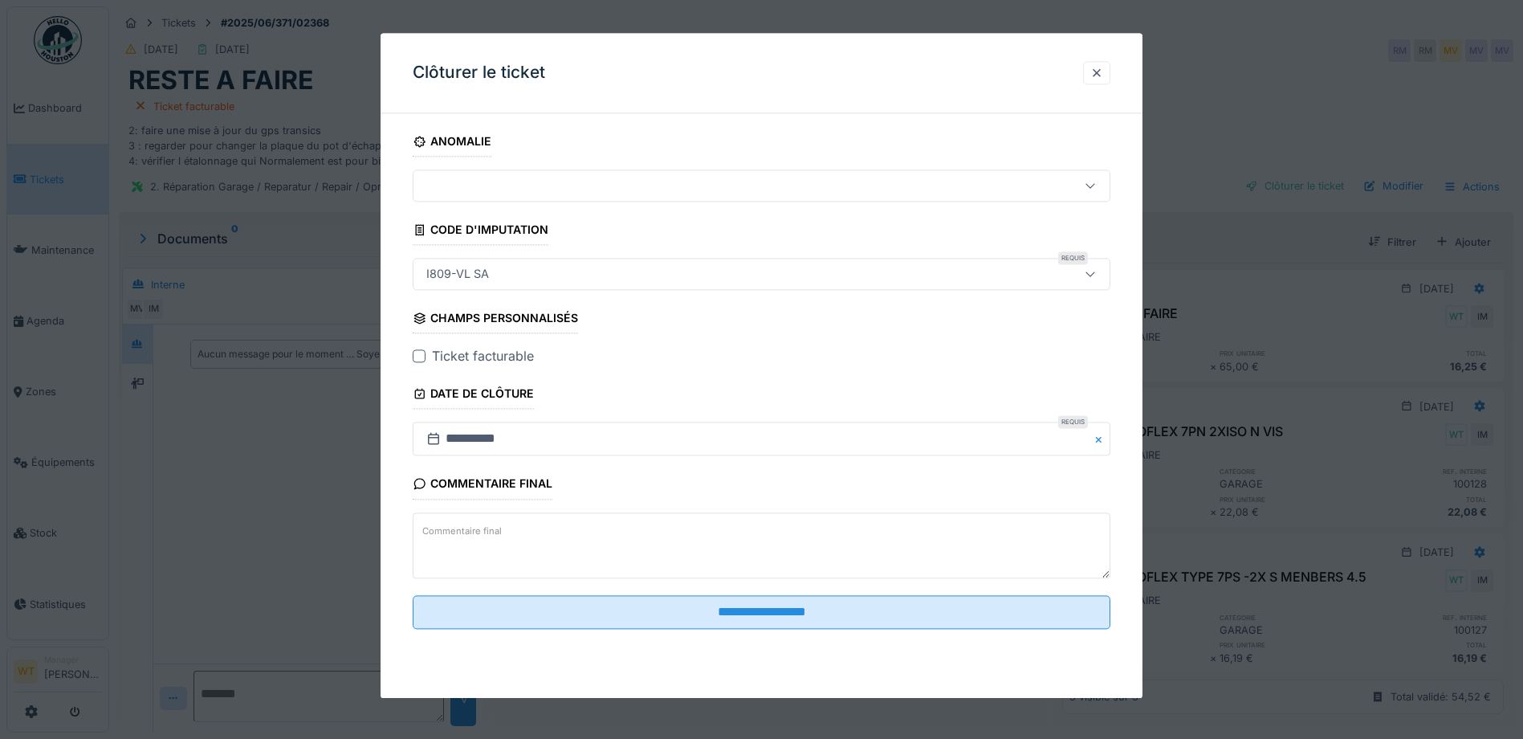
click at [422, 359] on div at bounding box center [419, 356] width 13 height 13
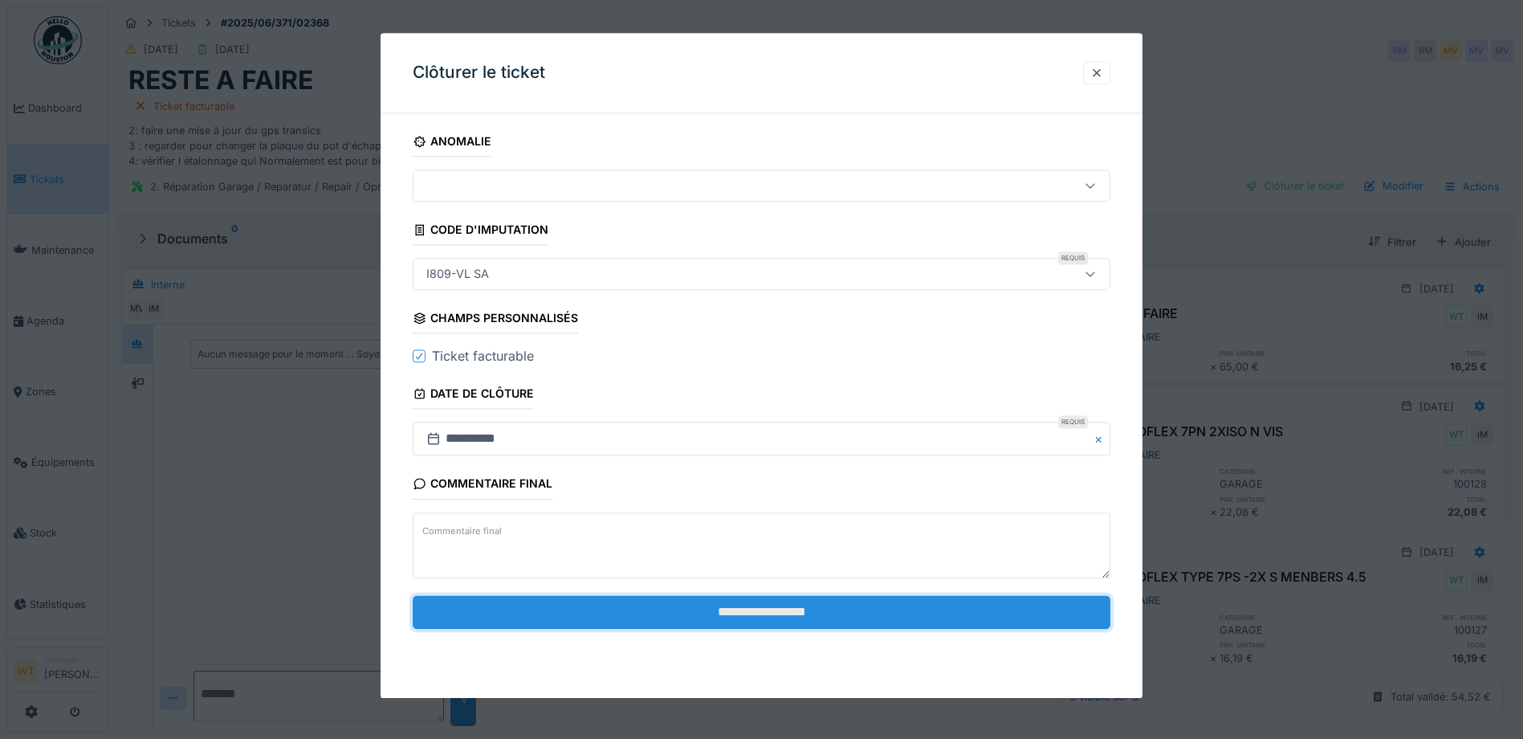
click at [654, 612] on input "**********" at bounding box center [762, 612] width 698 height 34
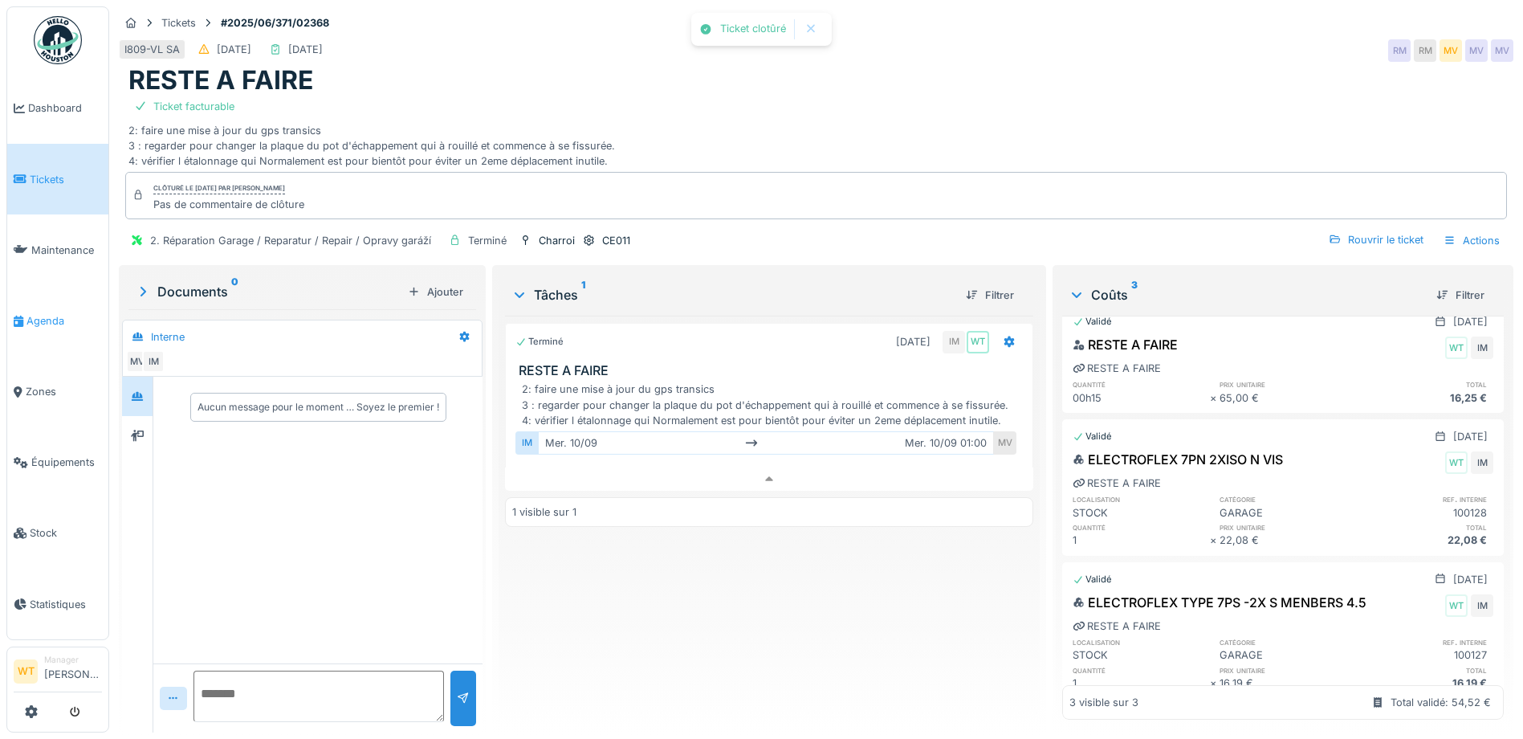
scroll to position [62, 0]
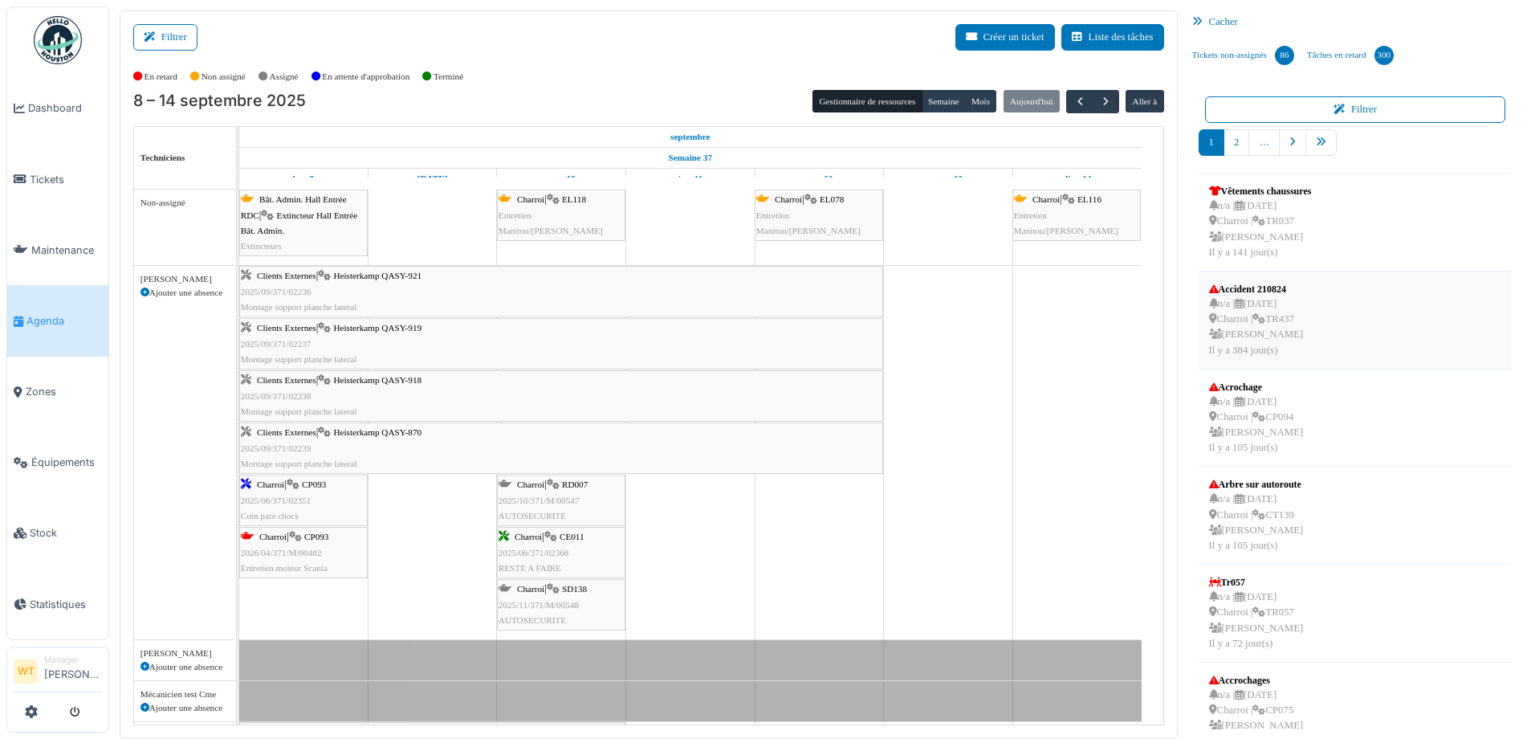
scroll to position [321, 0]
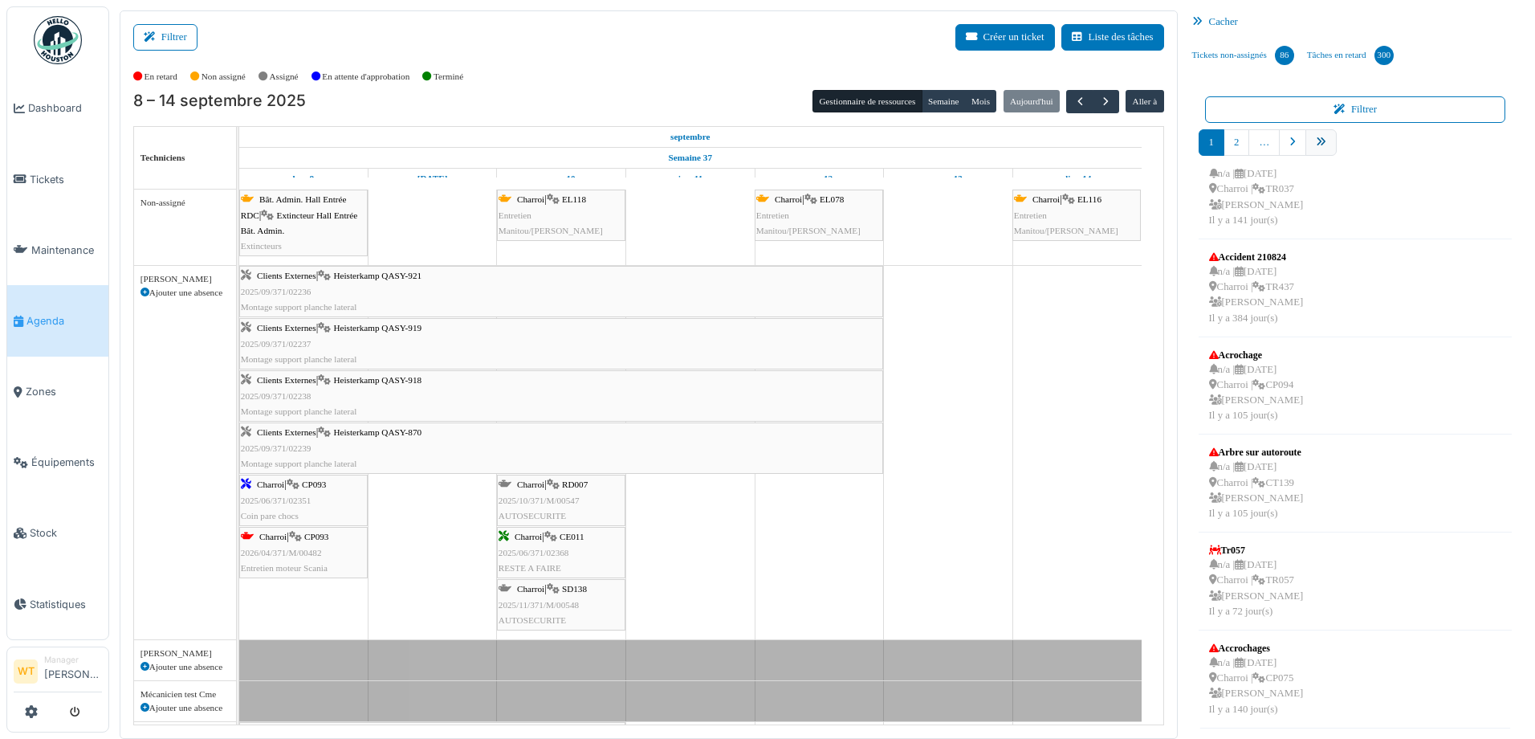
click at [1316, 142] on icon "pager" at bounding box center [1321, 142] width 10 height 10
click at [1294, 141] on link "pager" at bounding box center [1292, 142] width 27 height 26
click at [1290, 145] on icon "pager" at bounding box center [1293, 142] width 6 height 10
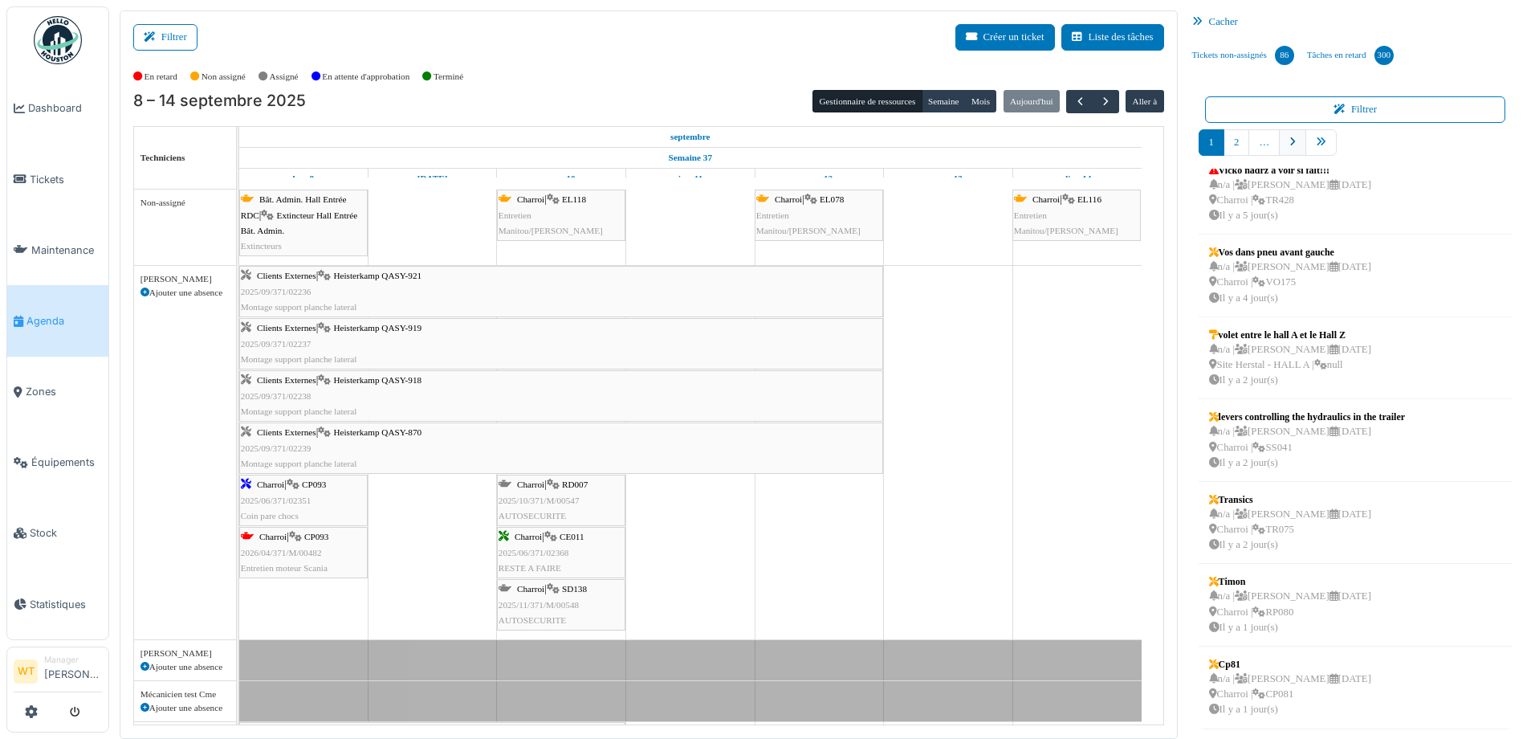
scroll to position [264, 0]
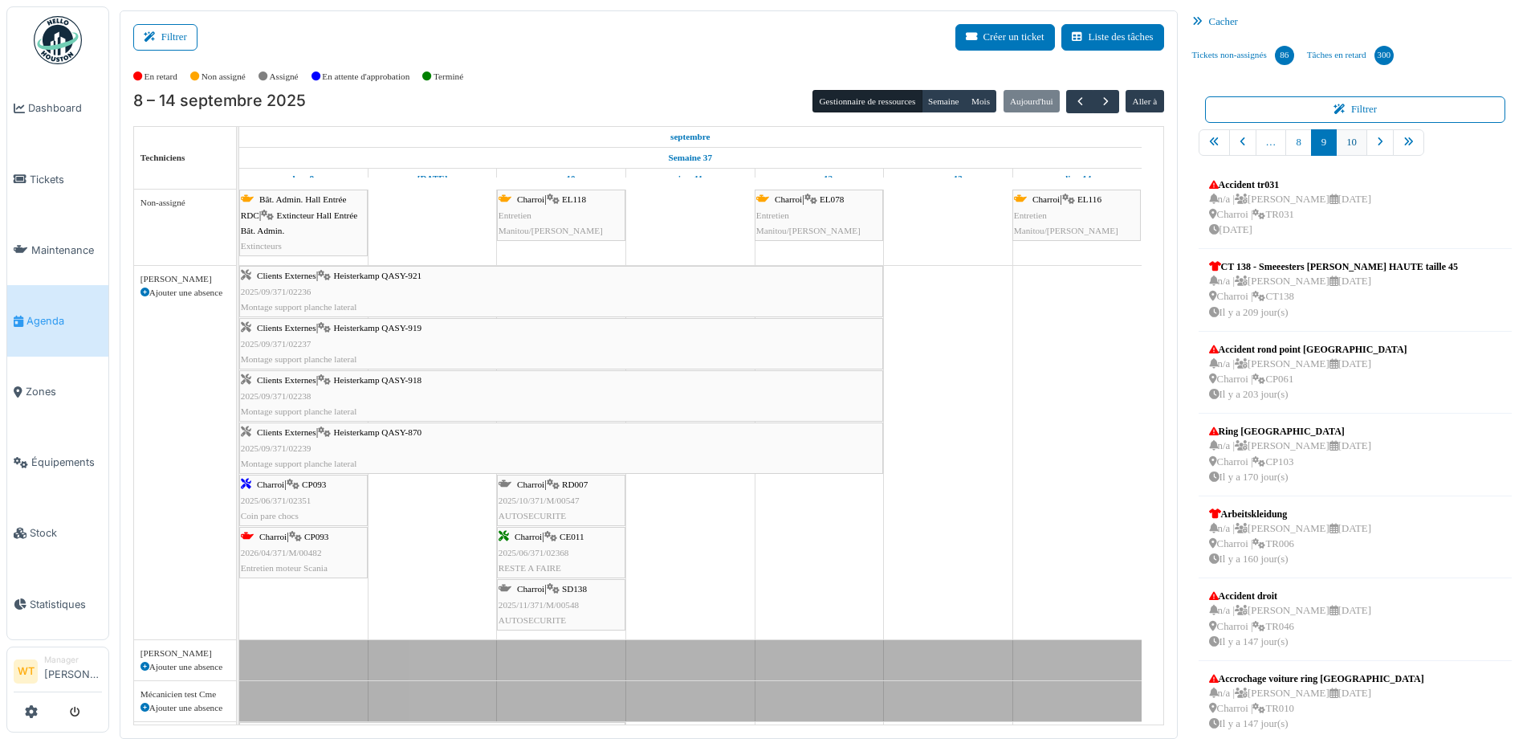
click at [1338, 145] on link "10" at bounding box center [1351, 142] width 31 height 26
click at [1399, 142] on icon "pager" at bounding box center [1404, 142] width 10 height 10
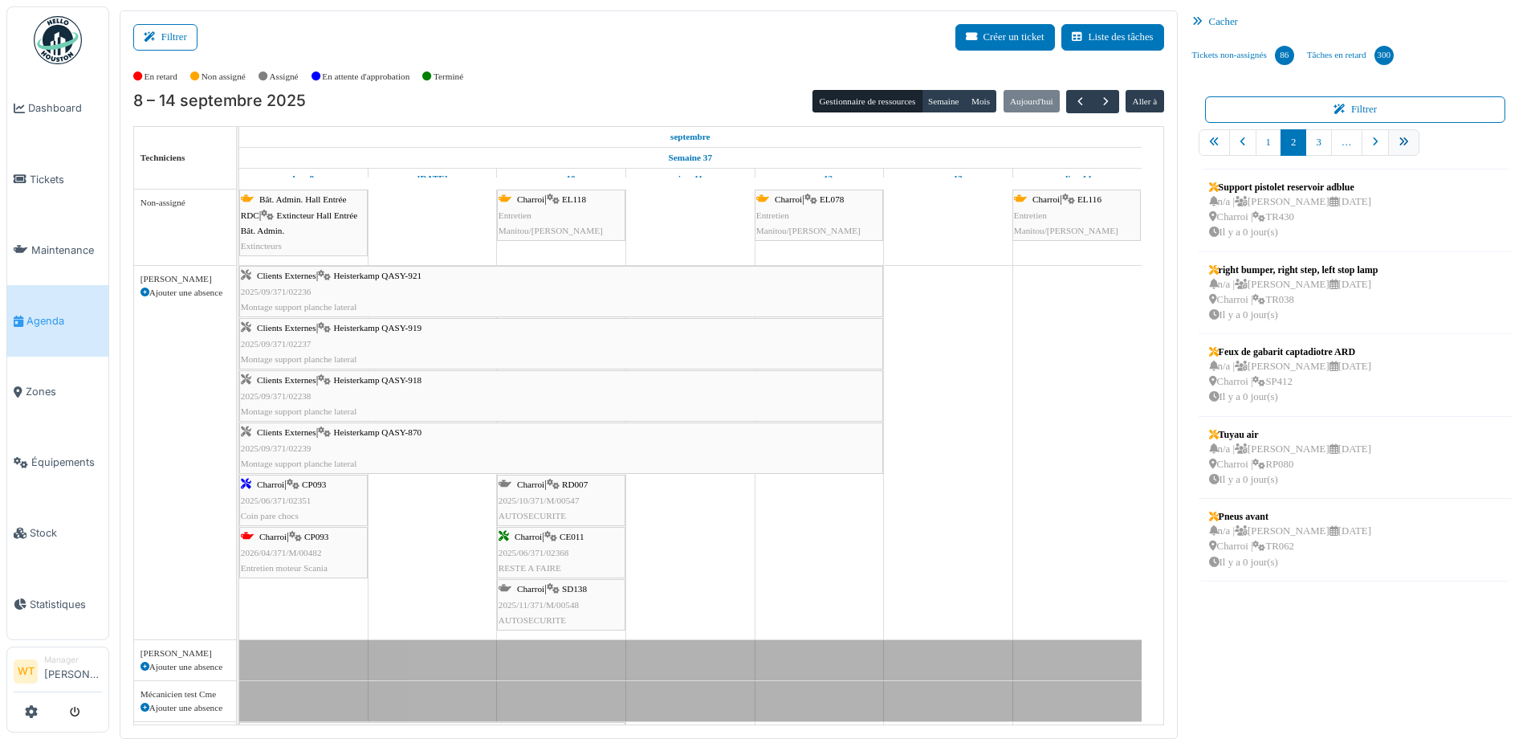
scroll to position [0, 0]
click at [1256, 312] on div "n/a | Marc Vasen 17/09/2025 Charroi | TR038 Il y a 0 jour(s)" at bounding box center [1293, 300] width 169 height 47
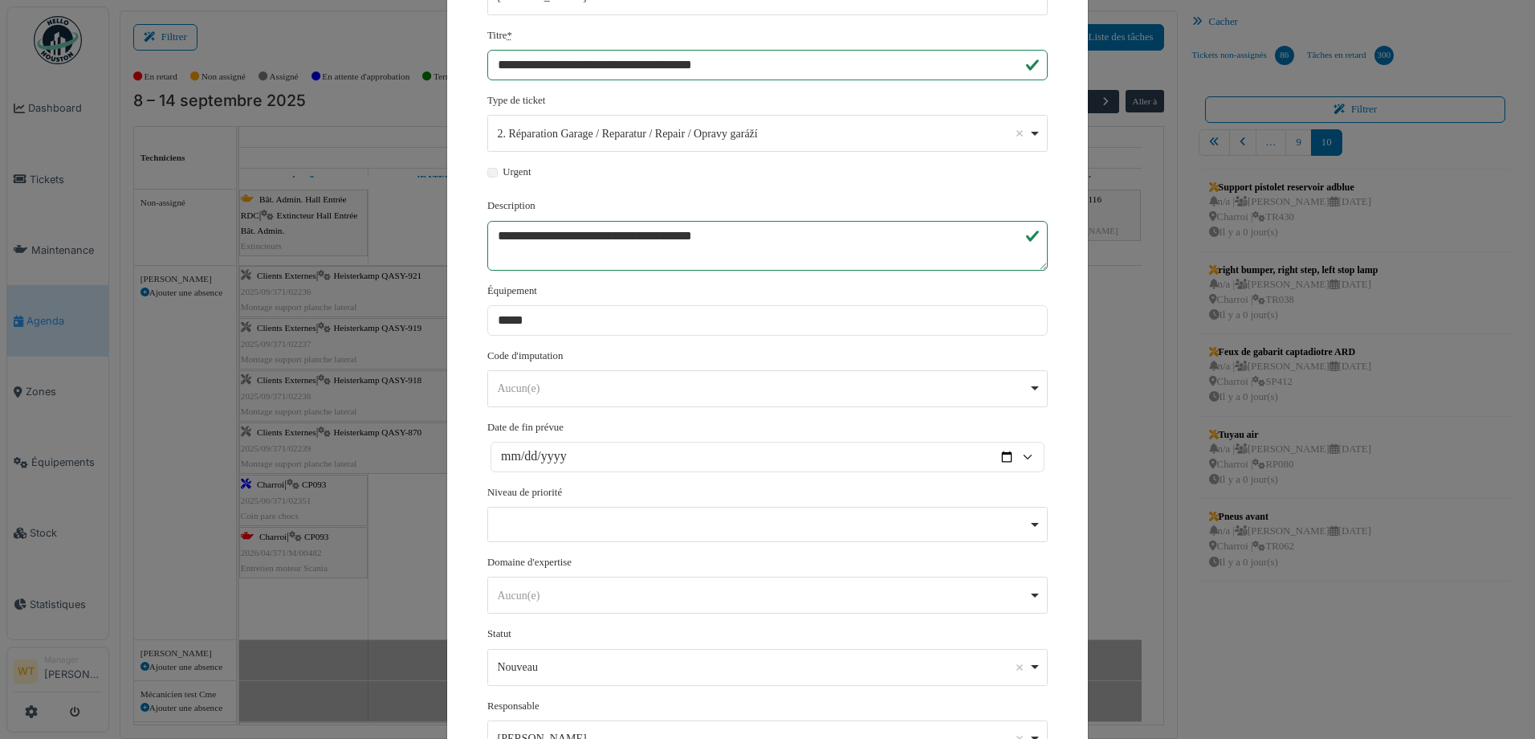
scroll to position [297, 0]
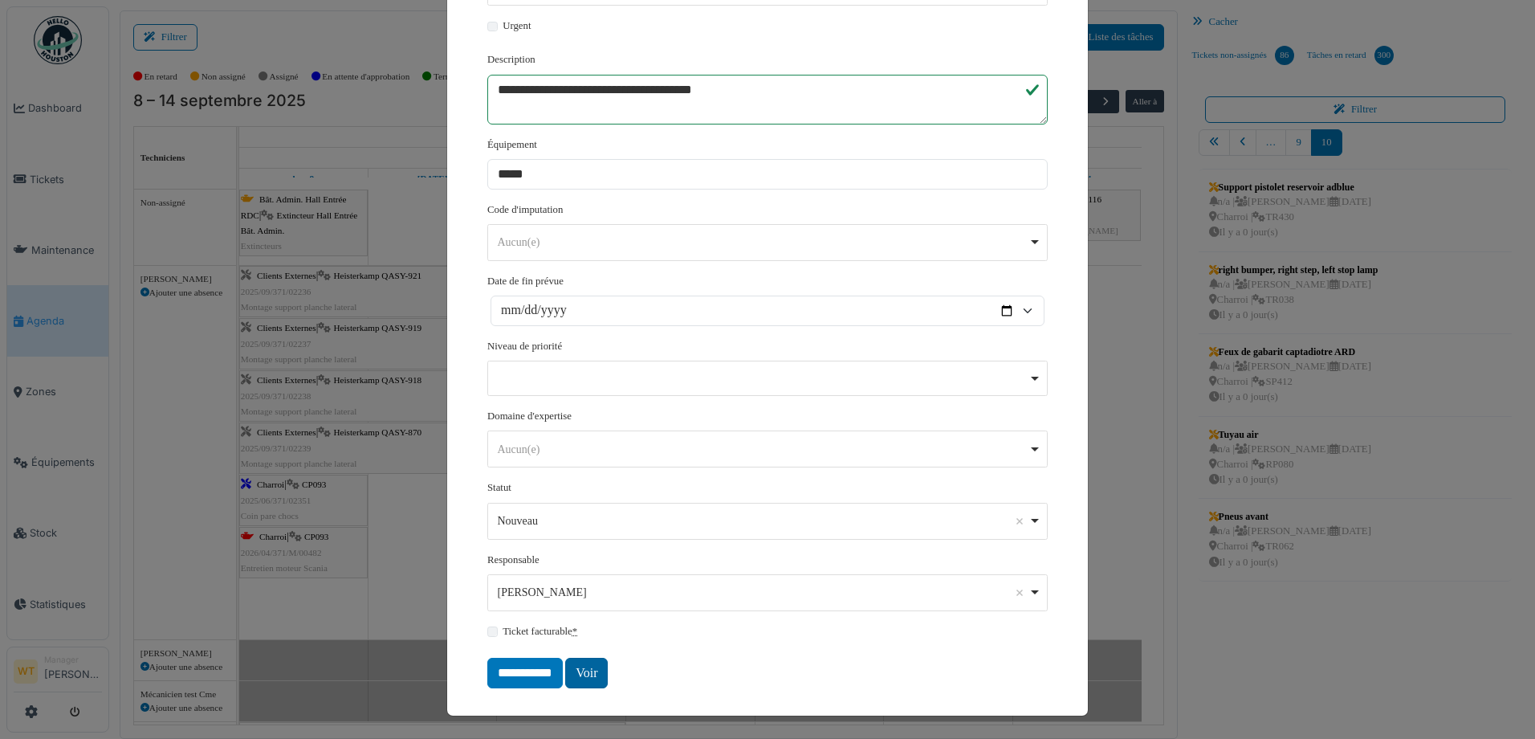
click at [580, 680] on link "Voir" at bounding box center [586, 673] width 43 height 31
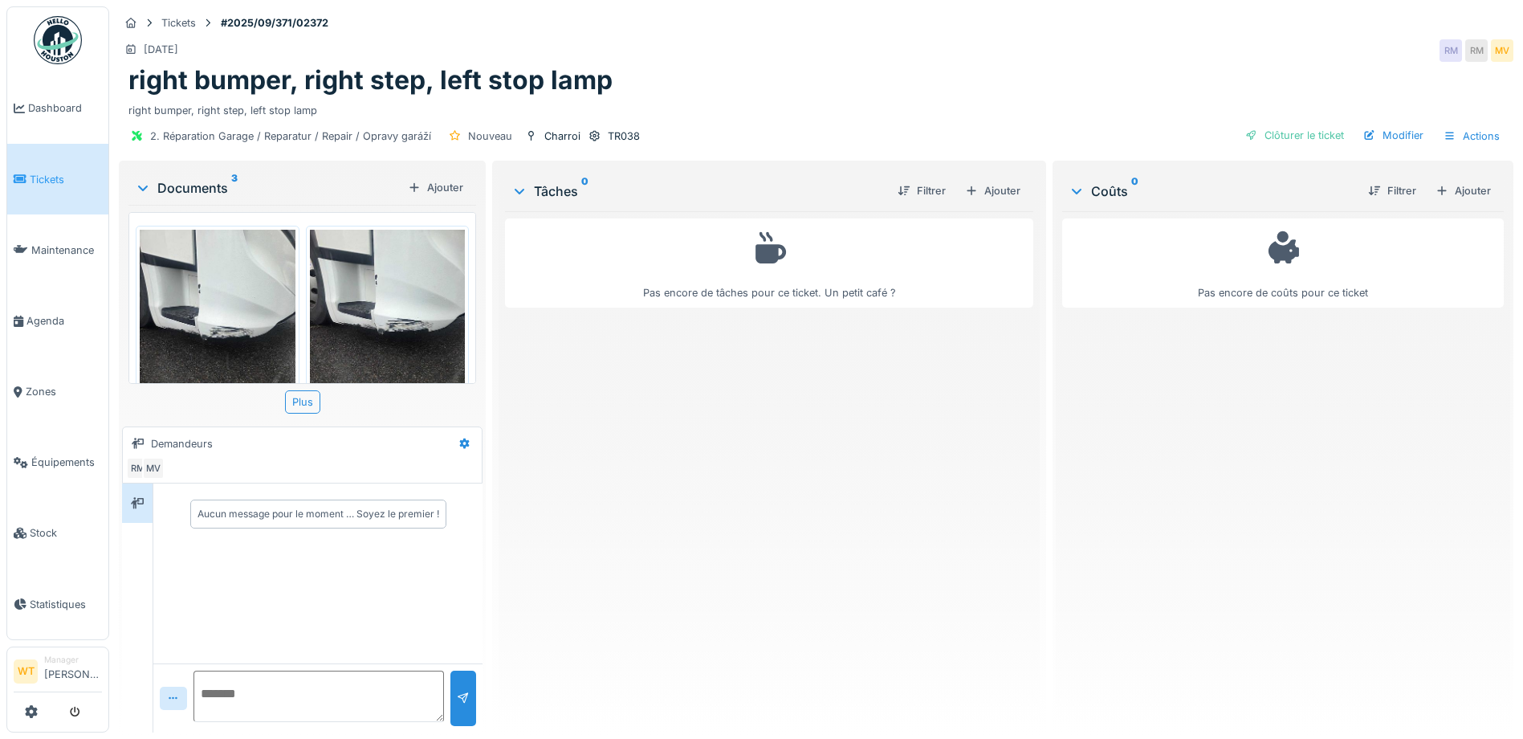
click at [271, 686] on textarea at bounding box center [319, 695] width 251 height 51
drag, startPoint x: 204, startPoint y: 692, endPoint x: 385, endPoint y: 716, distance: 183.1
click at [385, 716] on textarea "**********" at bounding box center [317, 695] width 246 height 51
drag, startPoint x: 335, startPoint y: 692, endPoint x: 563, endPoint y: 351, distance: 410.4
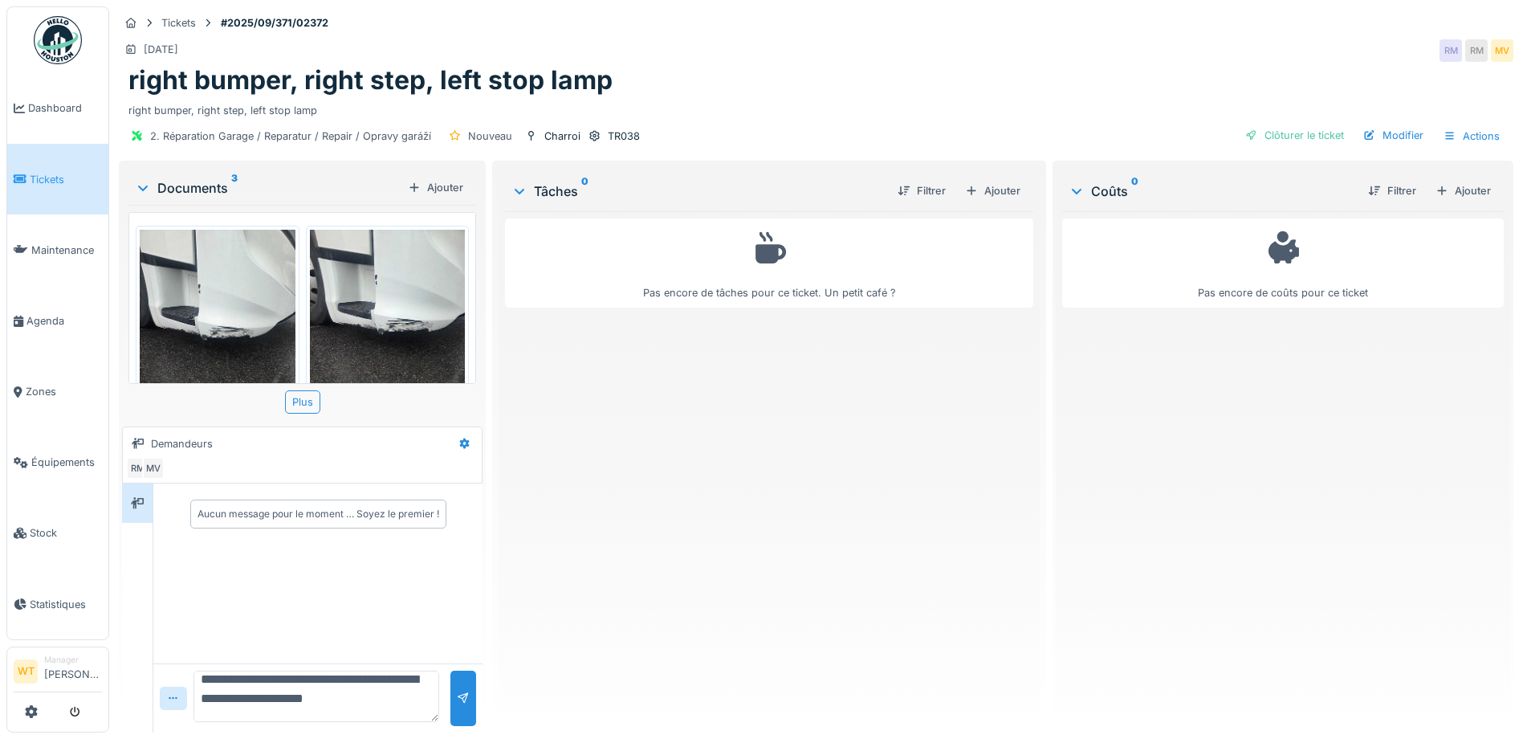
click at [563, 351] on div "Pas encore de tâches pour ce ticket. Un petit café ?" at bounding box center [769, 465] width 528 height 508
click at [375, 699] on textarea "**********" at bounding box center [317, 695] width 246 height 51
click at [309, 698] on textarea "**********" at bounding box center [317, 695] width 246 height 51
click at [313, 695] on textarea "**********" at bounding box center [317, 695] width 246 height 51
click at [347, 698] on textarea "**********" at bounding box center [317, 695] width 246 height 51
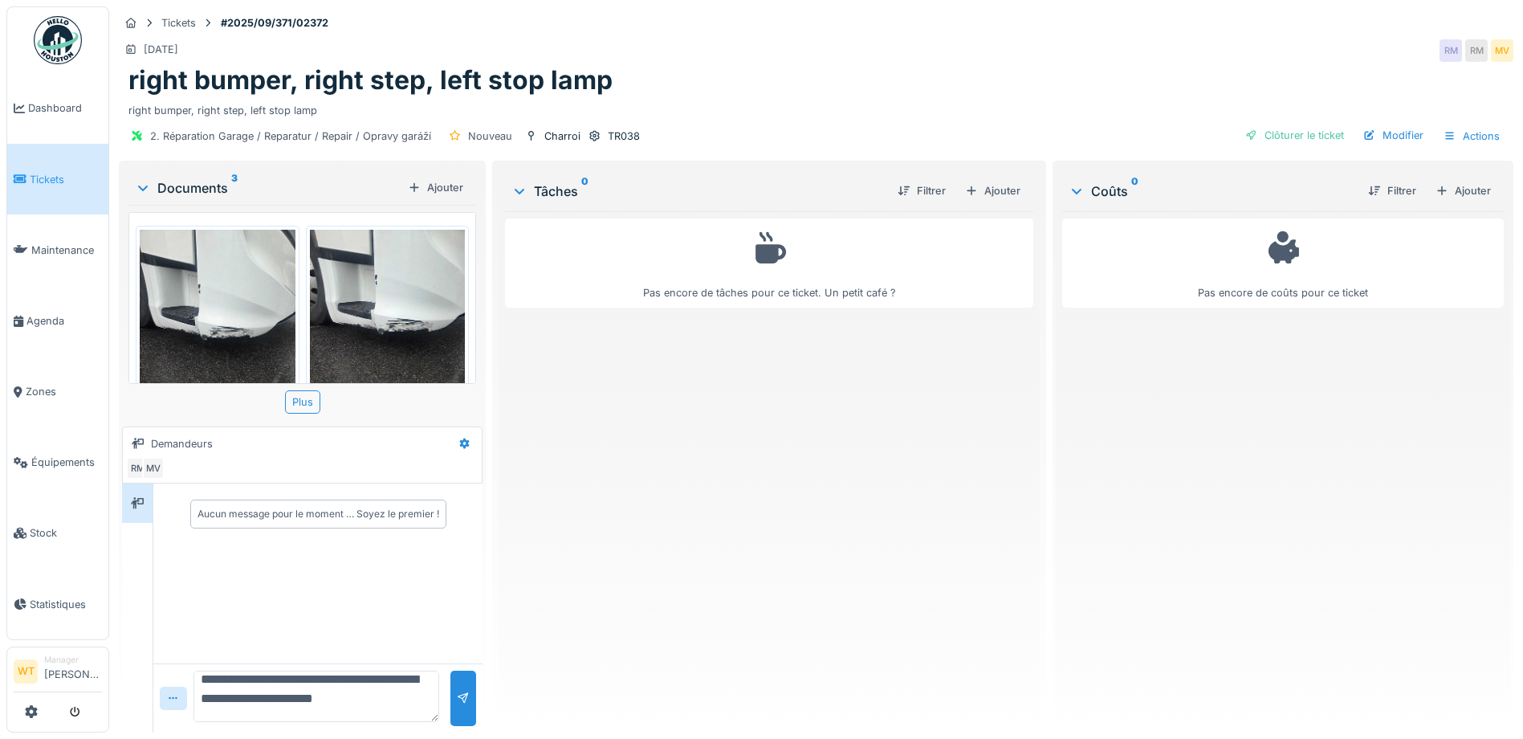
click at [397, 703] on textarea "**********" at bounding box center [317, 695] width 246 height 51
type textarea "**********"
click at [459, 710] on div at bounding box center [463, 697] width 26 height 55
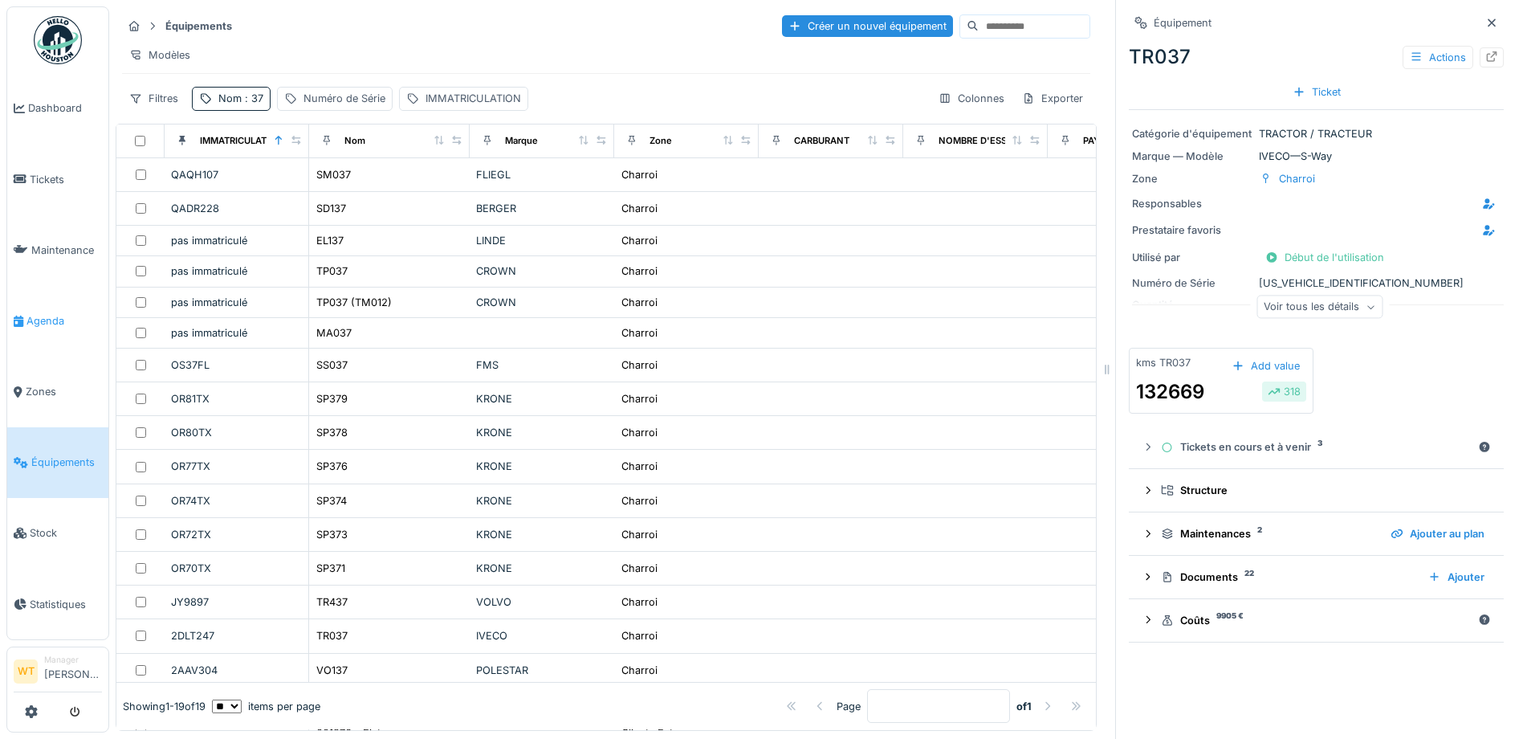
click at [37, 313] on span "Agenda" at bounding box center [63, 320] width 75 height 15
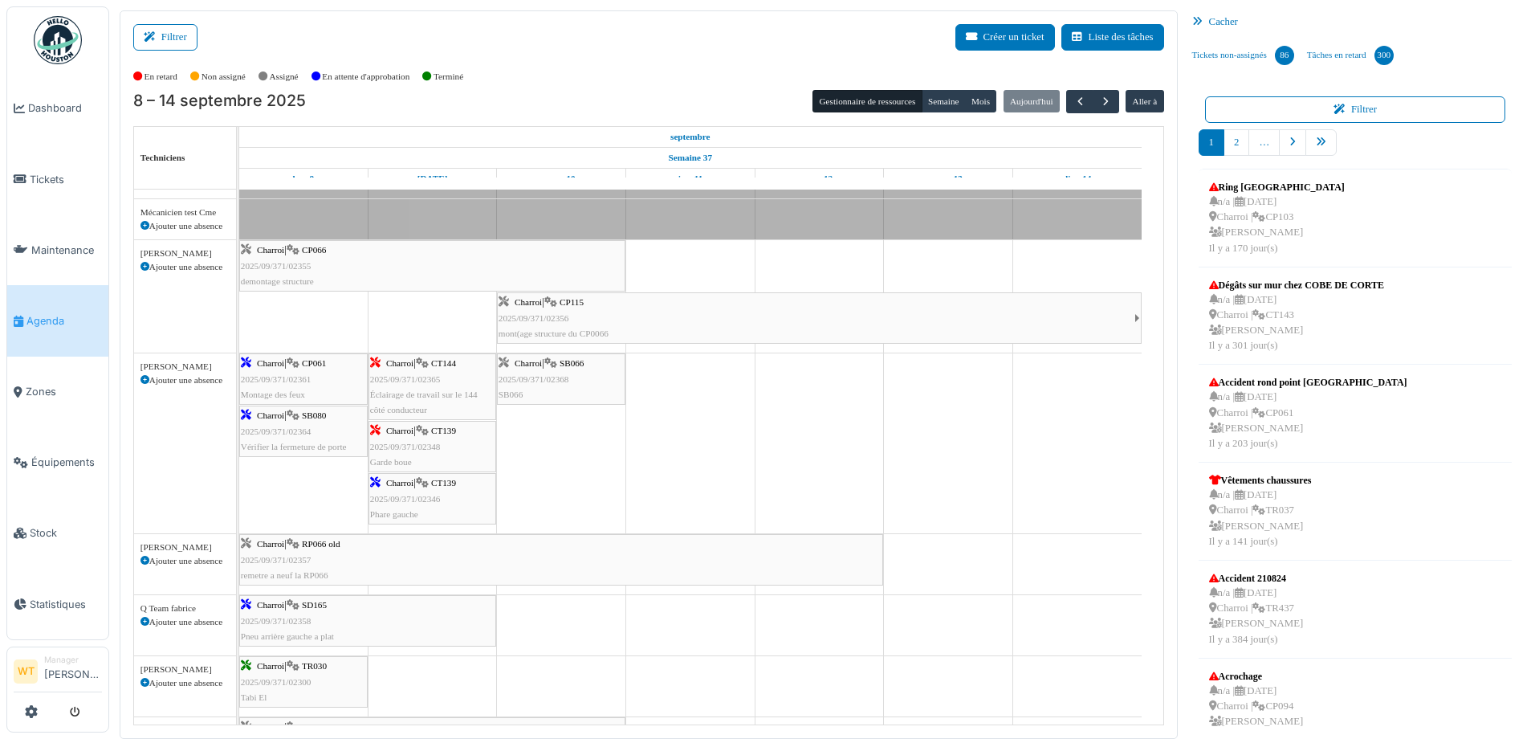
click at [313, 388] on div "Charroi | CP061 2025/09/371/02361 Montage des feux" at bounding box center [303, 379] width 125 height 47
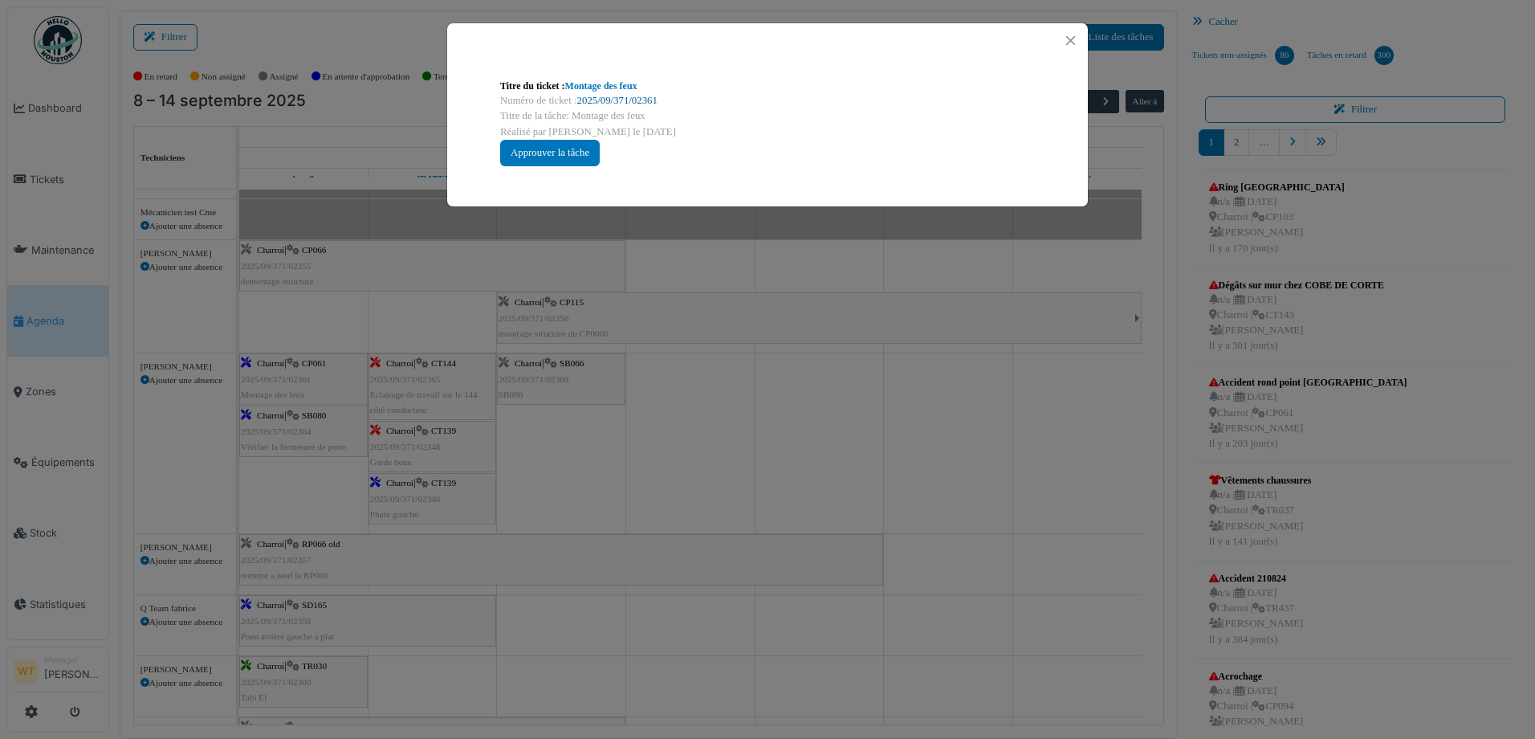
click at [625, 102] on link "2025/09/371/02361" at bounding box center [617, 100] width 80 height 11
click at [1074, 44] on button "Close" at bounding box center [1071, 41] width 22 height 22
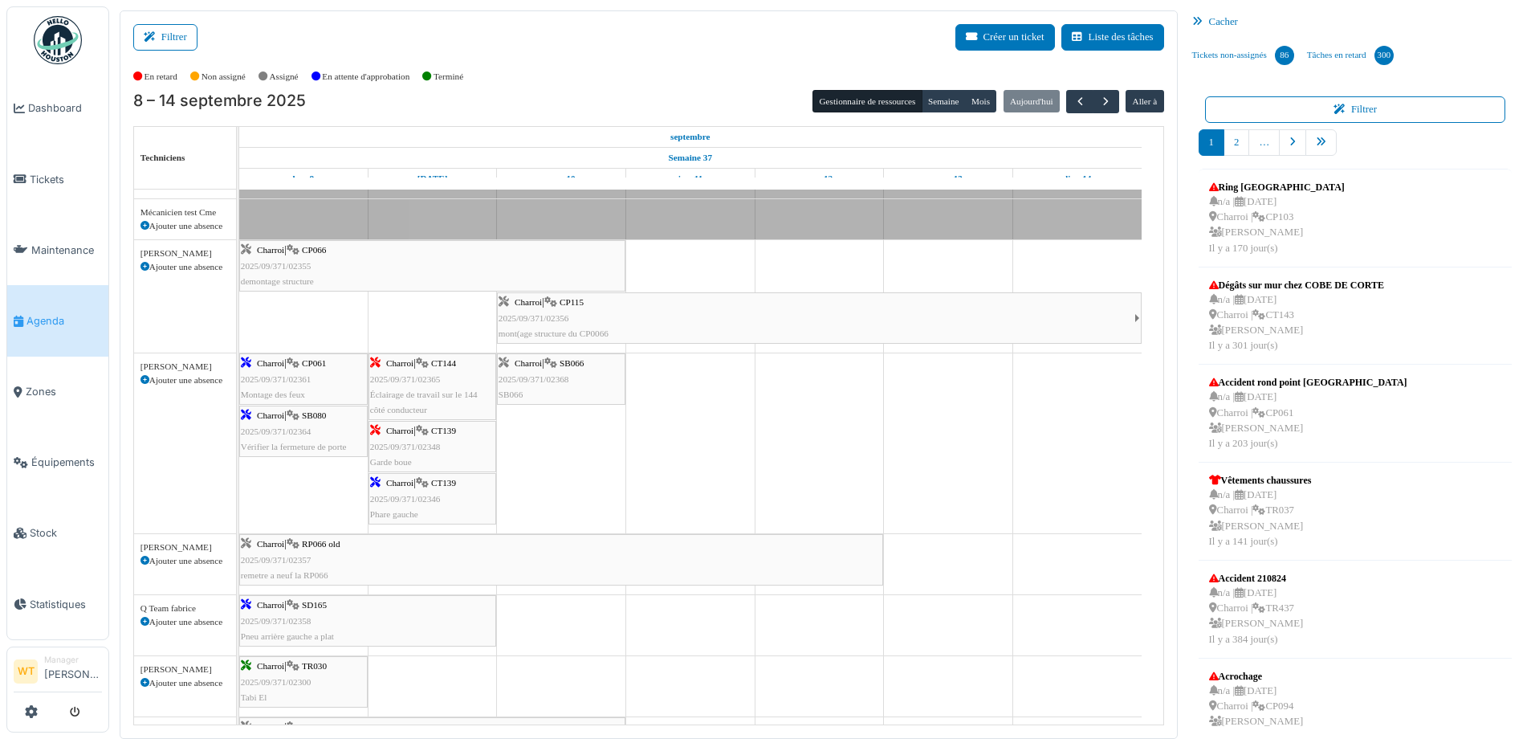
click at [312, 447] on span "Vérifier la fermeture de porte" at bounding box center [294, 447] width 106 height 10
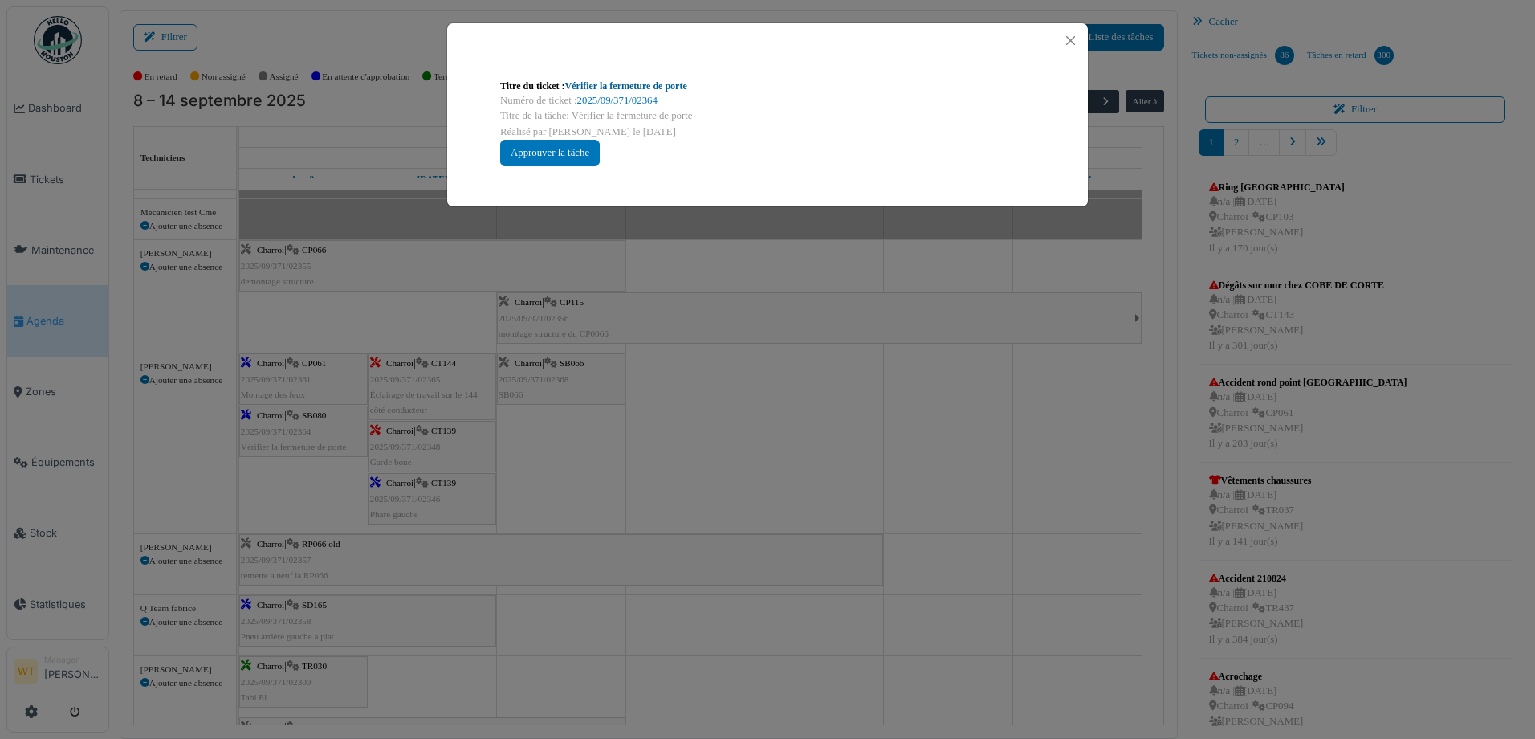
click at [645, 82] on link "Vérifier la fermeture de porte" at bounding box center [626, 85] width 122 height 11
click at [1076, 39] on button "Close" at bounding box center [1071, 41] width 22 height 22
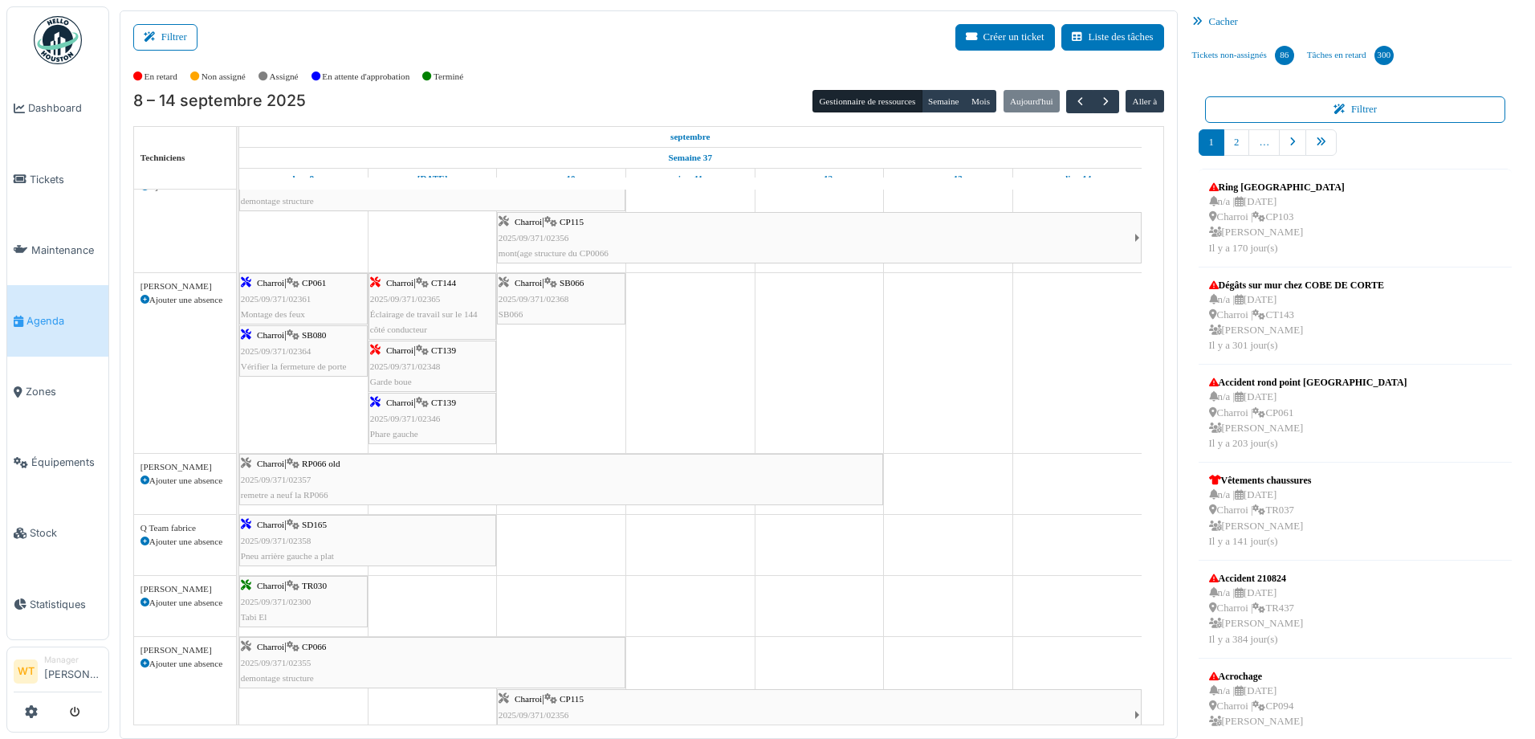
scroll to position [642, 0]
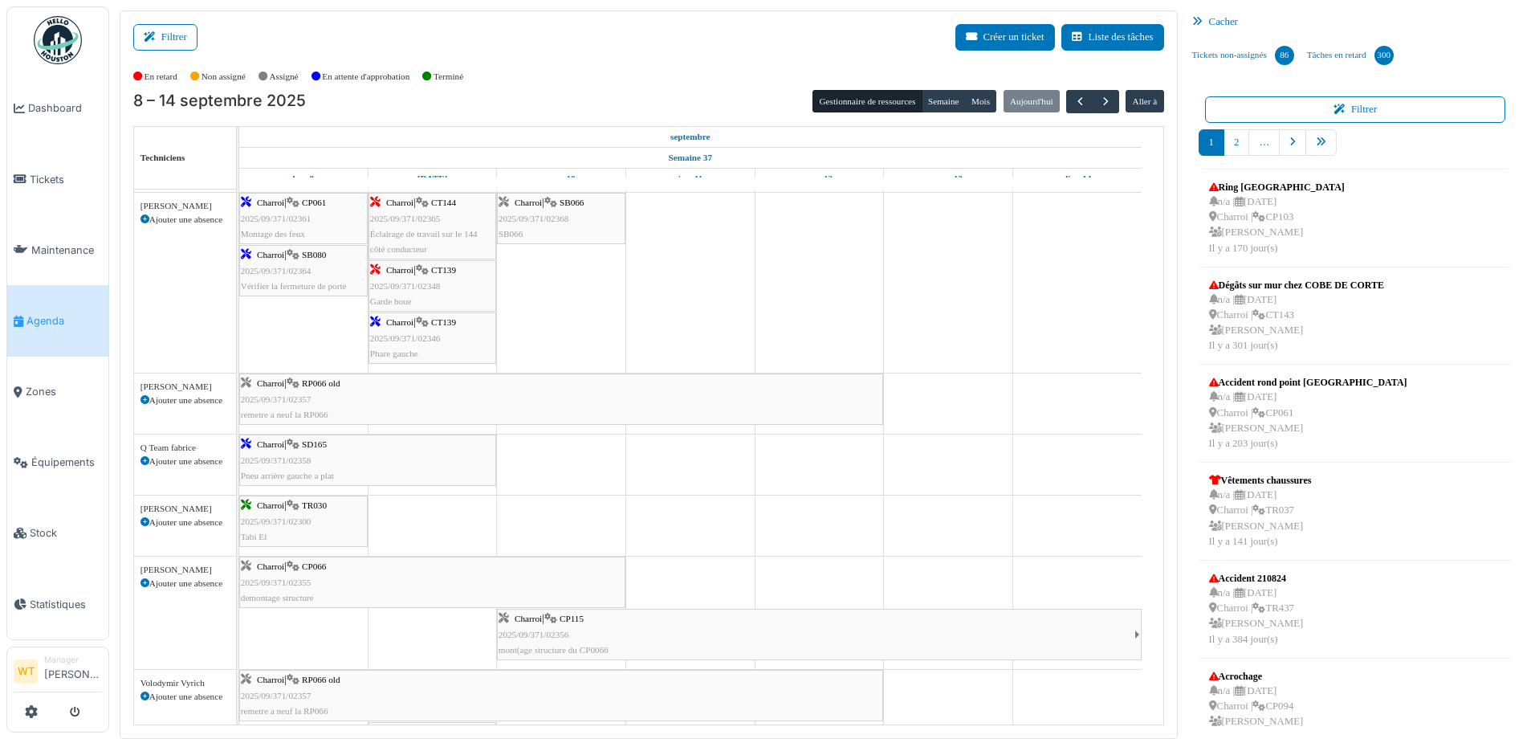
click at [336, 462] on div "Charroi | SD165 2025/09/371/02358 Pneu arrière gauche a plat" at bounding box center [368, 460] width 254 height 47
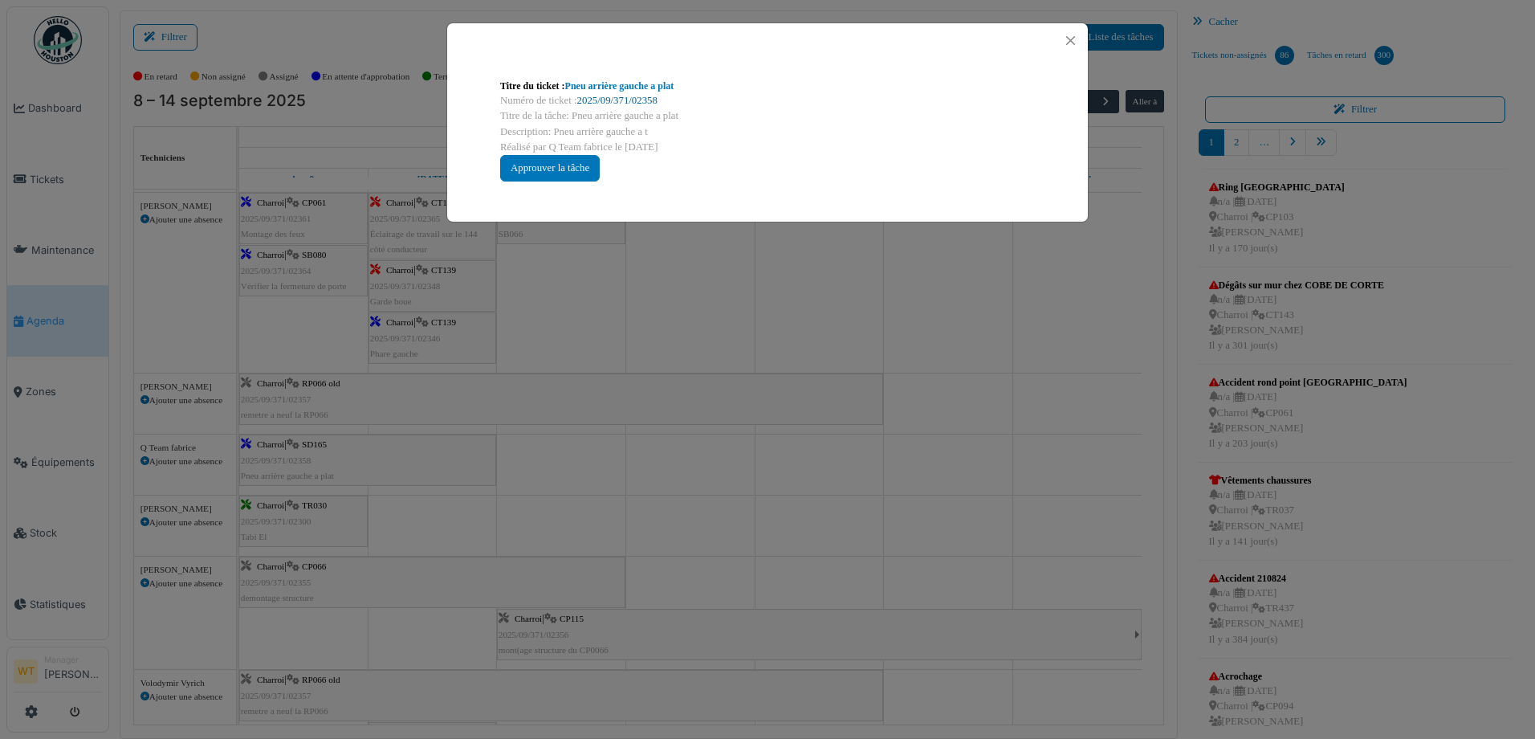
click at [589, 98] on link "2025/09/371/02358" at bounding box center [617, 100] width 80 height 11
click at [1072, 34] on button "Close" at bounding box center [1071, 41] width 22 height 22
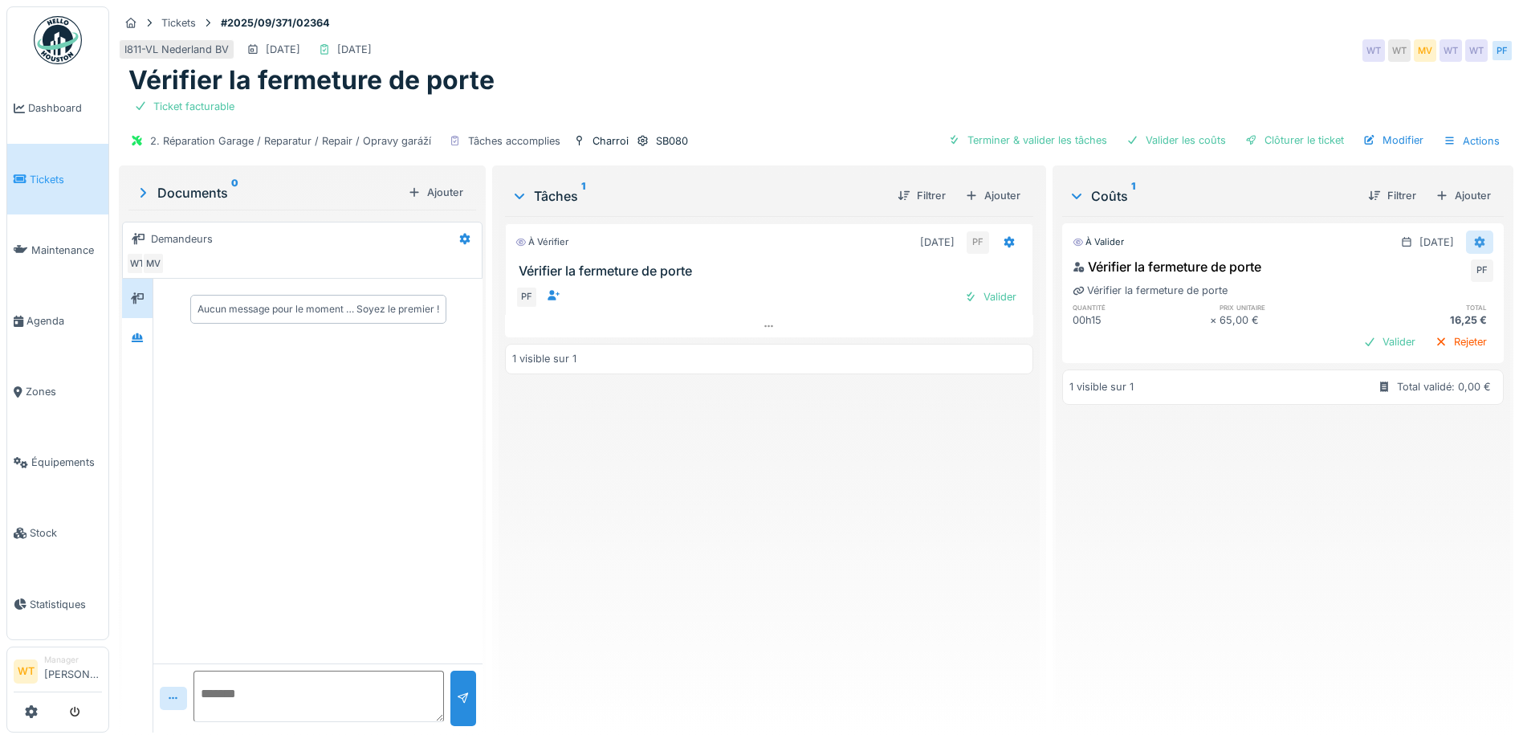
click at [1473, 234] on div at bounding box center [1479, 241] width 13 height 15
click at [1407, 276] on div "Modifier" at bounding box center [1402, 278] width 78 height 24
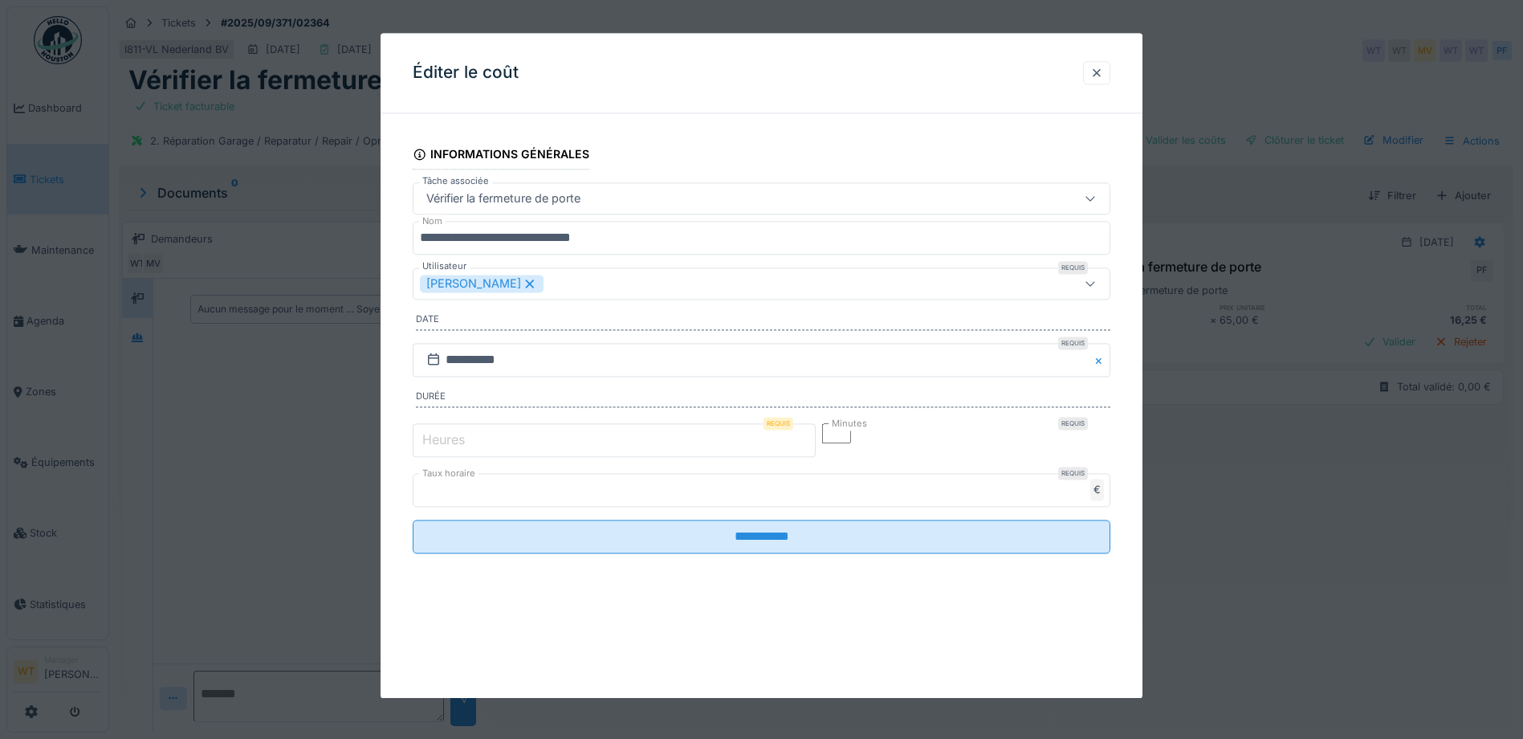
click at [851, 442] on input "**" at bounding box center [836, 433] width 29 height 20
type input "*"
type input "**"
click at [413, 519] on input "**********" at bounding box center [762, 536] width 698 height 34
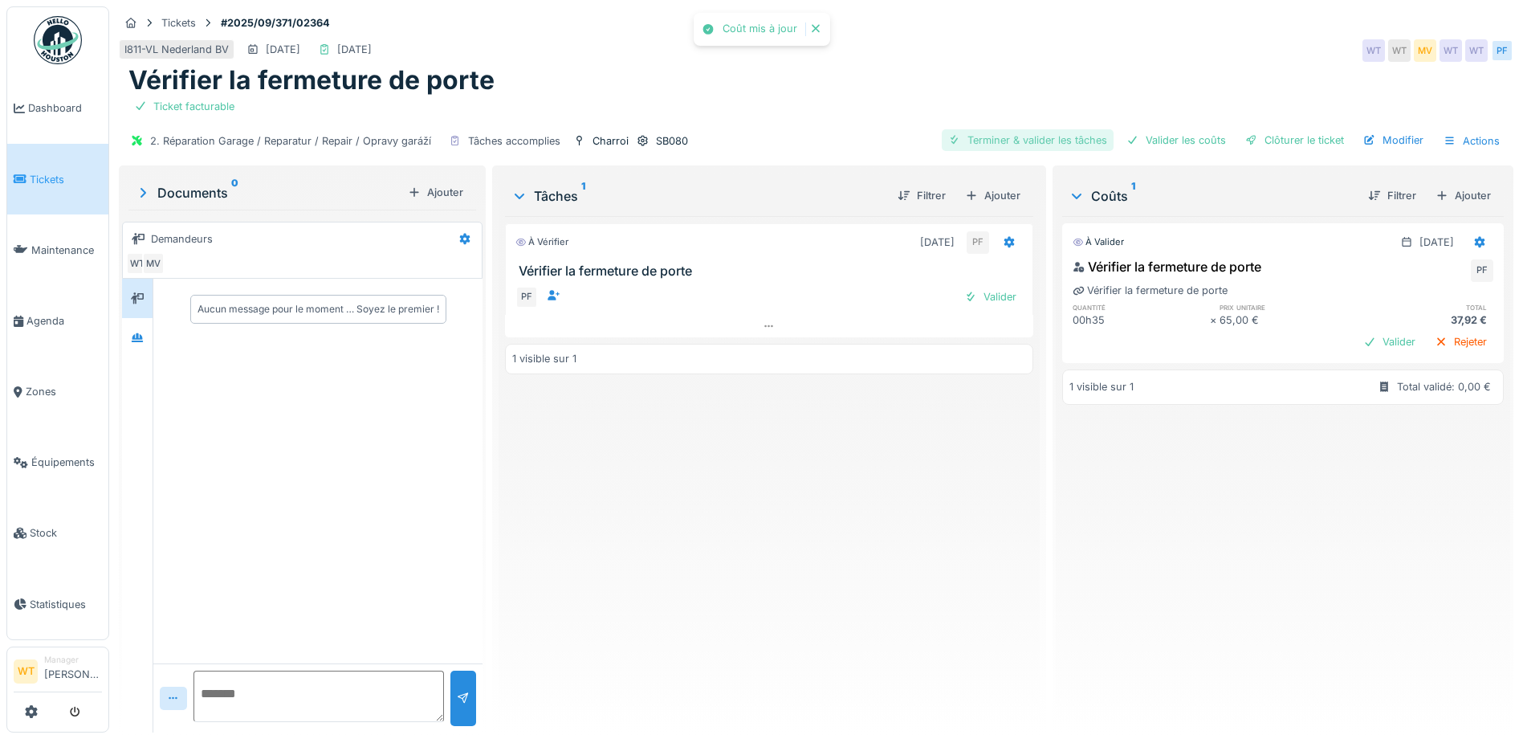
click at [1013, 139] on div "Terminer & valider les tâches" at bounding box center [1028, 140] width 172 height 22
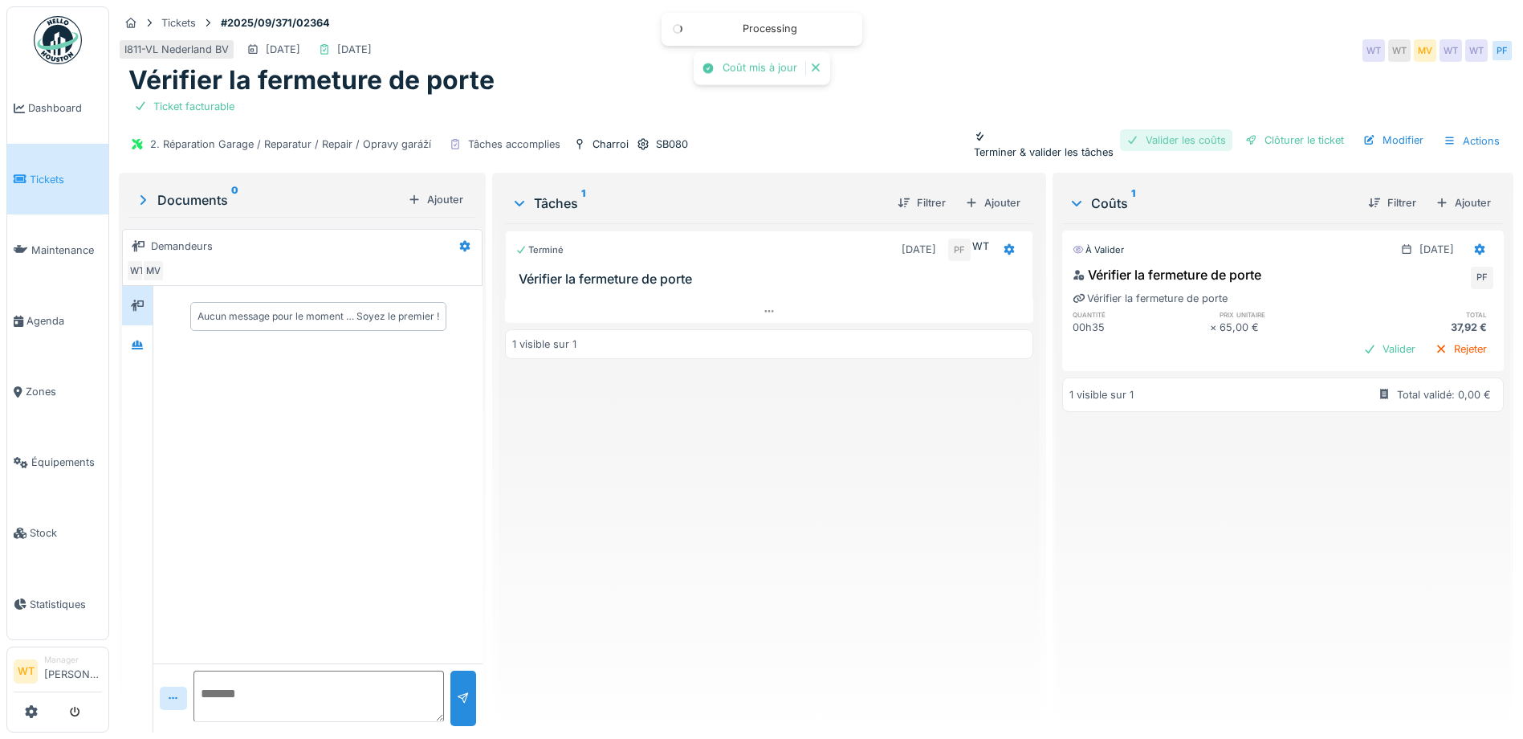
click at [1134, 137] on div "Valider les coûts" at bounding box center [1176, 140] width 112 height 22
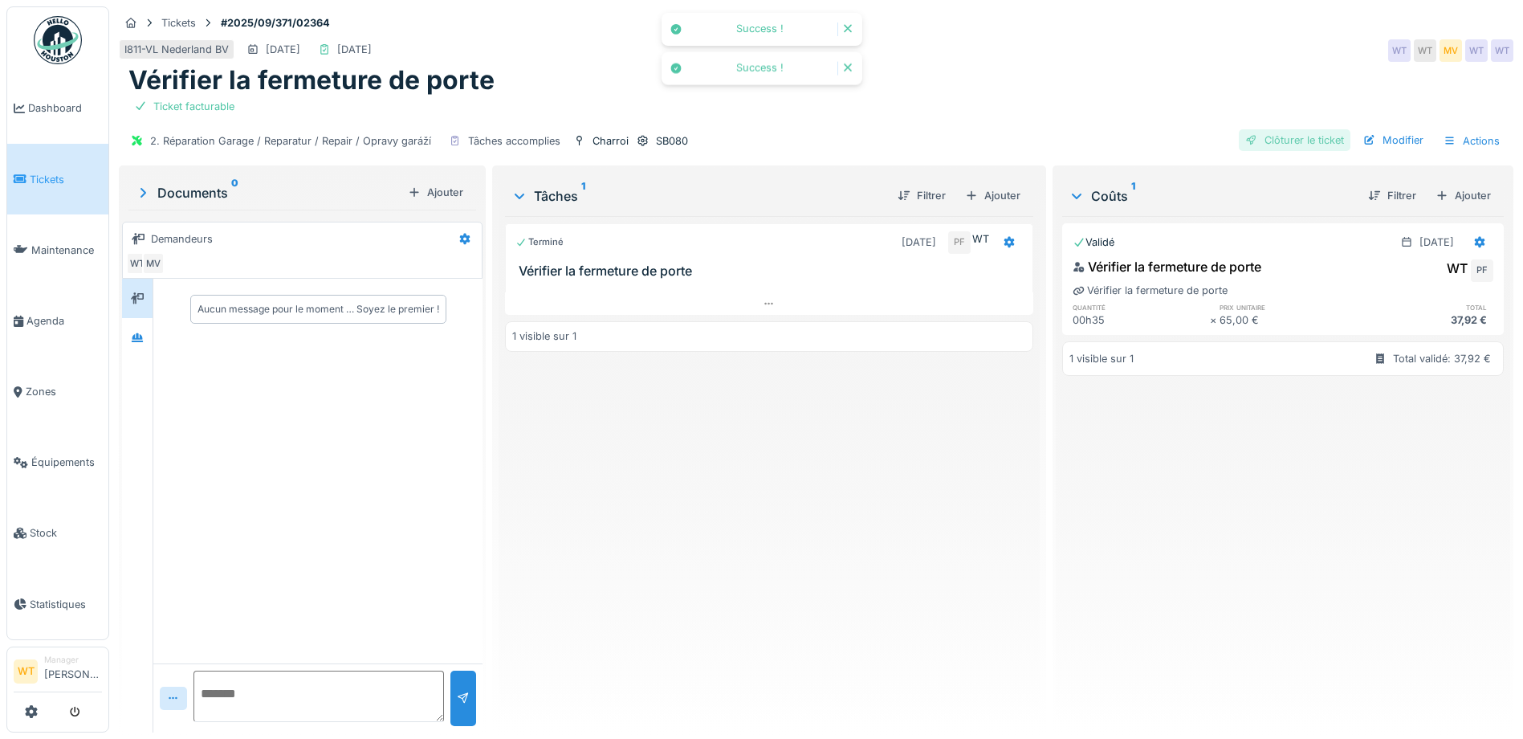
click at [1249, 138] on div "Clôturer le ticket" at bounding box center [1295, 140] width 112 height 22
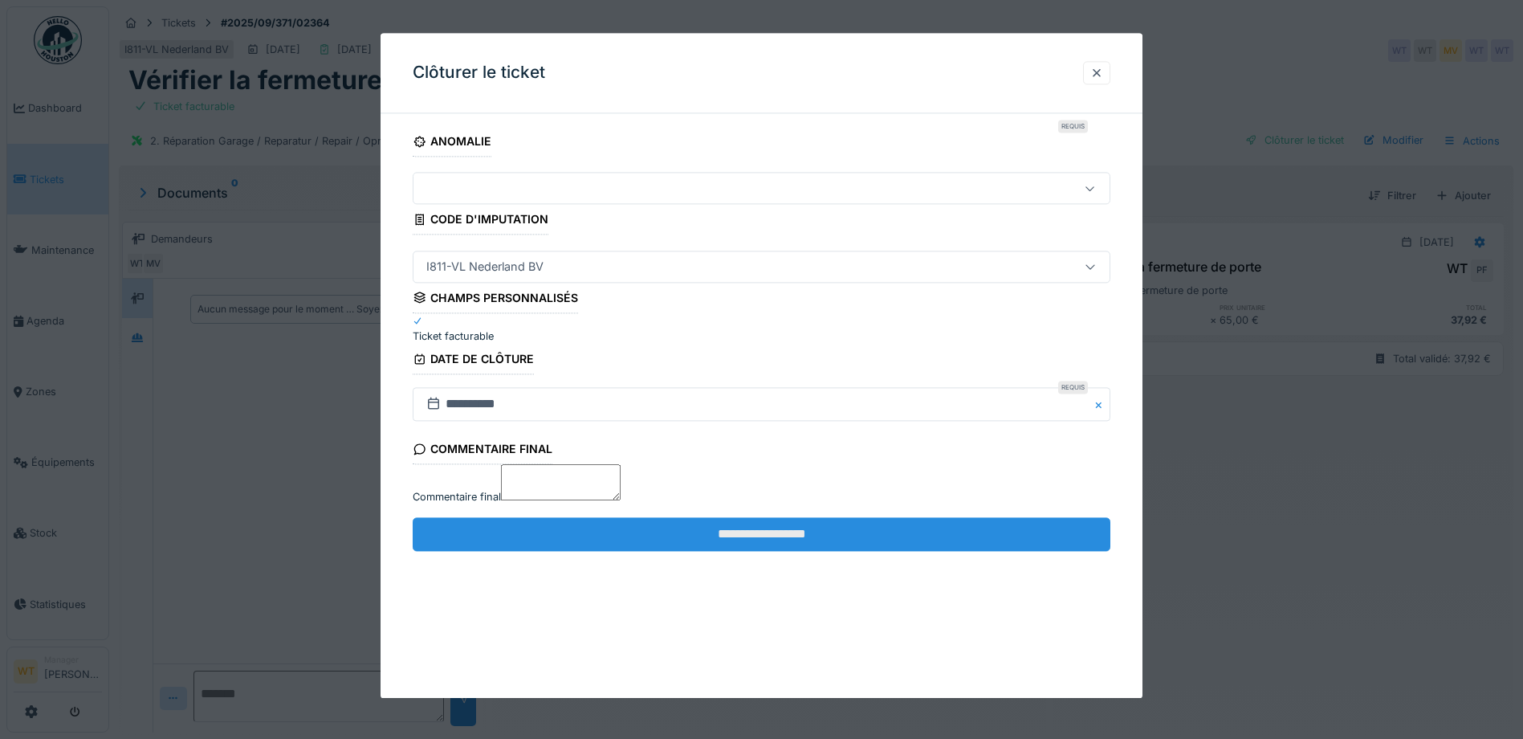
click at [706, 551] on input "**********" at bounding box center [762, 534] width 698 height 34
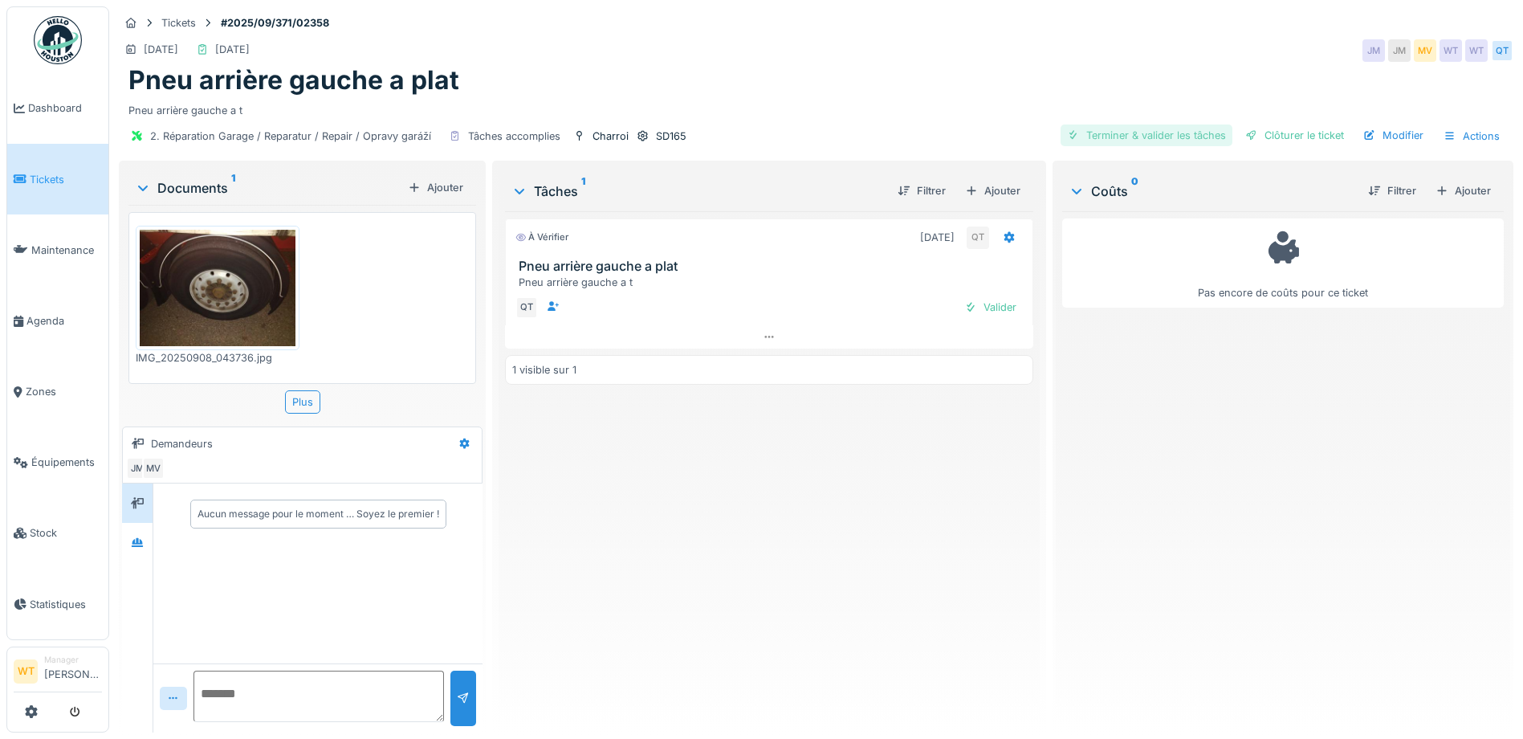
click at [1170, 138] on div "Terminer & valider les tâches" at bounding box center [1147, 135] width 172 height 22
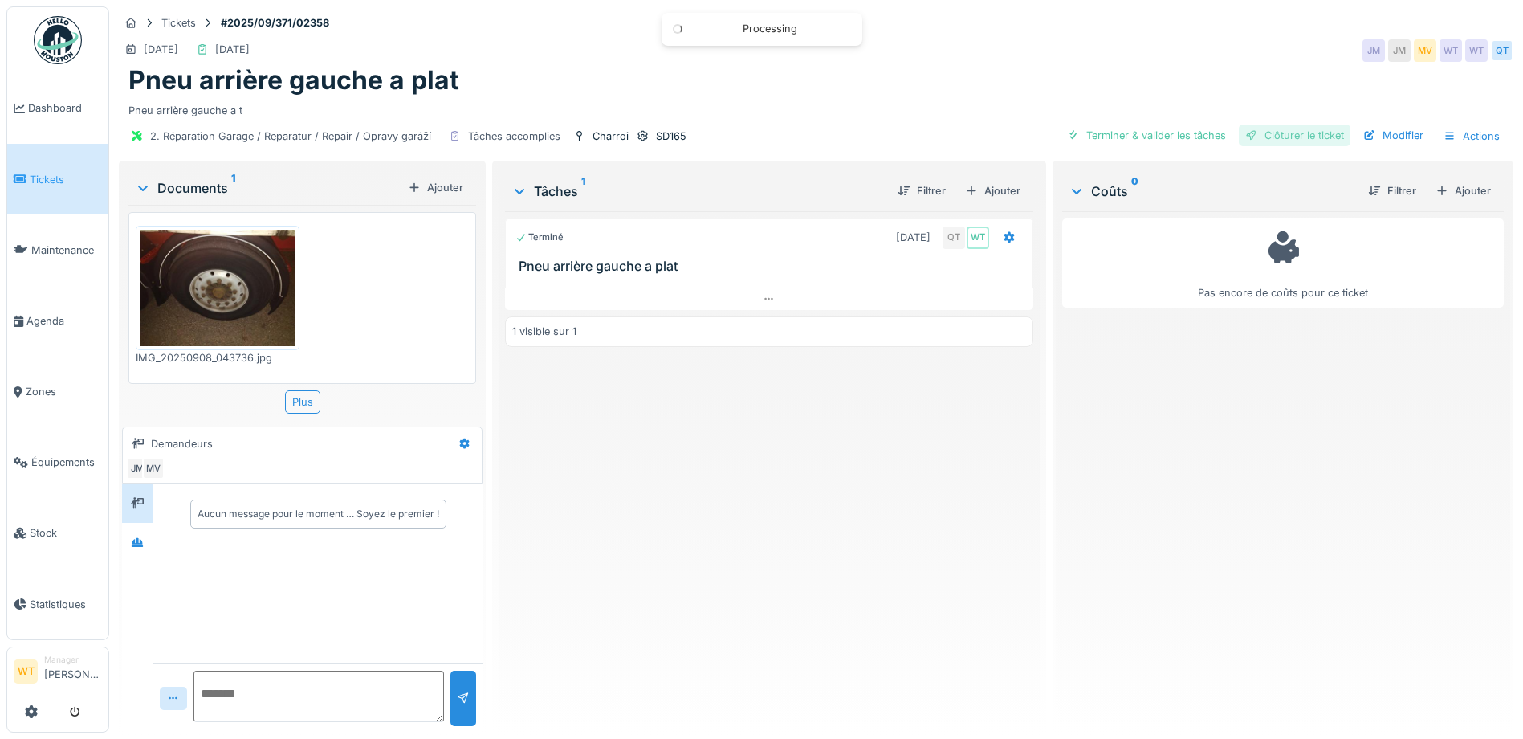
click at [1272, 136] on div "Clôturer le ticket" at bounding box center [1295, 135] width 112 height 22
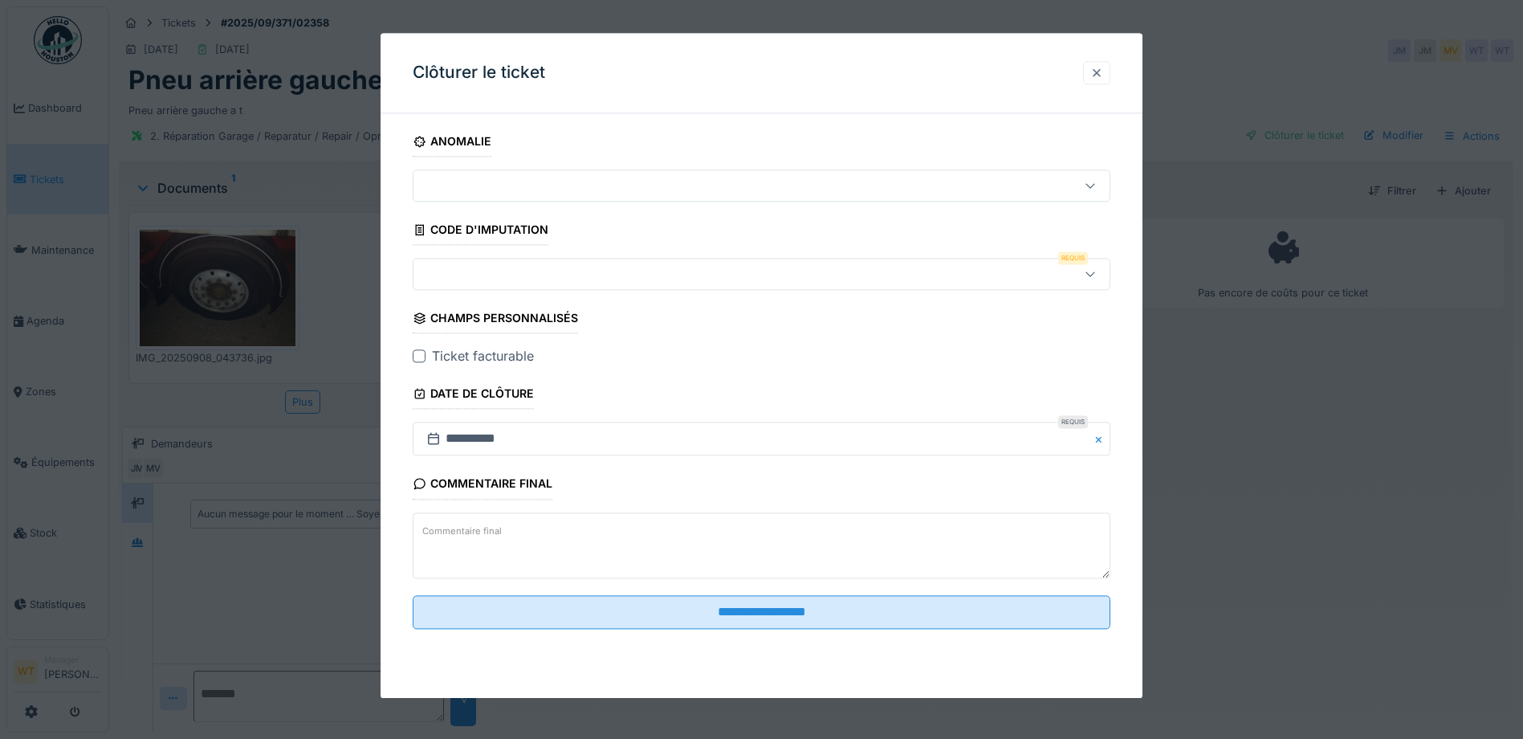
click at [1098, 71] on div at bounding box center [1096, 72] width 13 height 15
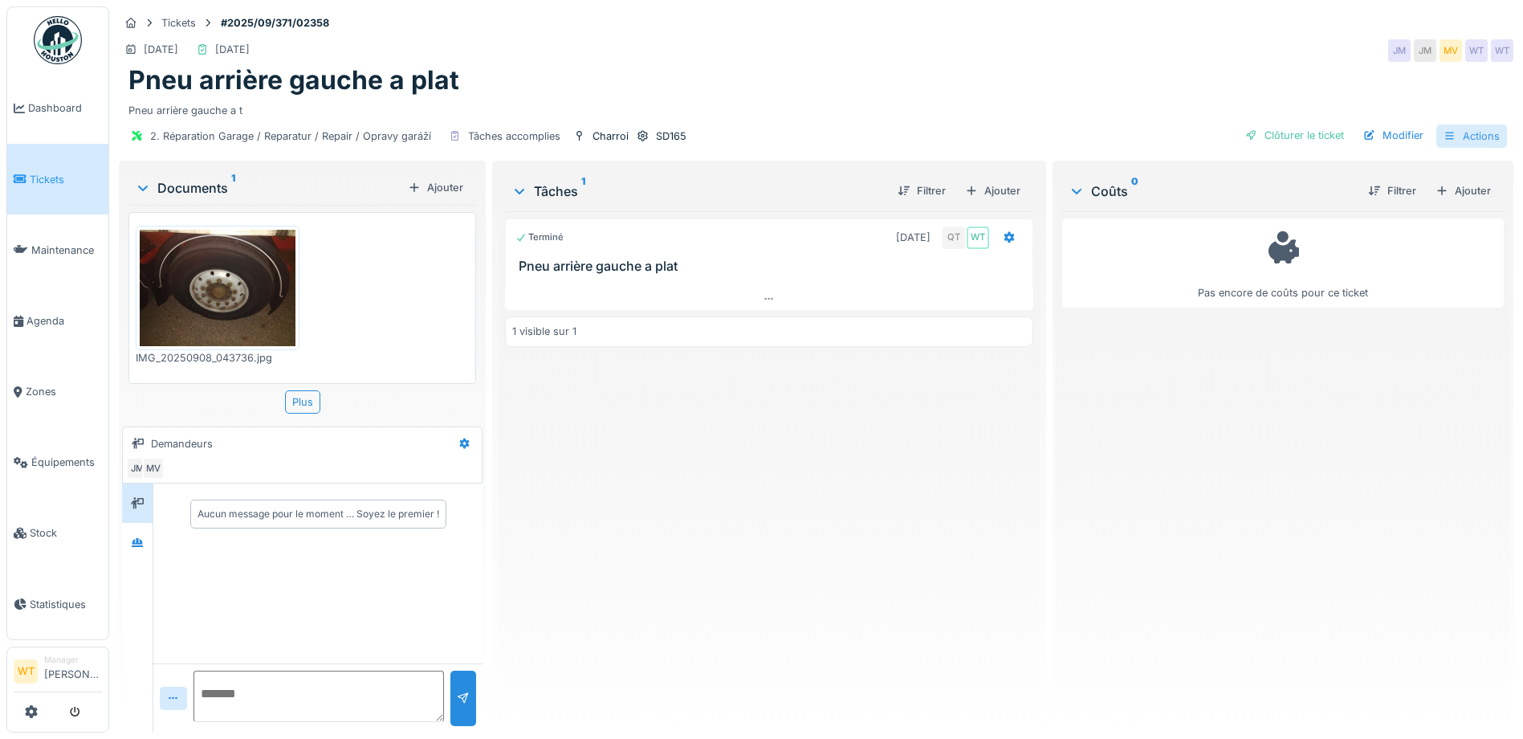
click at [1445, 136] on icon at bounding box center [1449, 136] width 9 height 8
drag, startPoint x: 1274, startPoint y: 75, endPoint x: 1270, endPoint y: 88, distance: 12.7
click at [1272, 78] on div "Pneu arrière gauche a plat" at bounding box center [815, 80] width 1375 height 31
click at [1003, 238] on icon at bounding box center [1009, 237] width 13 height 10
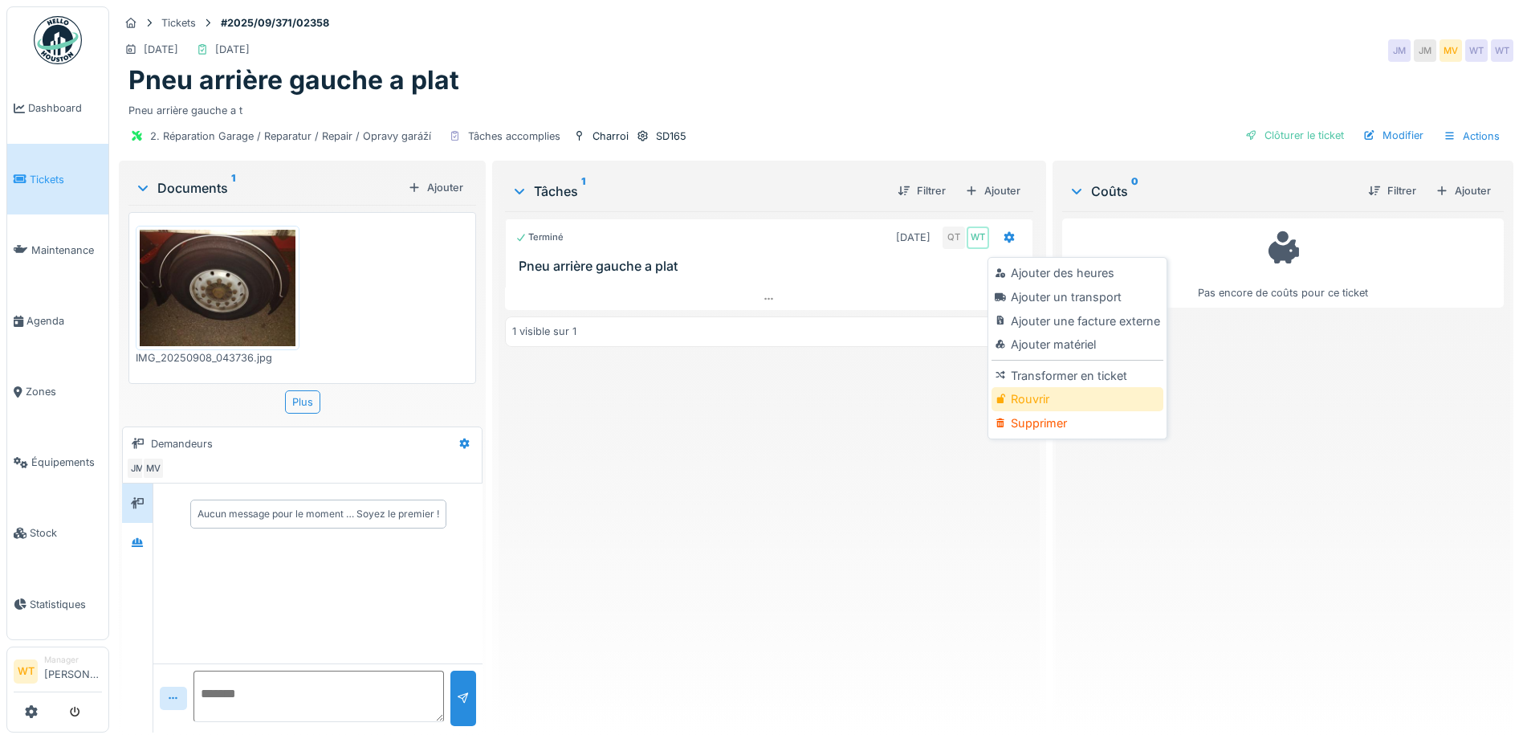
click at [1047, 397] on div "Rouvrir" at bounding box center [1077, 399] width 171 height 24
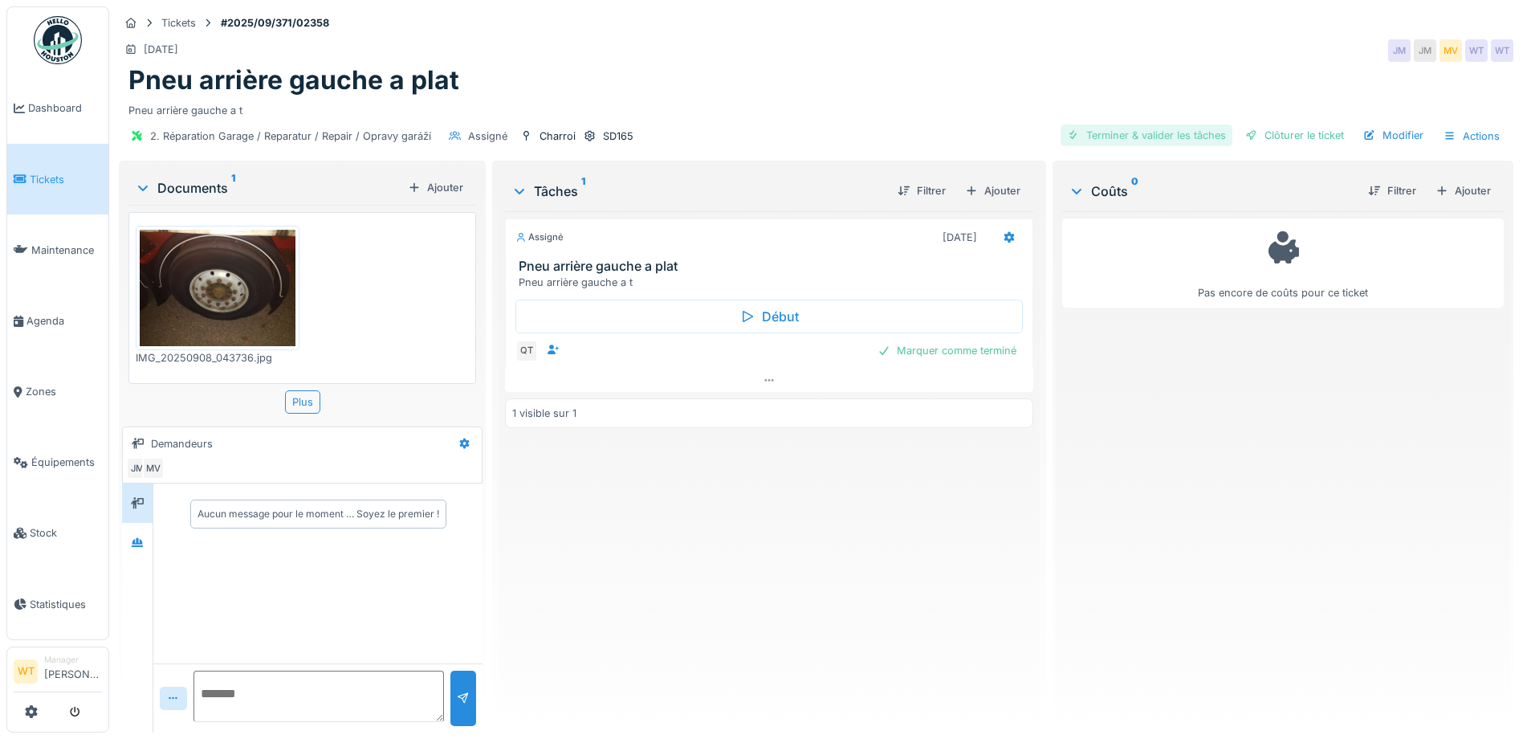
click at [1118, 141] on div "Terminer & valider les tâches" at bounding box center [1147, 135] width 172 height 22
click at [1245, 134] on div at bounding box center [1251, 135] width 13 height 15
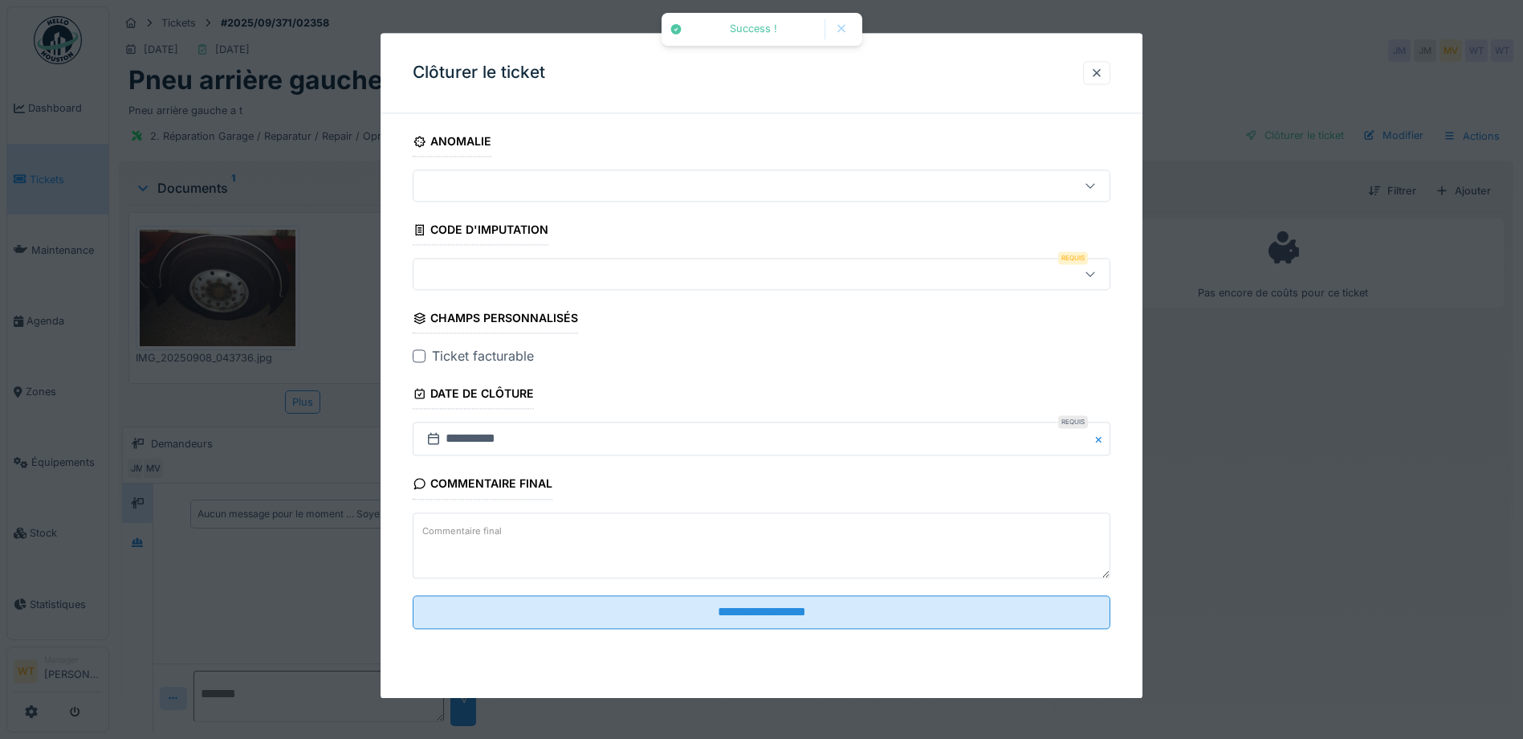
click at [519, 271] on div at bounding box center [720, 275] width 601 height 18
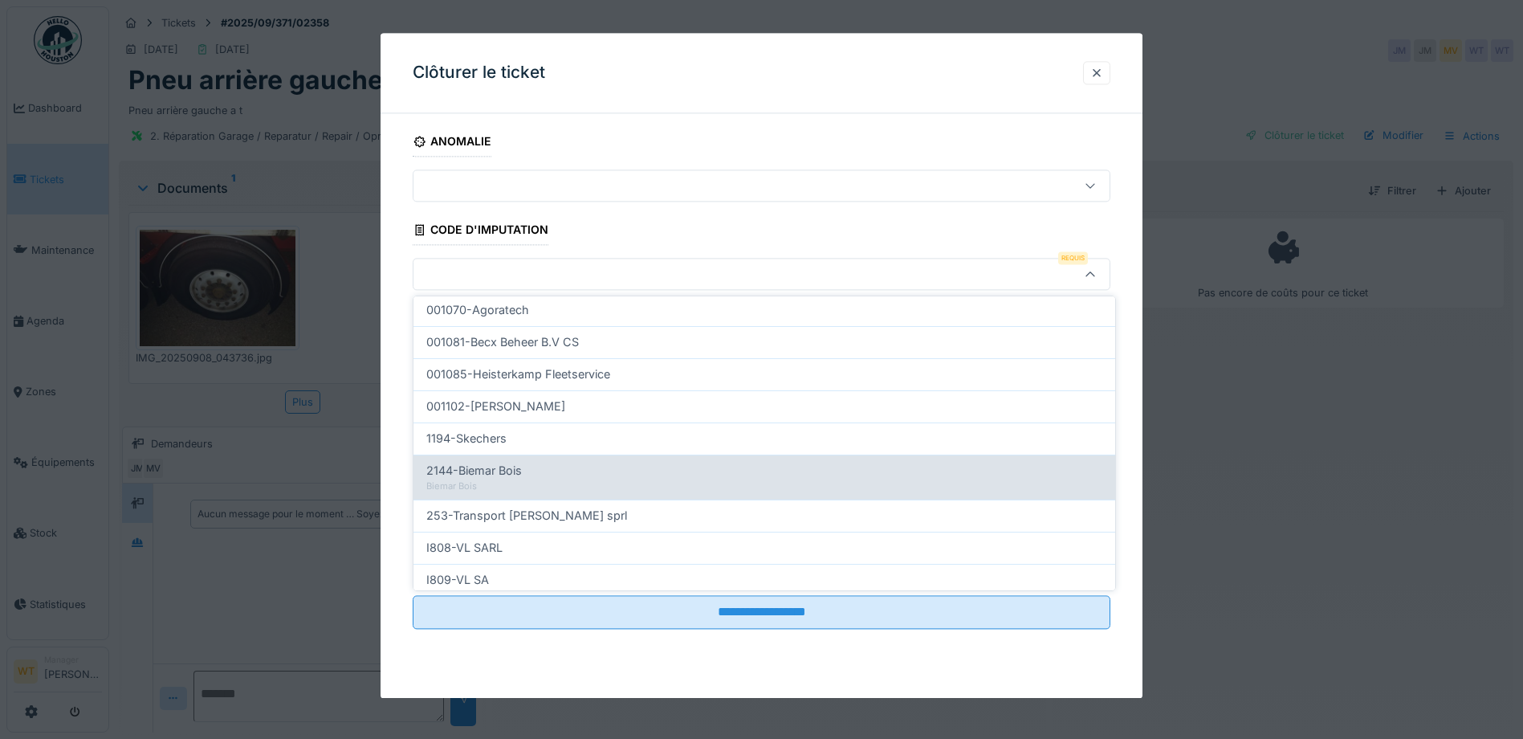
scroll to position [513, 0]
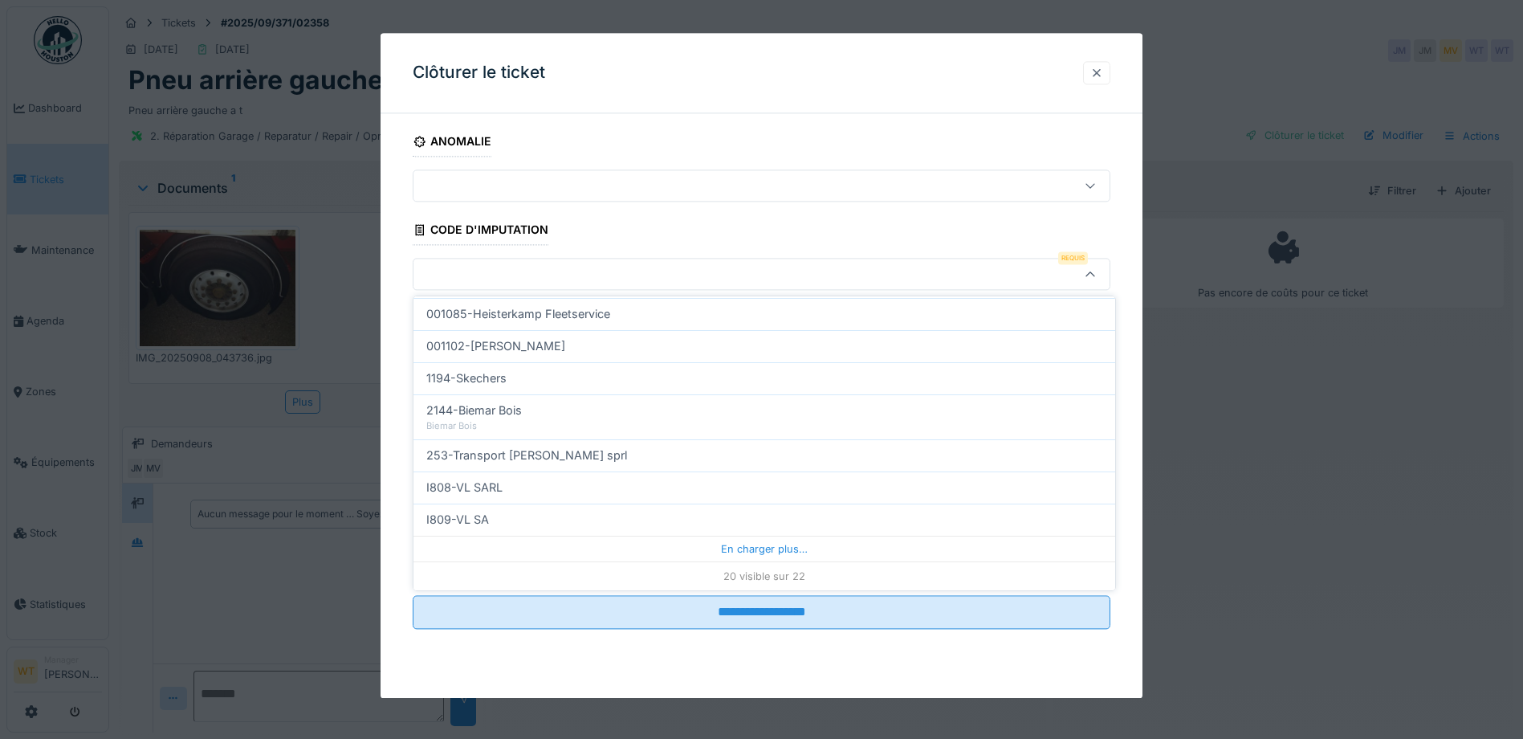
click at [1096, 71] on div at bounding box center [1096, 72] width 13 height 15
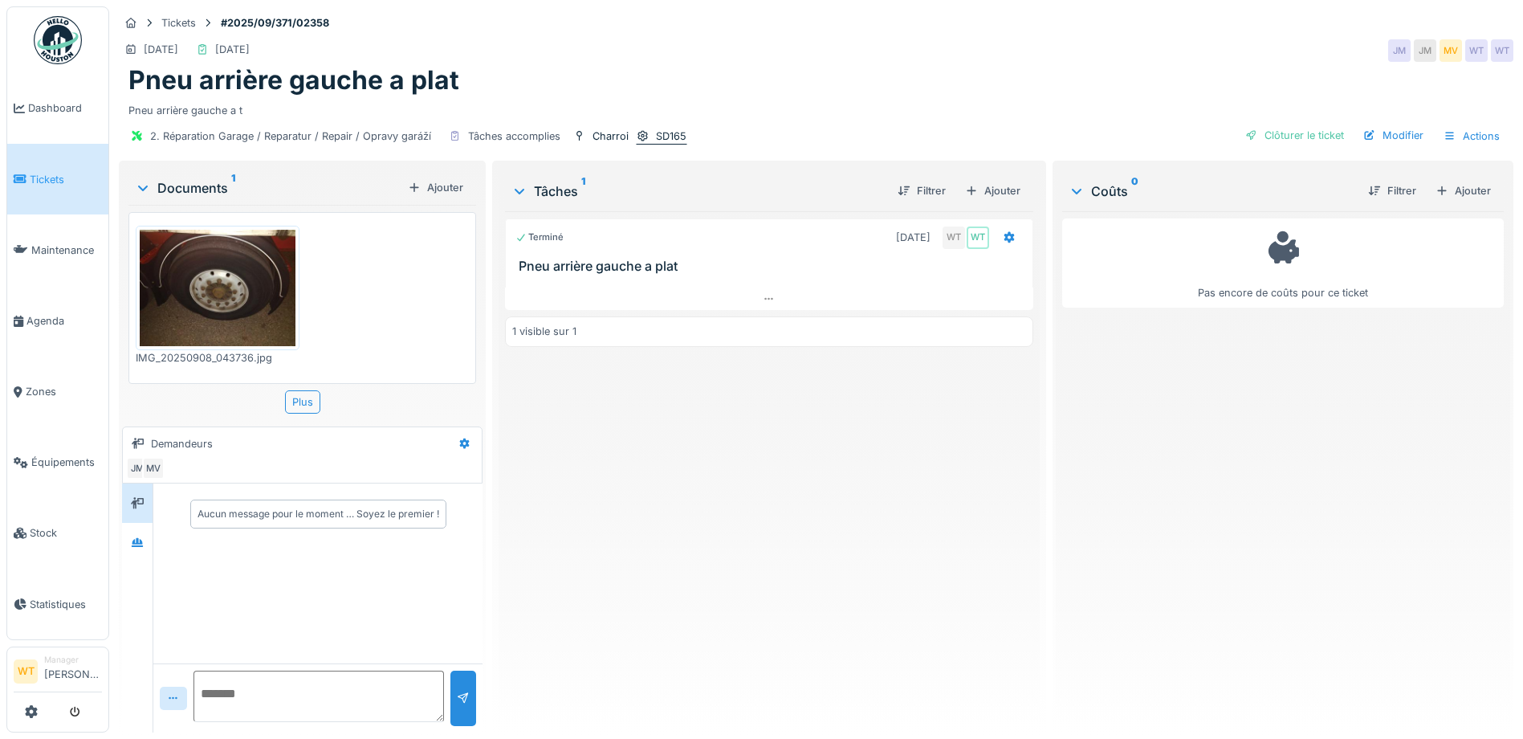
click at [666, 129] on div "SD165" at bounding box center [671, 135] width 31 height 15
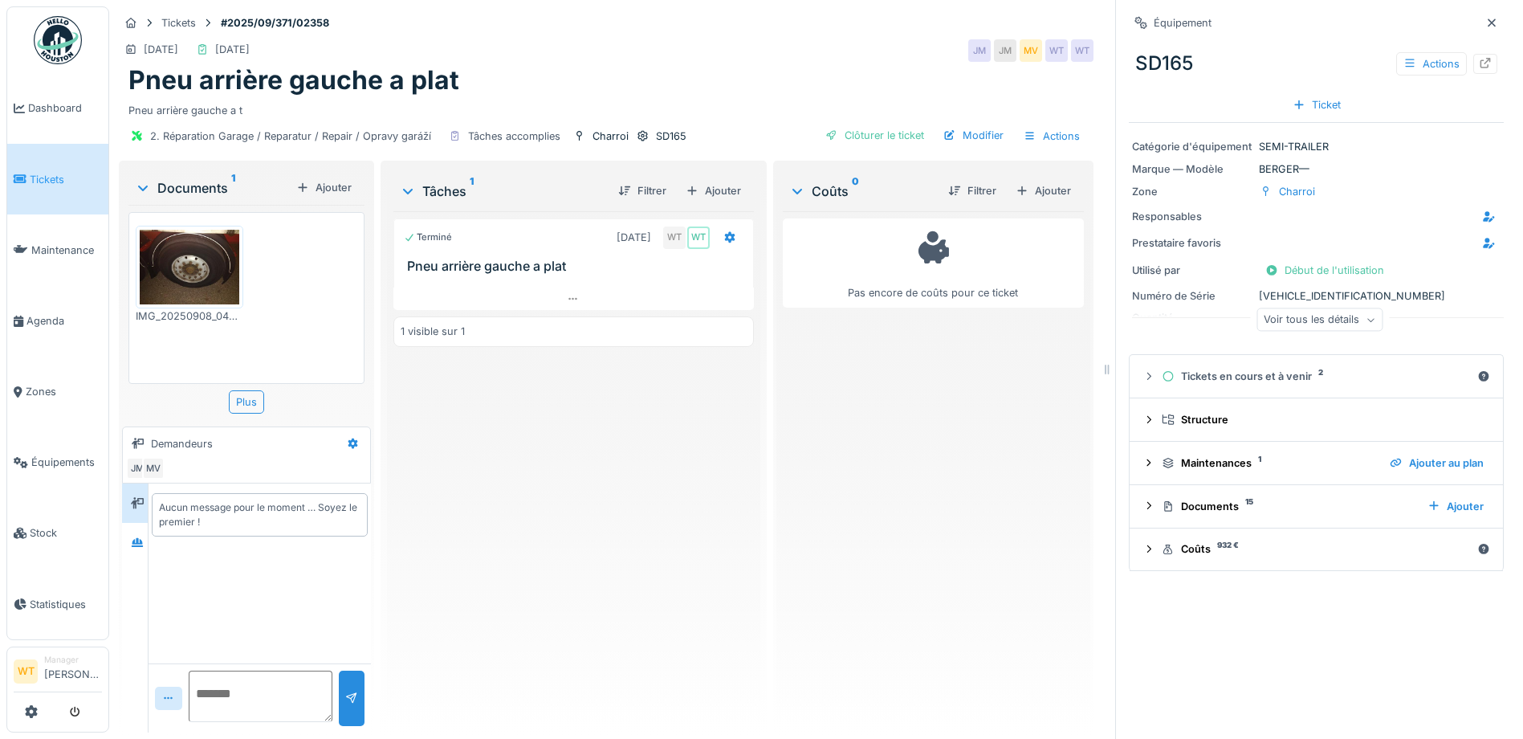
click at [1323, 316] on div "Voir tous les détails" at bounding box center [1320, 319] width 126 height 23
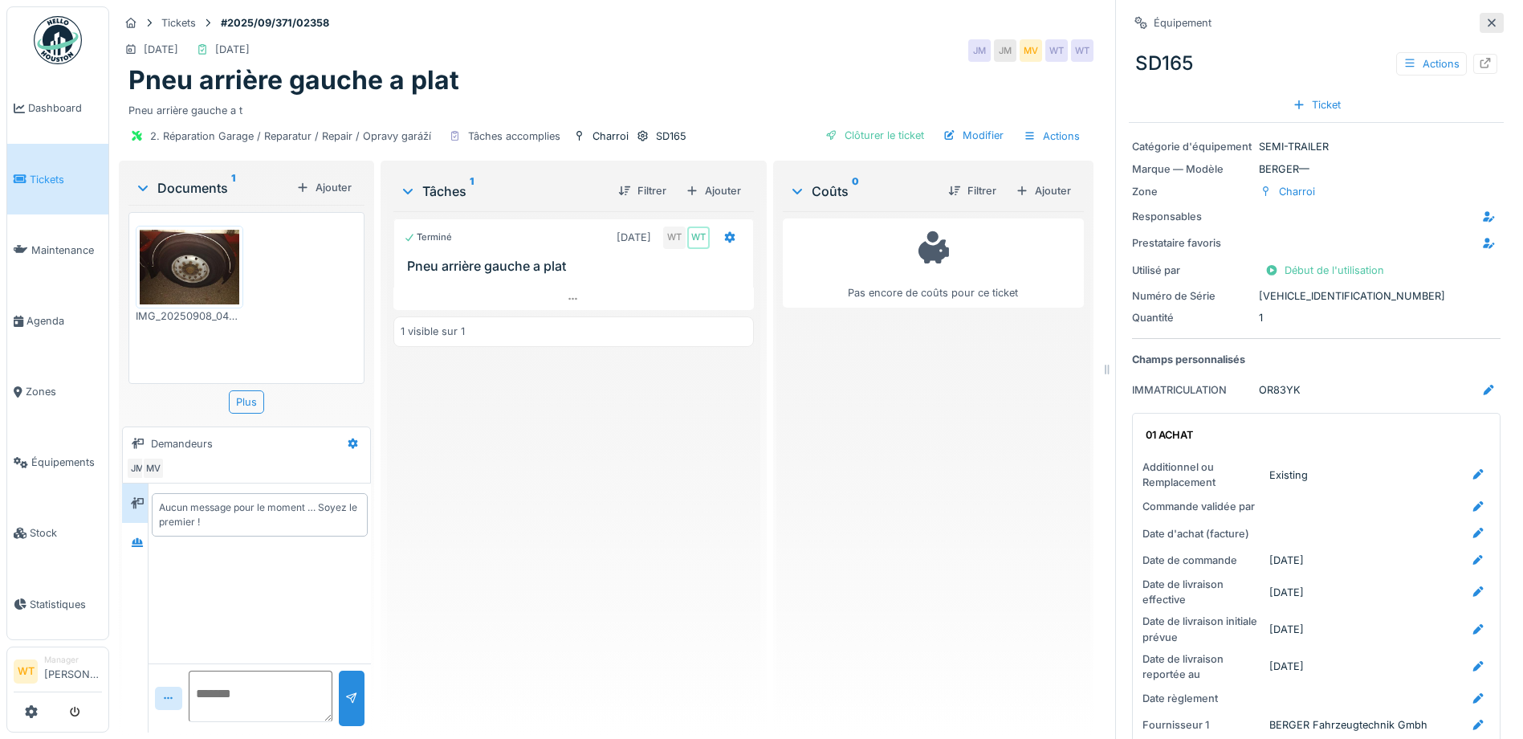
click at [1485, 25] on icon at bounding box center [1491, 23] width 13 height 10
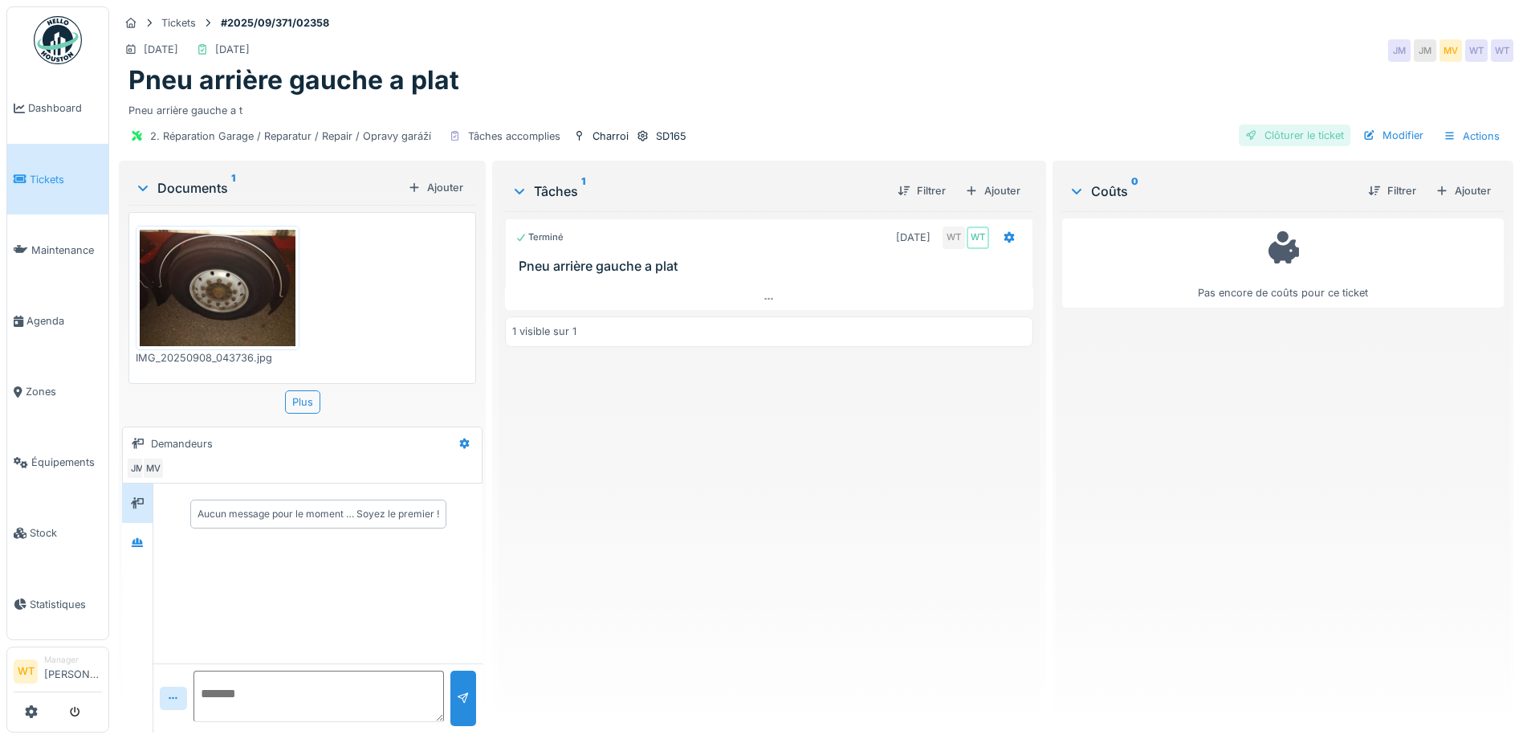
click at [1267, 134] on div "Clôturer le ticket" at bounding box center [1295, 135] width 112 height 22
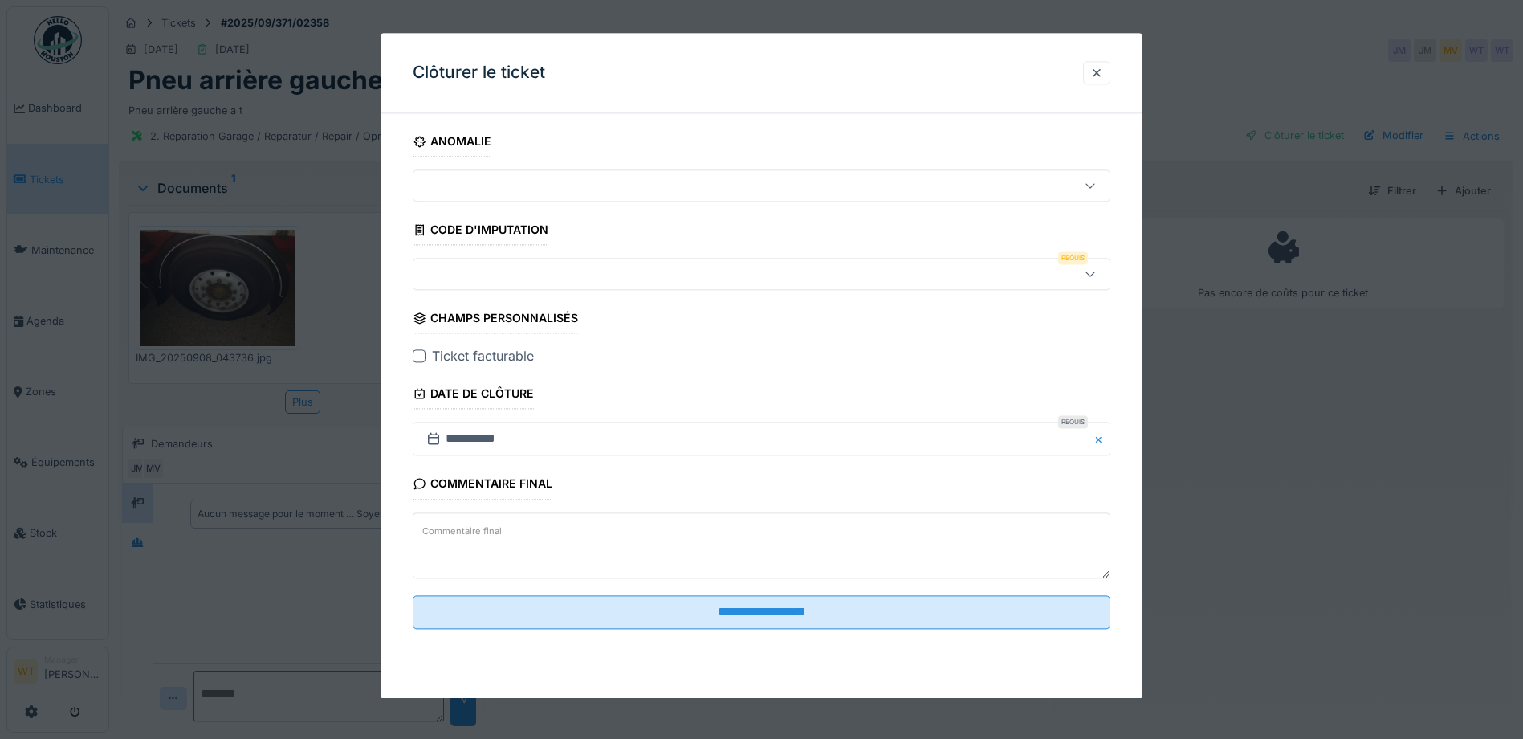
click at [422, 355] on div at bounding box center [419, 356] width 13 height 13
click at [493, 283] on div at bounding box center [762, 275] width 698 height 32
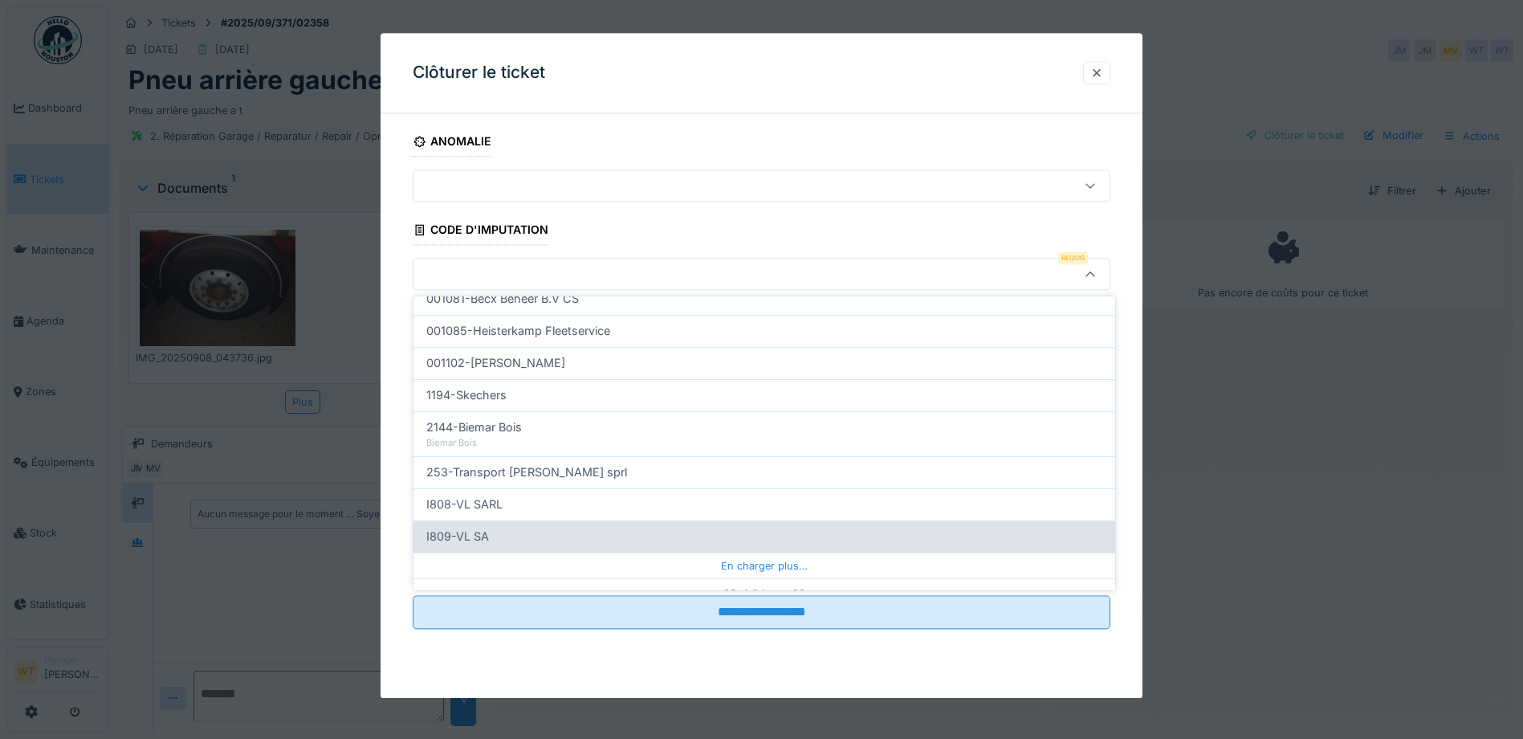
scroll to position [513, 0]
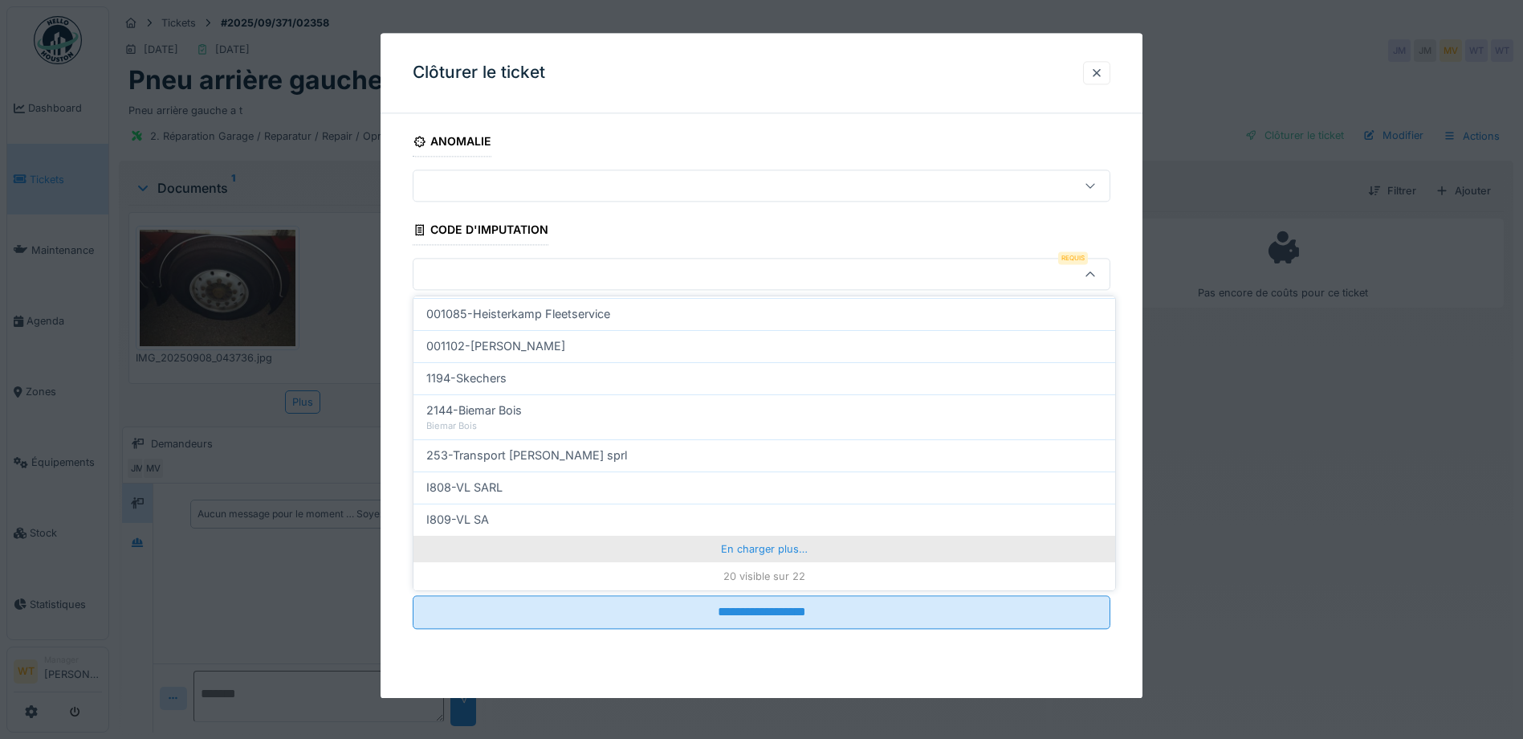
click at [710, 545] on div "En charger plus…" at bounding box center [765, 549] width 702 height 26
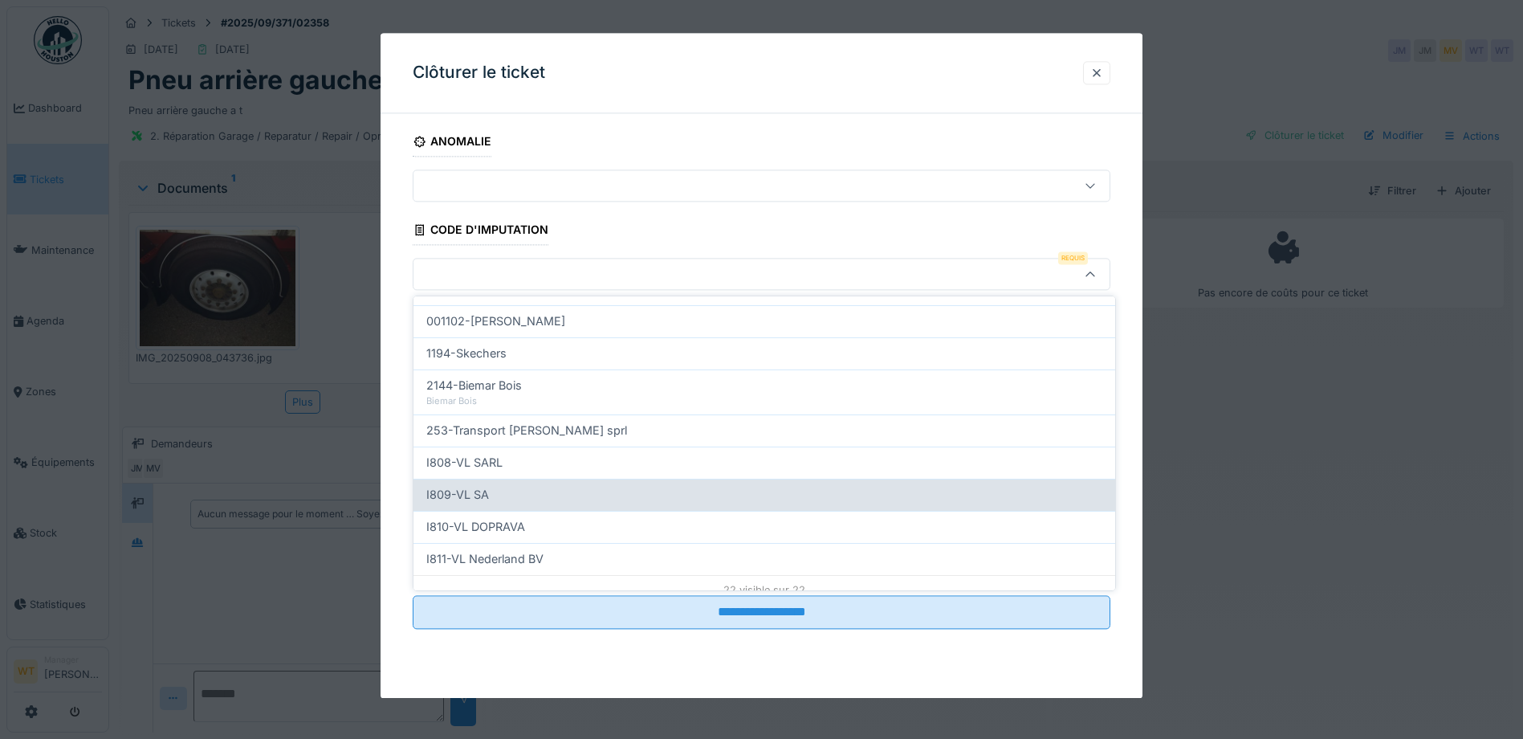
scroll to position [552, 0]
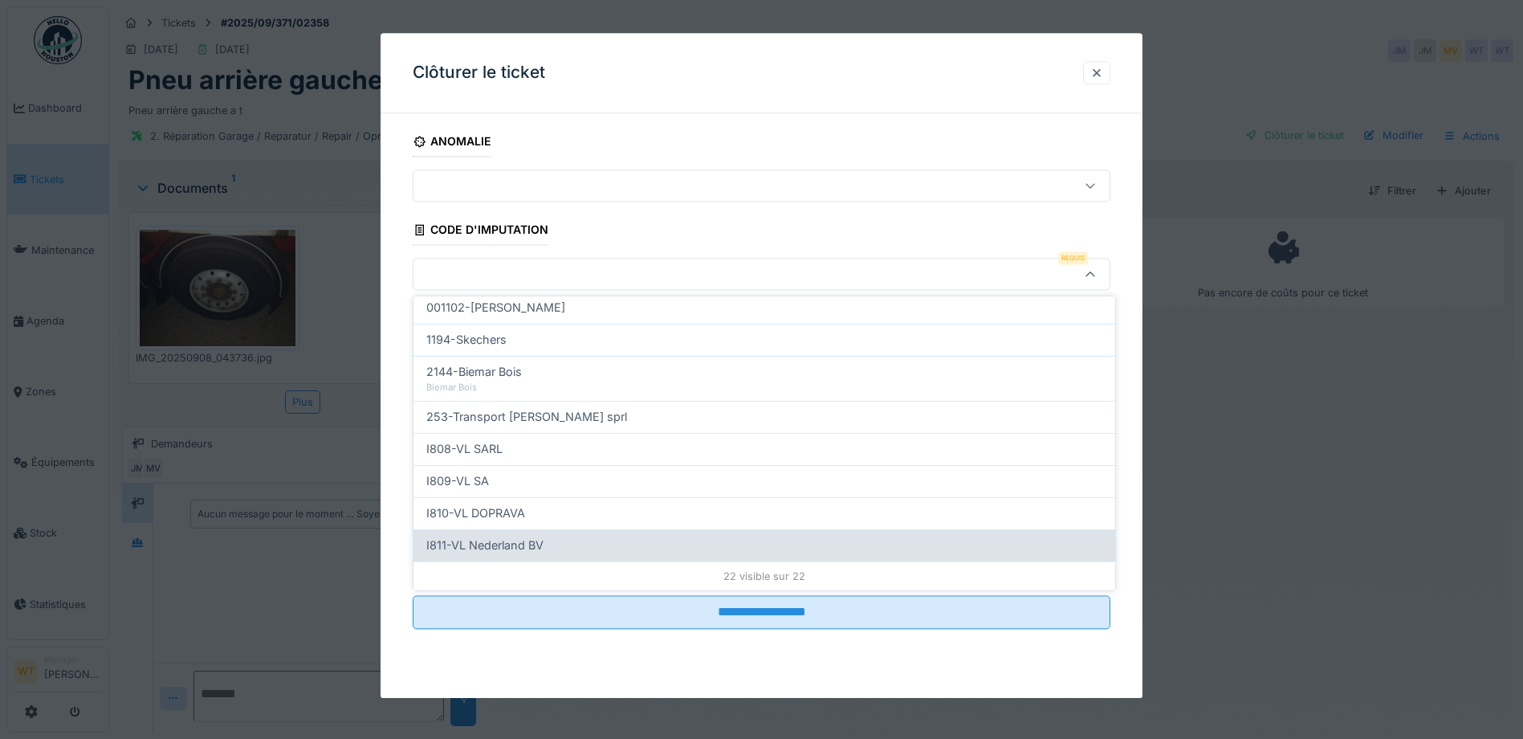
click at [557, 536] on div "I811-VL Nederland BV" at bounding box center [764, 545] width 676 height 18
type input "***"
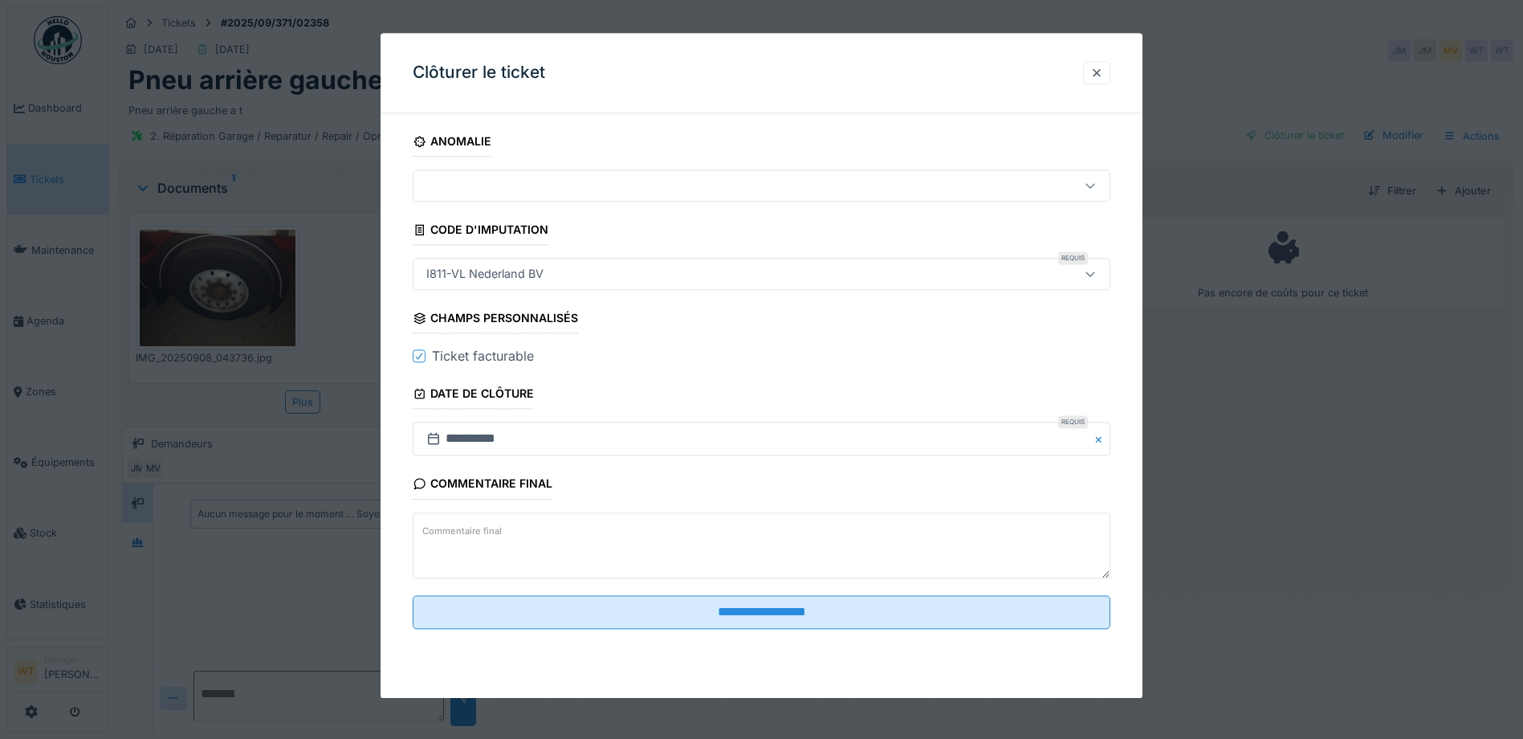
click at [638, 630] on fieldset "**********" at bounding box center [762, 383] width 698 height 515
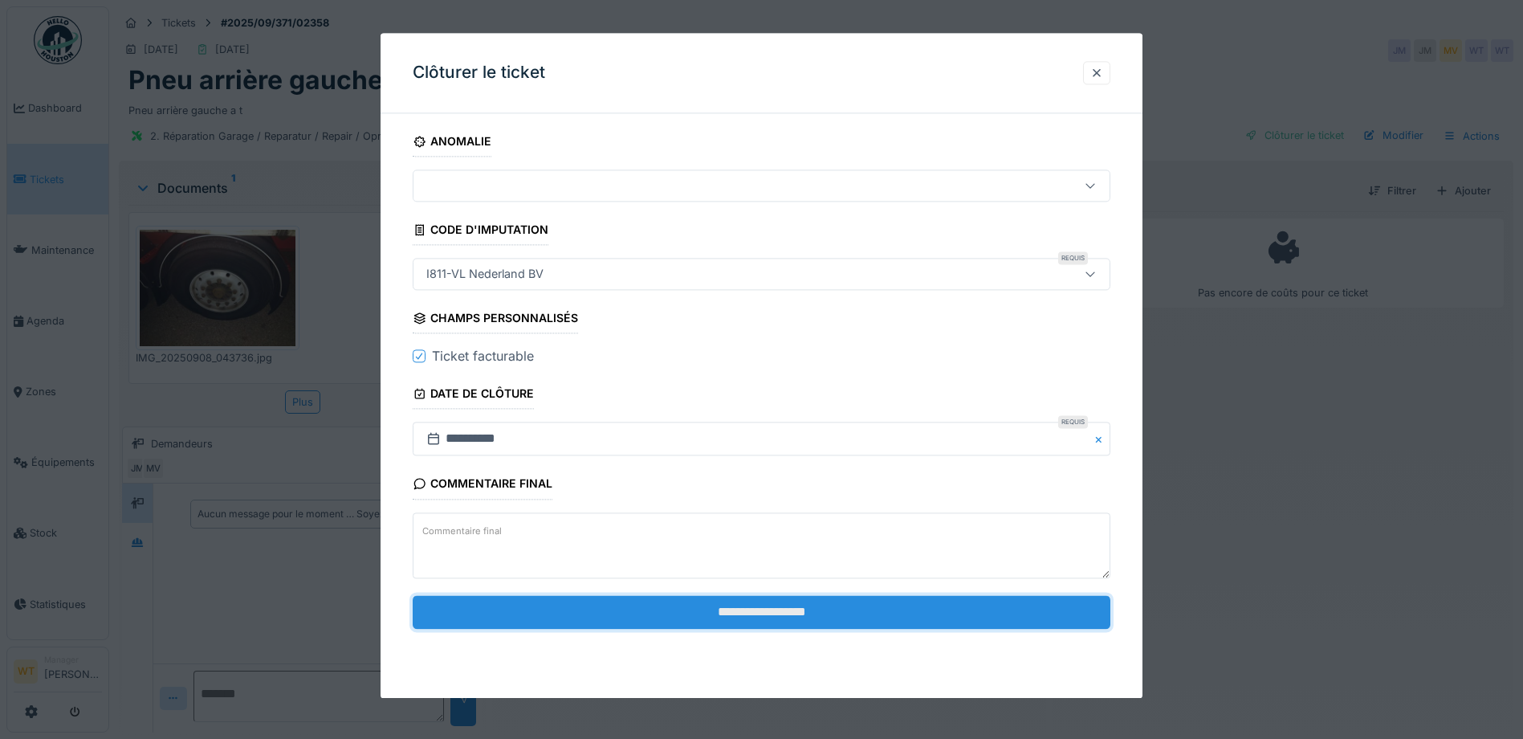
click at [638, 617] on input "**********" at bounding box center [762, 612] width 698 height 34
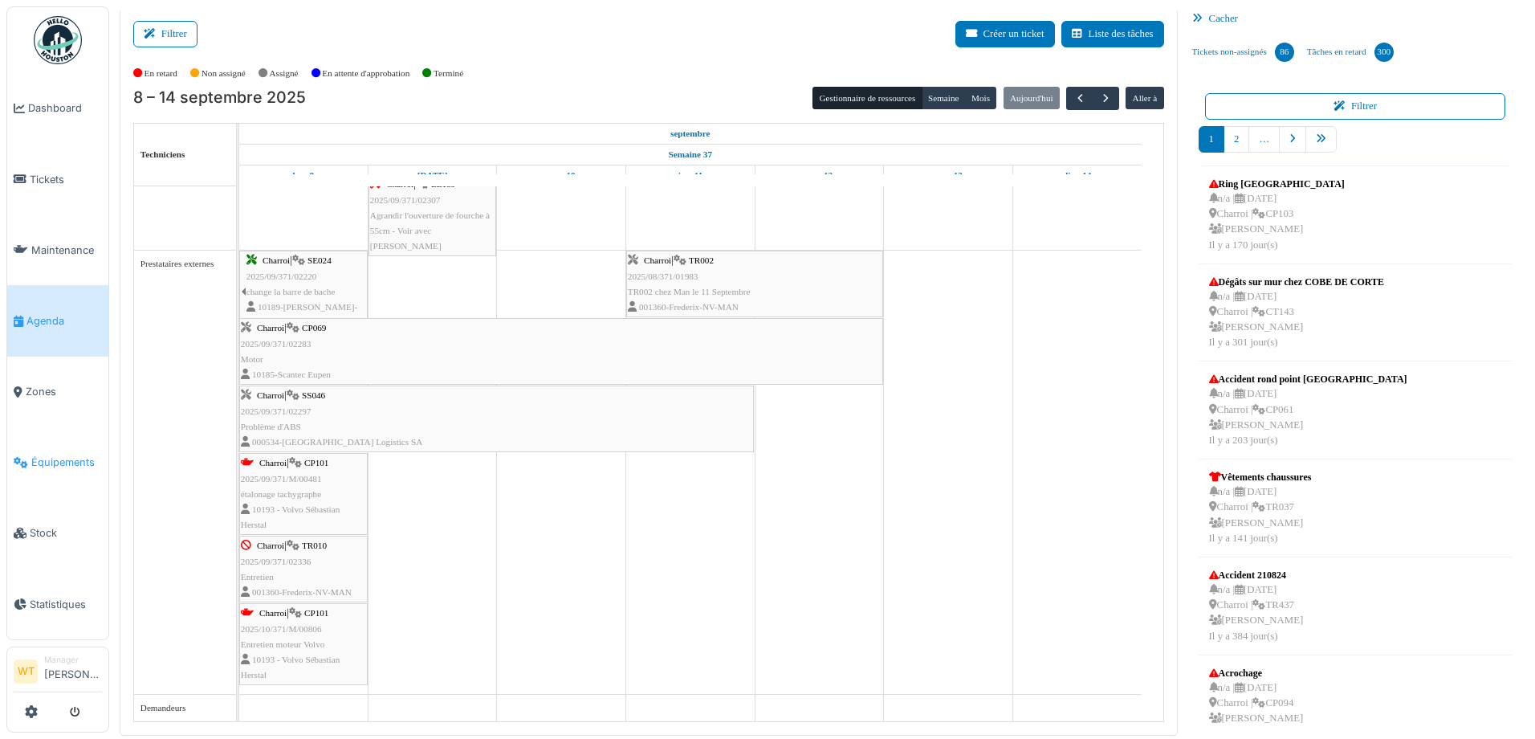
click at [63, 460] on link "Équipements" at bounding box center [57, 462] width 101 height 71
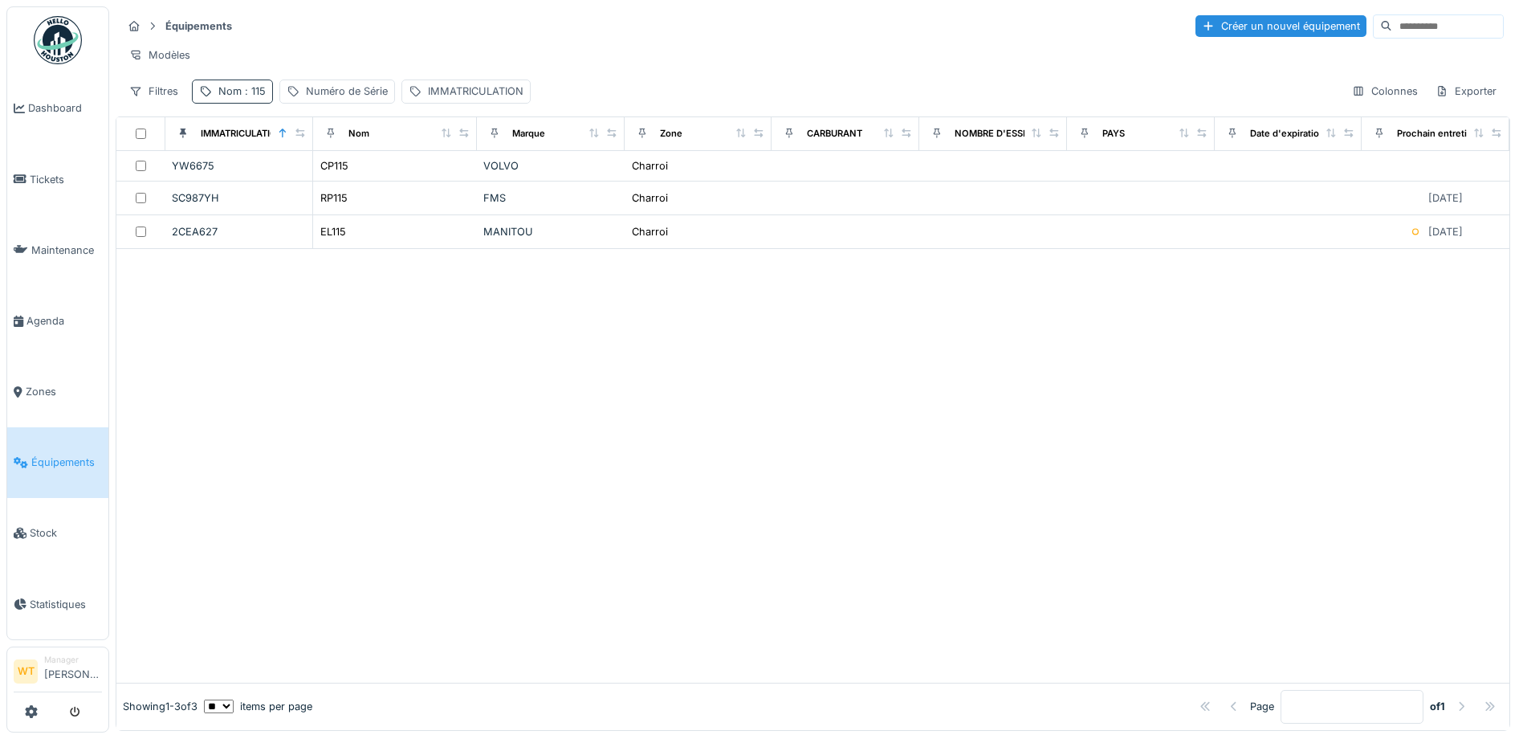
click at [226, 99] on div "Nom : 115" at bounding box center [241, 91] width 47 height 15
click at [344, 180] on icon at bounding box center [340, 181] width 8 height 8
click at [304, 190] on input "Nom" at bounding box center [279, 181] width 160 height 34
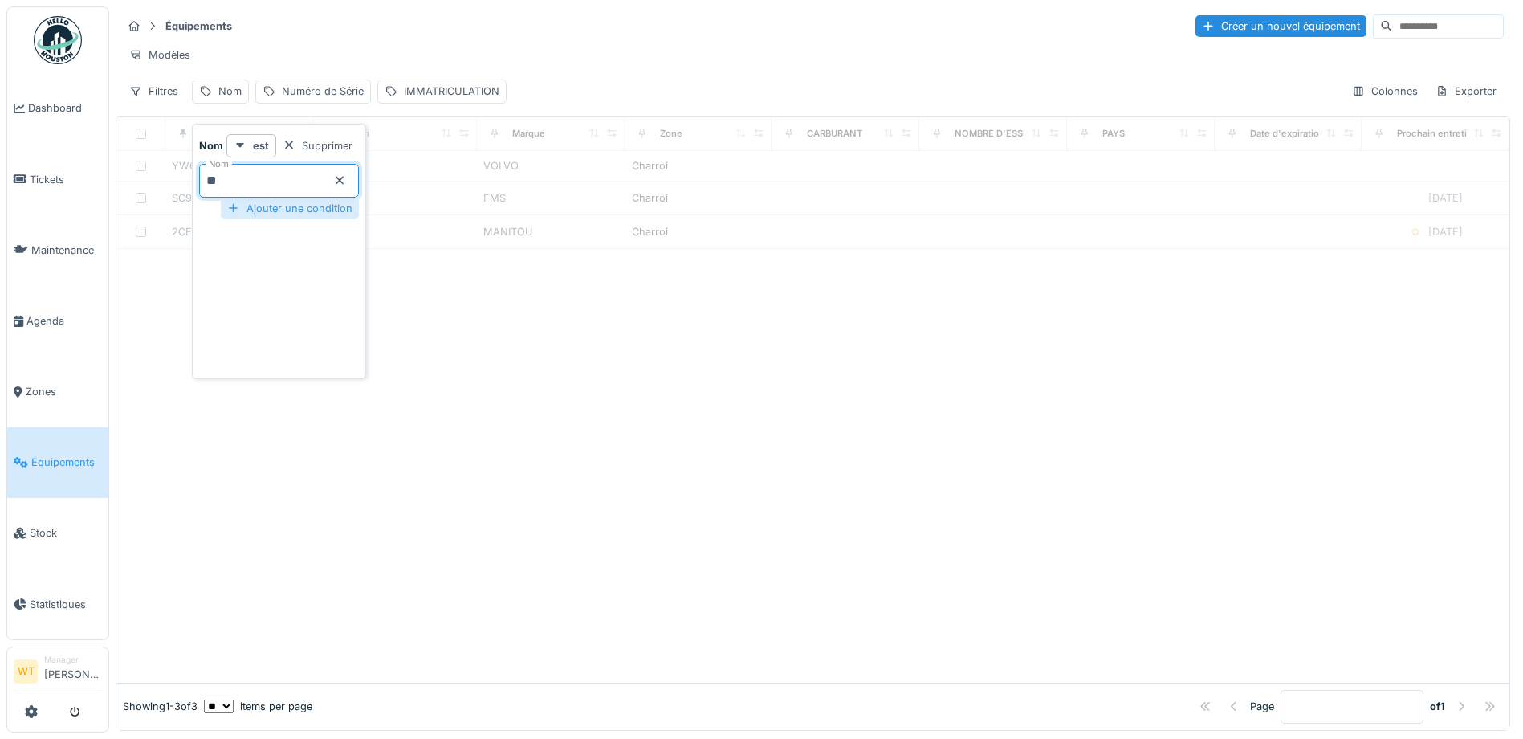
type input "**"
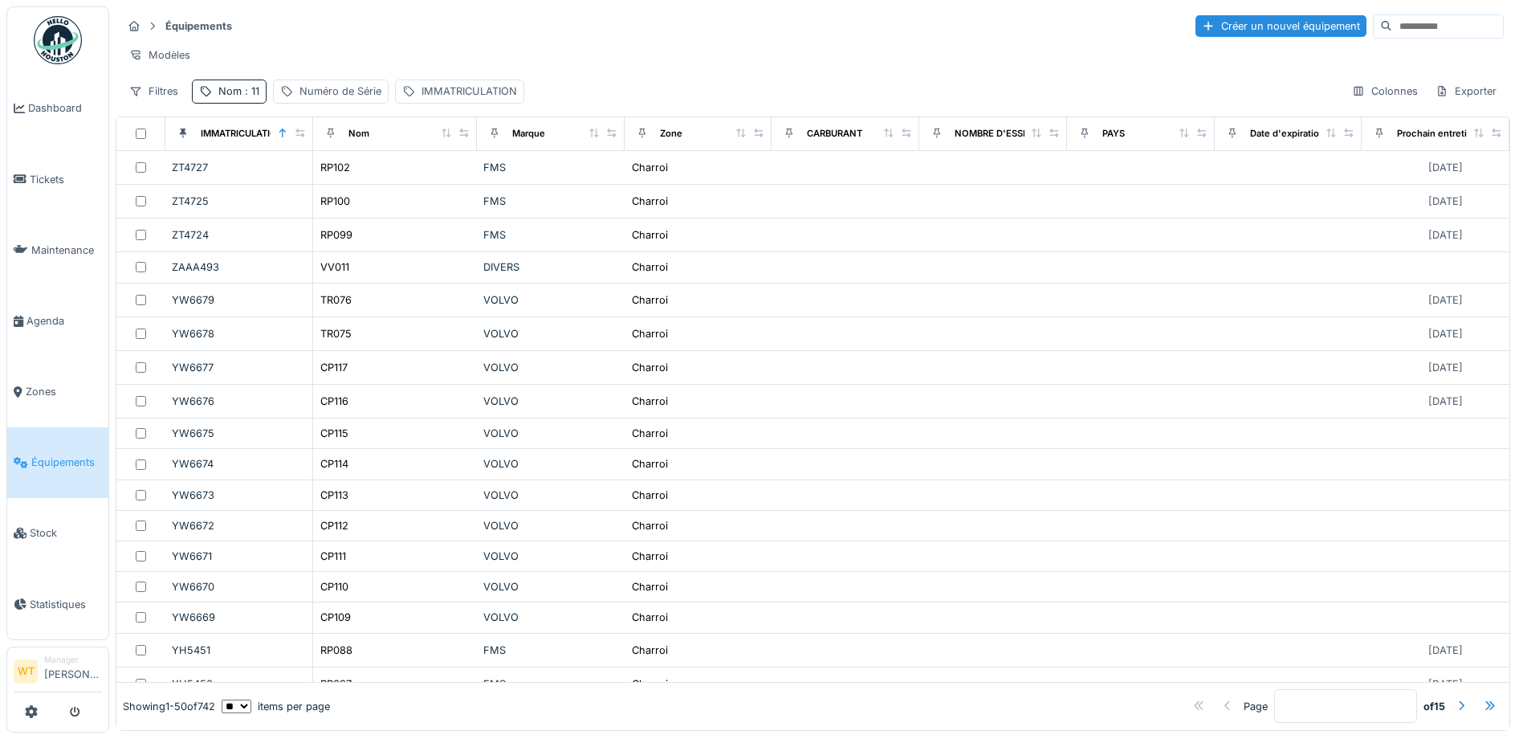
click at [381, 32] on div "Équipements Créer un nouvel équipement" at bounding box center [813, 26] width 1382 height 26
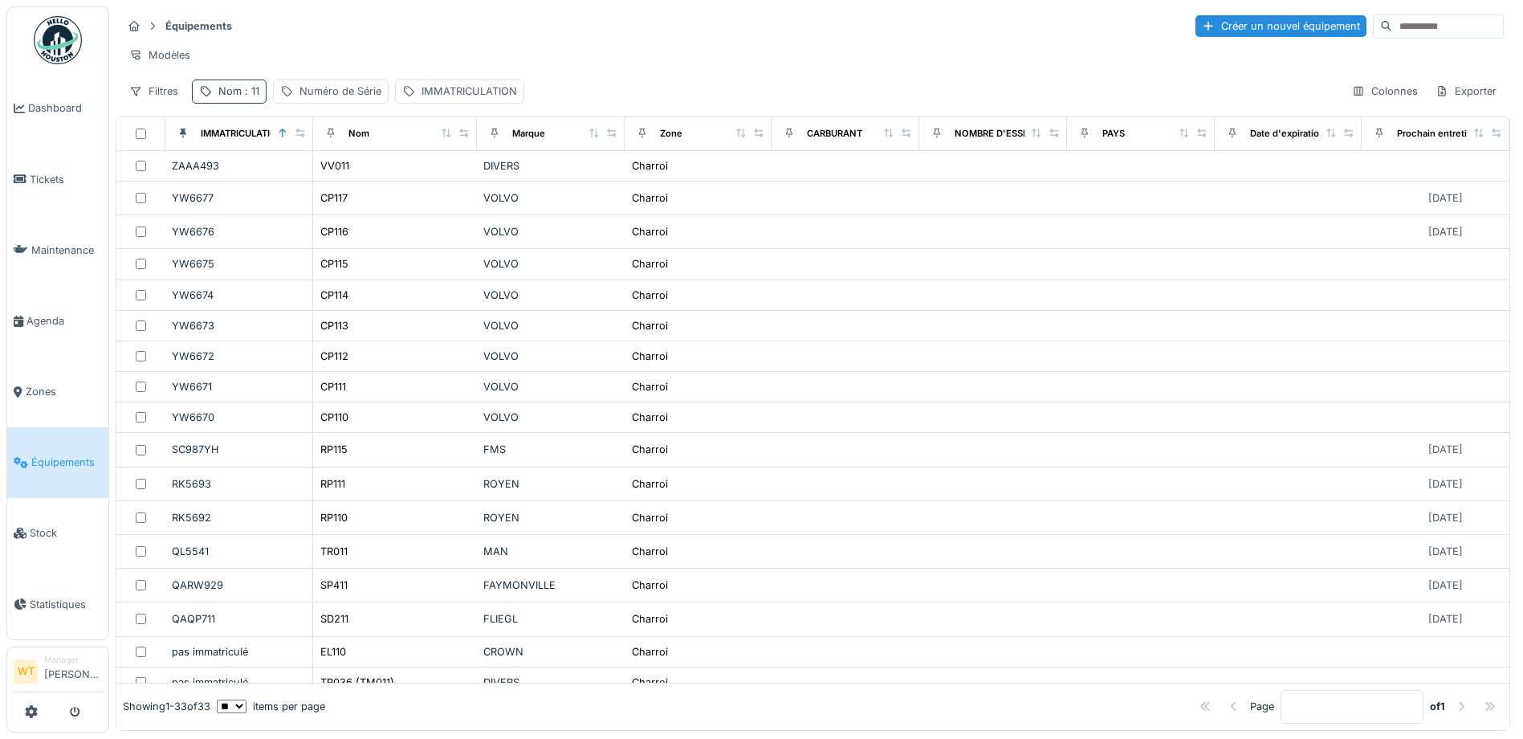
click at [230, 99] on div "Nom : 11" at bounding box center [238, 91] width 41 height 15
click at [209, 184] on input "**" at bounding box center [279, 181] width 160 height 34
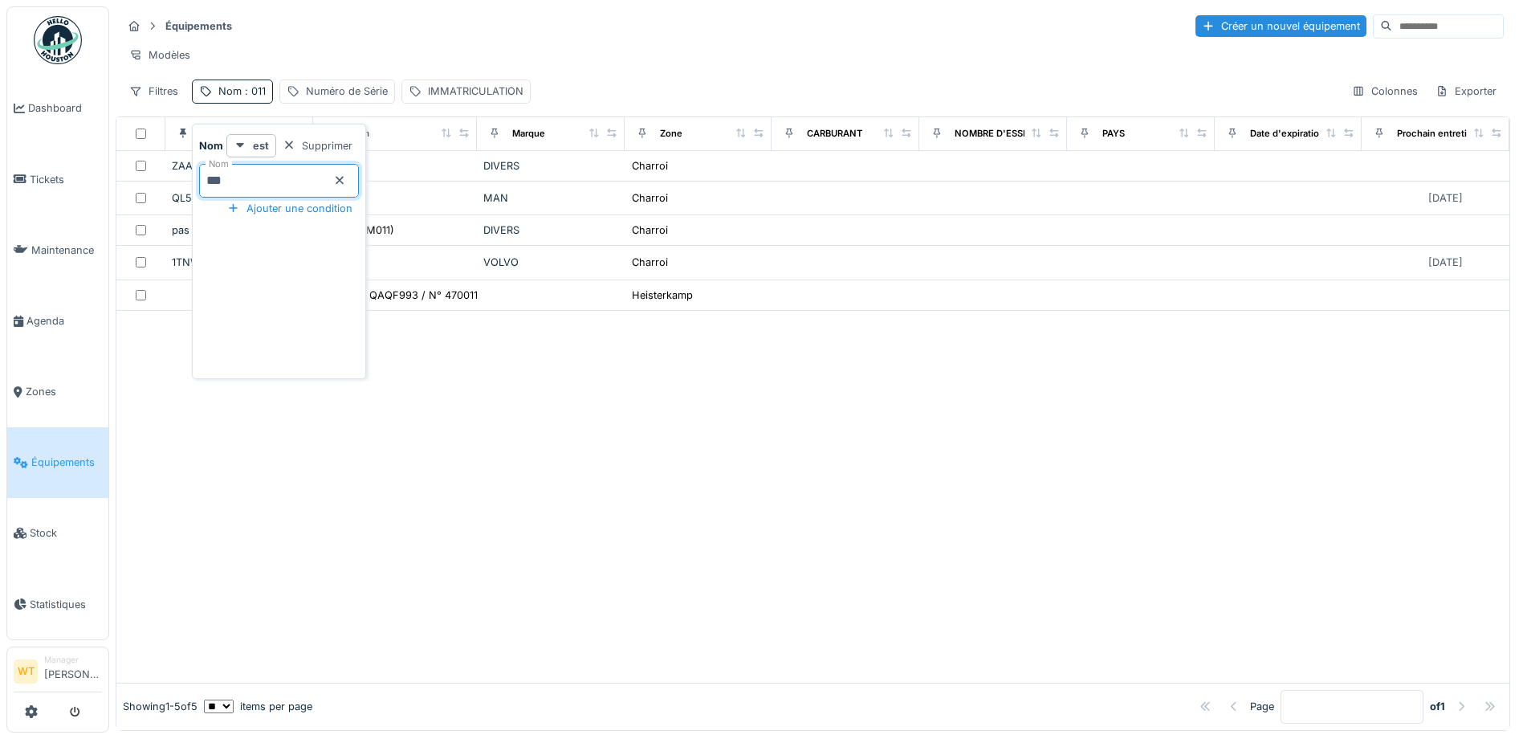
type input "***"
click at [373, 47] on div "Modèles" at bounding box center [813, 54] width 1382 height 23
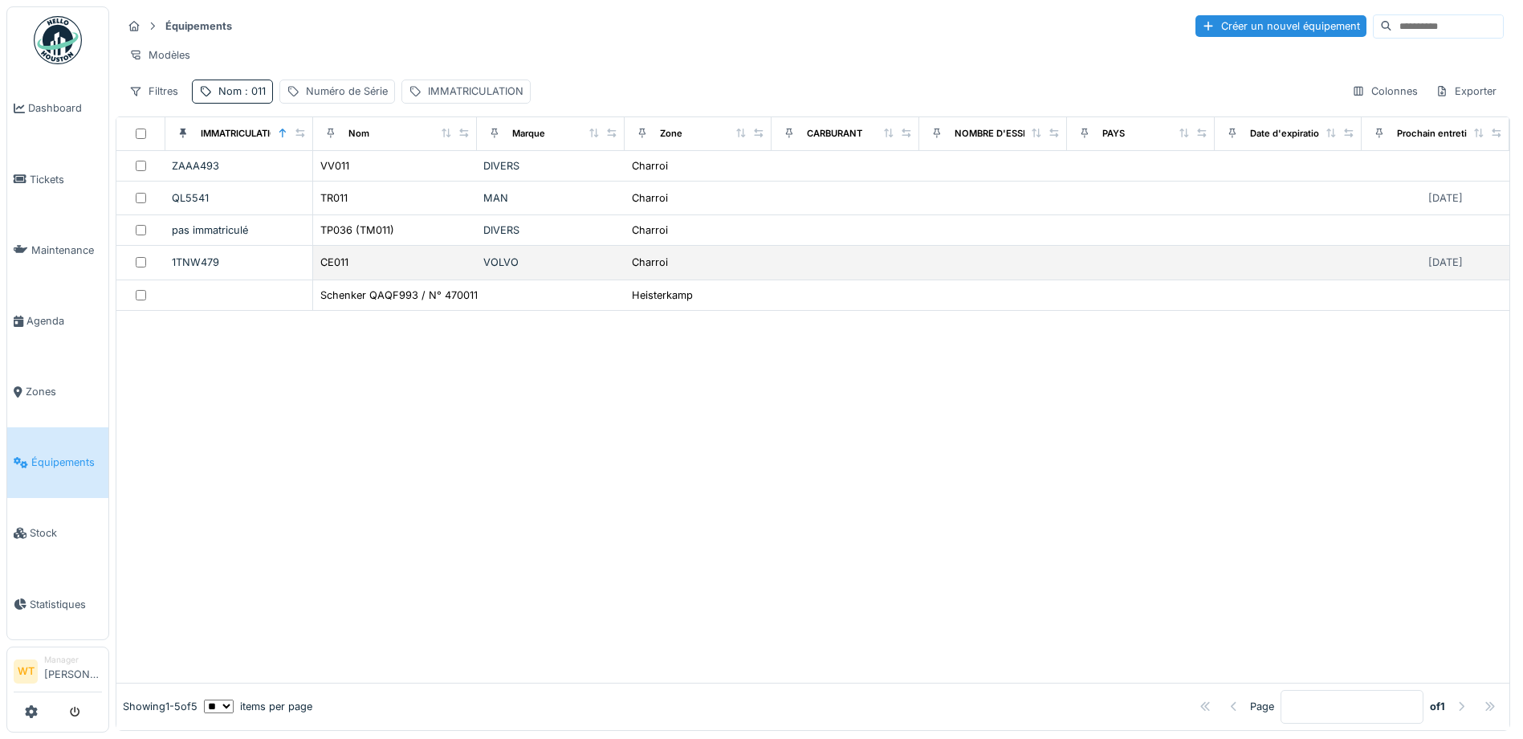
click at [336, 265] on td "CE011" at bounding box center [395, 263] width 164 height 34
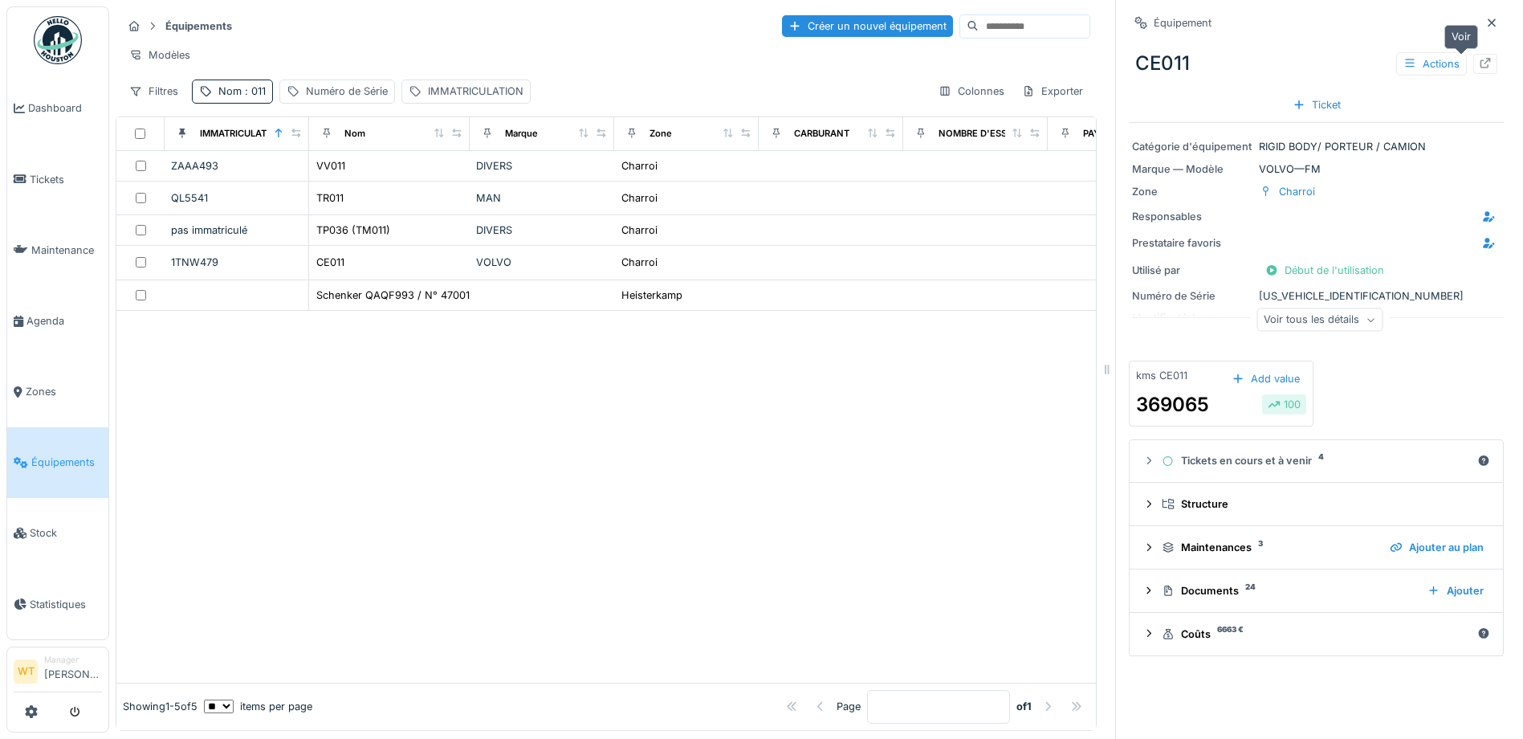
click at [1479, 62] on icon at bounding box center [1485, 63] width 13 height 10
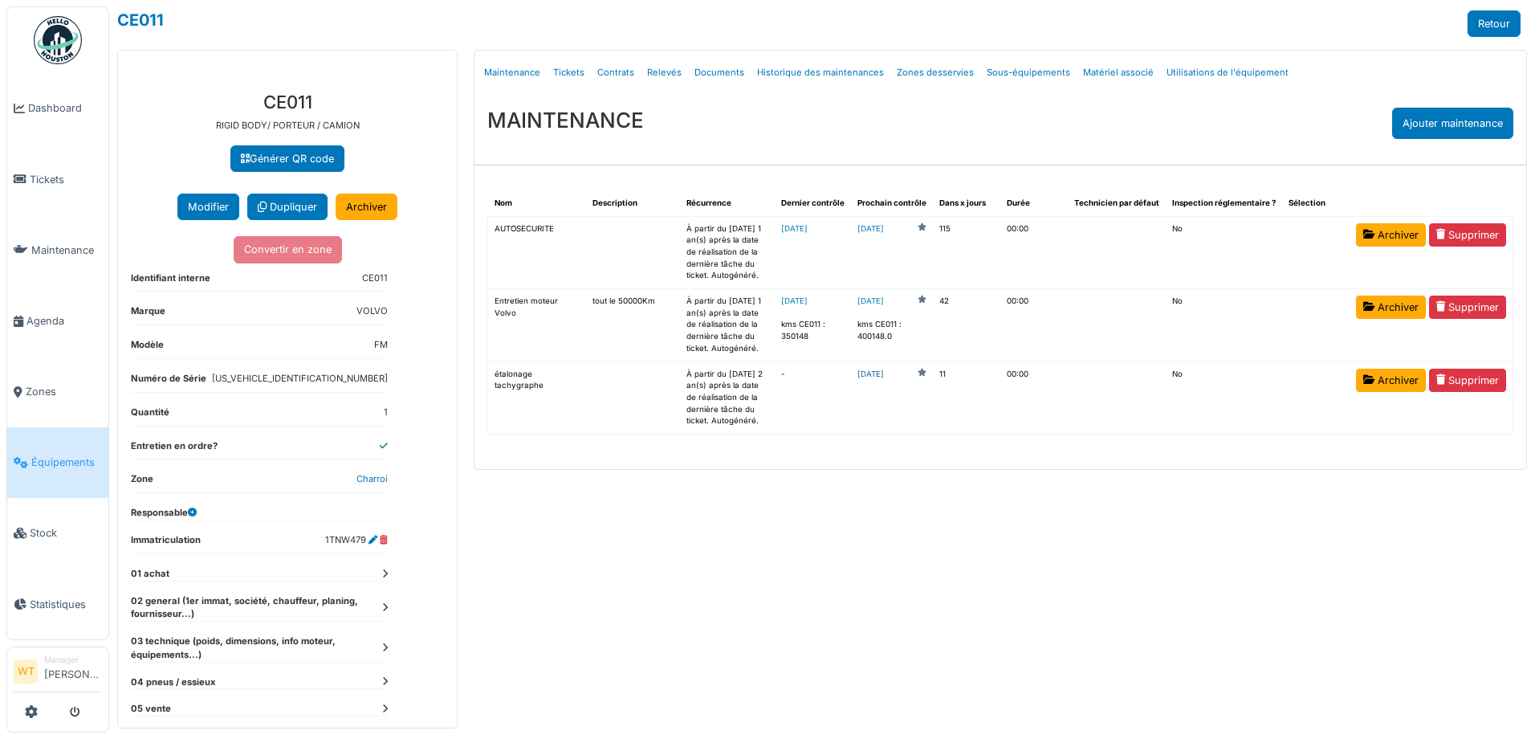
click at [884, 371] on link "2025-09-21" at bounding box center [871, 375] width 26 height 12
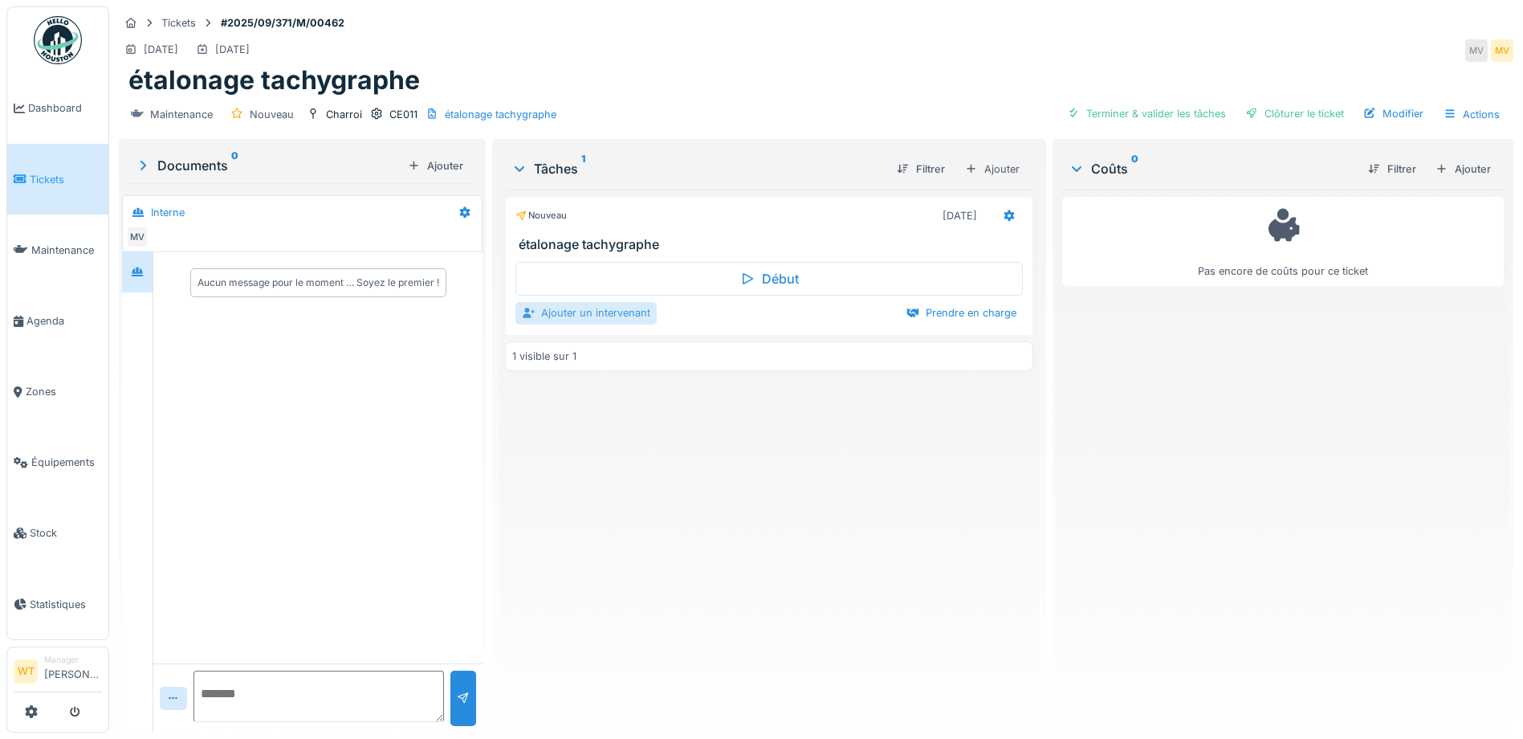
click at [570, 316] on div "Ajouter un intervenant" at bounding box center [585, 313] width 141 height 22
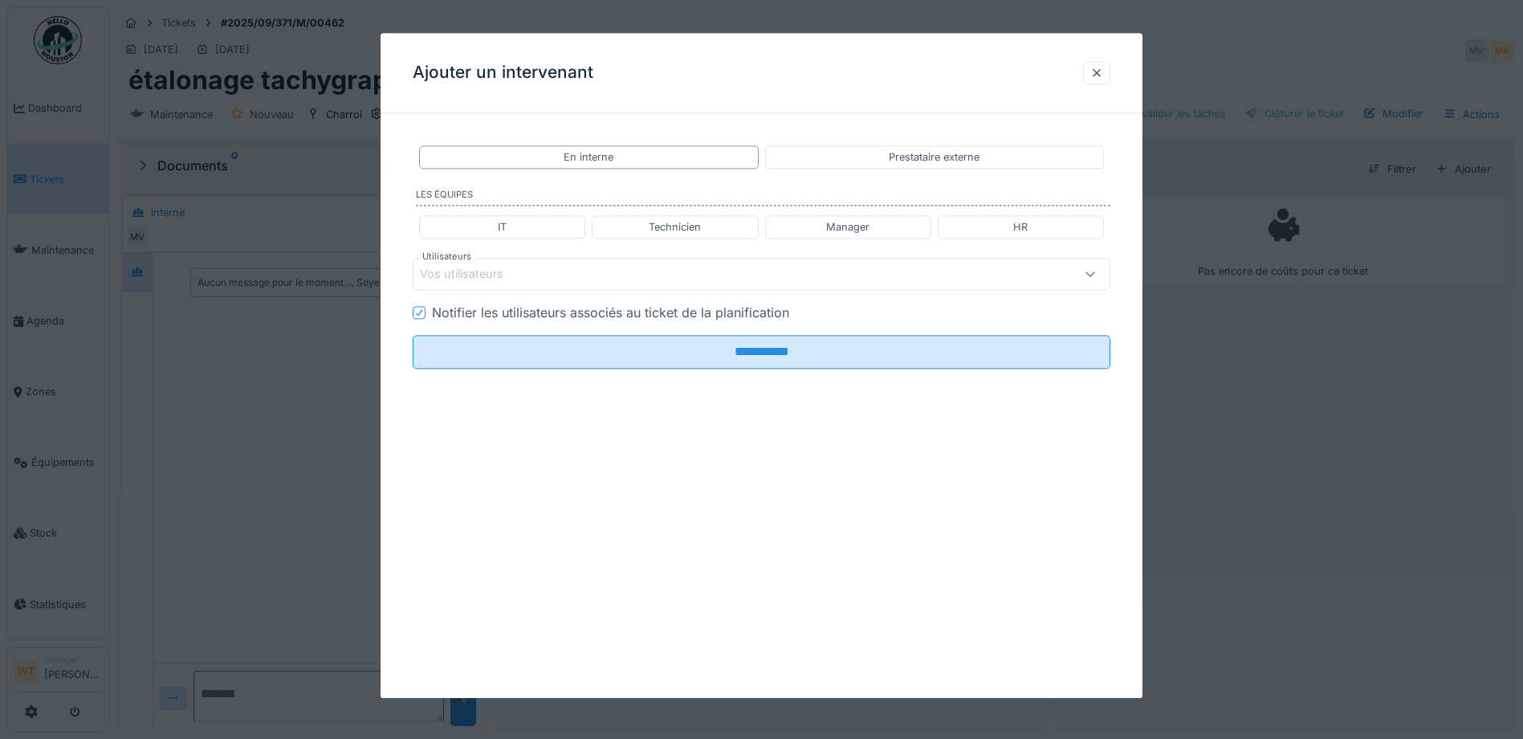
click at [575, 286] on div "Vos utilisateurs" at bounding box center [762, 275] width 698 height 32
click at [867, 153] on div "Prestataire externe" at bounding box center [934, 156] width 339 height 23
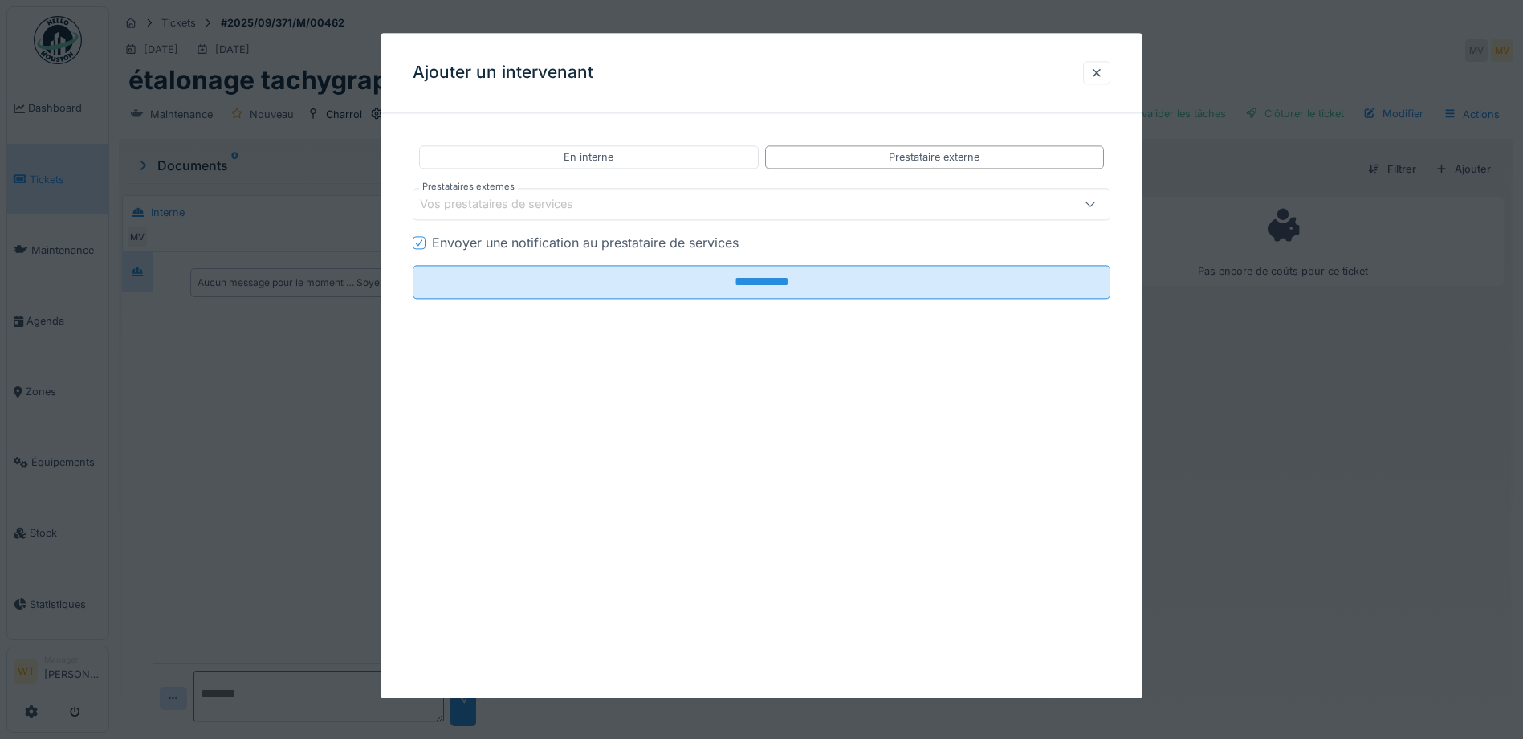
click at [544, 204] on div "Vos prestataires de services" at bounding box center [508, 205] width 176 height 18
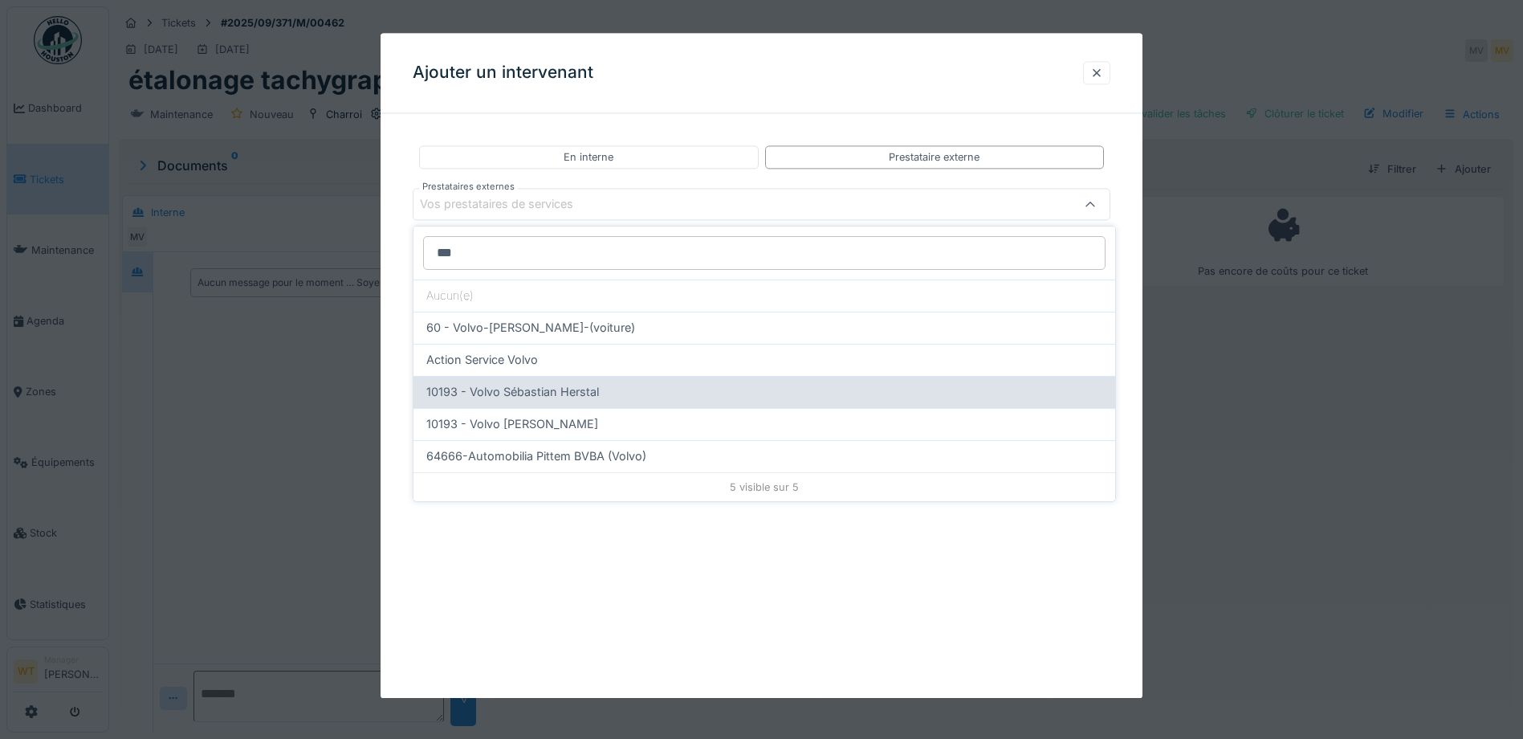
type input "***"
click at [552, 390] on span "10193 - Volvo Sébastian Herstal" at bounding box center [512, 392] width 173 height 18
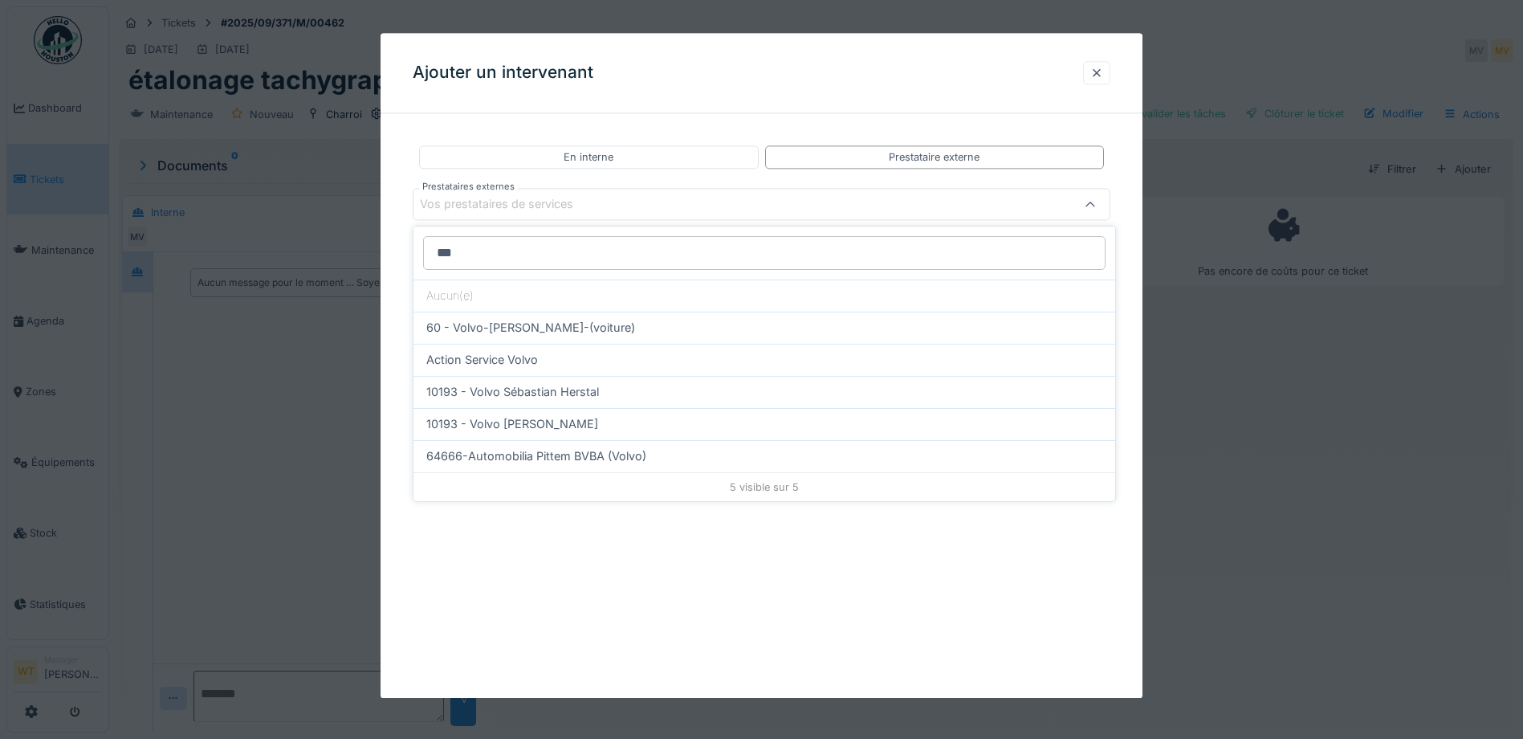
type input "*****"
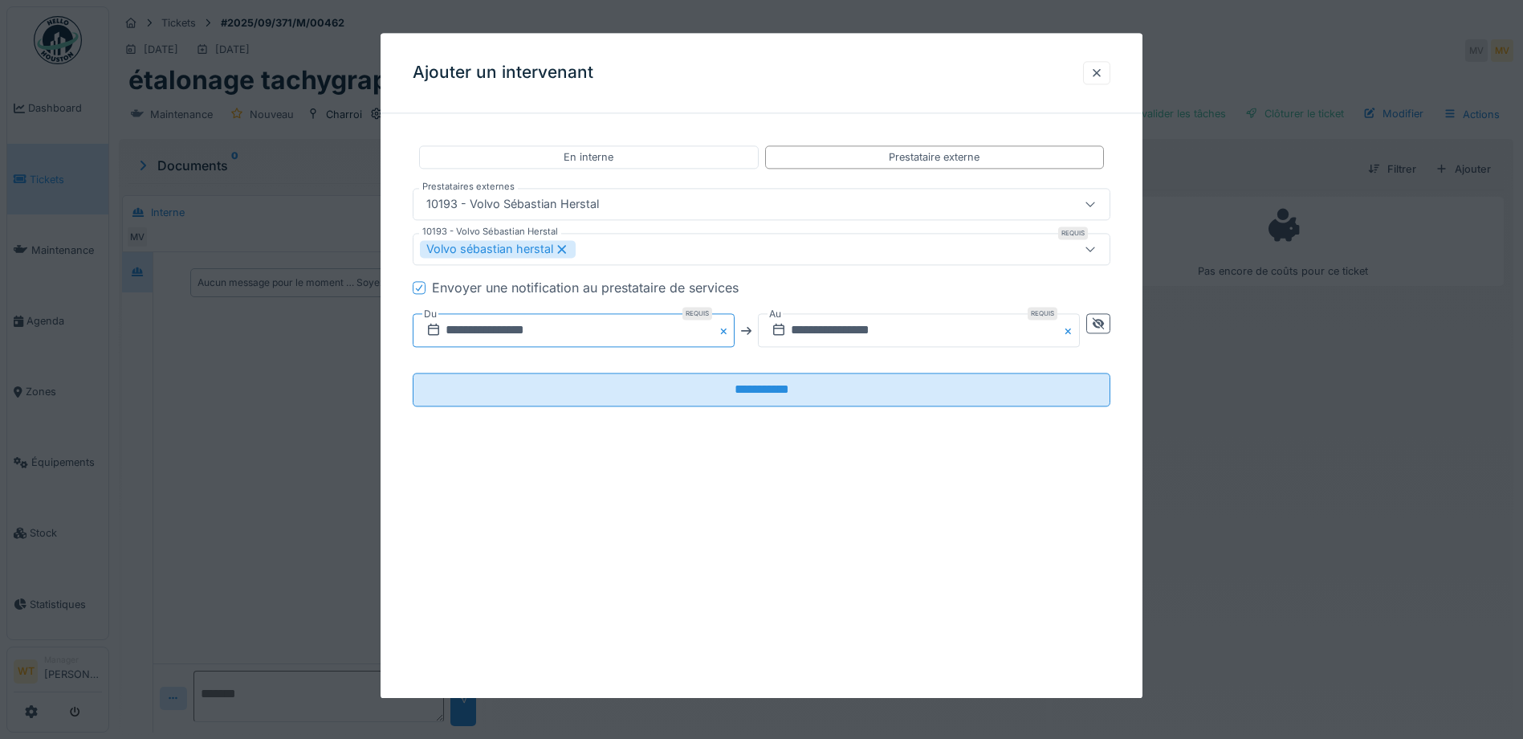
click at [566, 332] on input "**********" at bounding box center [574, 331] width 322 height 34
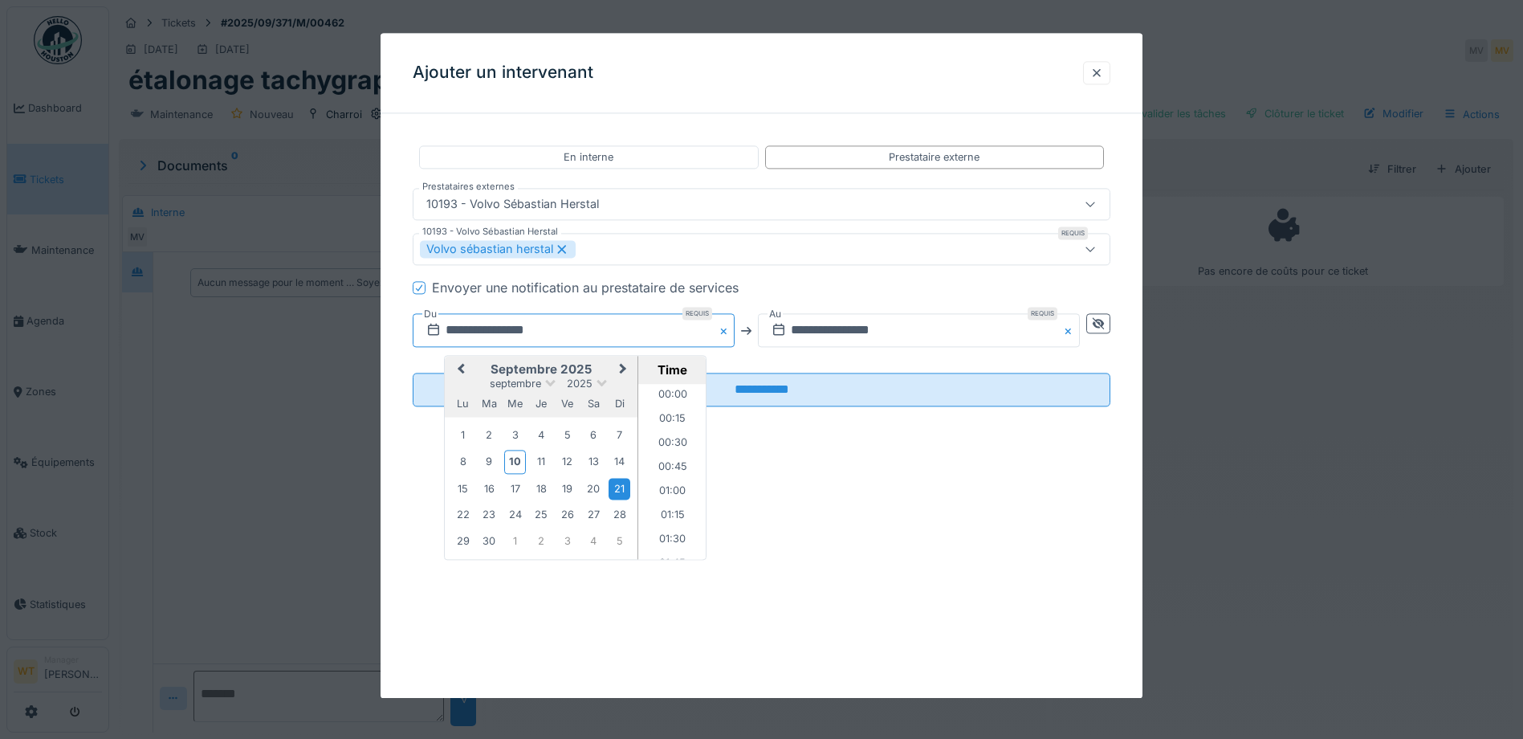
scroll to position [695, 0]
click at [509, 455] on div "10" at bounding box center [515, 461] width 22 height 23
click at [801, 318] on input "**********" at bounding box center [919, 331] width 322 height 34
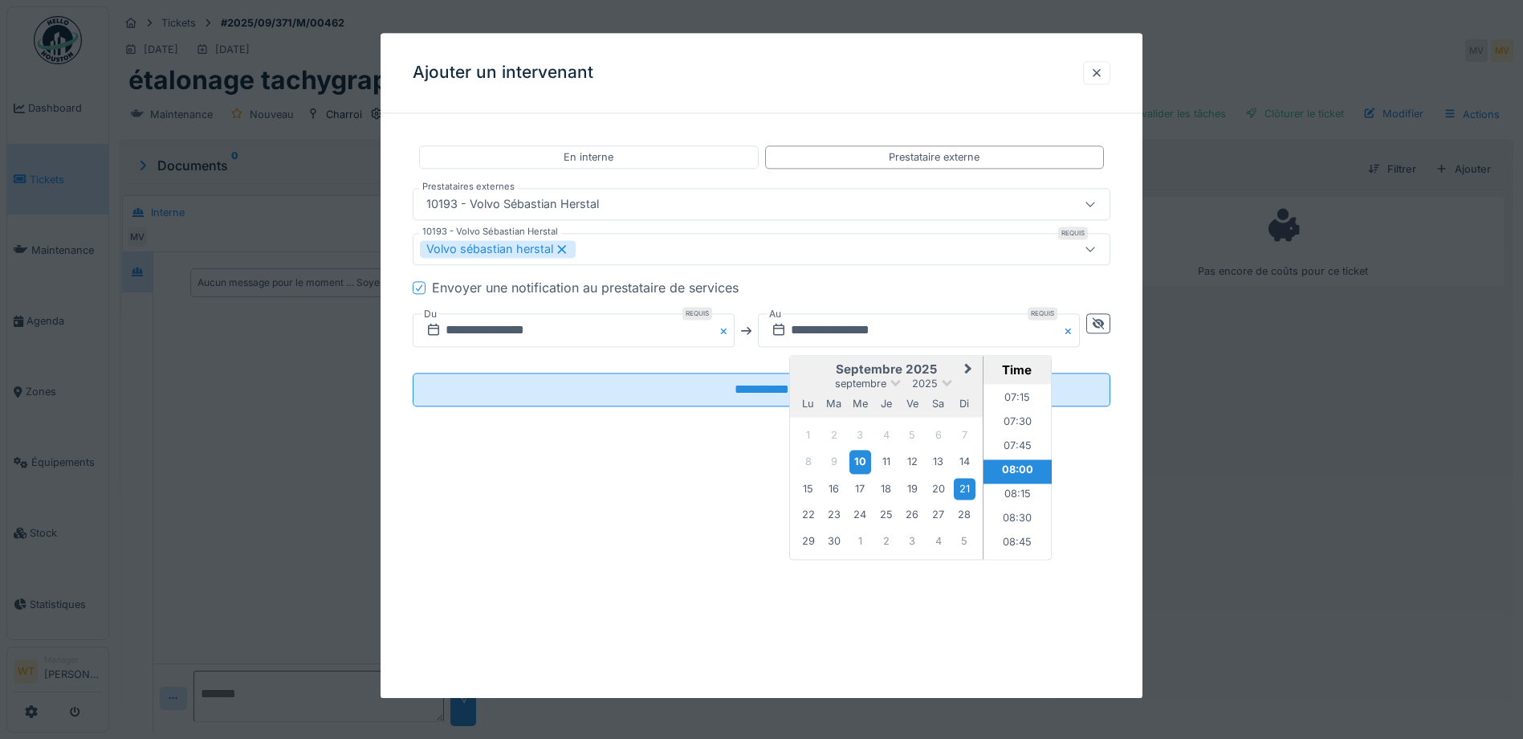
click at [867, 453] on div "10" at bounding box center [860, 461] width 22 height 23
click at [1021, 391] on li "18:00" at bounding box center [1018, 392] width 68 height 24
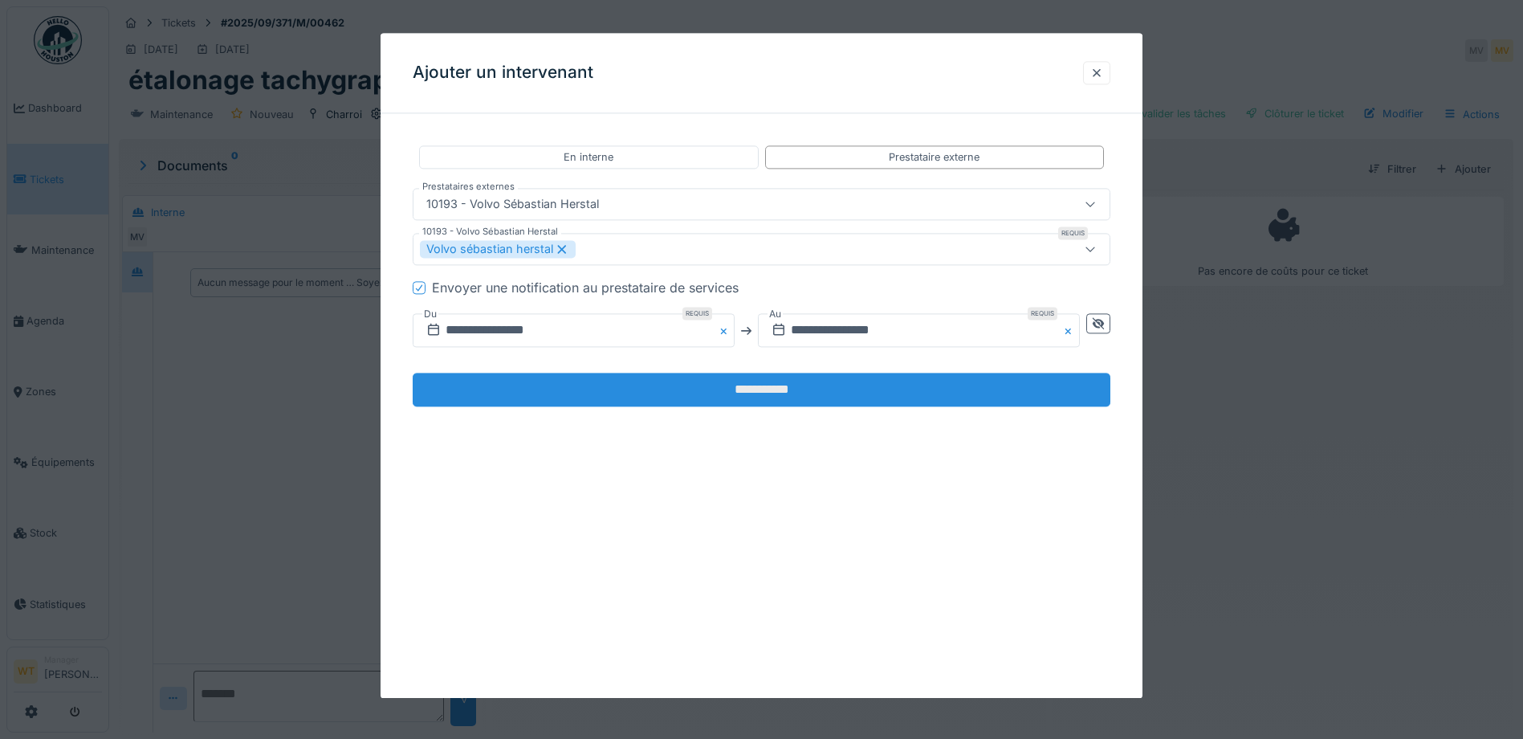
click at [847, 393] on input "**********" at bounding box center [762, 390] width 698 height 34
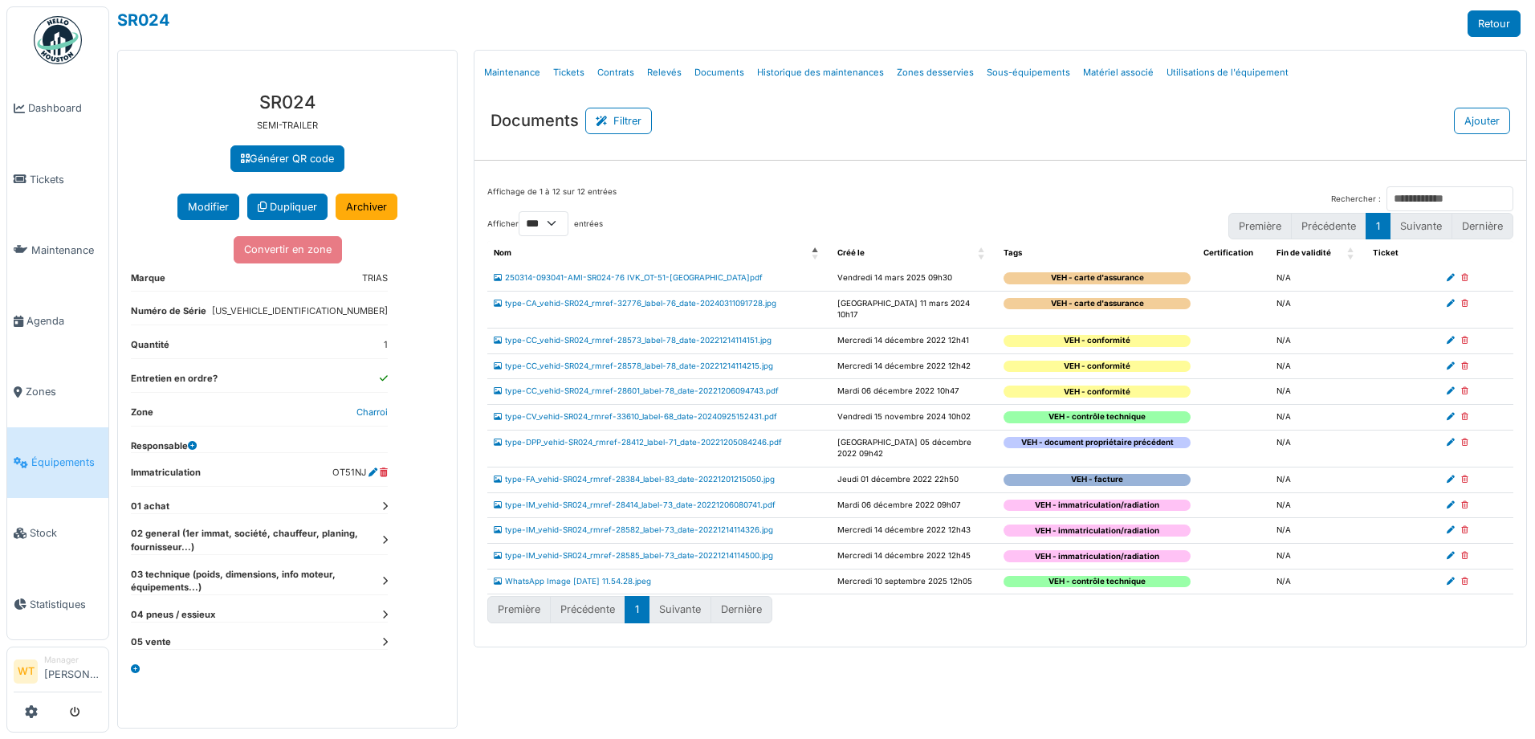
select select "***"
click at [51, 454] on span "Équipements" at bounding box center [66, 461] width 71 height 15
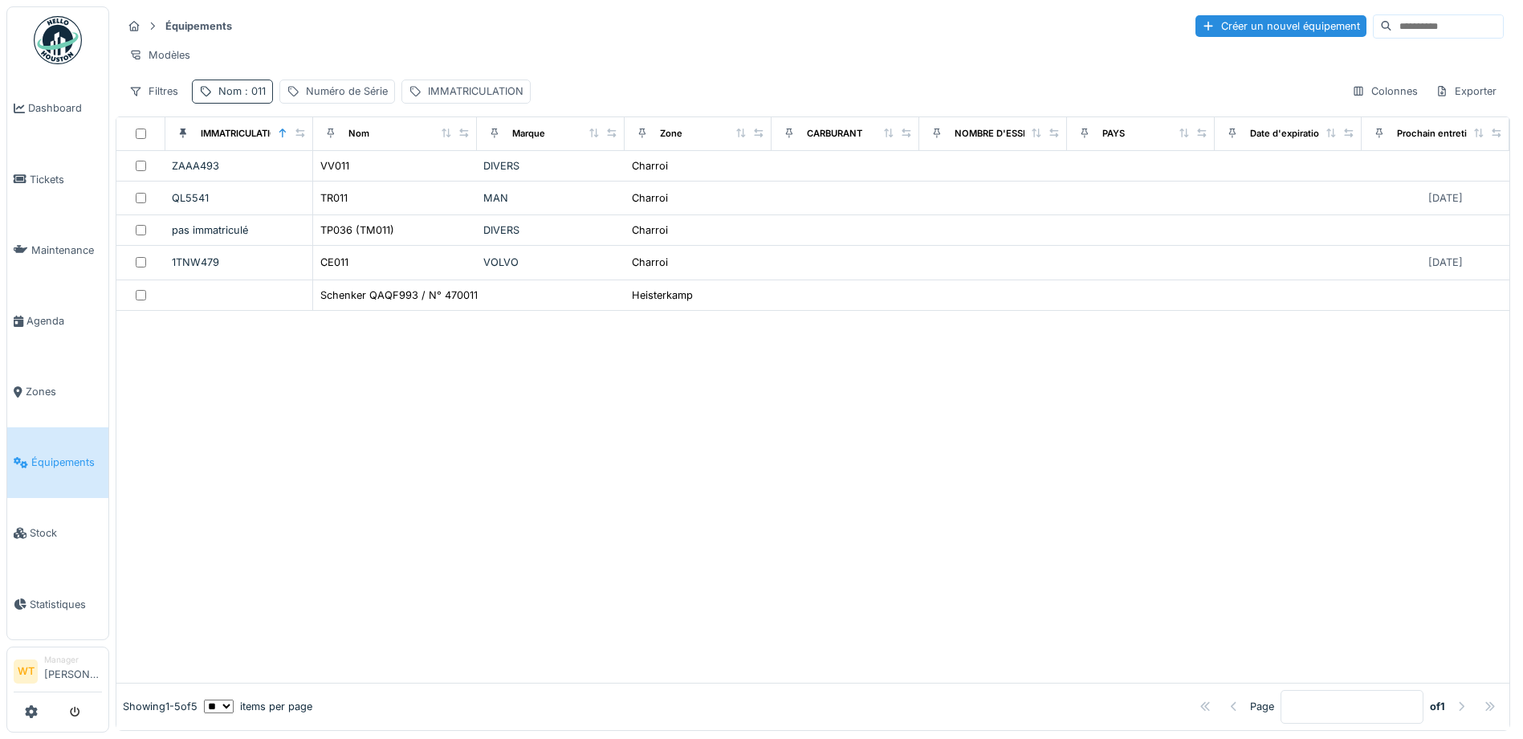
click at [238, 99] on div "Nom : 011" at bounding box center [241, 91] width 47 height 15
click at [285, 179] on input "***" at bounding box center [279, 181] width 160 height 34
type input "***"
click at [385, 53] on div "Modèles" at bounding box center [813, 54] width 1382 height 23
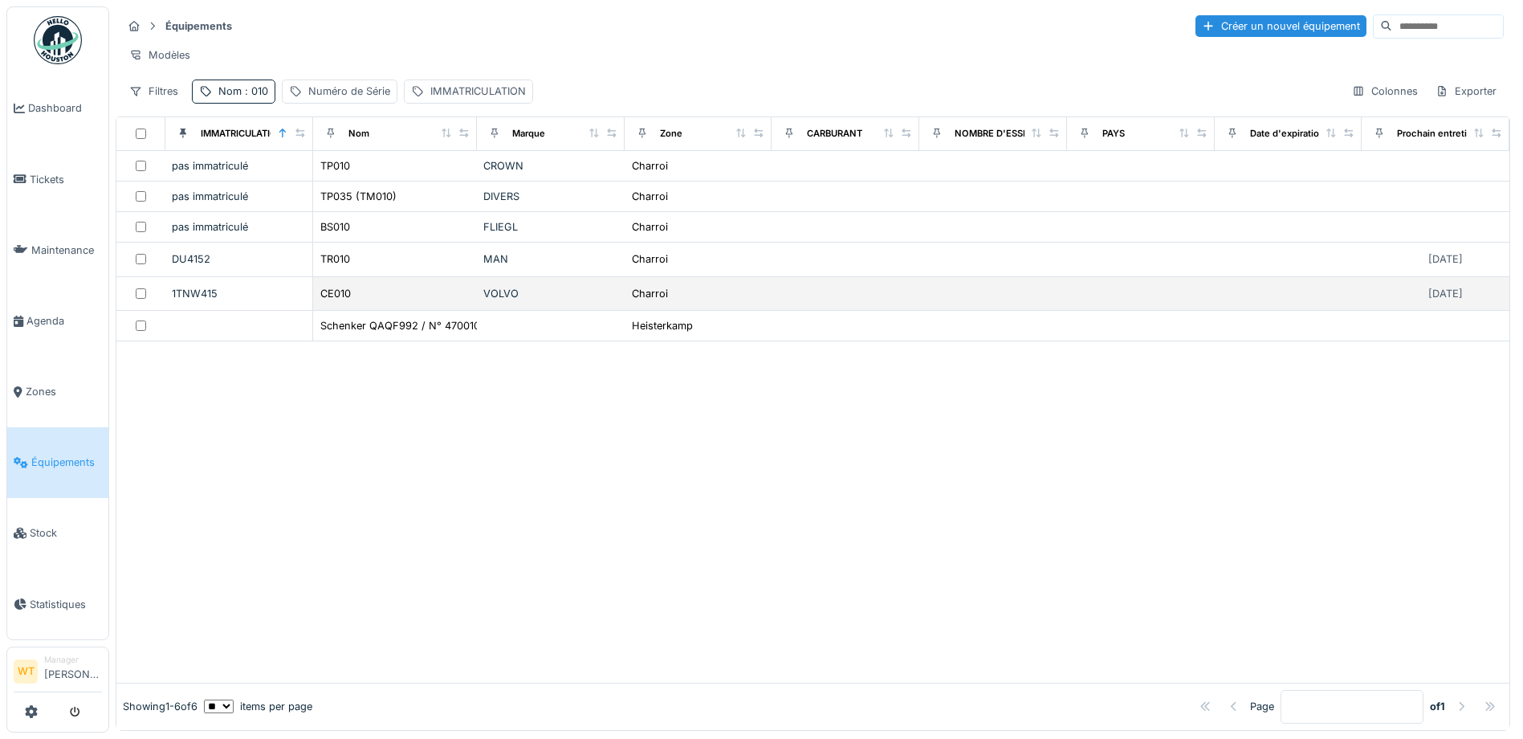
click at [388, 293] on td "CE010" at bounding box center [395, 294] width 164 height 34
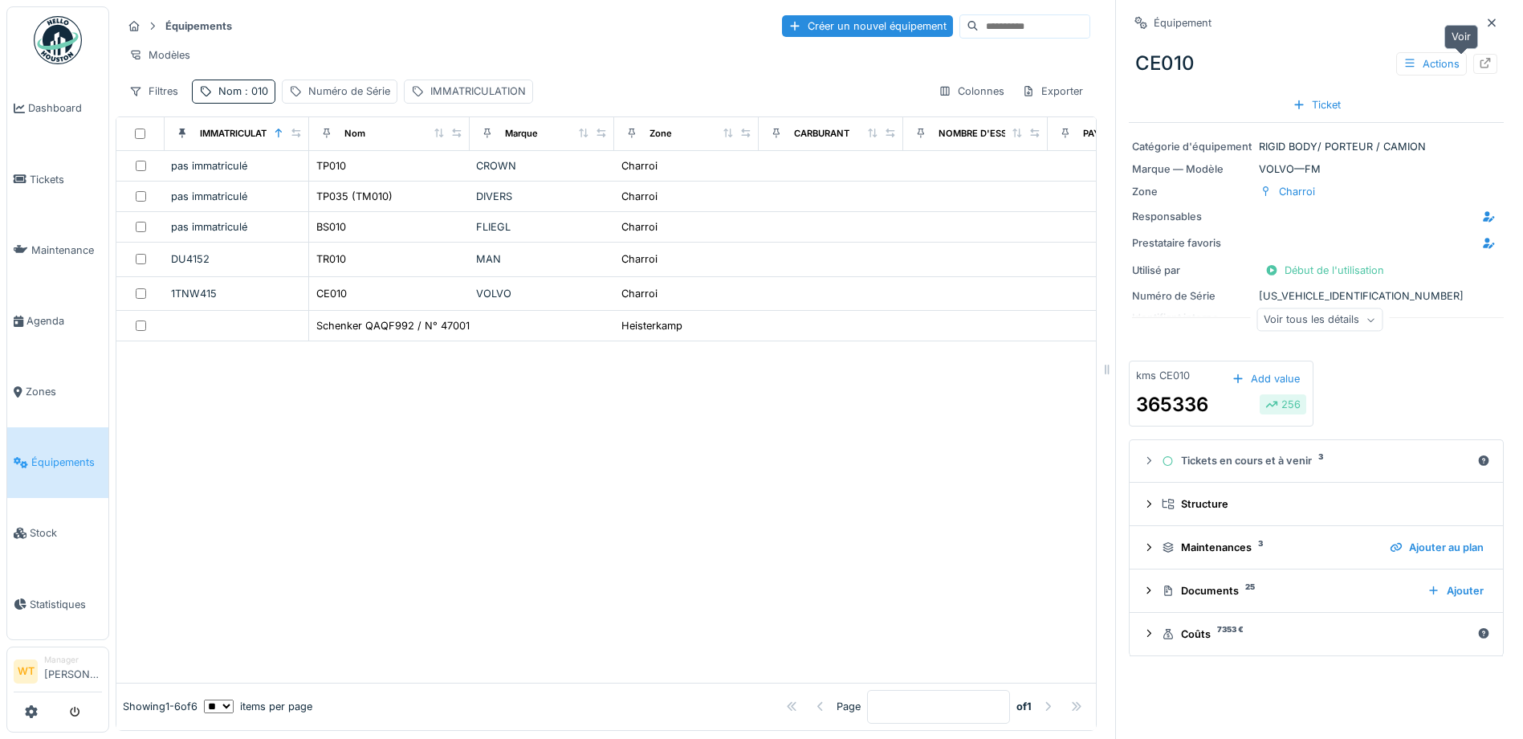
click at [1473, 68] on div at bounding box center [1485, 64] width 24 height 20
click at [43, 313] on span "Agenda" at bounding box center [63, 320] width 75 height 15
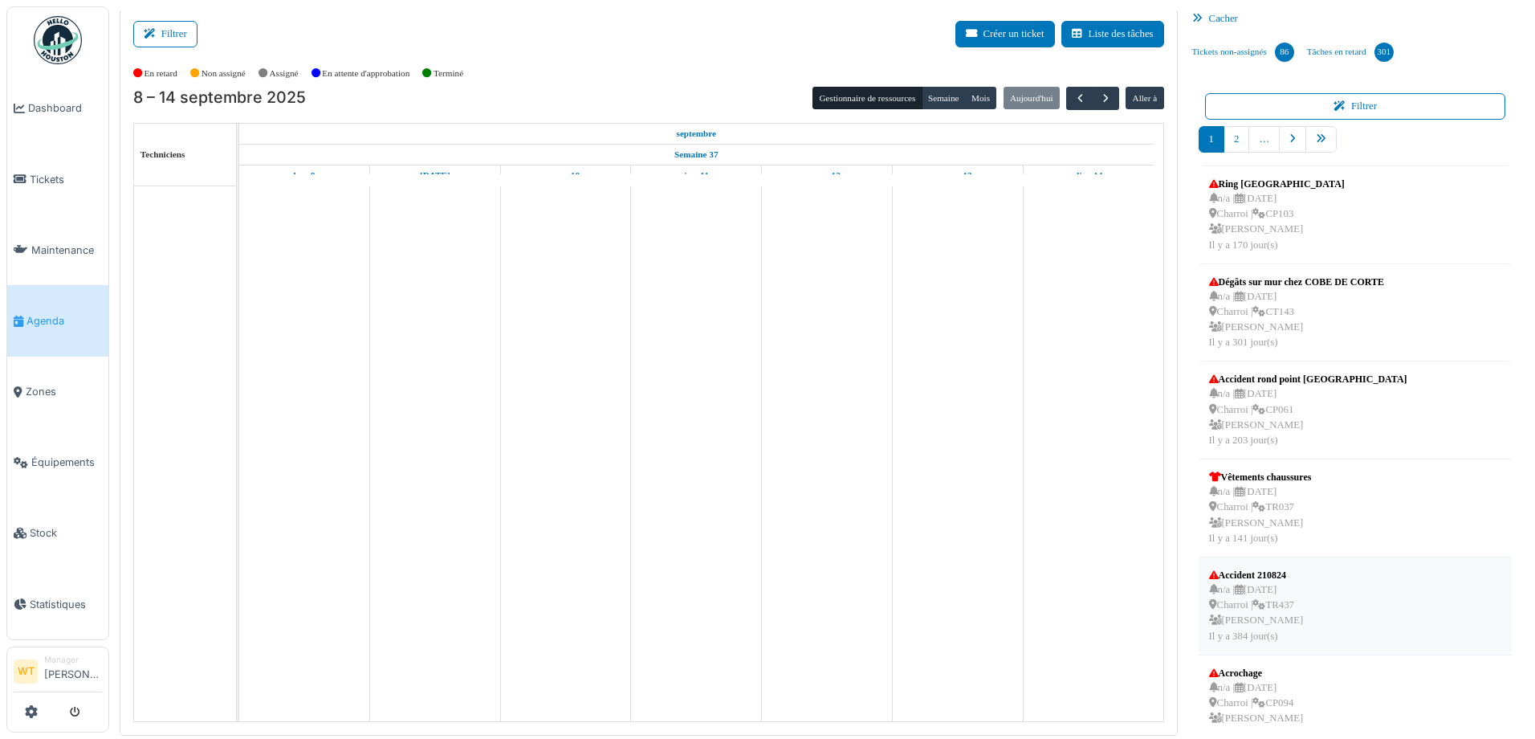
scroll to position [418, 0]
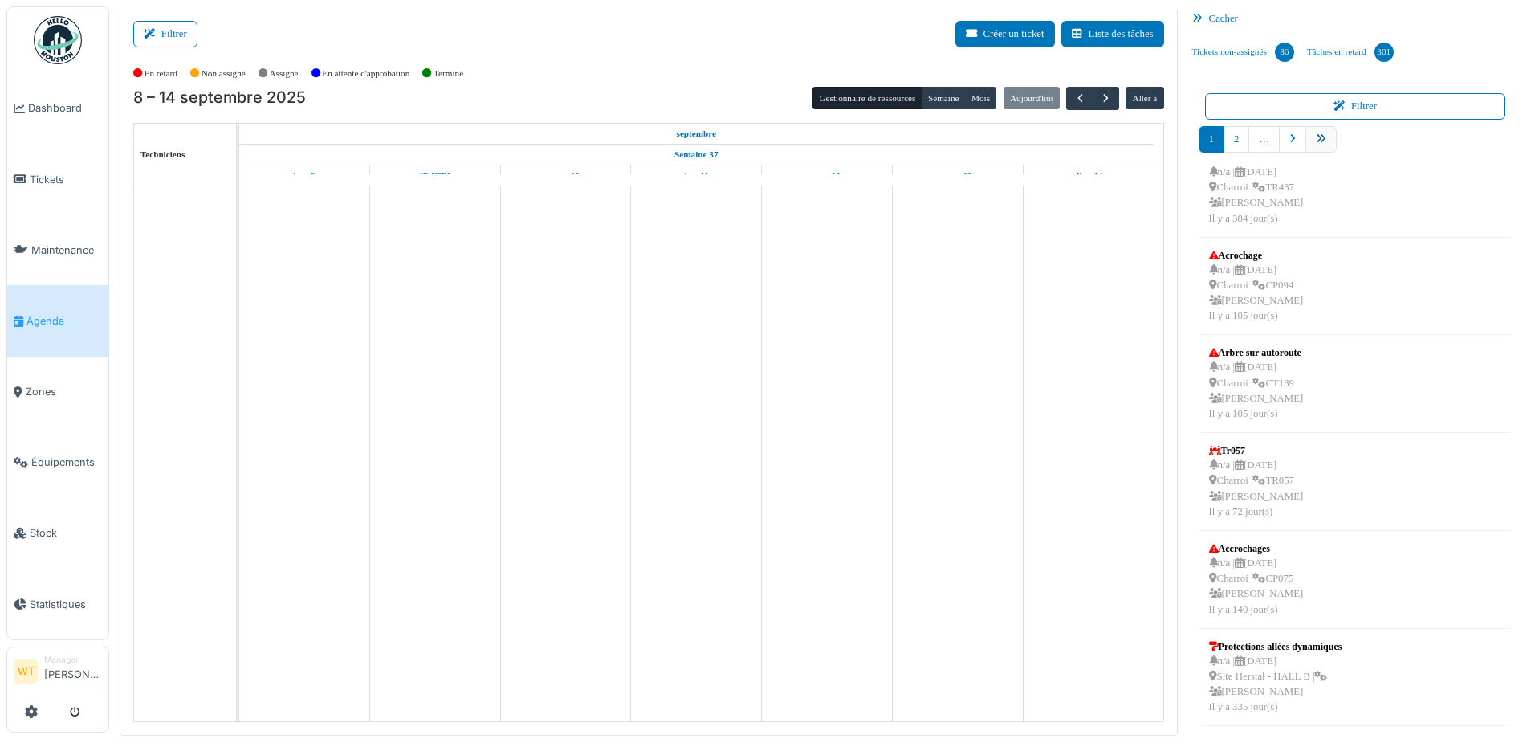
click at [1321, 141] on link "pager" at bounding box center [1321, 139] width 31 height 26
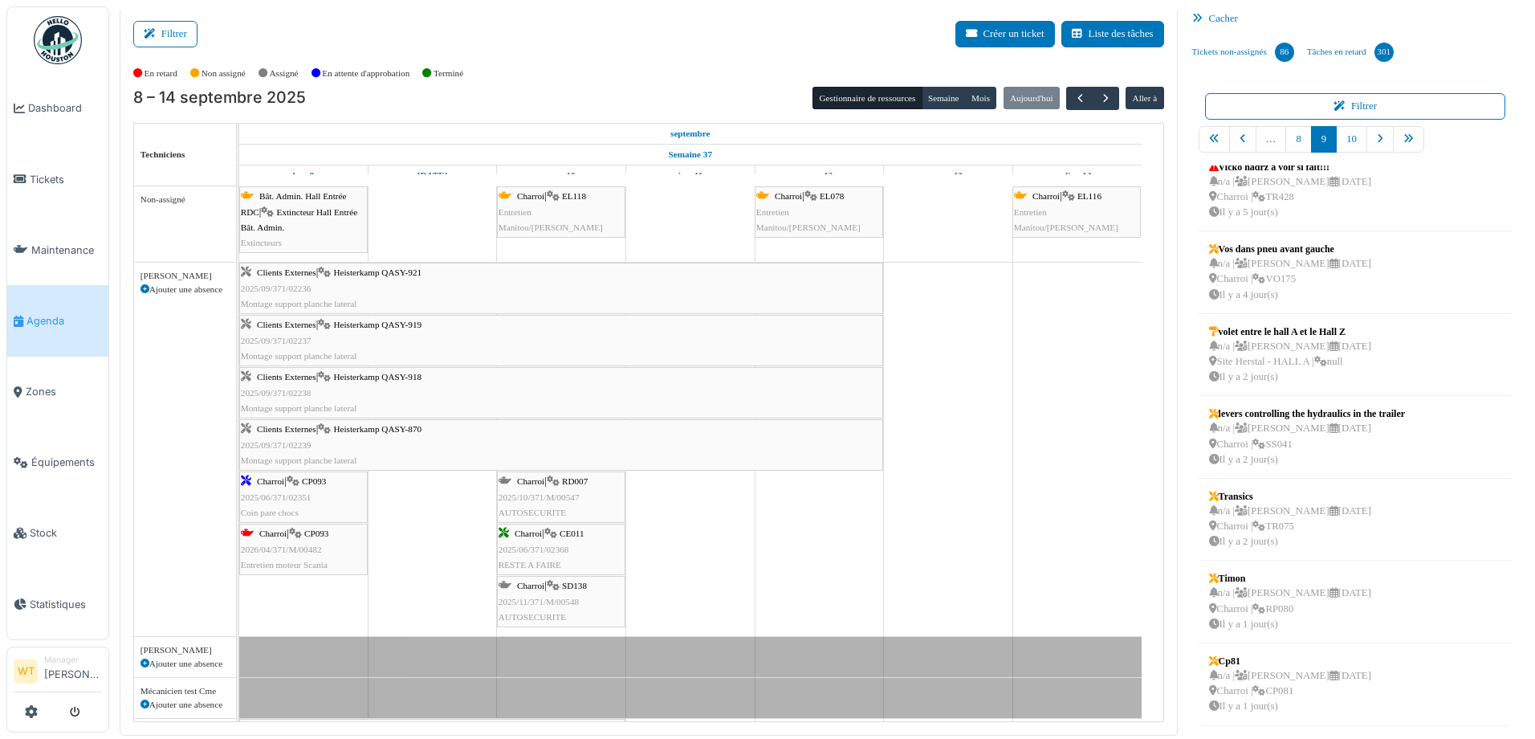
scroll to position [0, 0]
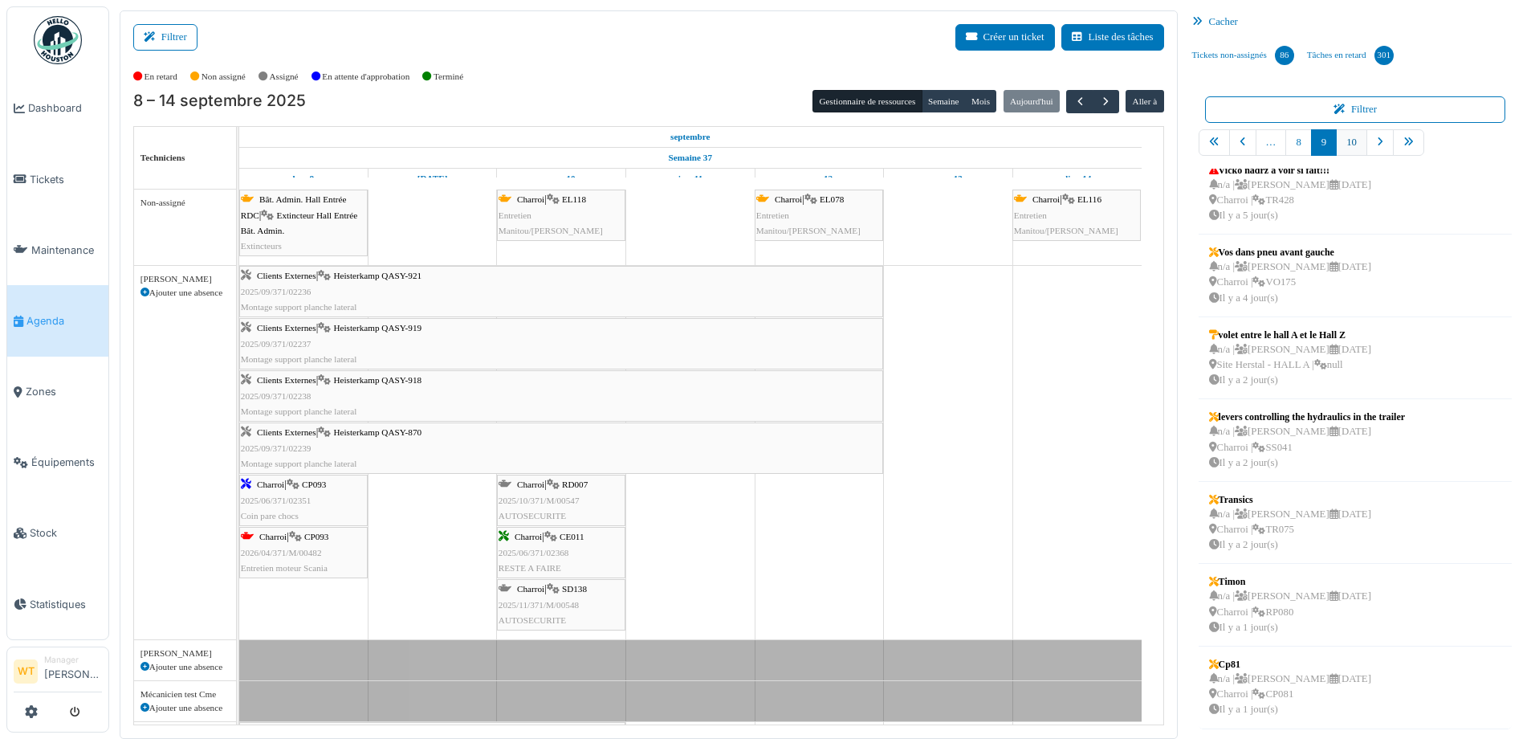
click at [1343, 143] on link "10" at bounding box center [1351, 142] width 31 height 26
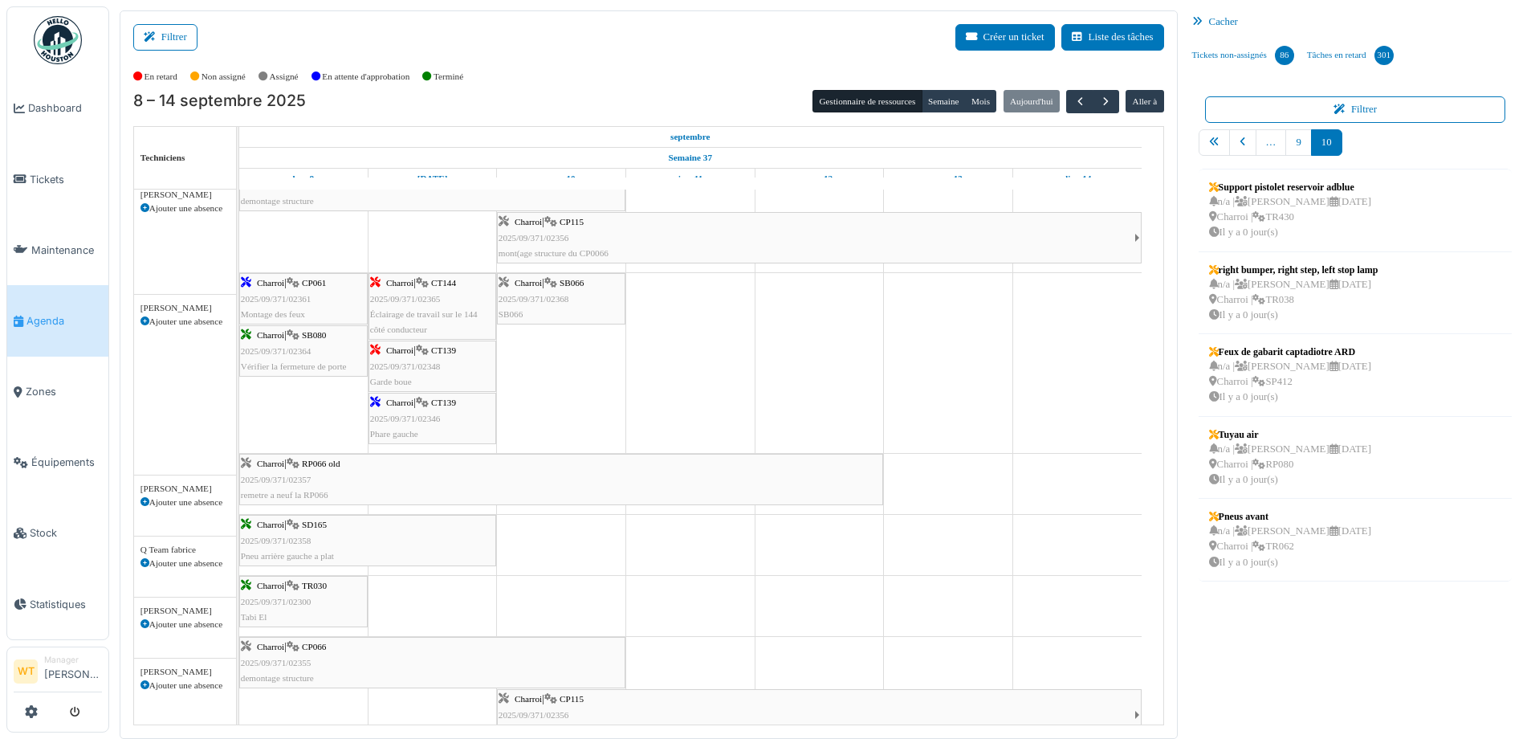
scroll to position [562, 0]
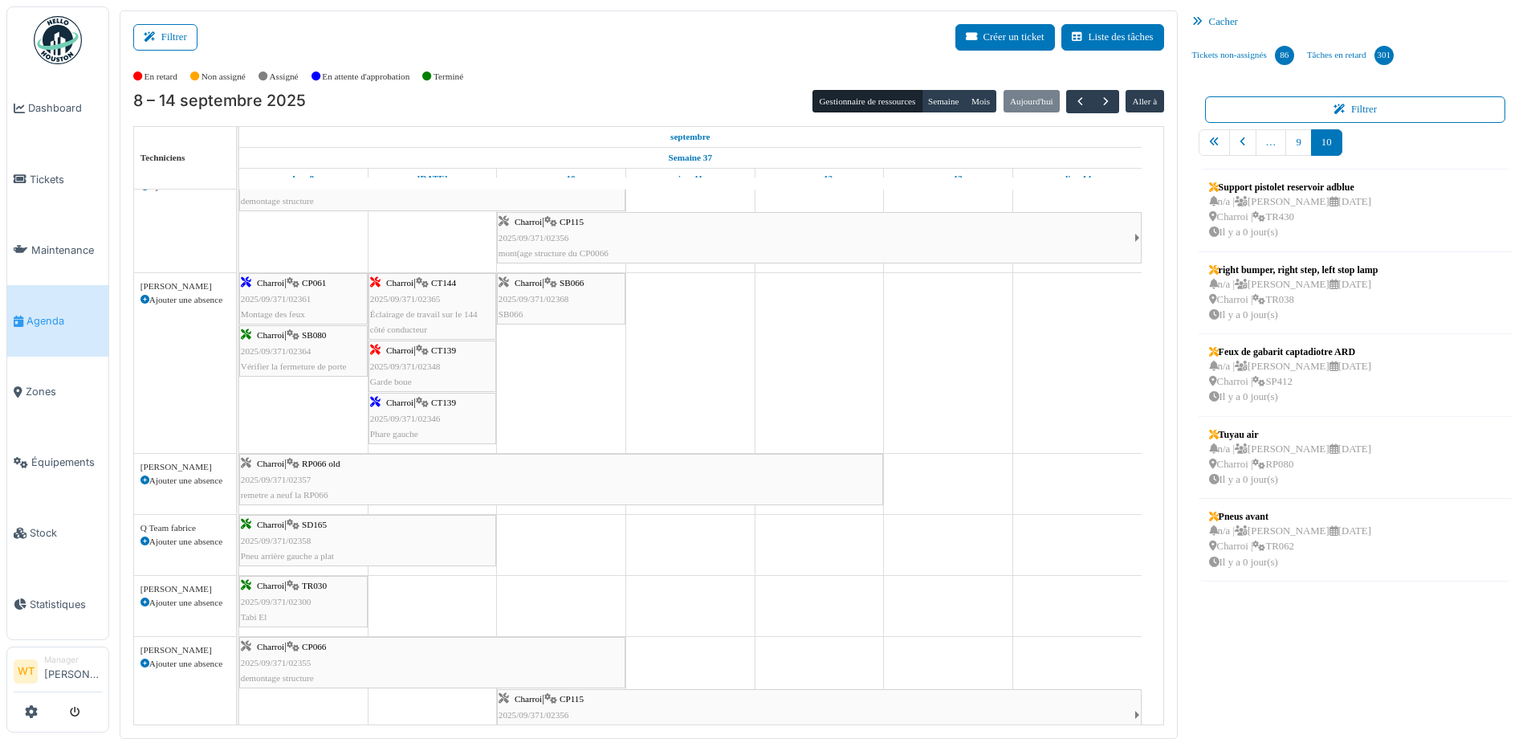
click at [444, 430] on div "Charroi | CT139 2025/09/371/02346 Phare gauche" at bounding box center [432, 418] width 124 height 47
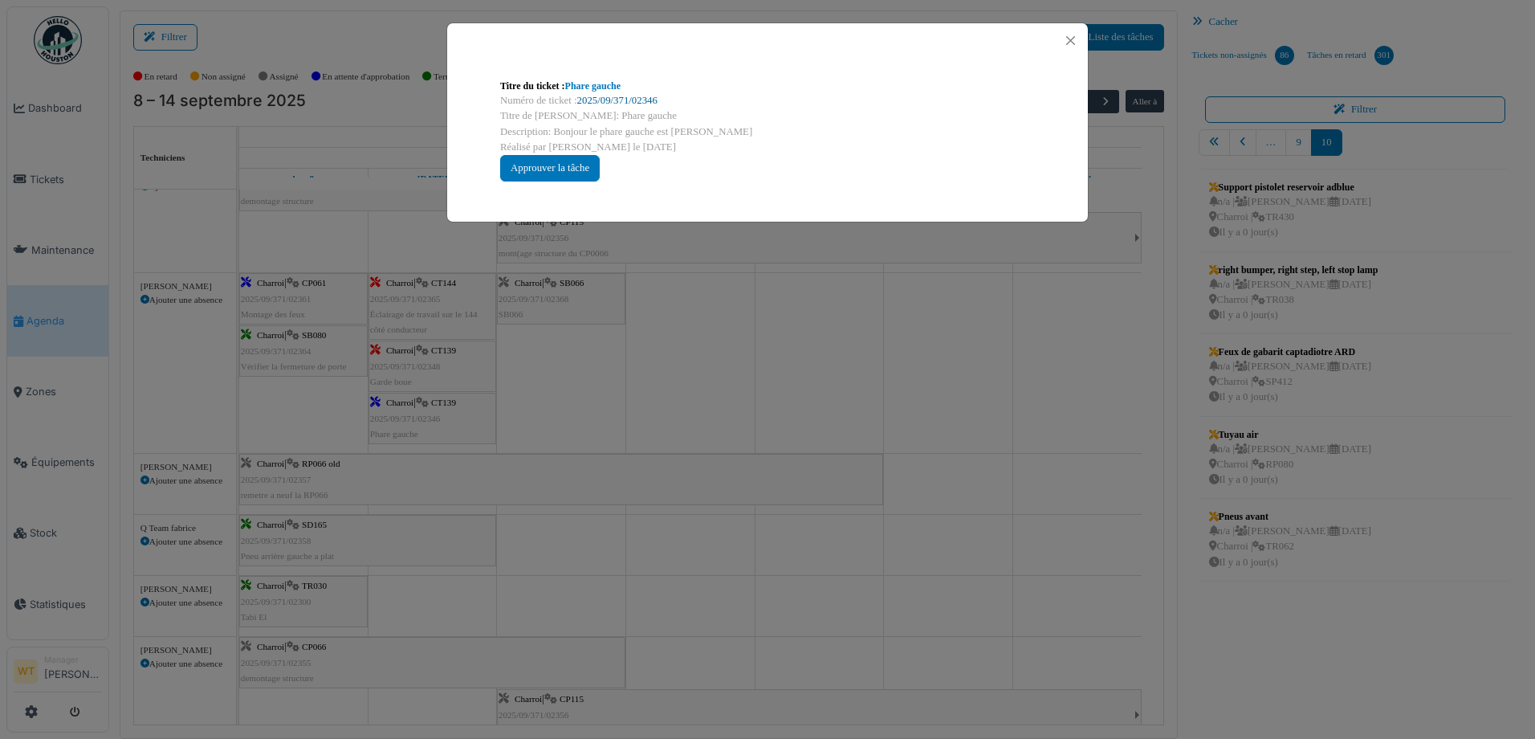
click at [646, 98] on link "2025/09/371/02346" at bounding box center [617, 100] width 80 height 11
click at [1060, 37] on button "Close" at bounding box center [1071, 41] width 22 height 22
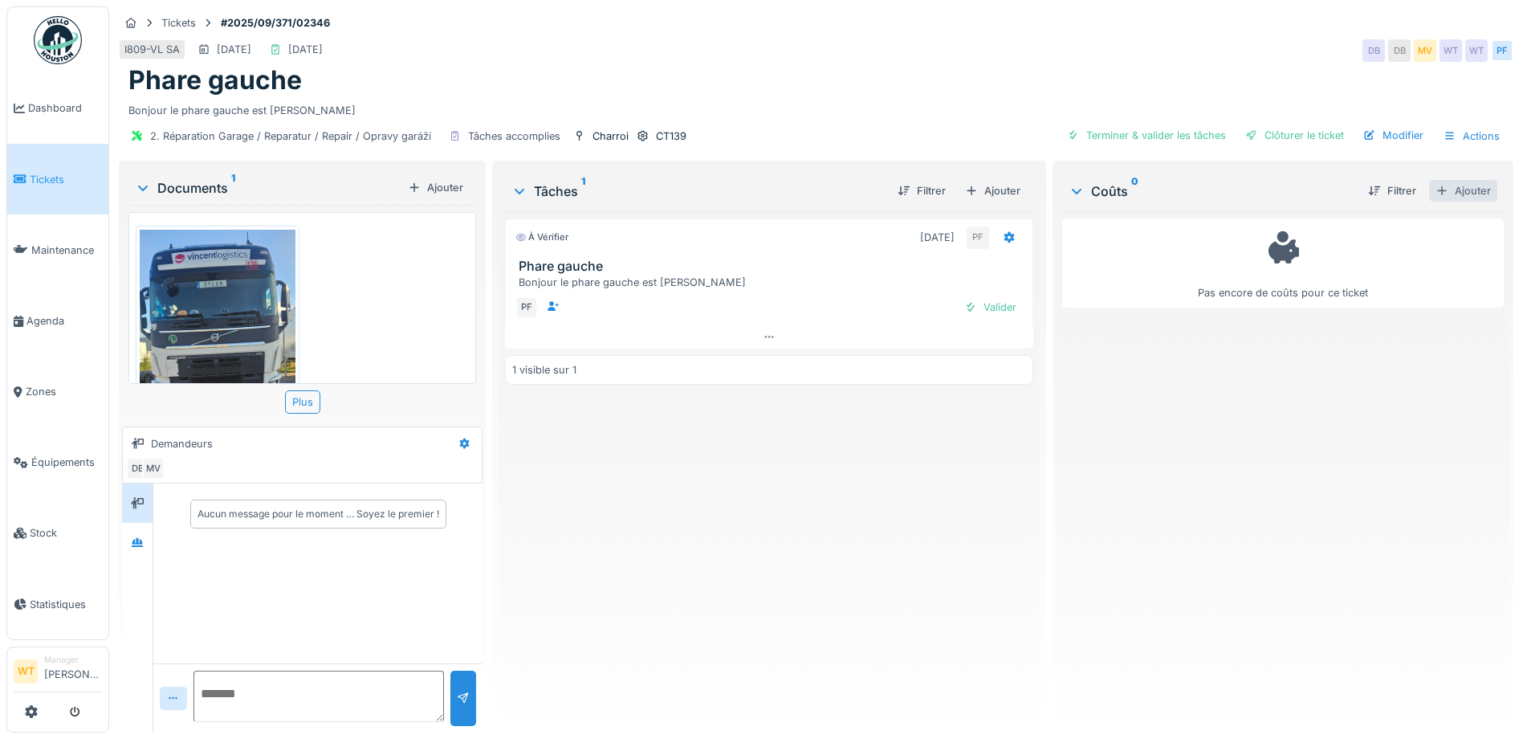
click at [1442, 187] on div "Ajouter" at bounding box center [1463, 191] width 68 height 22
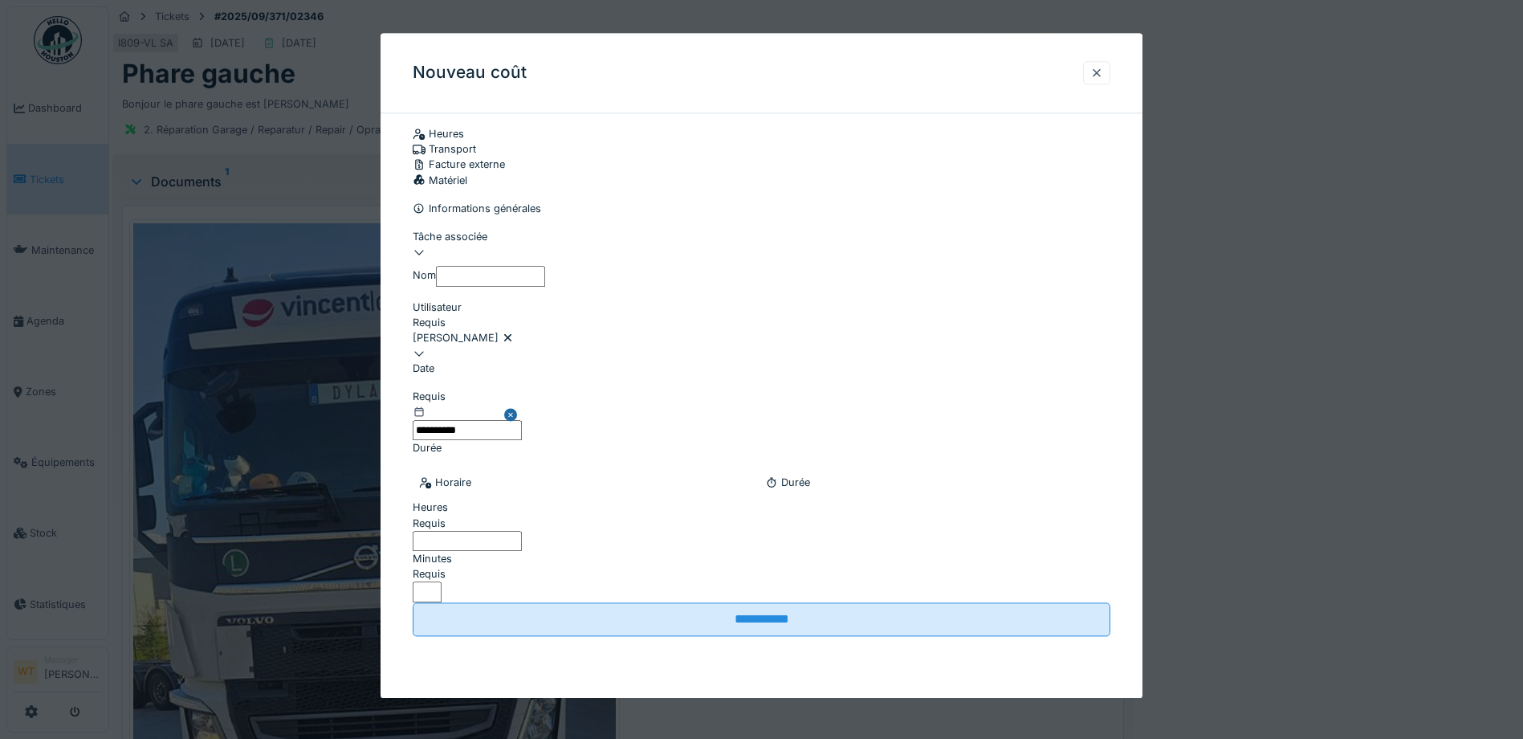
click at [515, 343] on icon at bounding box center [508, 337] width 13 height 10
click at [546, 338] on div "Utilisateurs" at bounding box center [762, 337] width 698 height 15
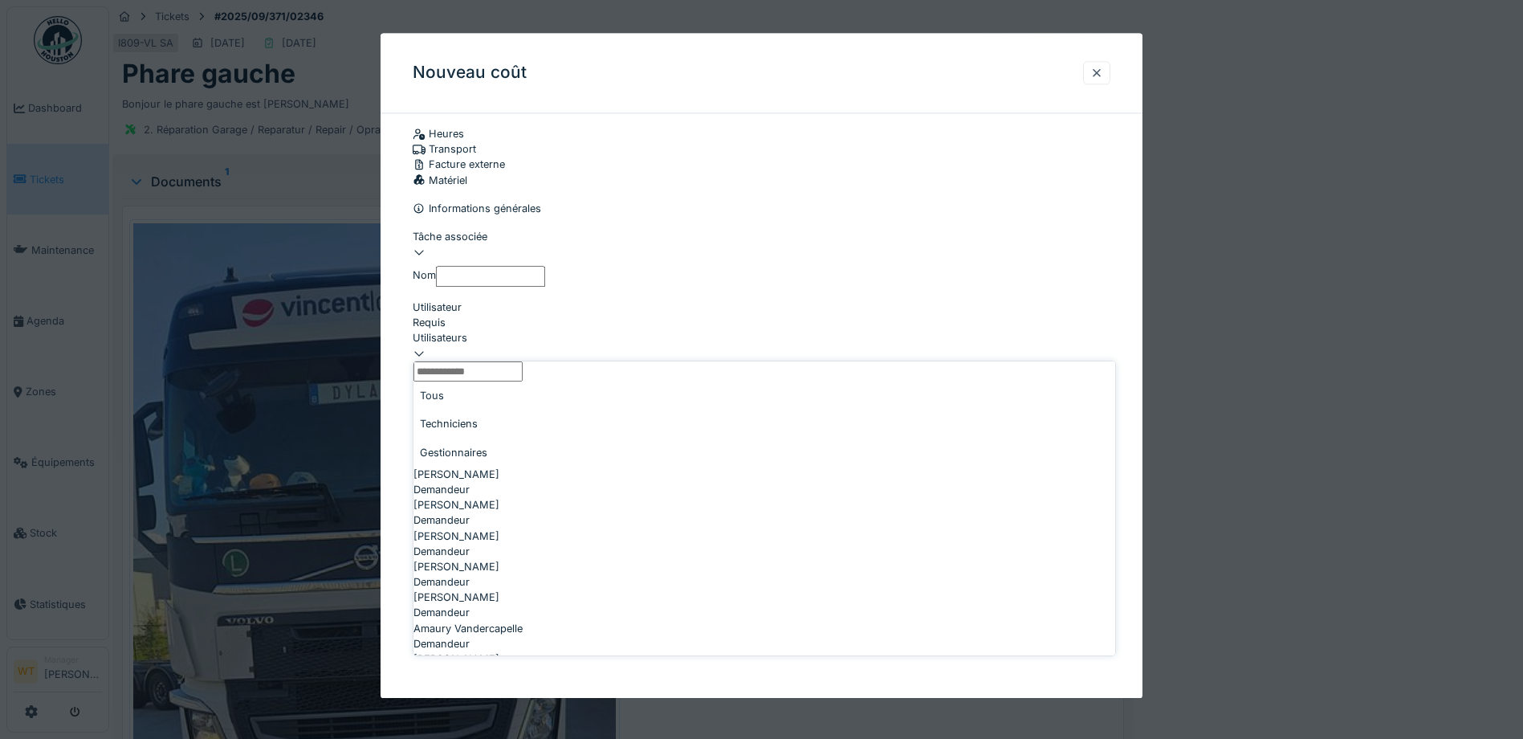
click at [515, 424] on div "Techniciens" at bounding box center [765, 423] width 702 height 28
click at [523, 485] on div "Technicien" at bounding box center [765, 477] width 702 height 15
type input "*****"
click at [580, 334] on div "[PERSON_NAME]" at bounding box center [762, 337] width 698 height 15
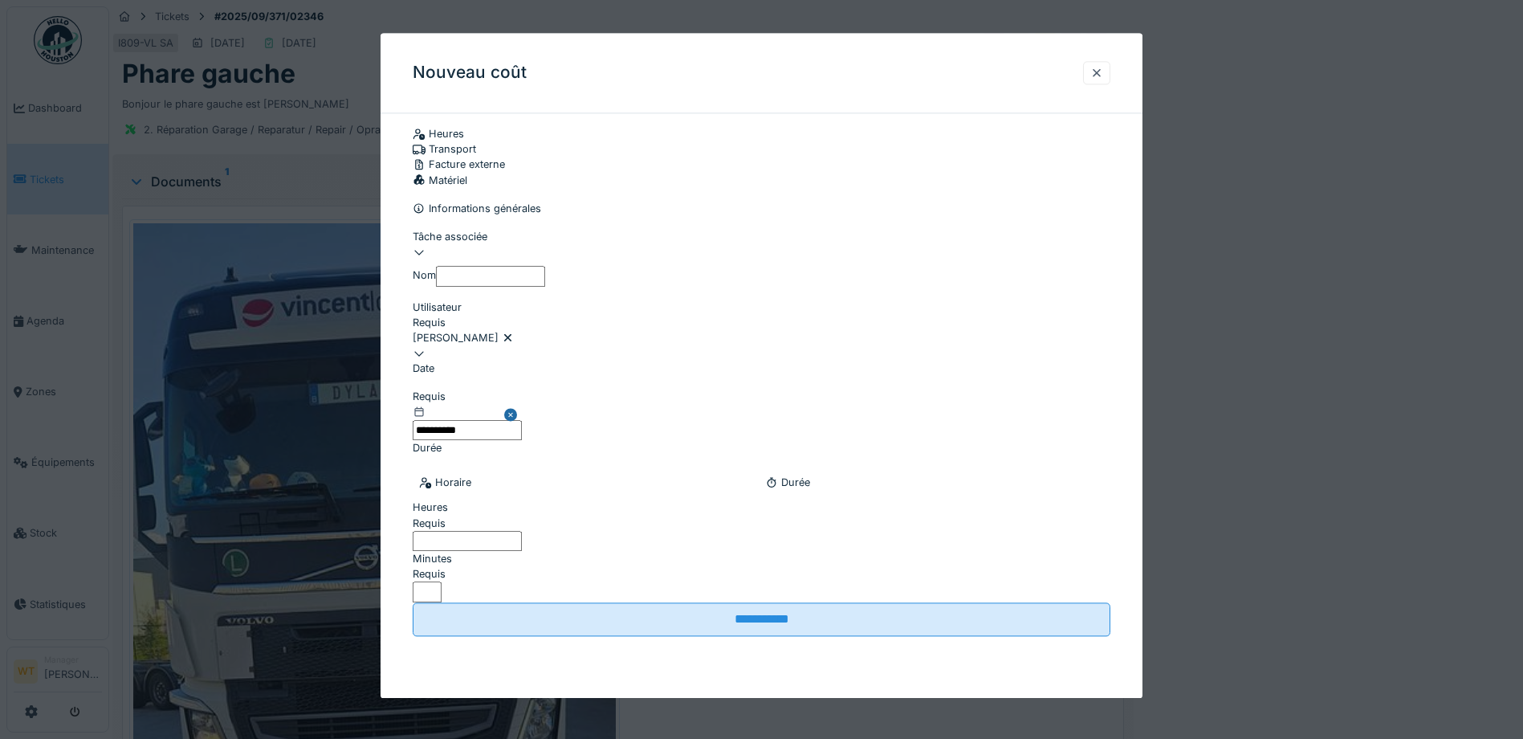
click at [522, 551] on input "Heures" at bounding box center [467, 541] width 109 height 20
type input "*"
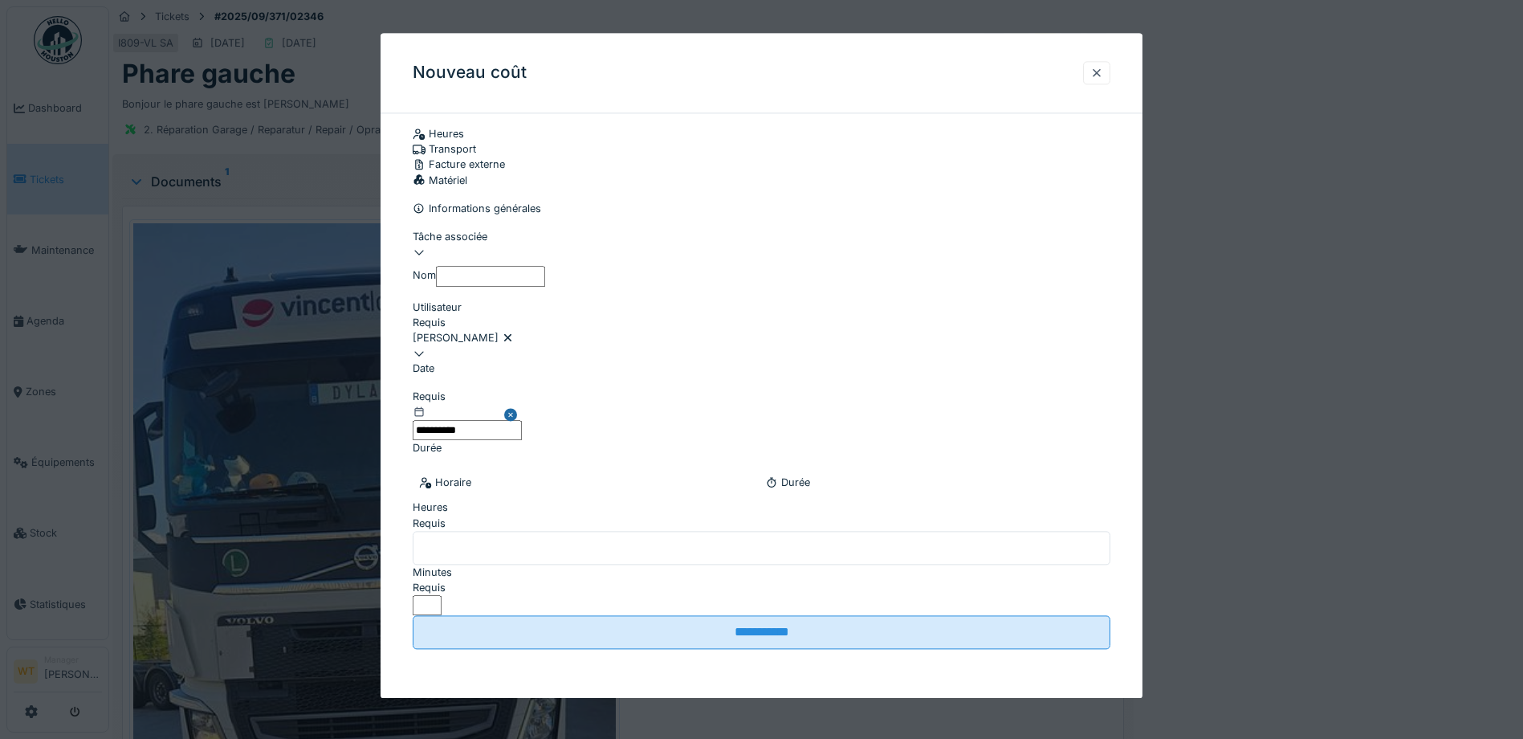
click at [452, 564] on label "Minutes" at bounding box center [432, 571] width 39 height 15
click at [442, 596] on input "*" at bounding box center [427, 606] width 29 height 20
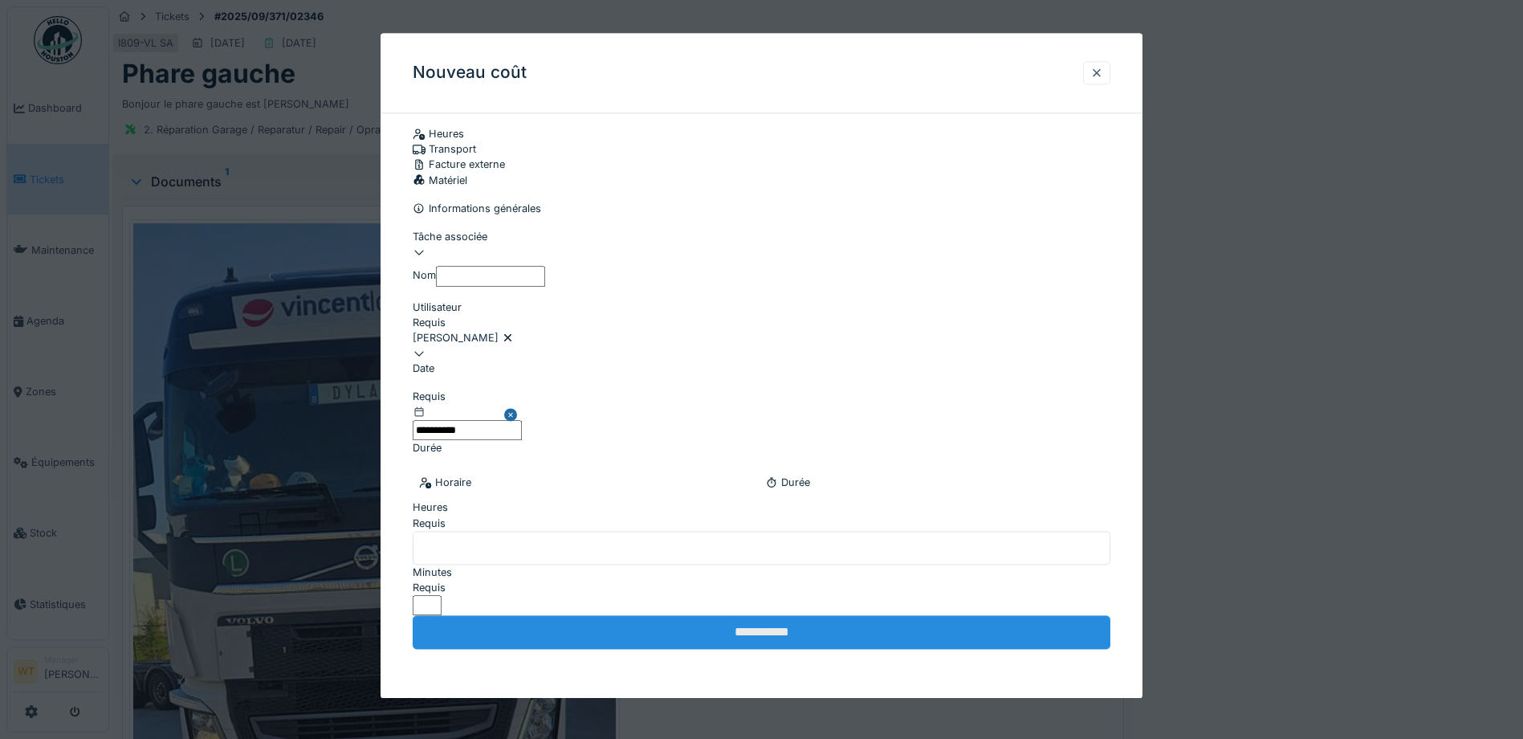
type input "**"
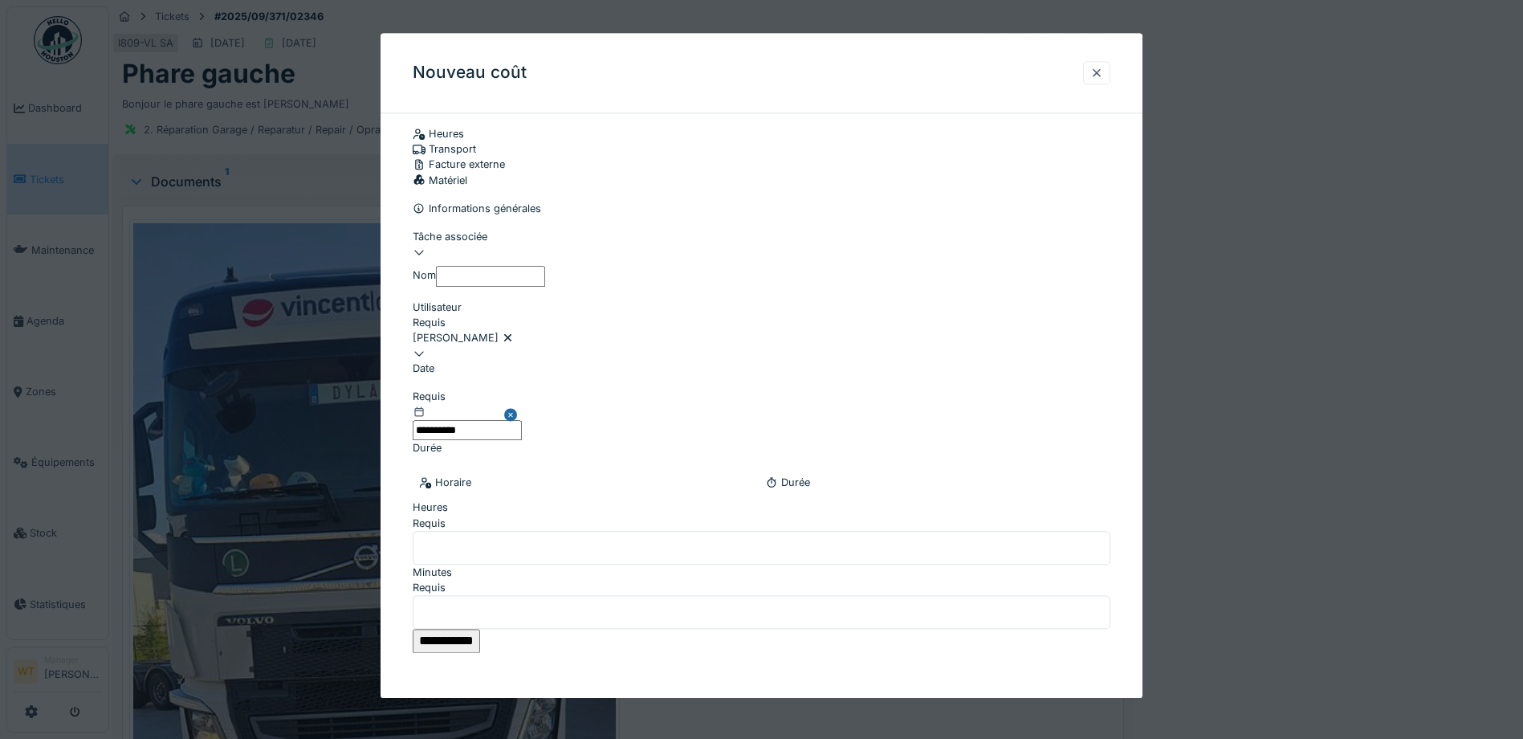
click at [480, 629] on input "**********" at bounding box center [446, 641] width 67 height 24
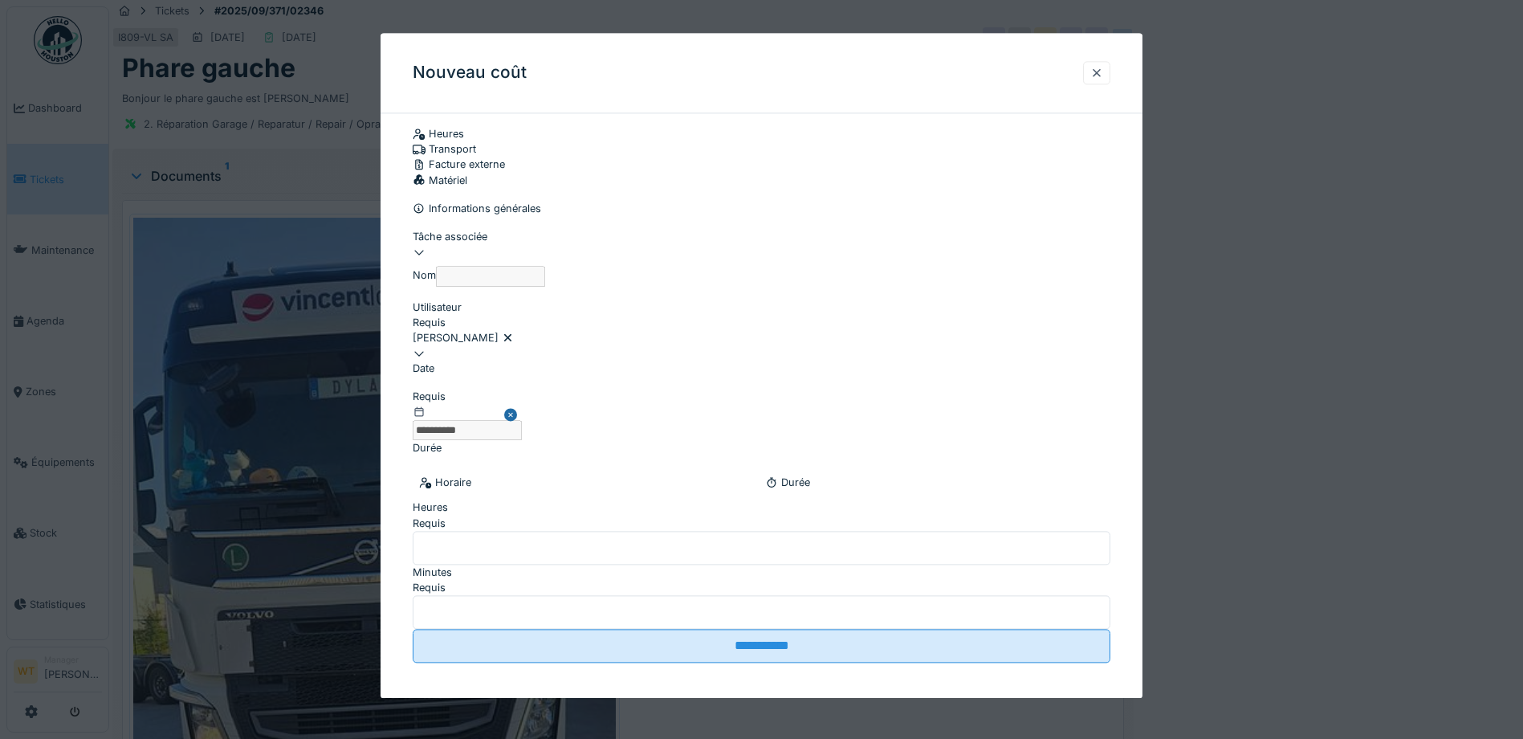
scroll to position [0, 0]
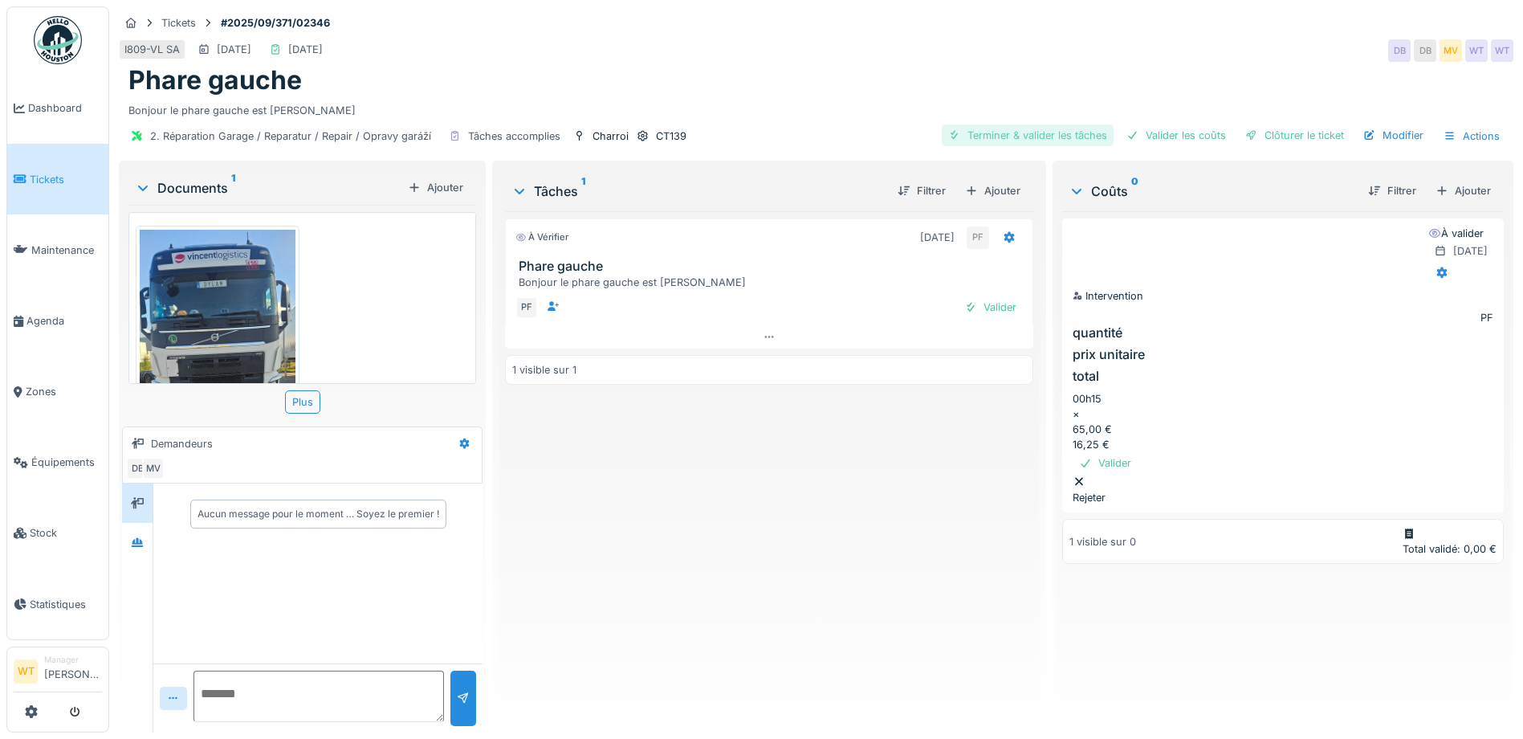
click at [1057, 139] on div "Terminer & valider les tâches" at bounding box center [1028, 135] width 172 height 22
click at [1155, 138] on div "Valider les coûts" at bounding box center [1176, 135] width 112 height 22
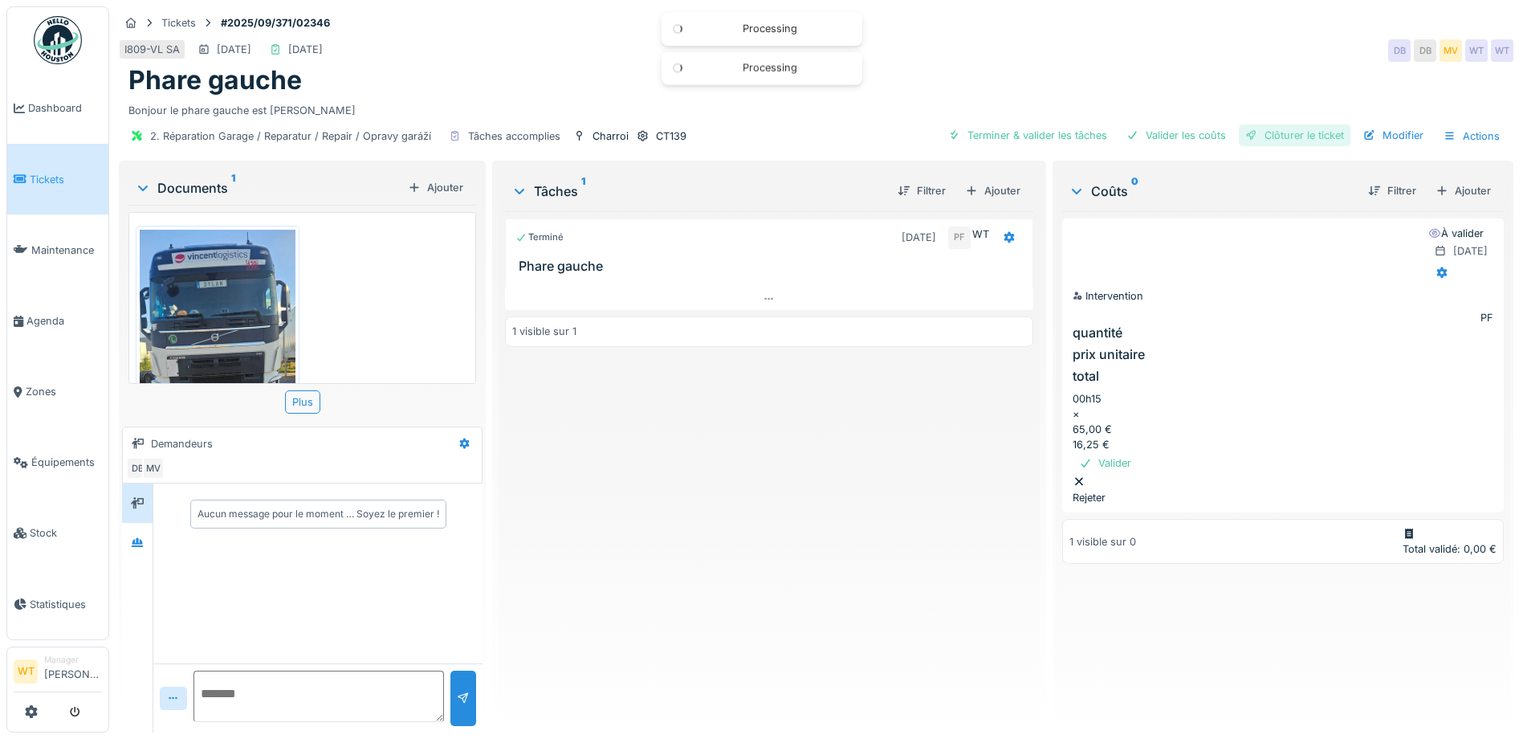
click at [1277, 140] on div "Clôturer le ticket" at bounding box center [1295, 135] width 112 height 22
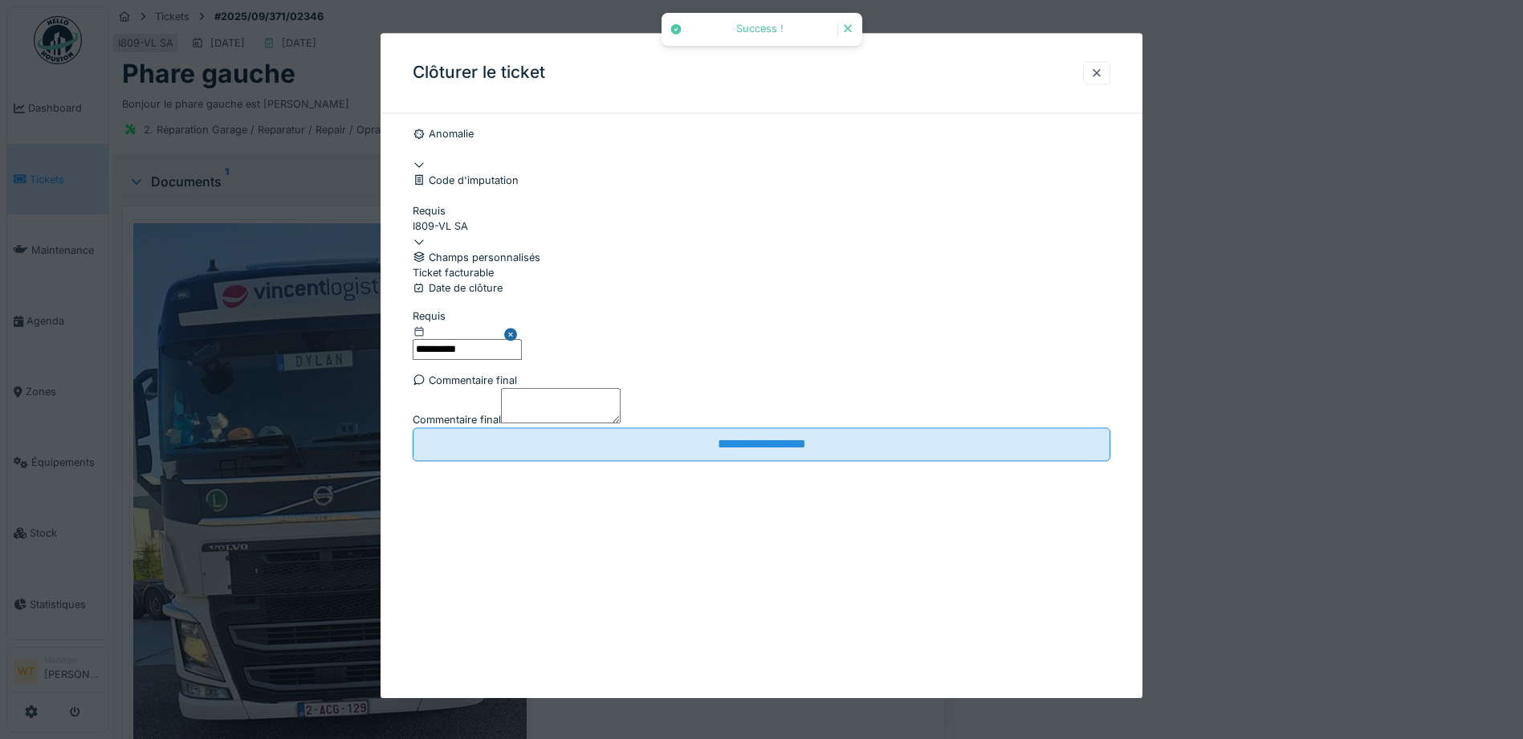
click at [424, 265] on div at bounding box center [762, 265] width 698 height 0
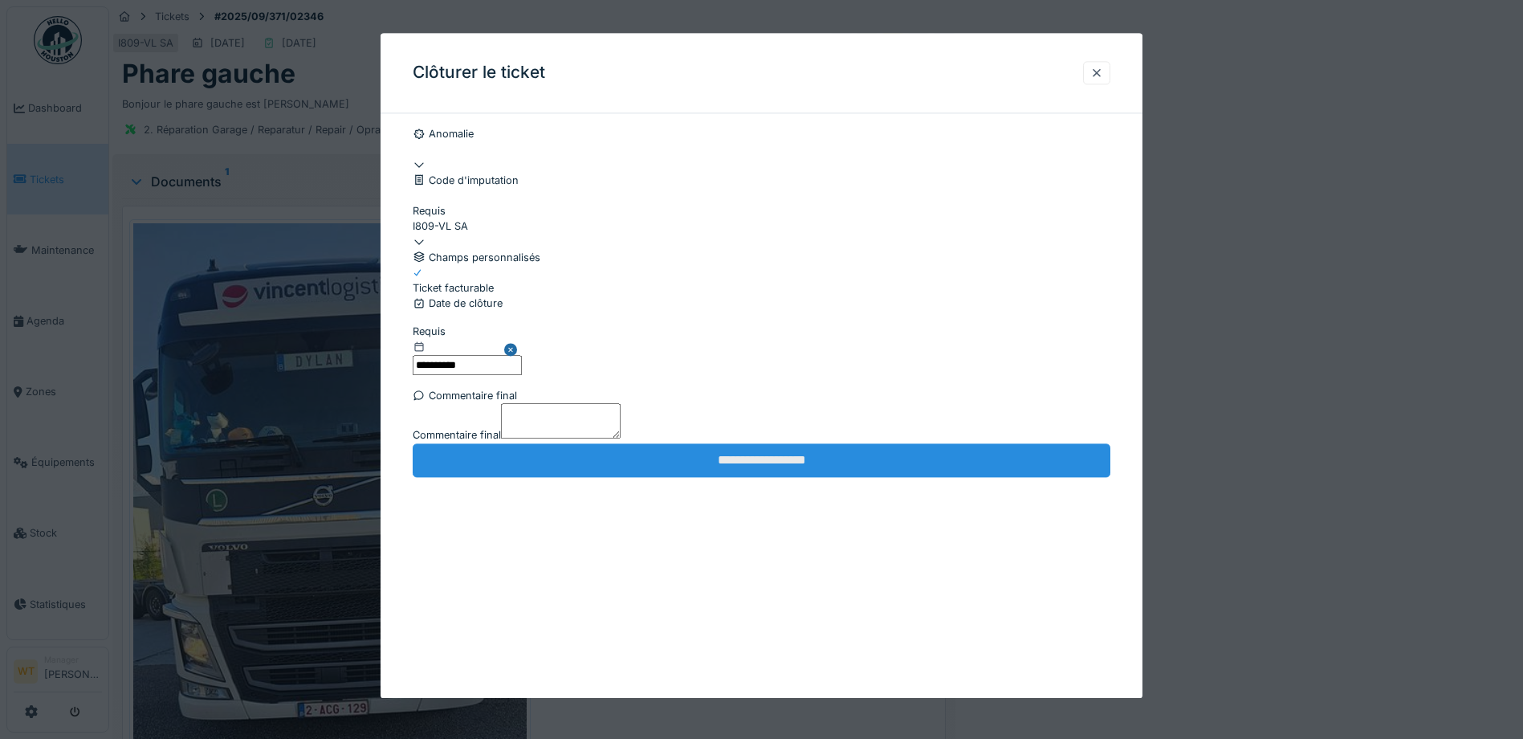
click at [570, 477] on input "**********" at bounding box center [762, 460] width 698 height 34
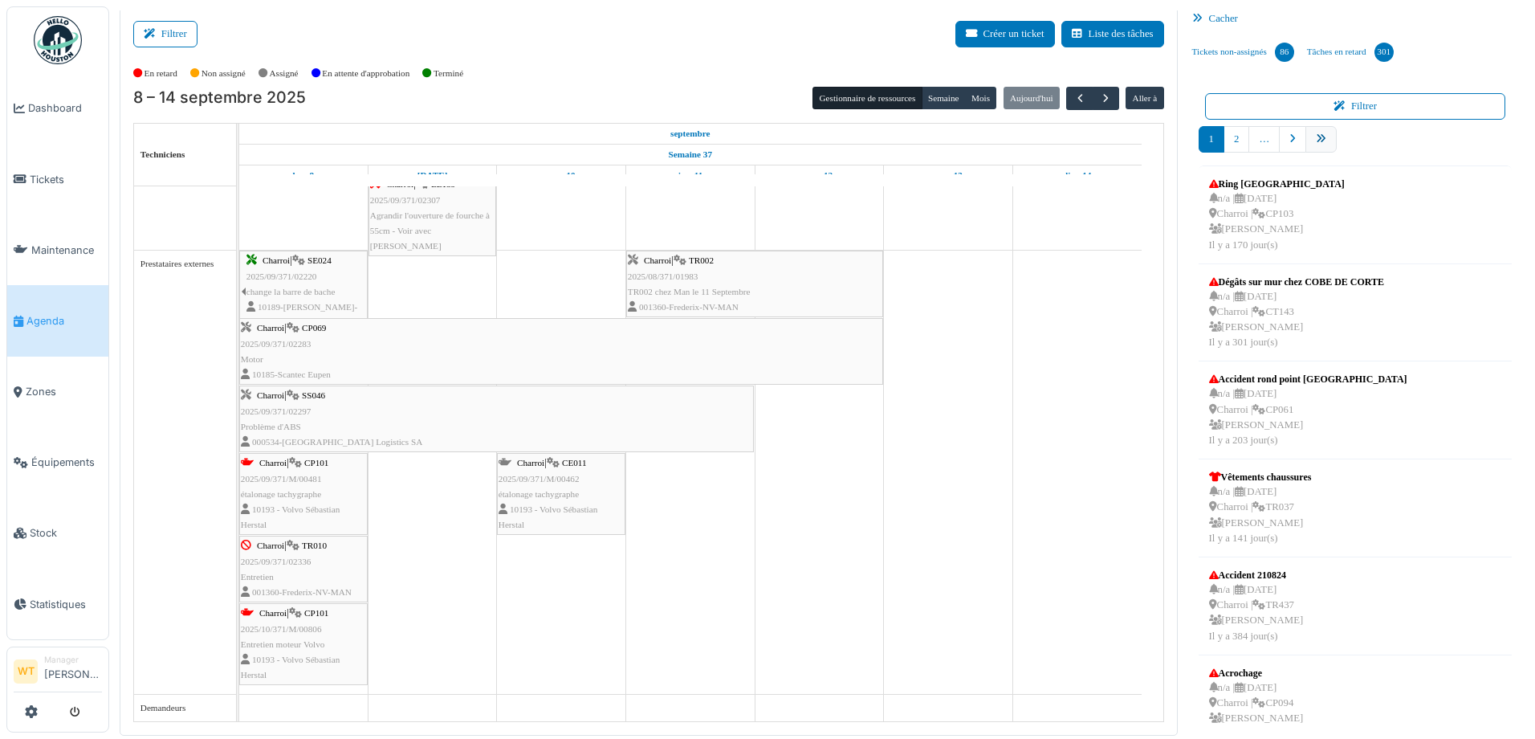
click at [1306, 144] on link "pager" at bounding box center [1321, 139] width 31 height 26
click at [1315, 147] on link "pager" at bounding box center [1321, 139] width 31 height 26
click at [1315, 149] on link "pager" at bounding box center [1321, 139] width 31 height 26
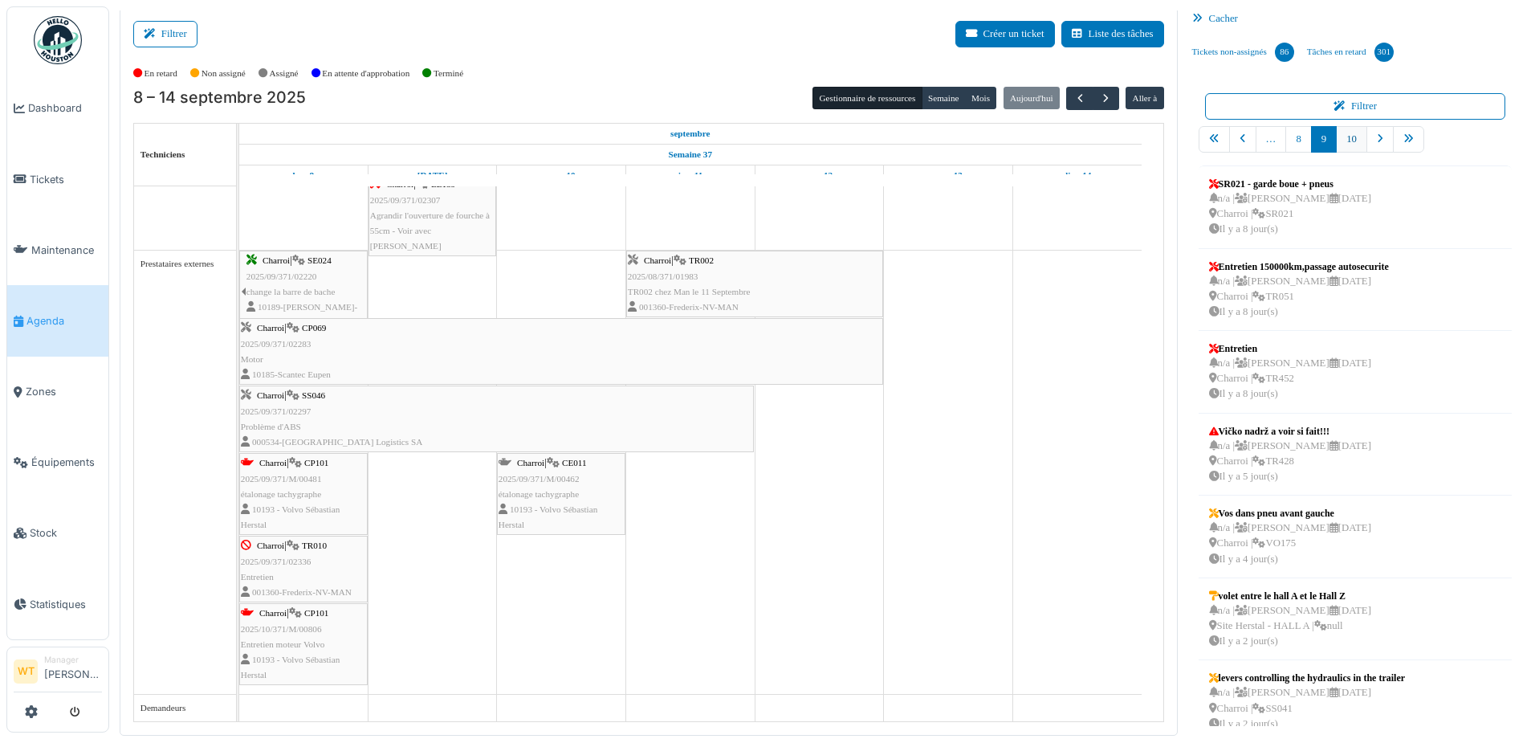
click at [1342, 142] on link "10" at bounding box center [1351, 139] width 31 height 26
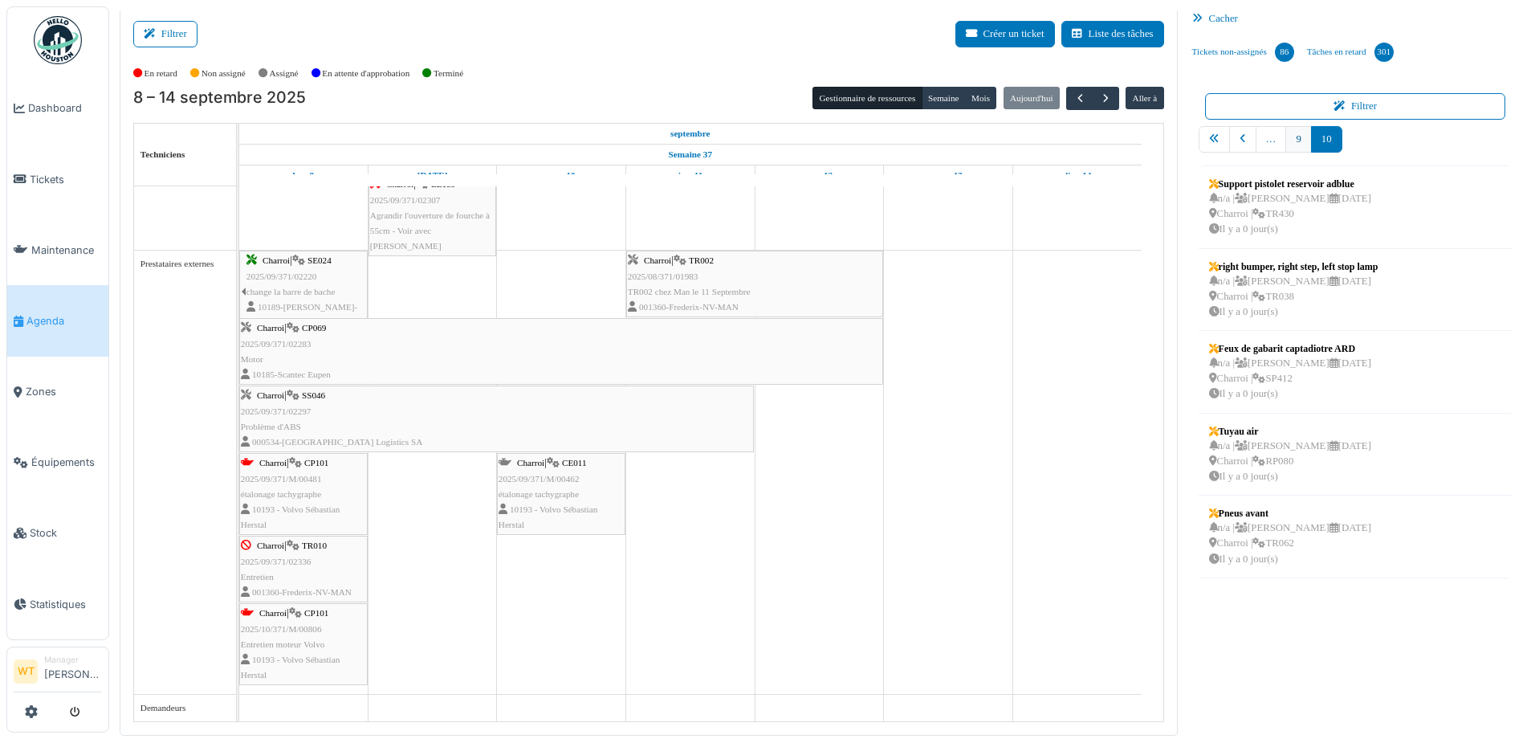
click at [1293, 145] on link "9" at bounding box center [1298, 139] width 26 height 26
click at [1298, 141] on link "9" at bounding box center [1298, 139] width 26 height 26
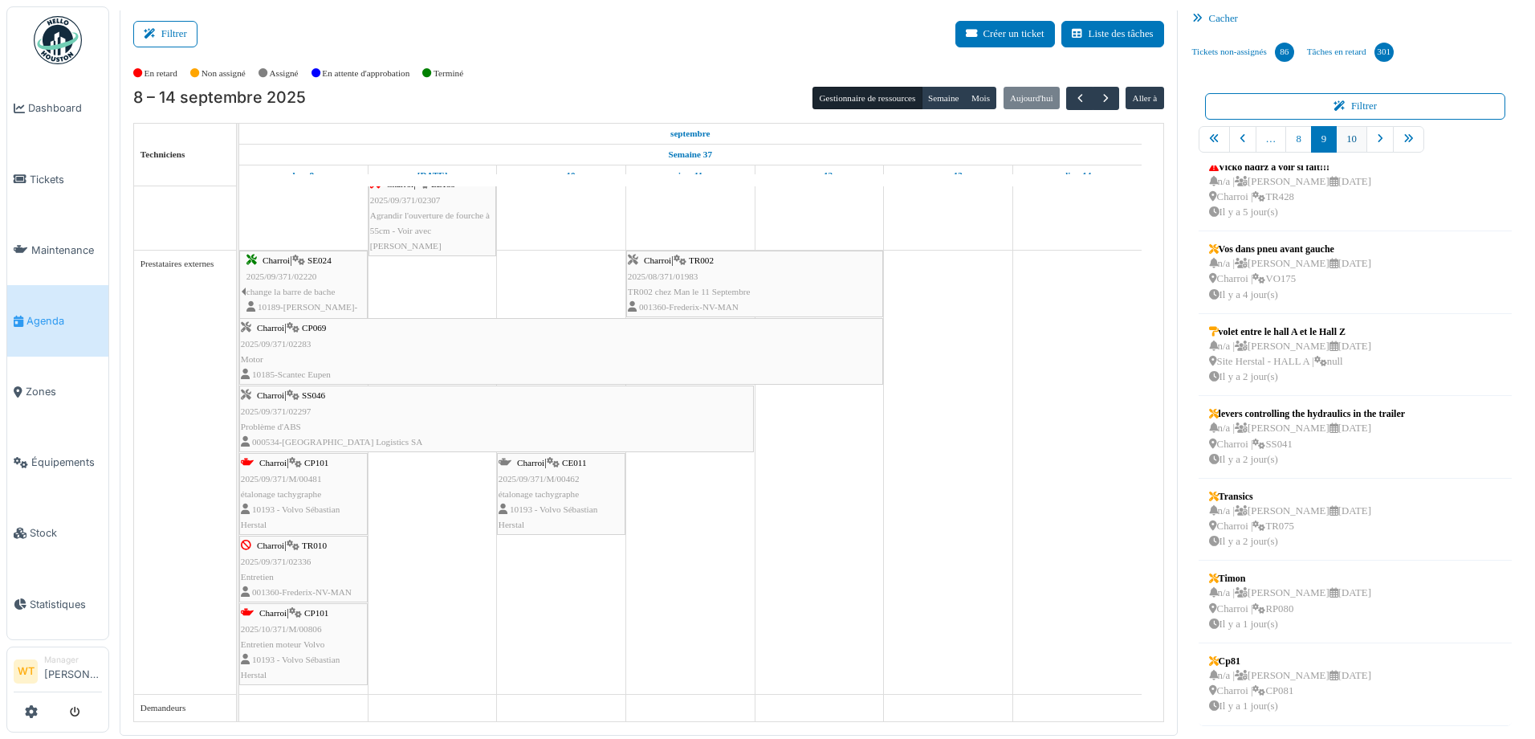
click at [1336, 141] on link "10" at bounding box center [1351, 139] width 31 height 26
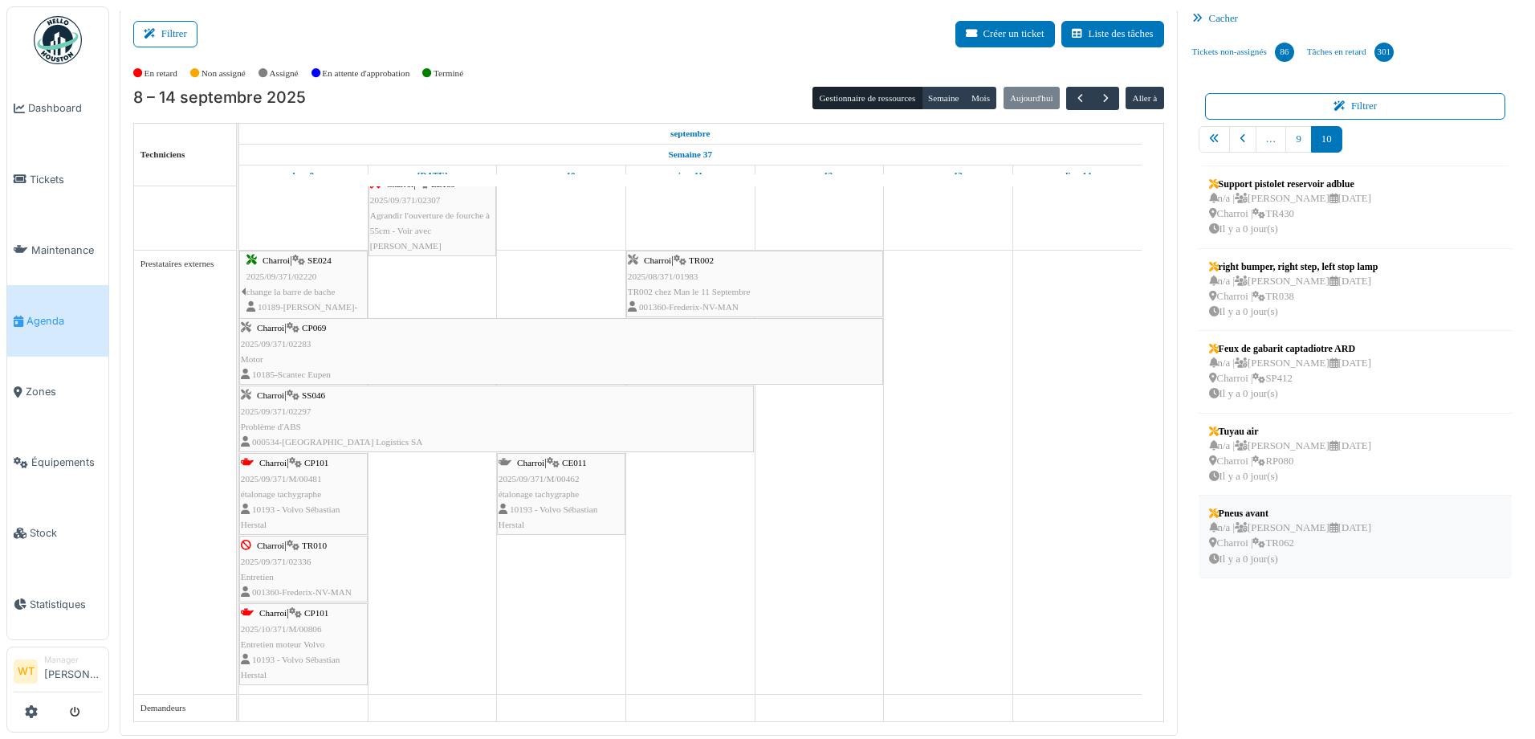
click at [1302, 550] on div "n/a | [PERSON_NAME] [DATE] Charroi | TR062 Il y a 0 jour(s)" at bounding box center [1290, 543] width 162 height 47
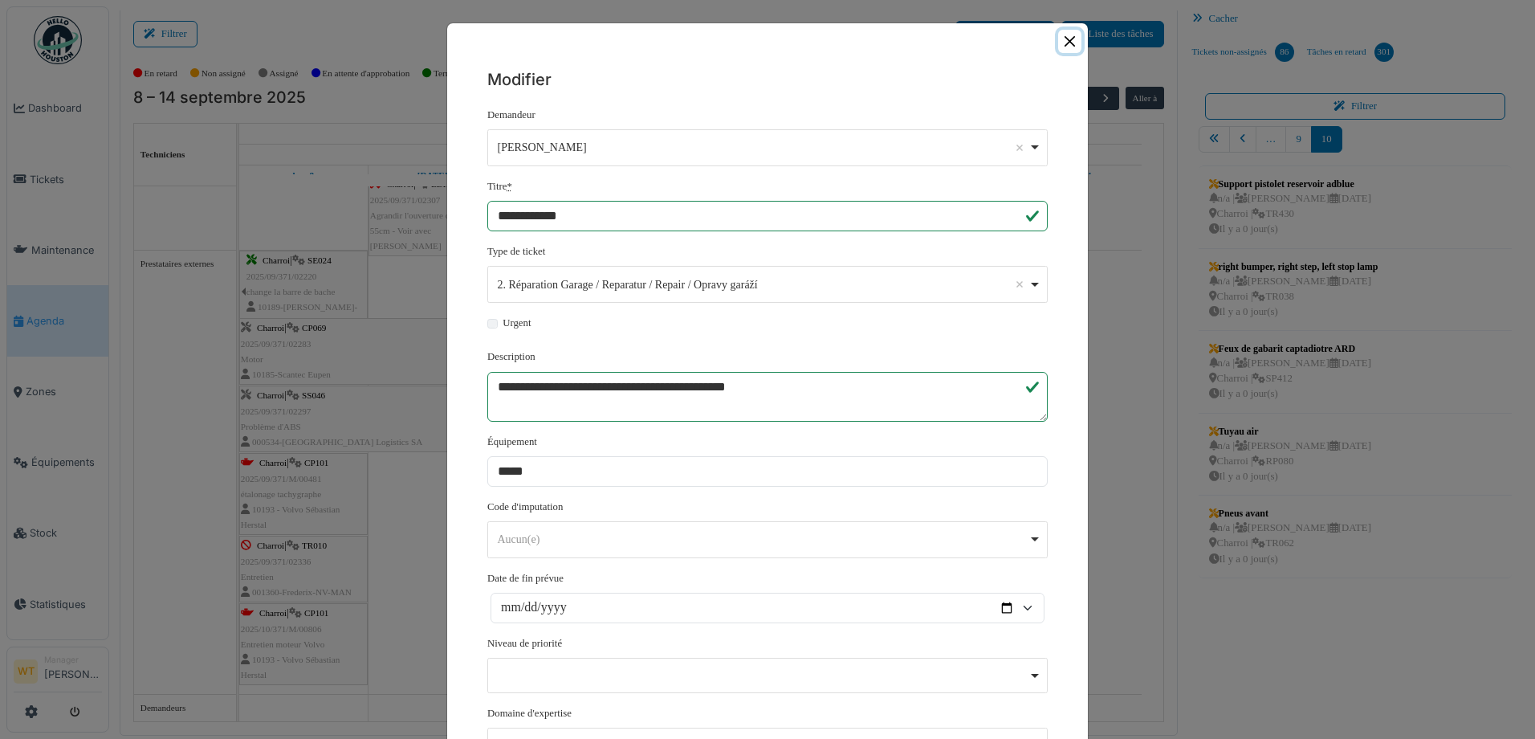
click at [1062, 39] on button "Close" at bounding box center [1069, 41] width 23 height 23
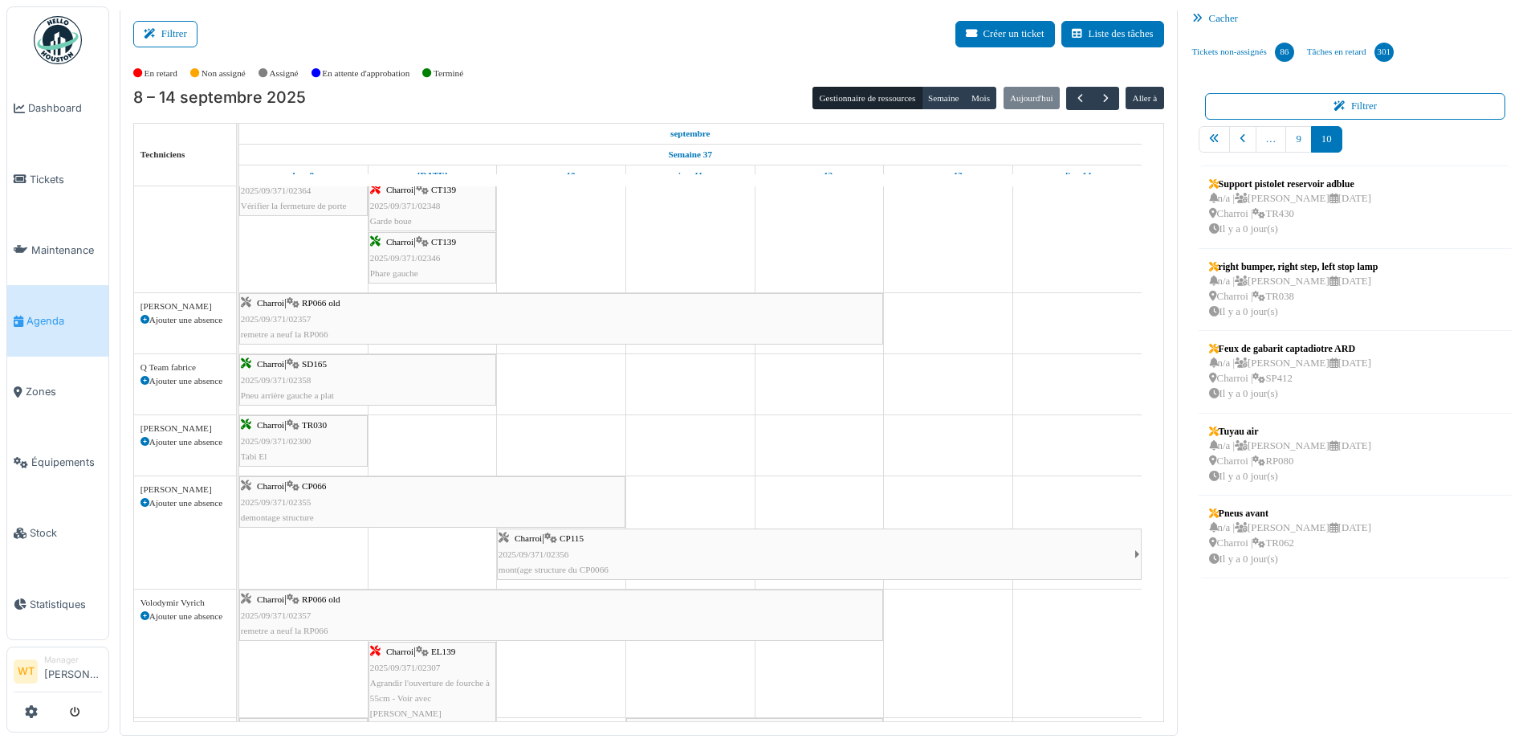
scroll to position [705, 0]
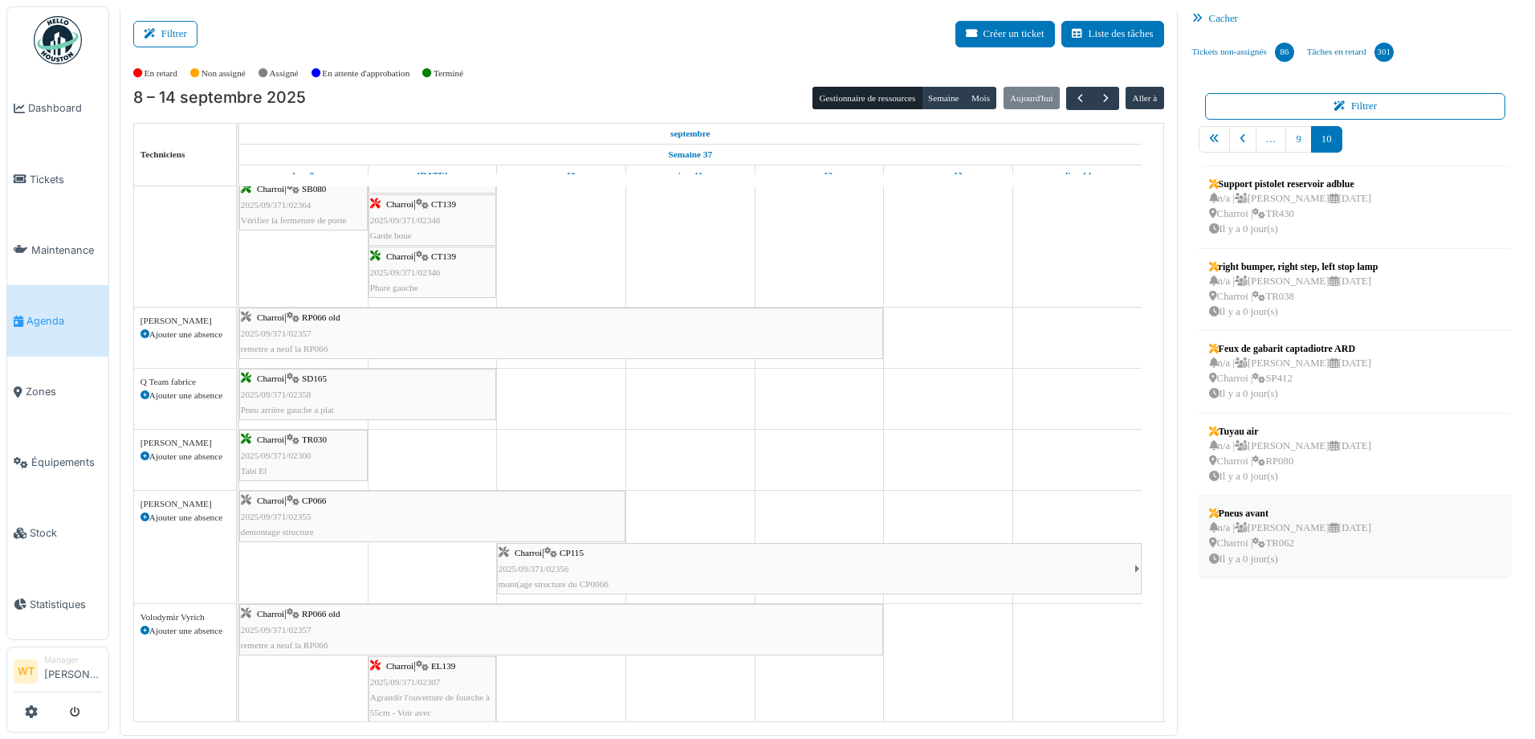
click at [1338, 546] on div "n/a | [PERSON_NAME] [DATE] Charroi | TR062 Il y a 0 jour(s)" at bounding box center [1290, 543] width 162 height 47
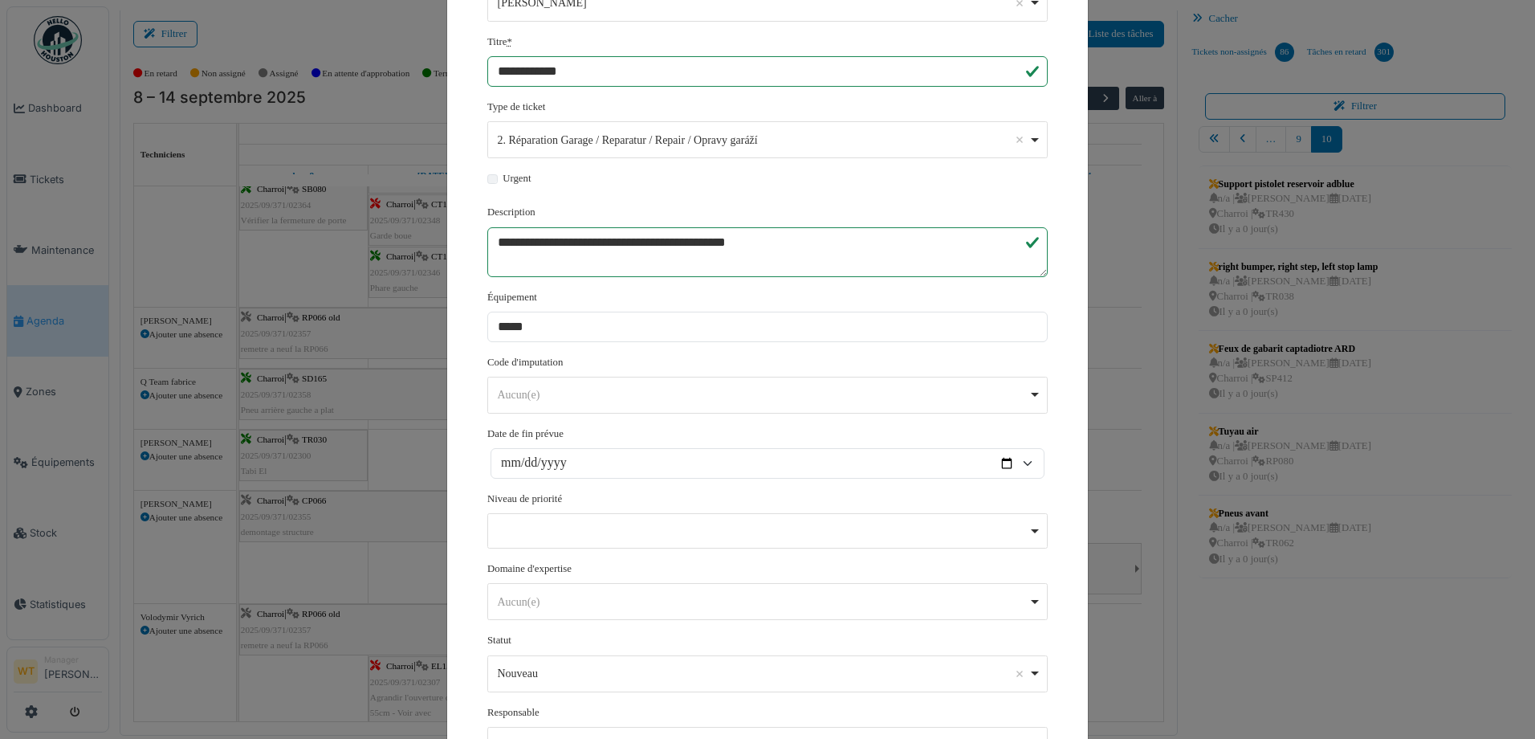
scroll to position [297, 0]
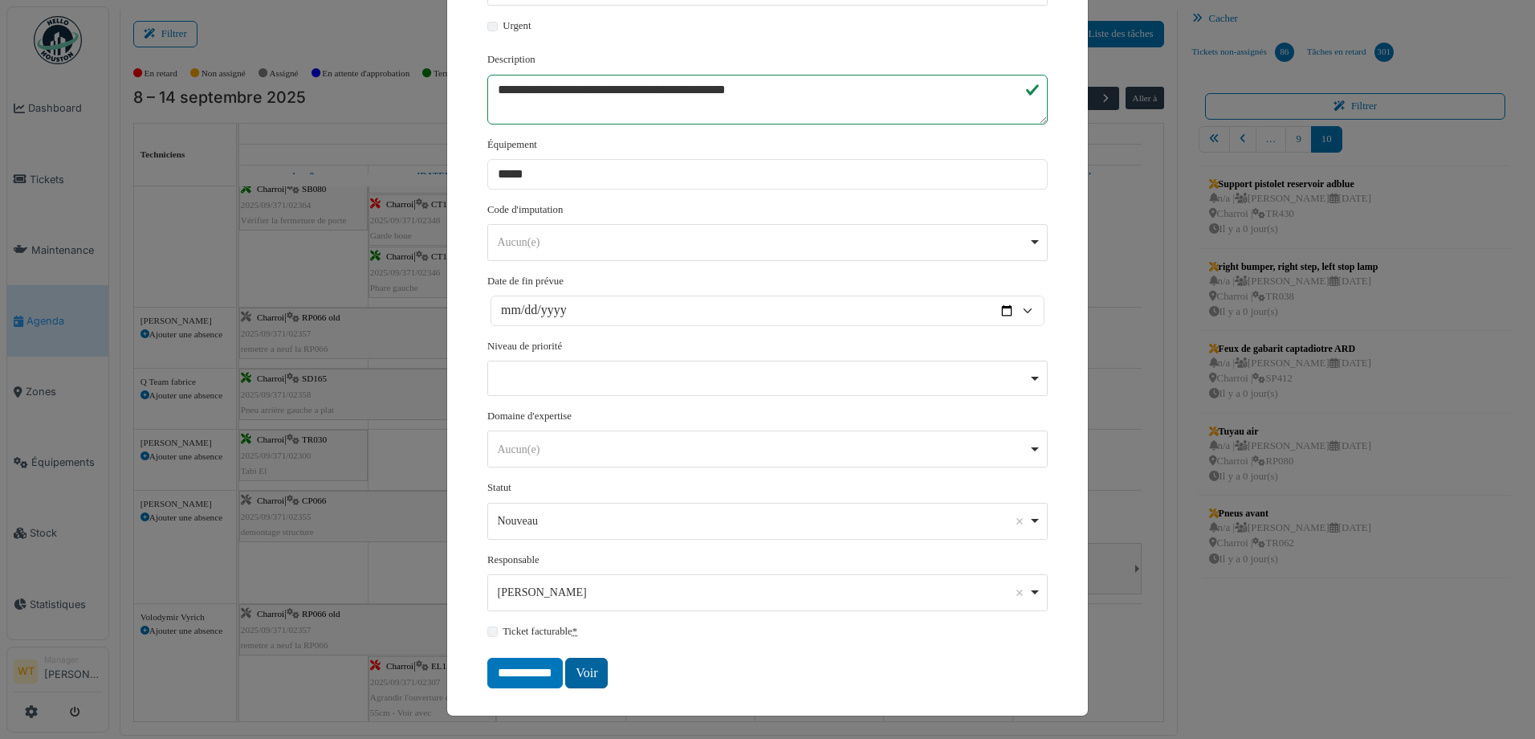
click at [572, 668] on link "Voir" at bounding box center [586, 673] width 43 height 31
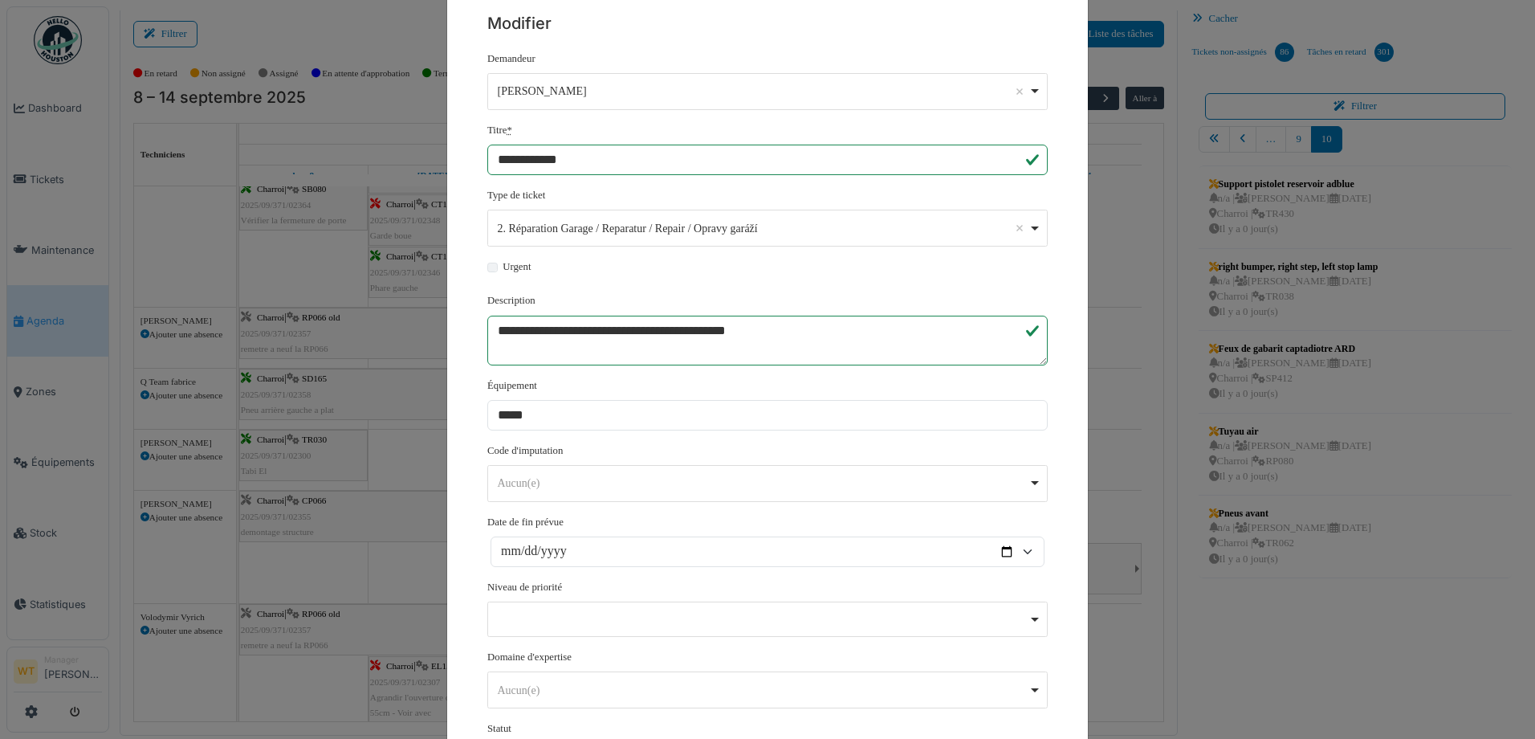
scroll to position [0, 0]
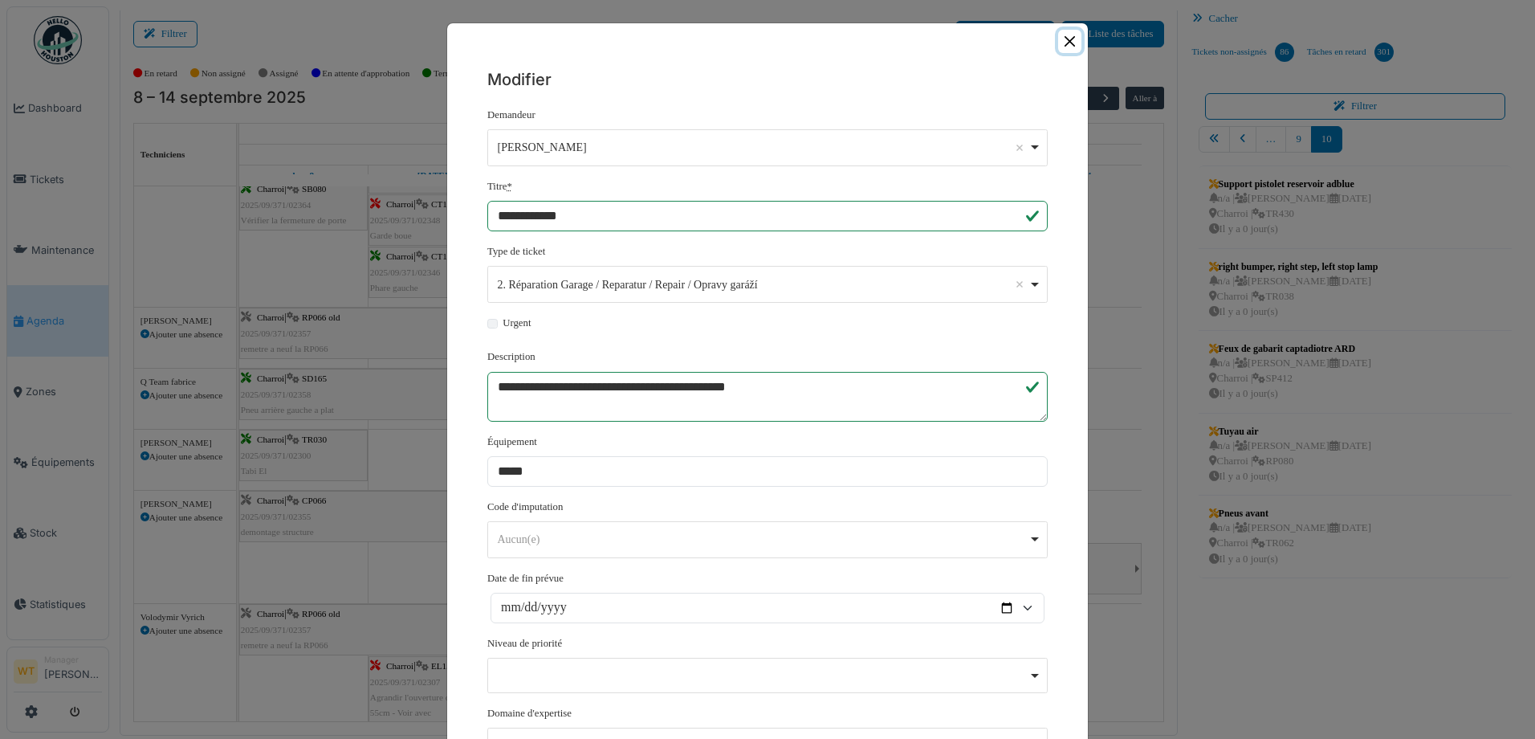
click at [1066, 37] on button "Close" at bounding box center [1069, 41] width 23 height 23
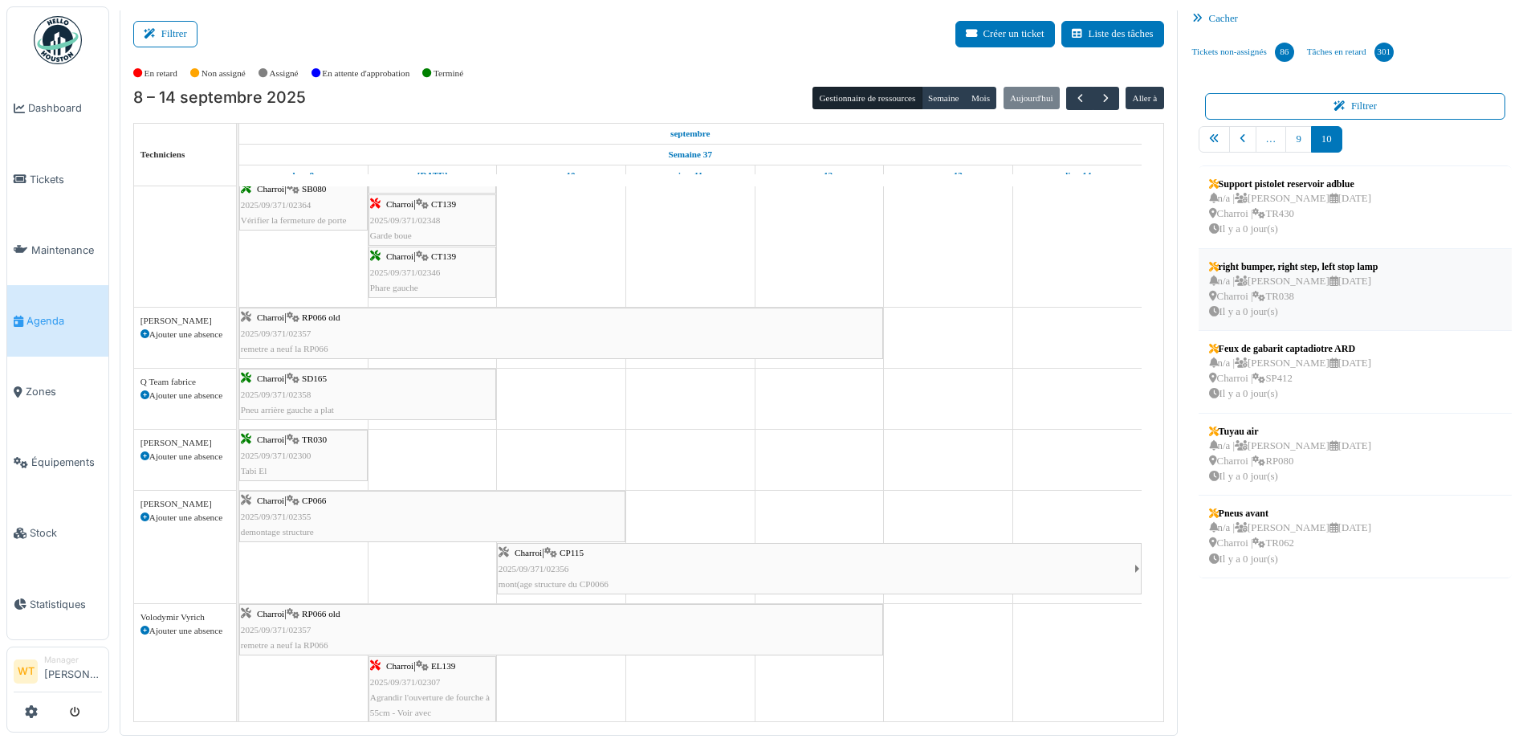
click at [1324, 297] on div "n/a | [PERSON_NAME] [DATE] Charroi | TR038 Il y a 0 jour(s)" at bounding box center [1293, 297] width 169 height 47
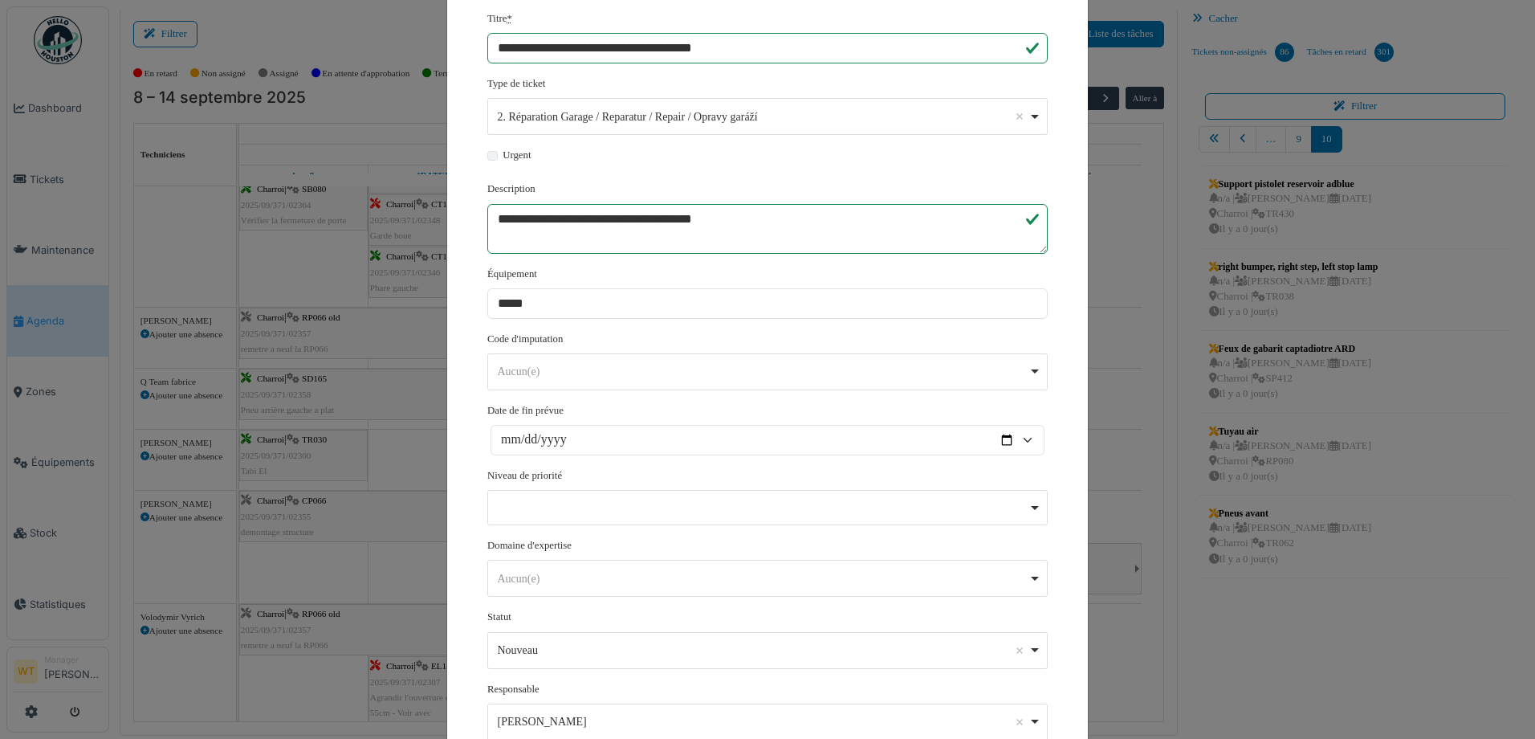
scroll to position [297, 0]
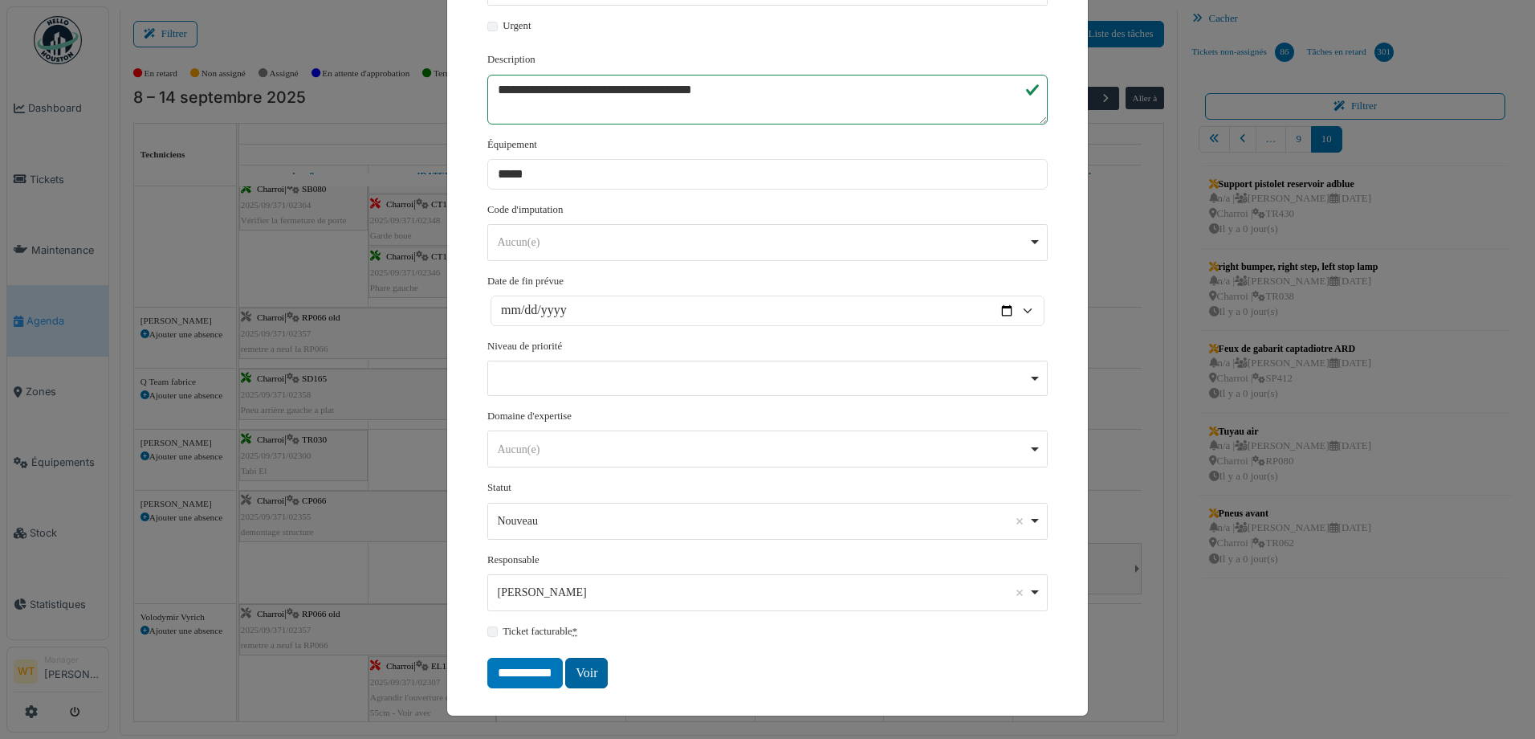
click at [581, 669] on link "Voir" at bounding box center [586, 673] width 43 height 31
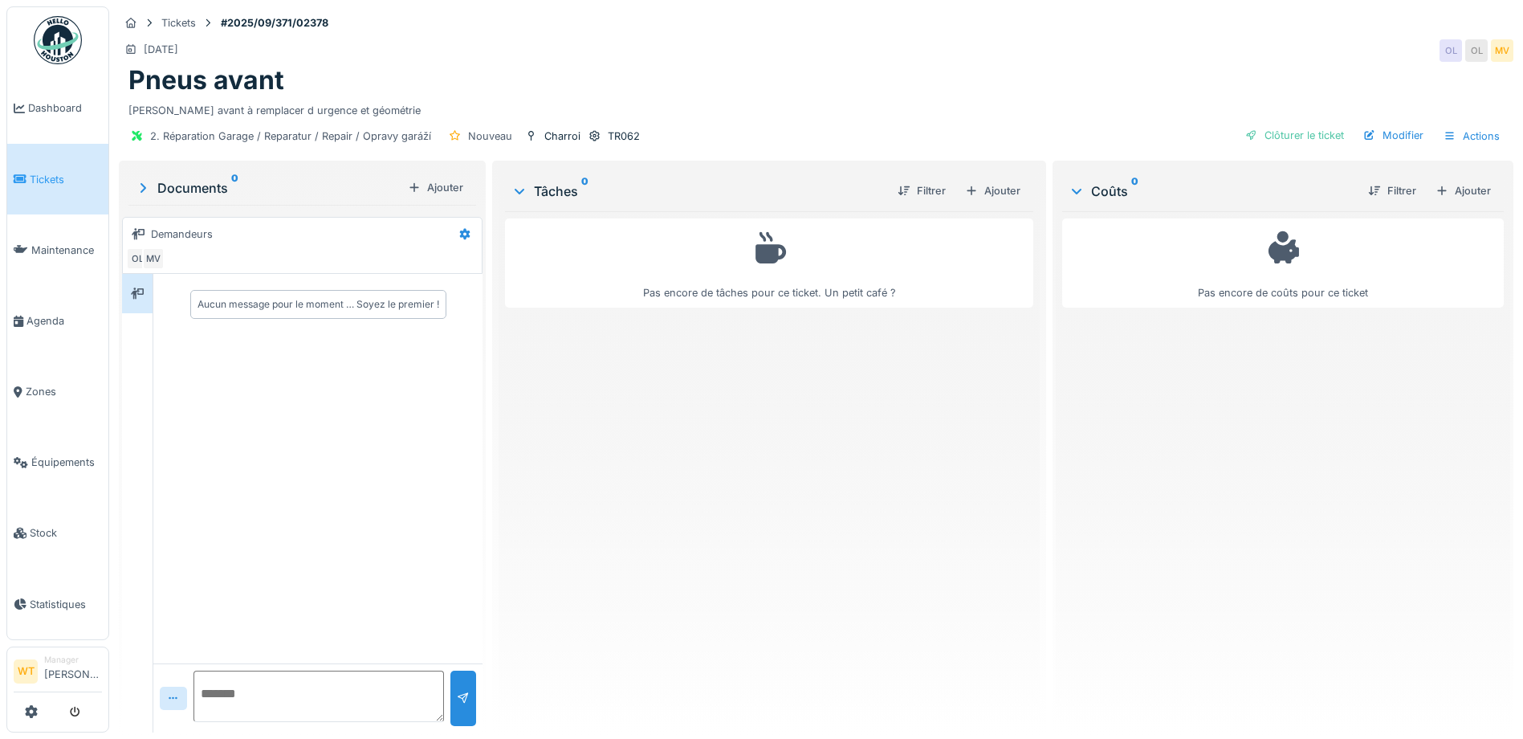
click at [265, 699] on textarea at bounding box center [319, 695] width 251 height 51
type textarea "**********"
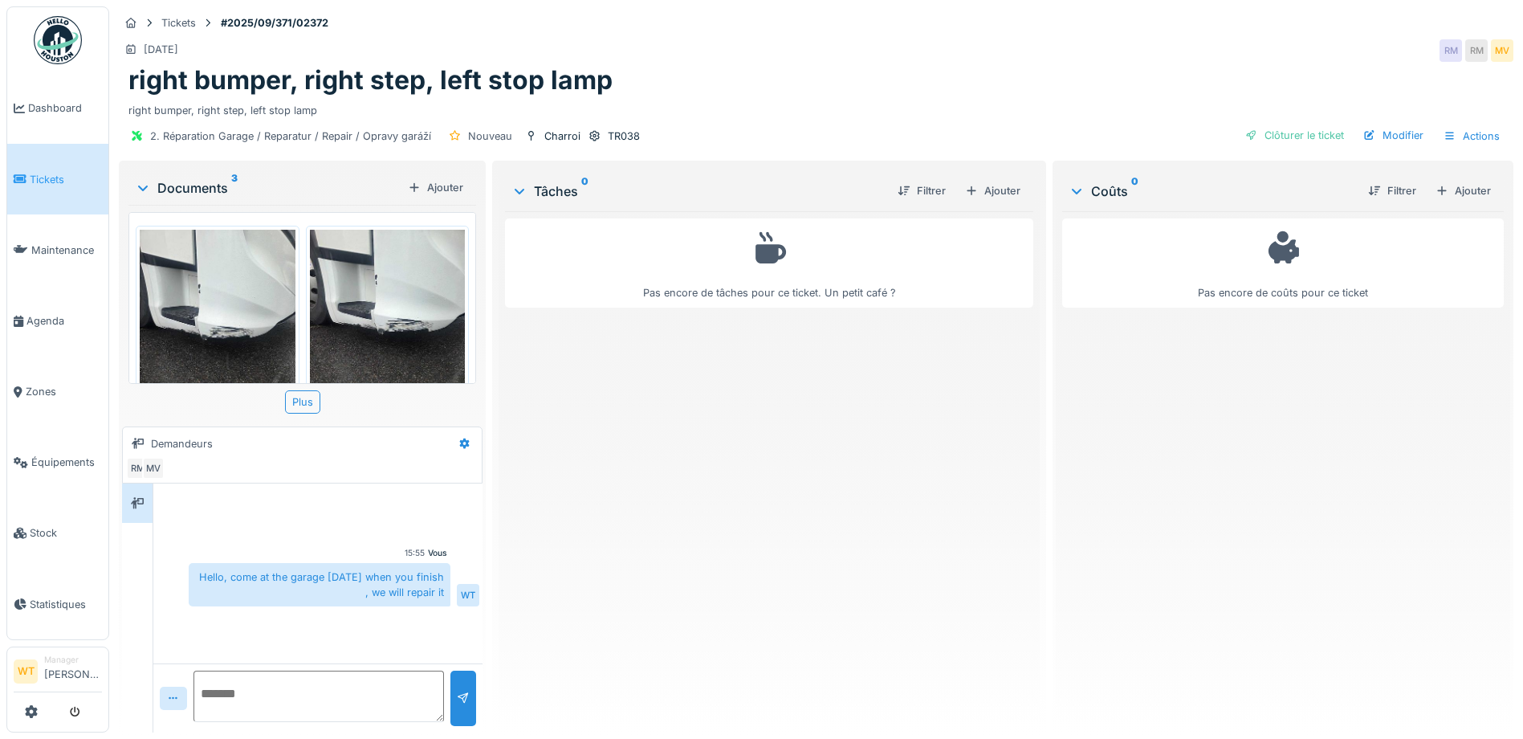
click at [307, 702] on textarea at bounding box center [319, 695] width 251 height 51
click at [306, 695] on textarea "**********" at bounding box center [317, 695] width 246 height 51
click at [340, 711] on textarea "**********" at bounding box center [317, 695] width 246 height 51
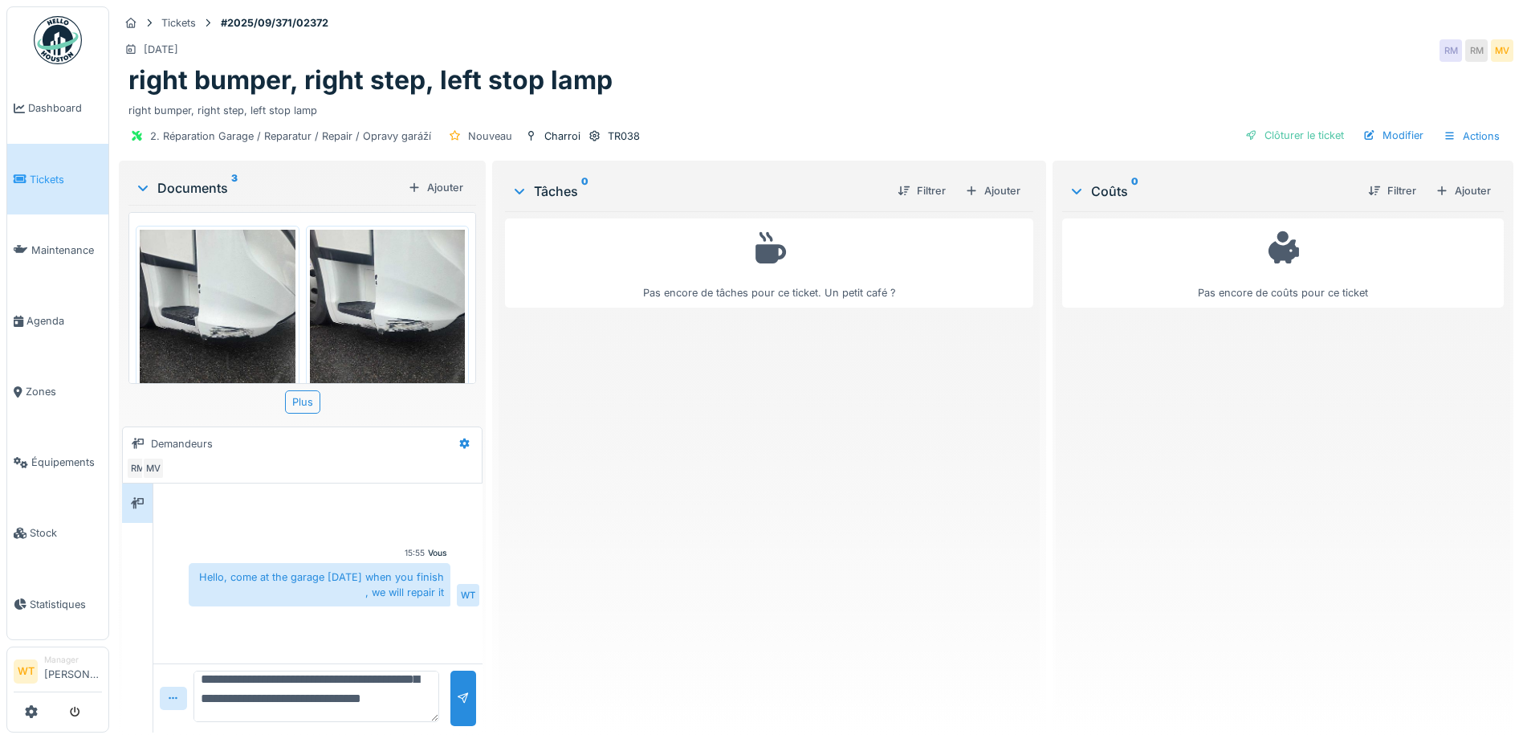
type textarea "**********"
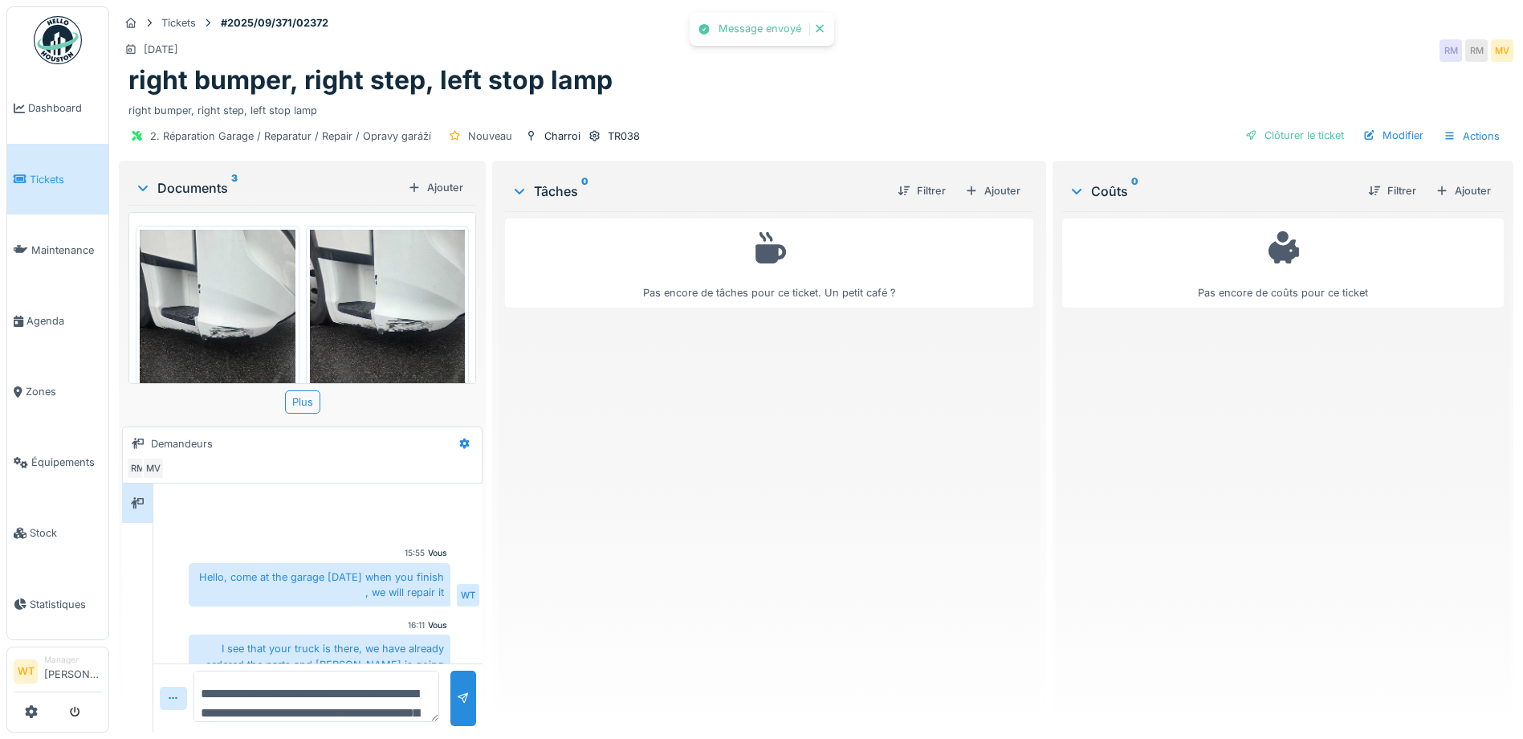
scroll to position [38, 0]
